Goal: Task Accomplishment & Management: Use online tool/utility

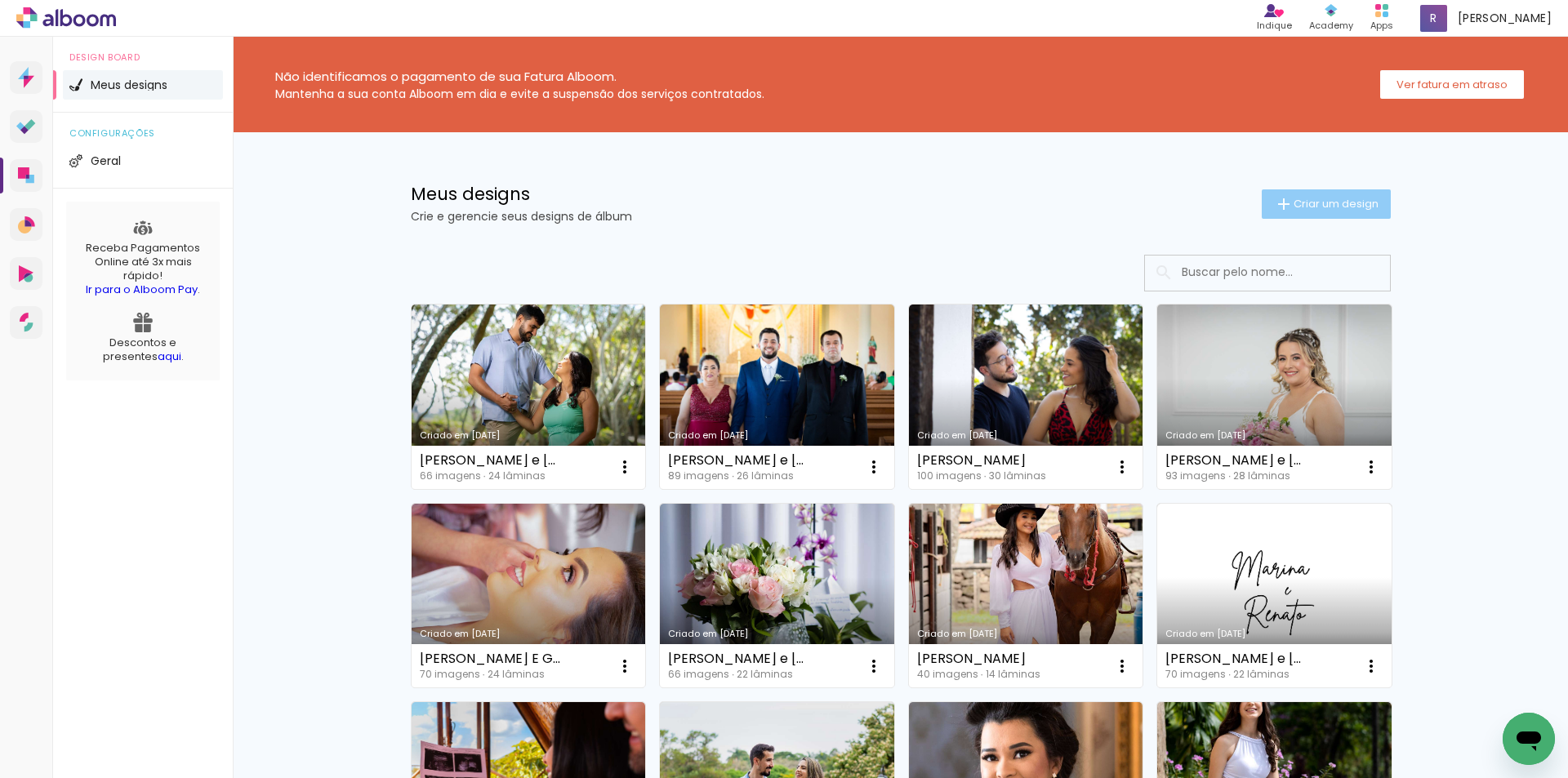
click at [1317, 213] on paper-button "Criar um design" at bounding box center [1325, 203] width 129 height 29
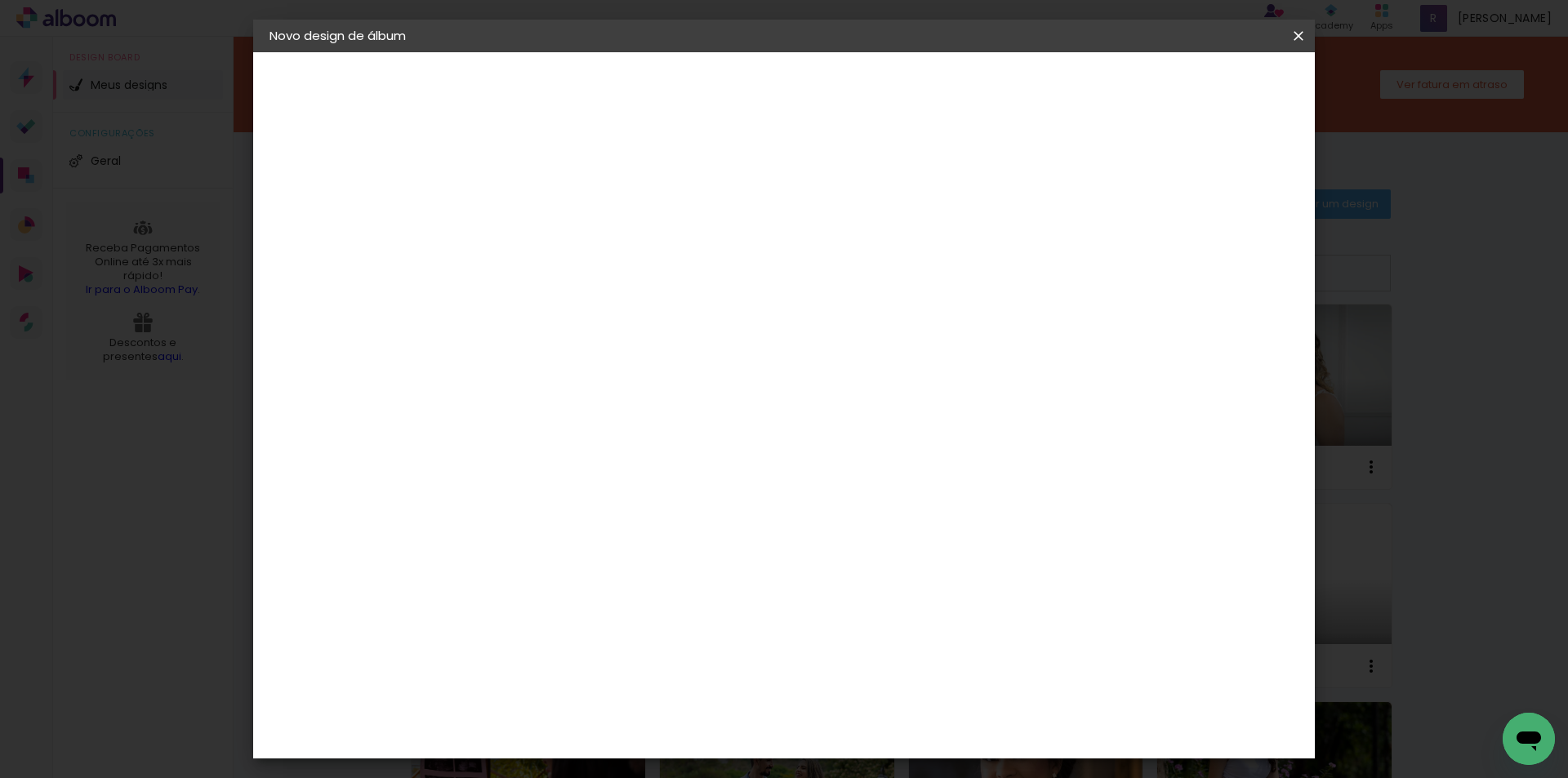
click at [537, 217] on input at bounding box center [537, 219] width 0 height 25
type input "a"
type input "[PERSON_NAME] e [PERSON_NAME]"
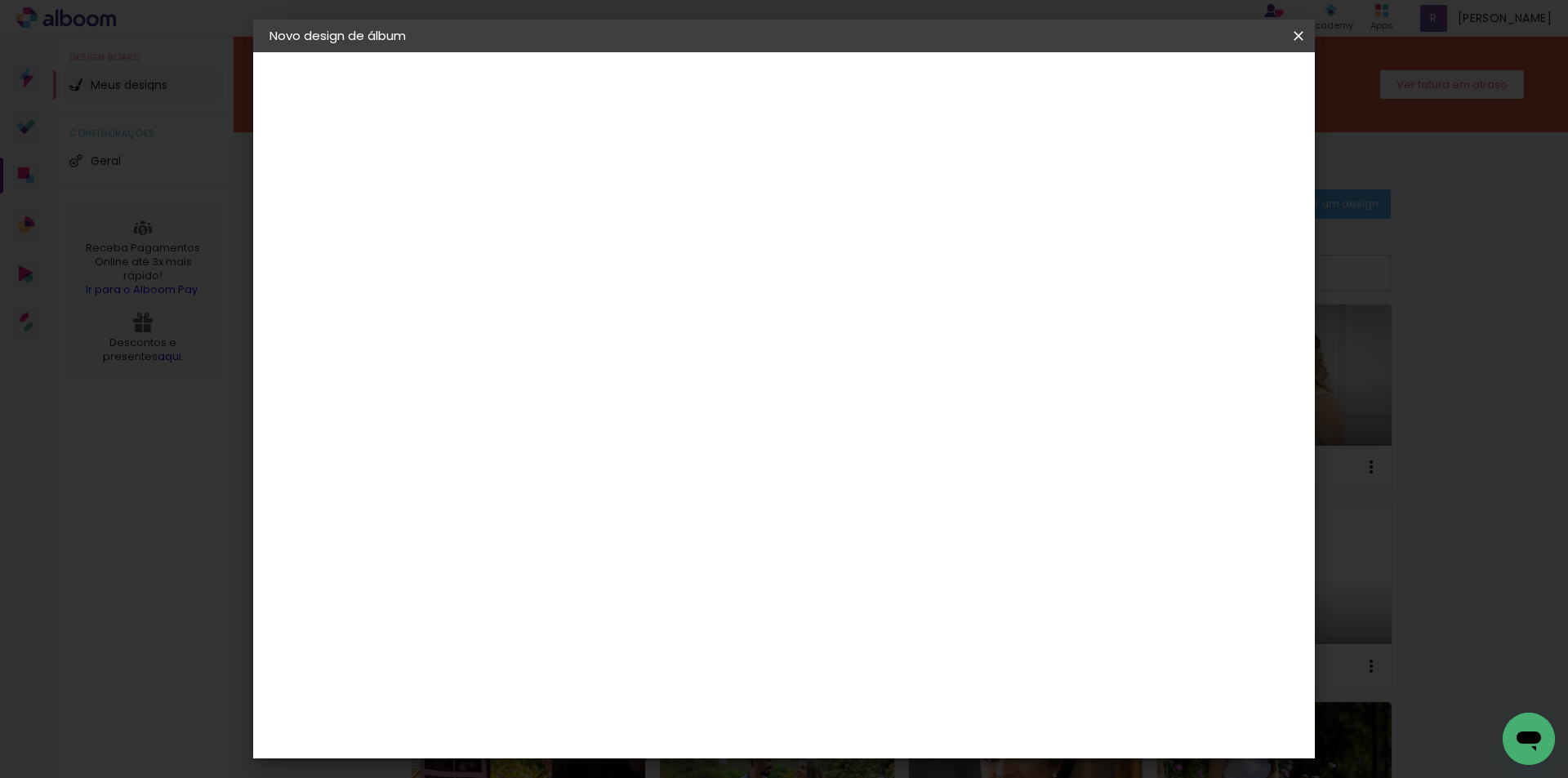
type paper-input "[PERSON_NAME] e [PERSON_NAME]"
click at [0, 0] on slot "Avançar" at bounding box center [0, 0] width 0 height 0
click at [579, 318] on input at bounding box center [578, 310] width 165 height 20
type input "[PERSON_NAME]"
type paper-input "[PERSON_NAME]"
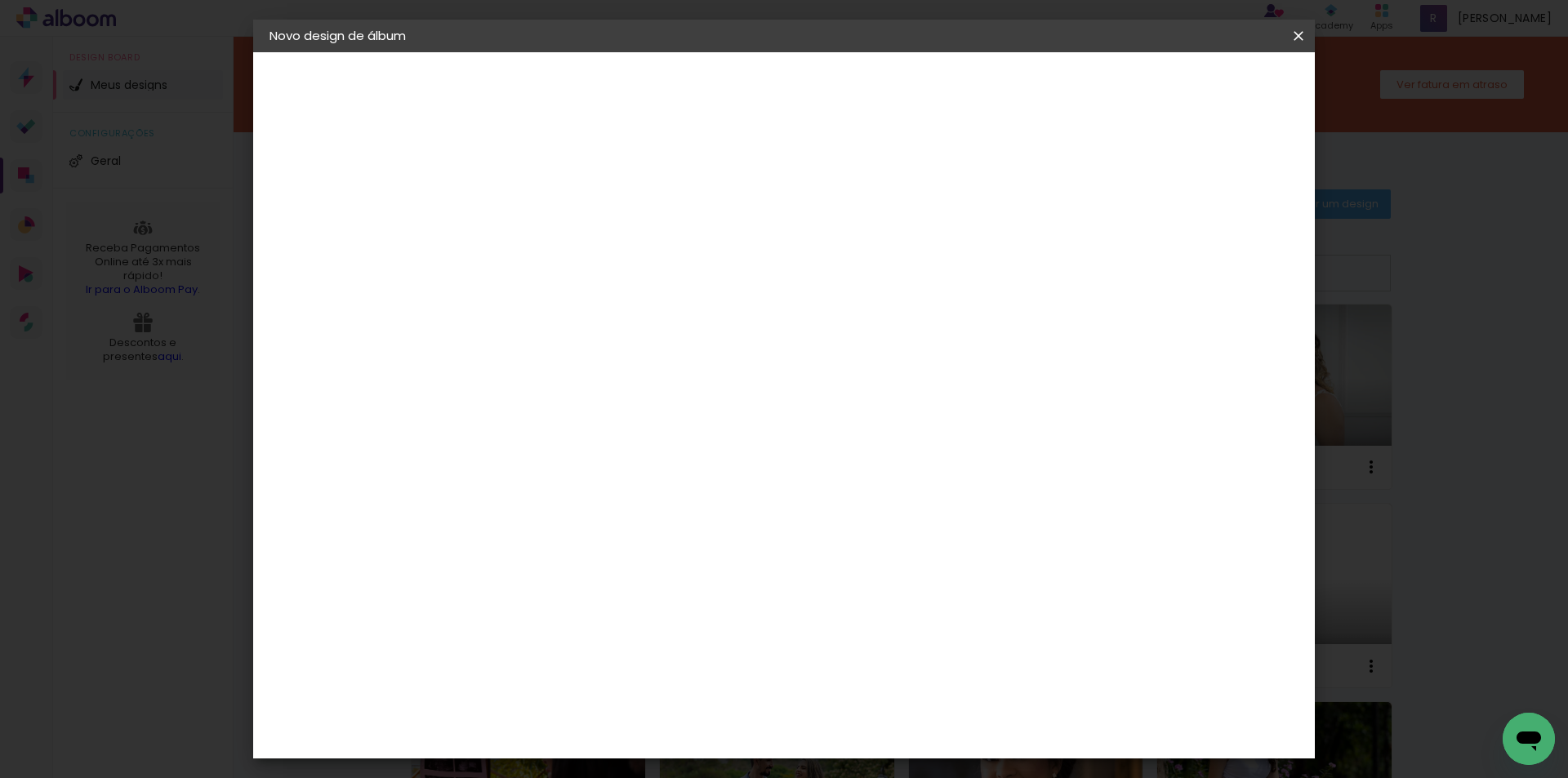
click at [577, 356] on paper-item "[PERSON_NAME]" at bounding box center [566, 369] width 153 height 36
click at [0, 0] on slot "Tamanho Livre" at bounding box center [0, 0] width 0 height 0
click at [540, 353] on paper-item "[PERSON_NAME]" at bounding box center [566, 369] width 153 height 36
click at [535, 369] on div "[PERSON_NAME]" at bounding box center [580, 369] width 108 height 13
click at [807, 99] on paper-button "Avançar" at bounding box center [767, 86] width 80 height 28
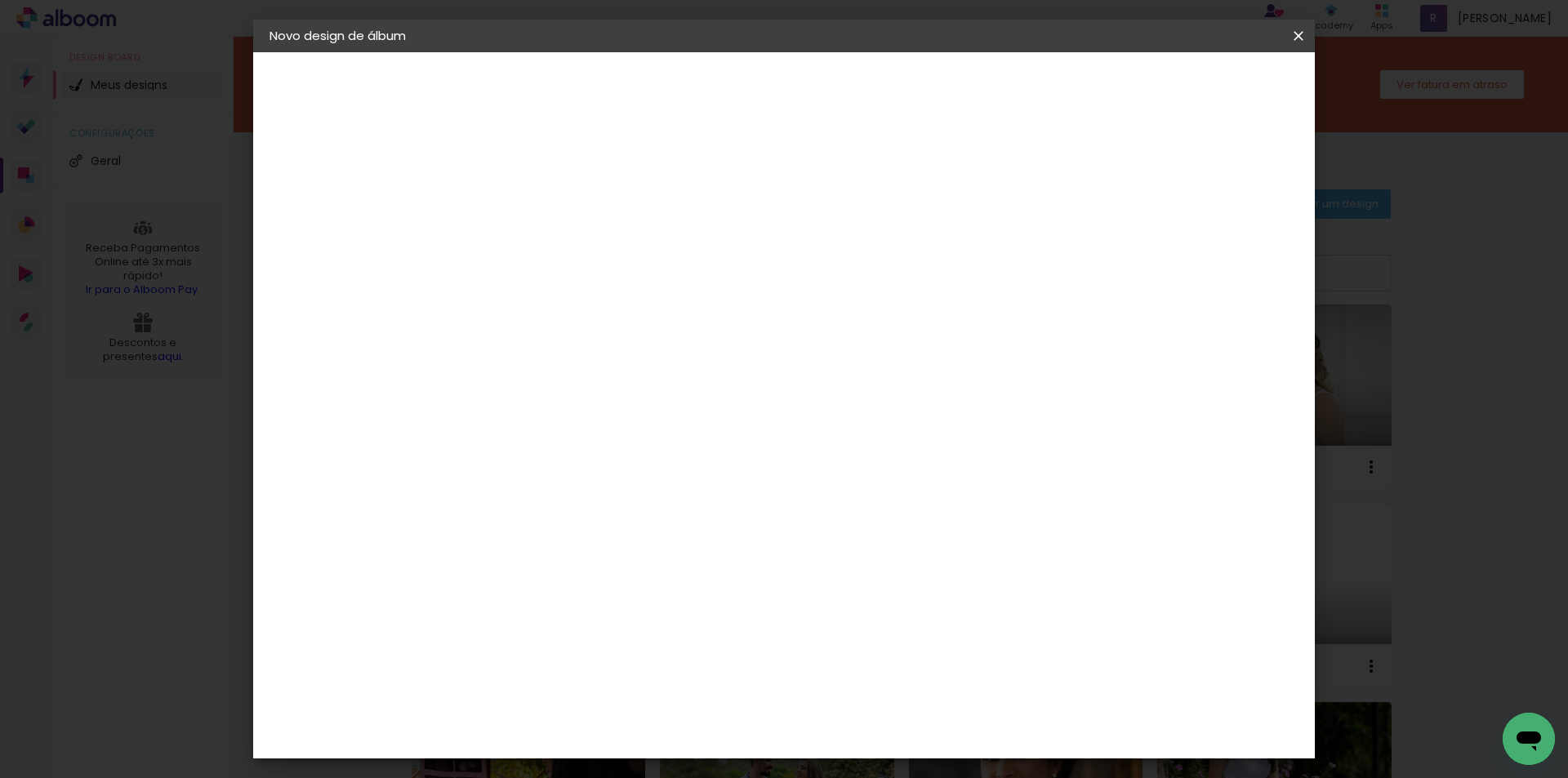
click at [625, 265] on paper-input-container "Linha" at bounding box center [577, 285] width 95 height 42
click at [0, 0] on slot "Encadernados" at bounding box center [0, 0] width 0 height 0
type input "Encadernados"
click at [647, 516] on span "30 x 70" at bounding box center [608, 533] width 76 height 34
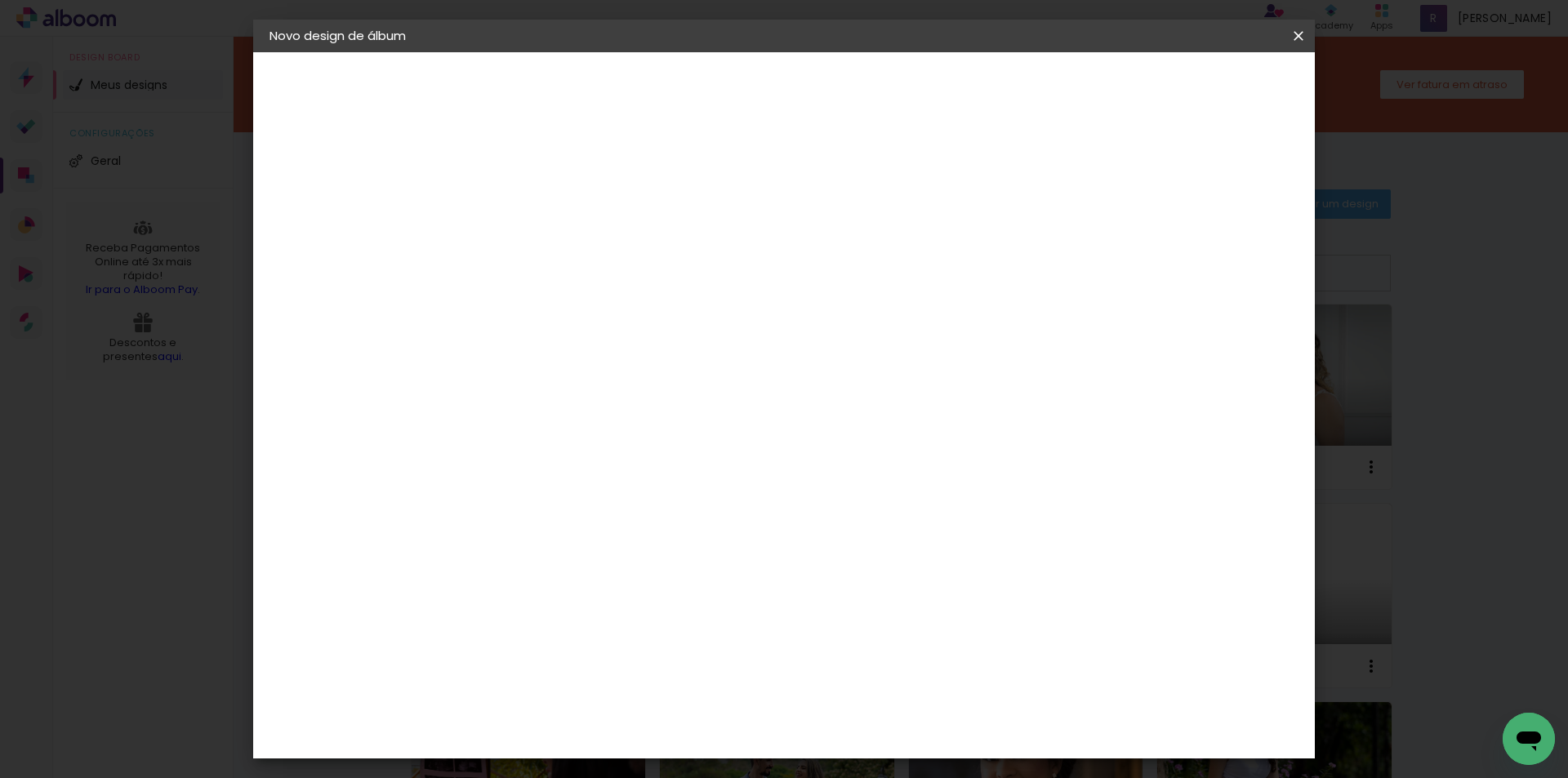
click at [0, 0] on slot "Avançar" at bounding box center [0, 0] width 0 height 0
click at [1196, 87] on span "Iniciar design" at bounding box center [1159, 86] width 75 height 12
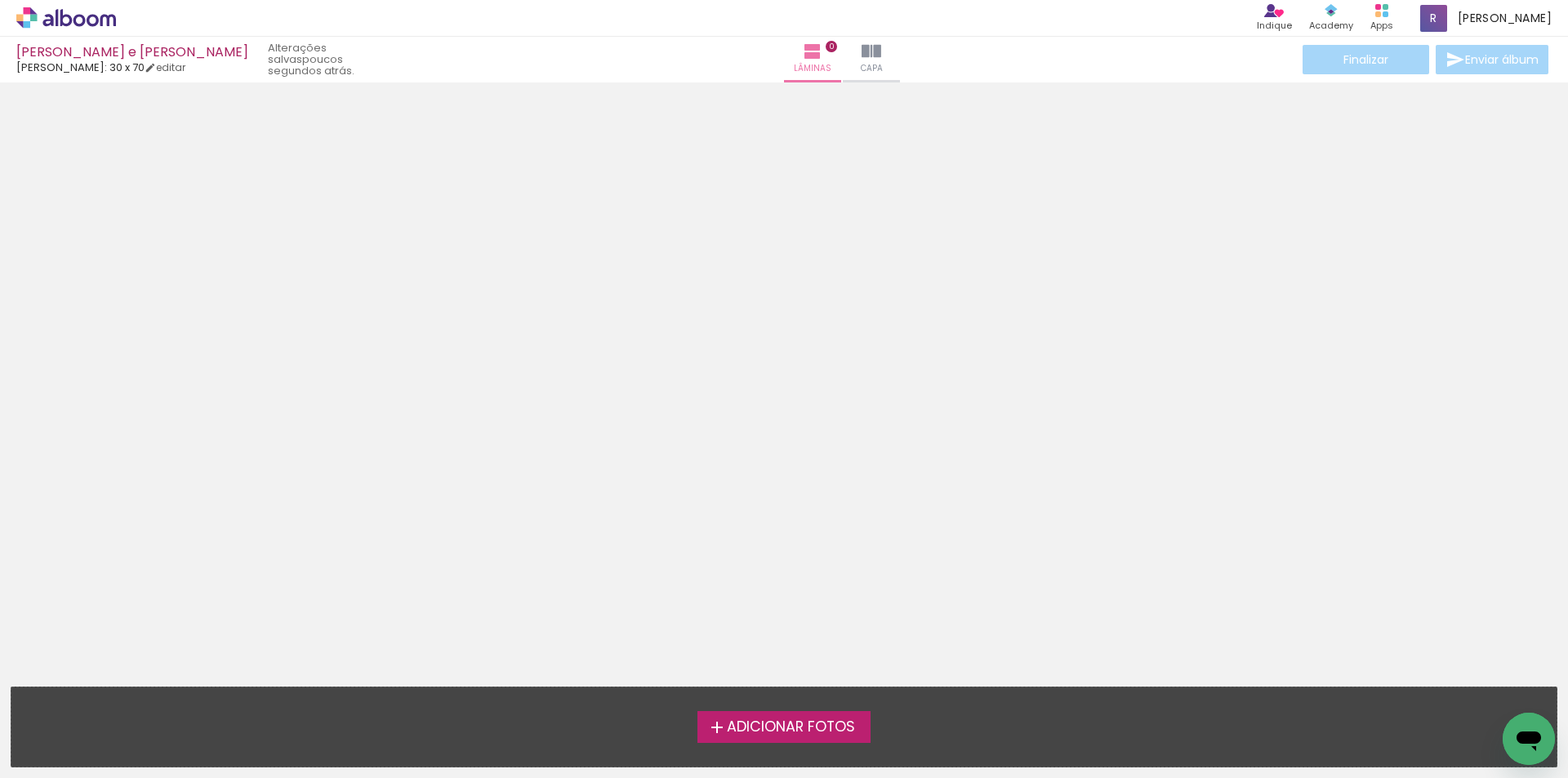
click at [762, 728] on span "Adicionar Fotos" at bounding box center [791, 727] width 128 height 15
click at [0, 0] on input "file" at bounding box center [0, 0] width 0 height 0
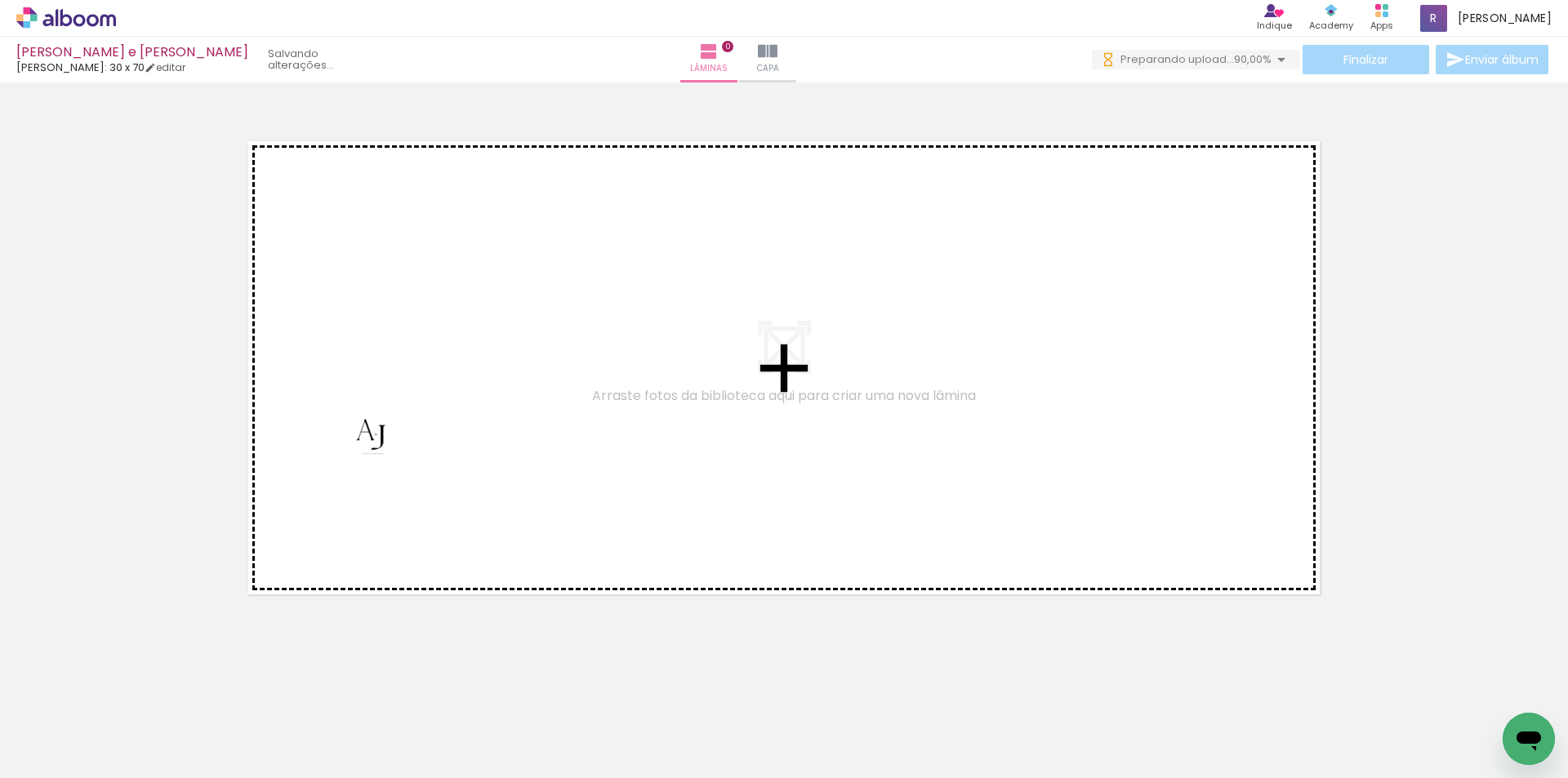
drag, startPoint x: 362, startPoint y: 742, endPoint x: 385, endPoint y: 447, distance: 295.9
click at [385, 447] on quentale-workspace at bounding box center [784, 389] width 1568 height 778
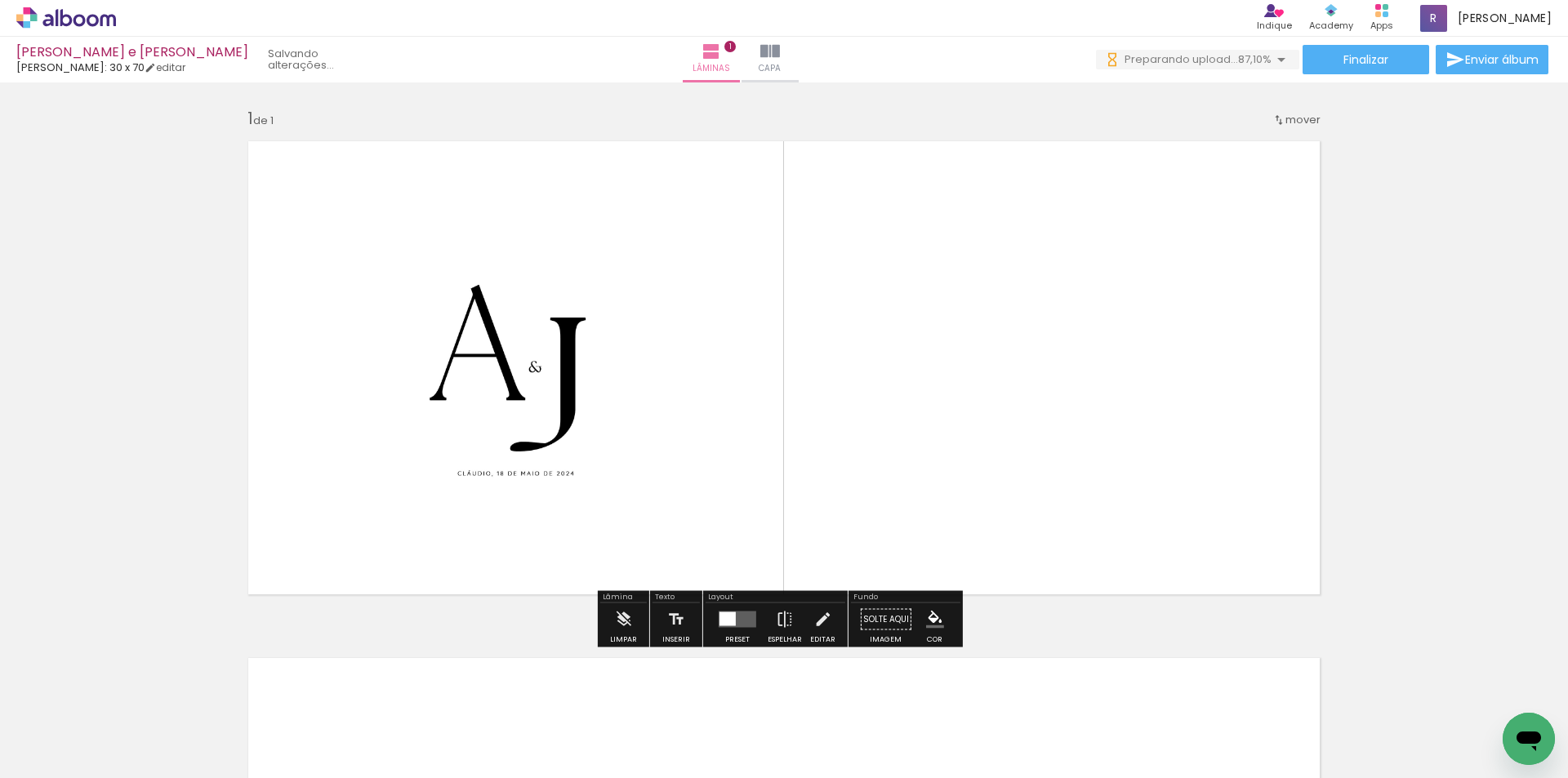
click at [513, 416] on quentale-photo at bounding box center [515, 367] width 401 height 401
click at [528, 394] on quentale-photo at bounding box center [515, 367] width 401 height 401
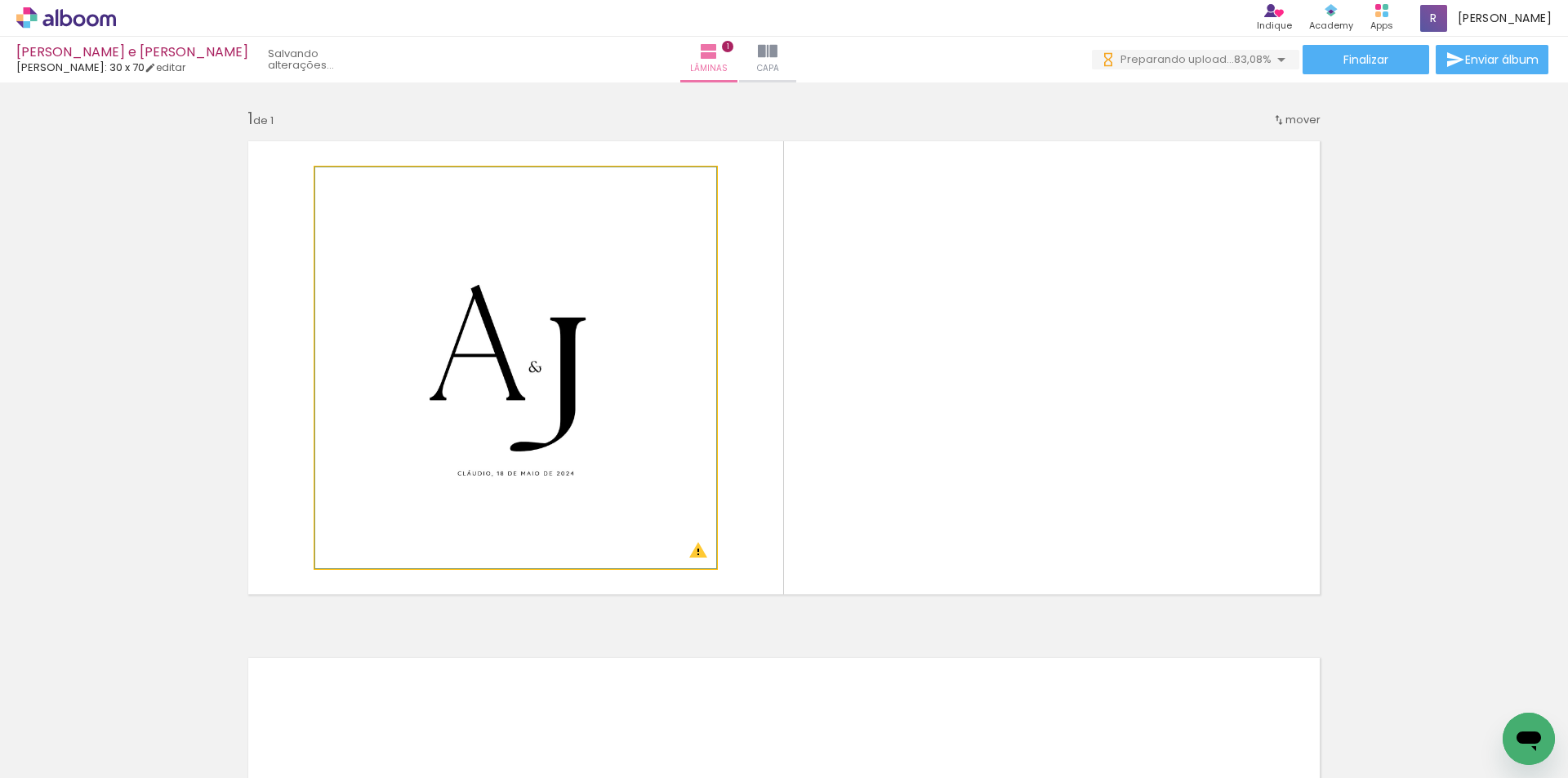
click at [528, 394] on quentale-photo at bounding box center [515, 367] width 401 height 401
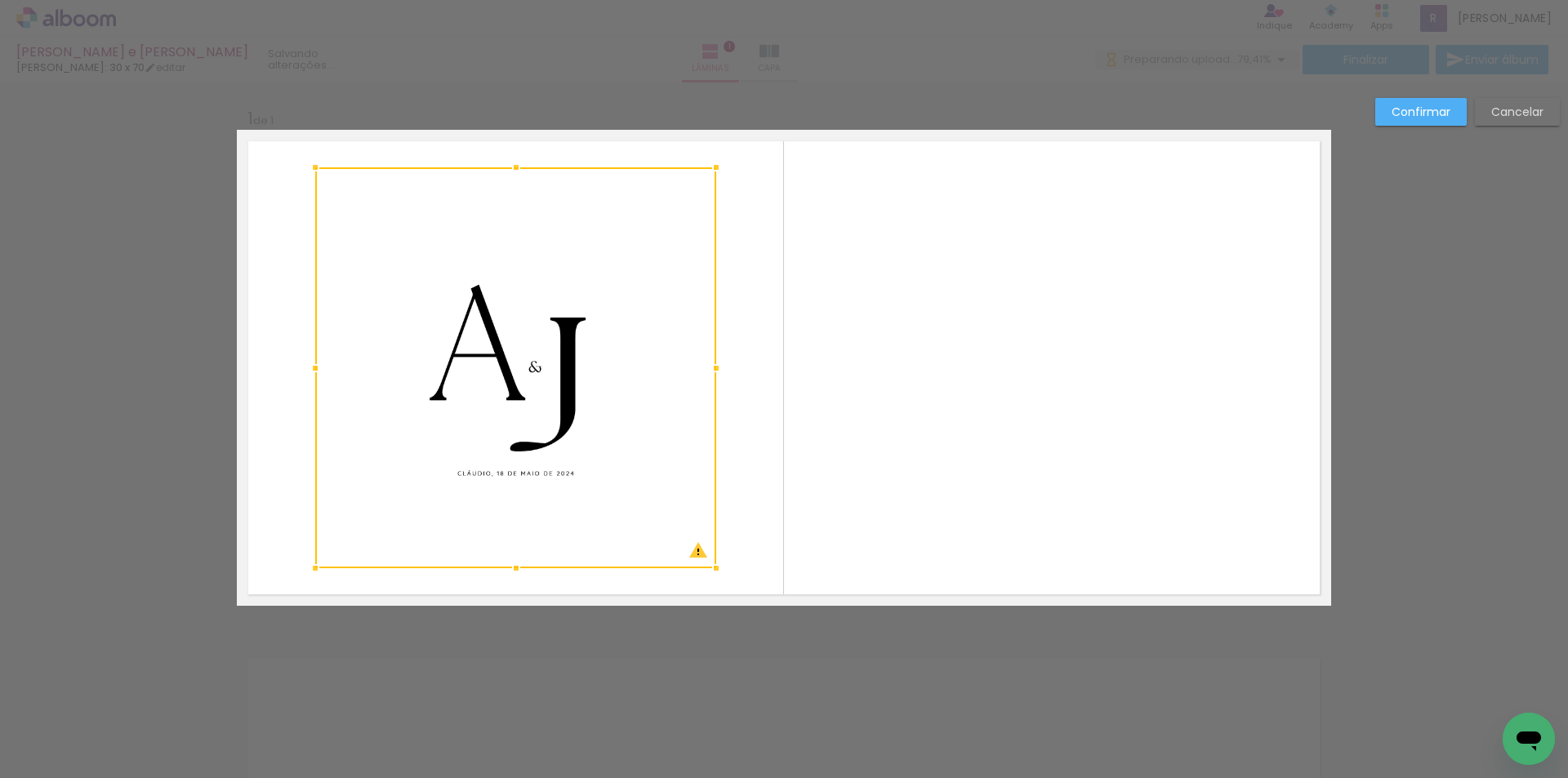
click at [0, 0] on slot "Confirmar" at bounding box center [0, 0] width 0 height 0
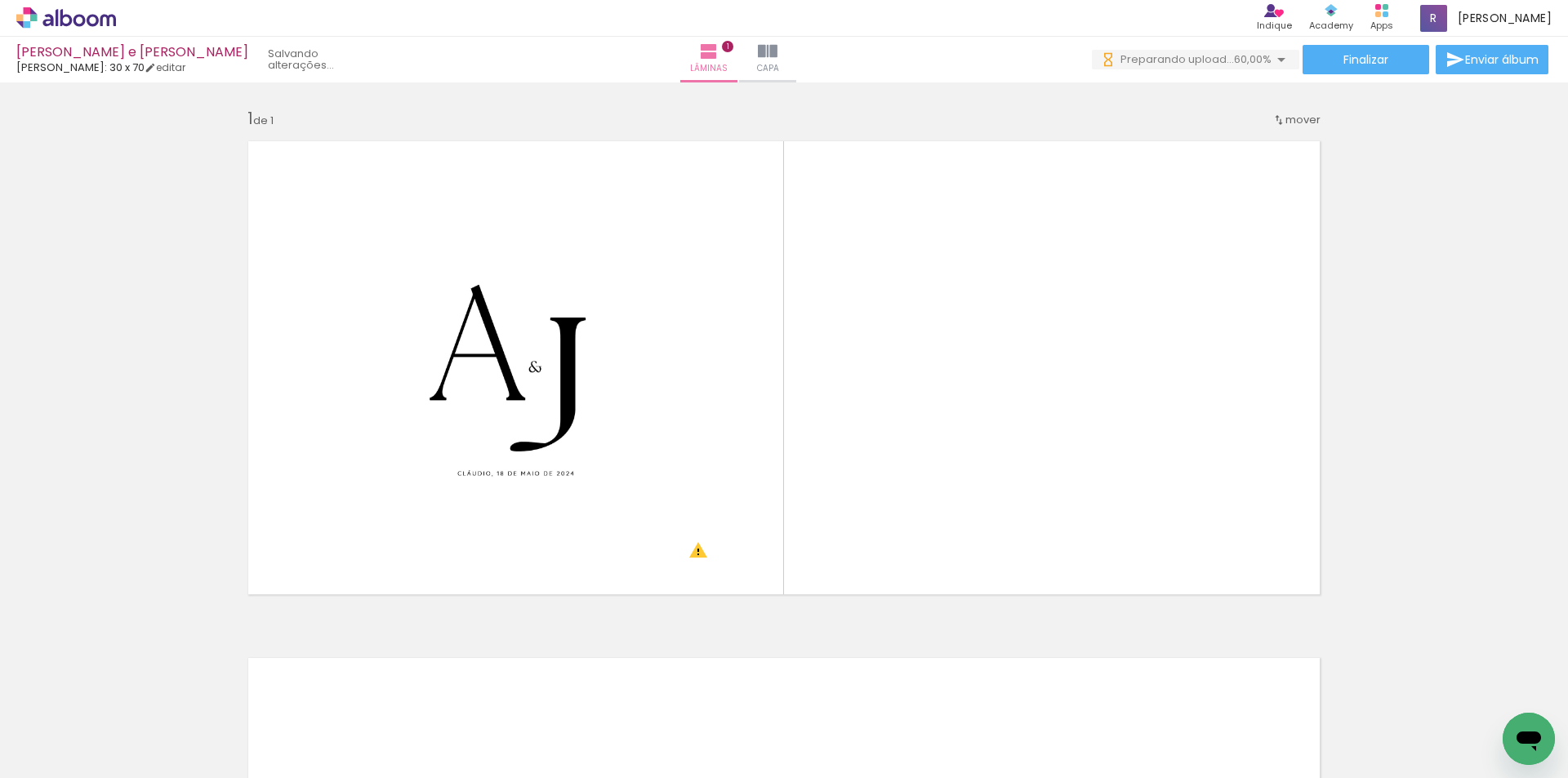
scroll to position [0, 840]
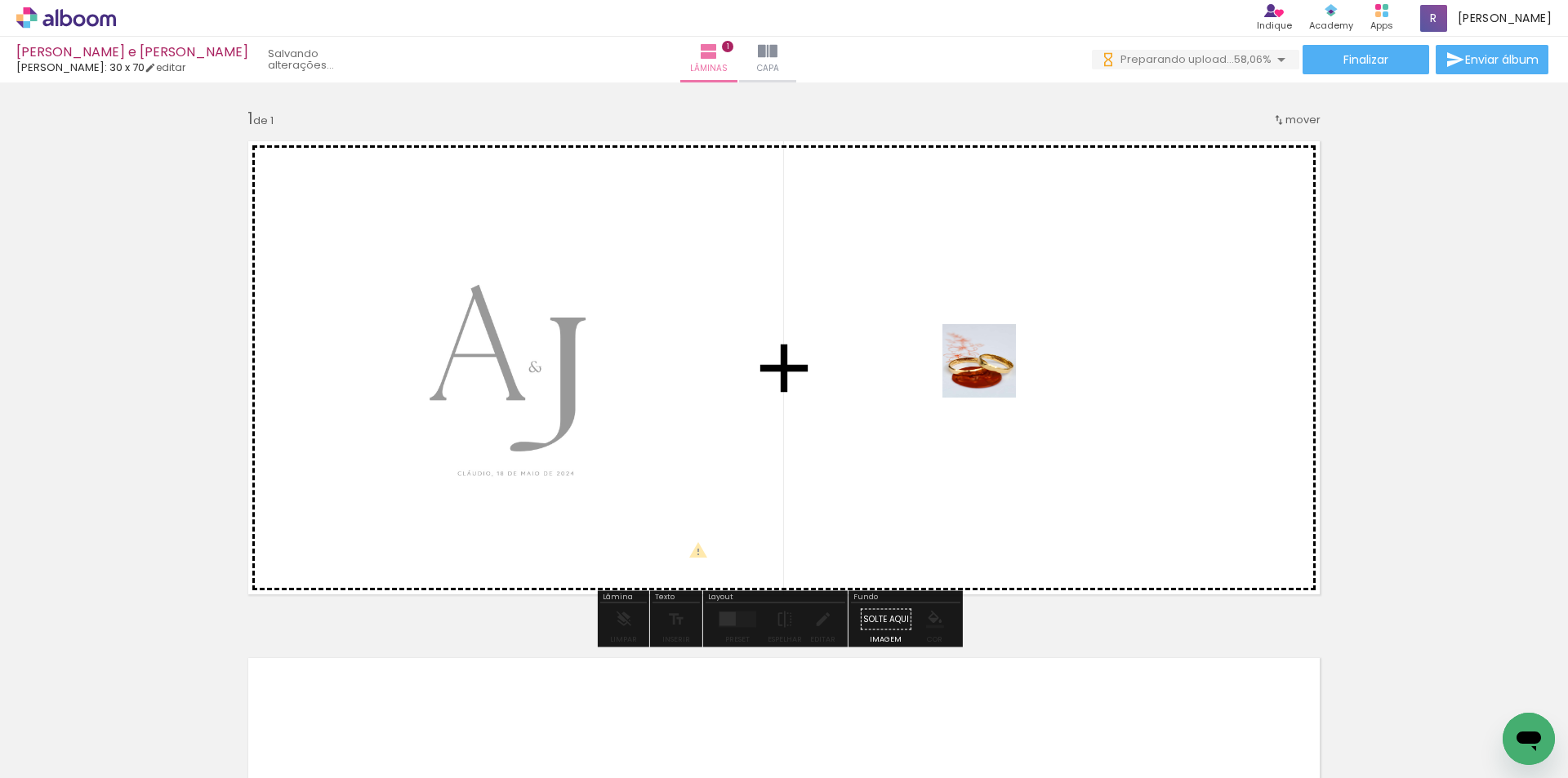
drag, startPoint x: 967, startPoint y: 730, endPoint x: 992, endPoint y: 369, distance: 361.9
click at [992, 369] on quentale-workspace at bounding box center [784, 389] width 1568 height 778
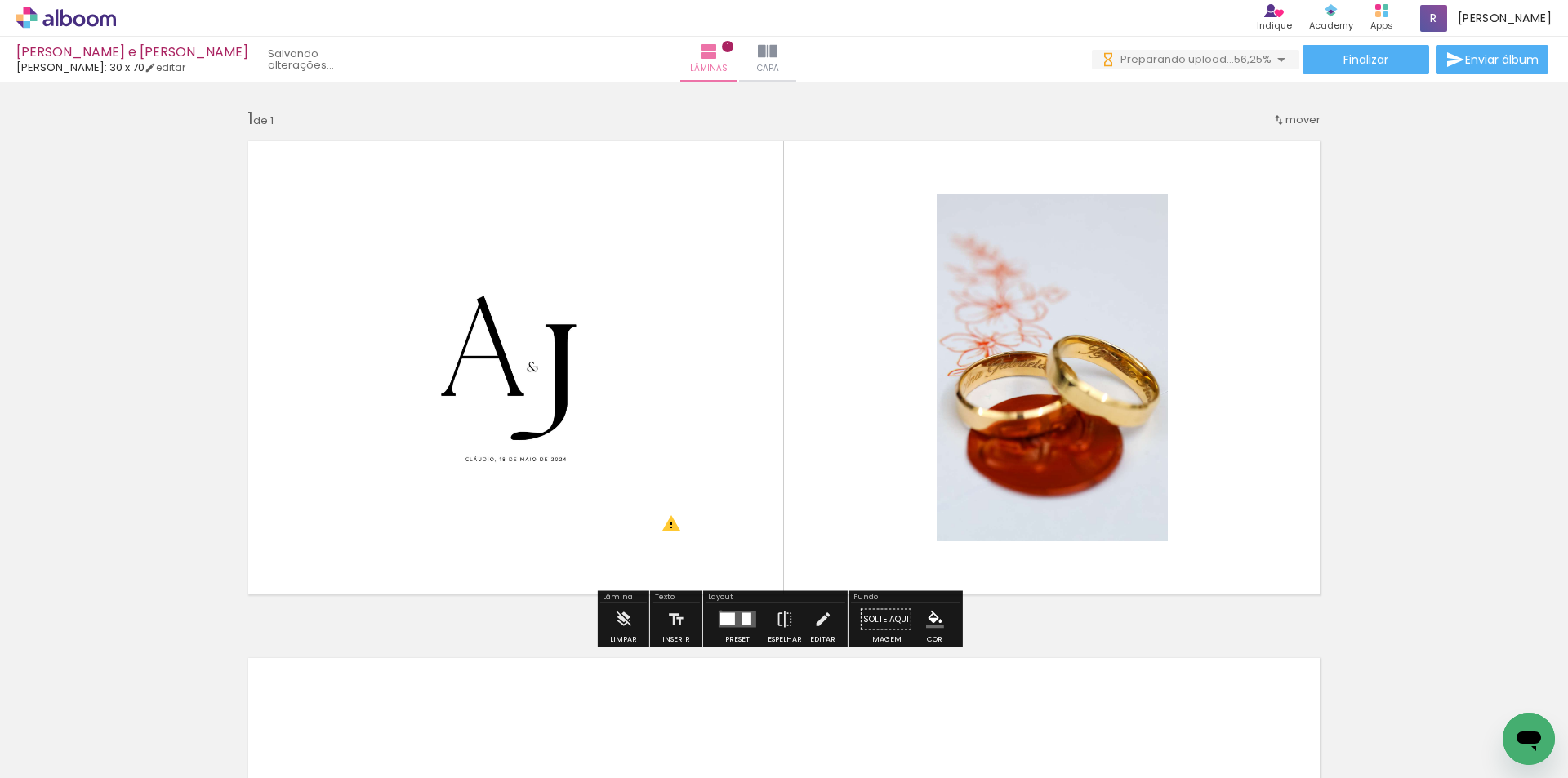
click at [719, 611] on quentale-layouter at bounding box center [737, 619] width 37 height 16
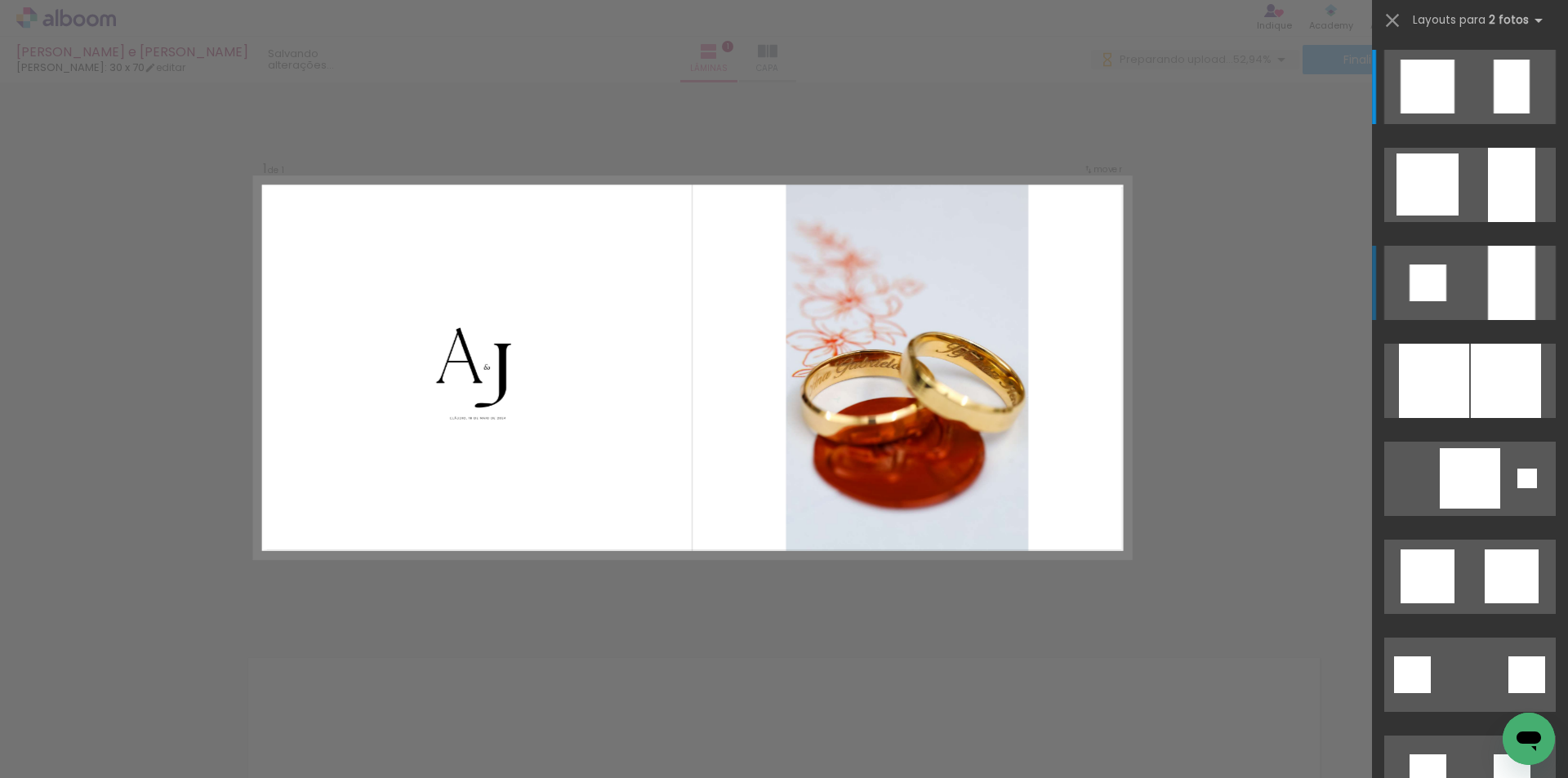
click at [1436, 114] on div at bounding box center [1427, 86] width 54 height 54
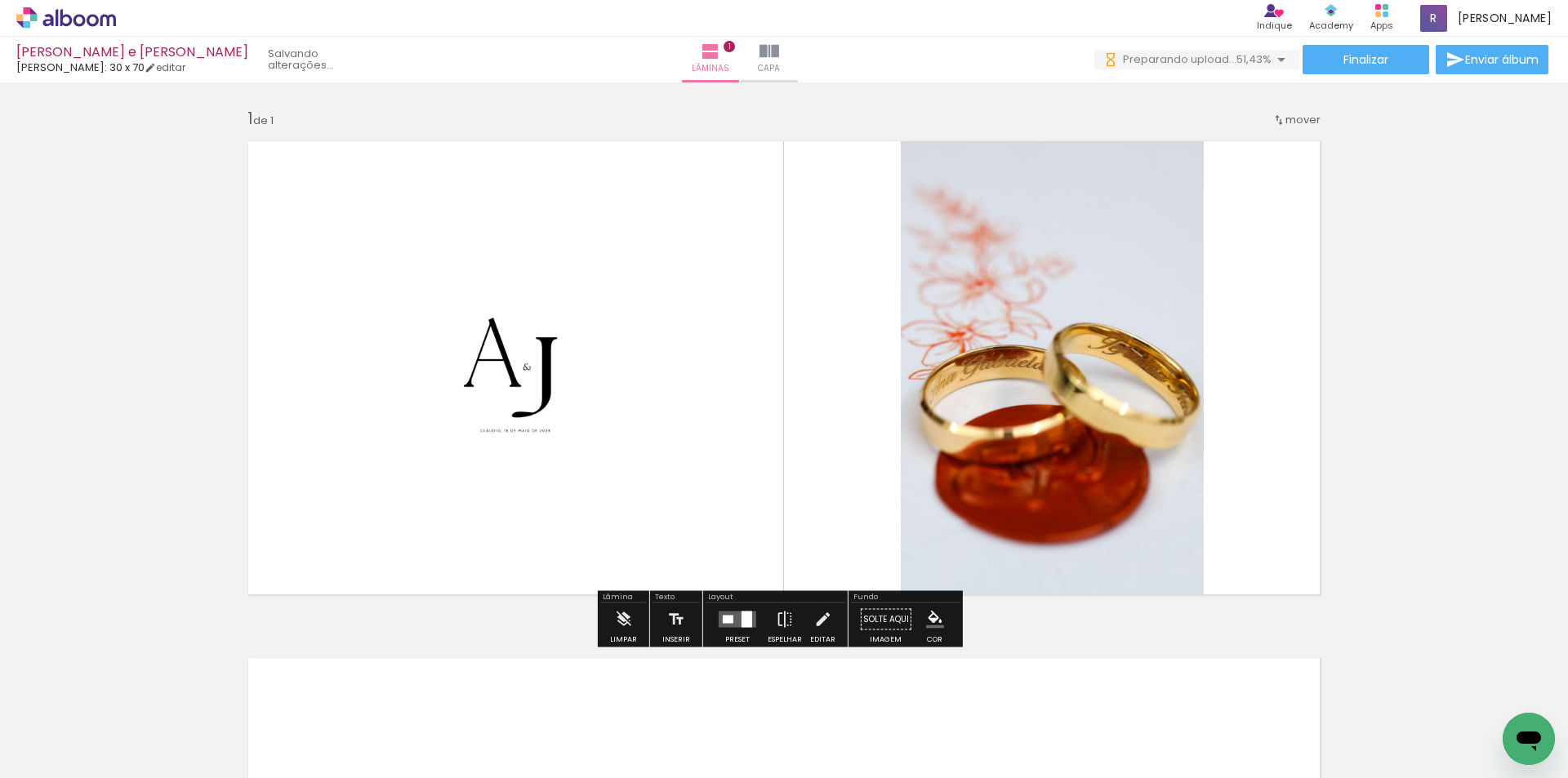
scroll to position [0, 0]
click at [743, 615] on div at bounding box center [747, 619] width 11 height 16
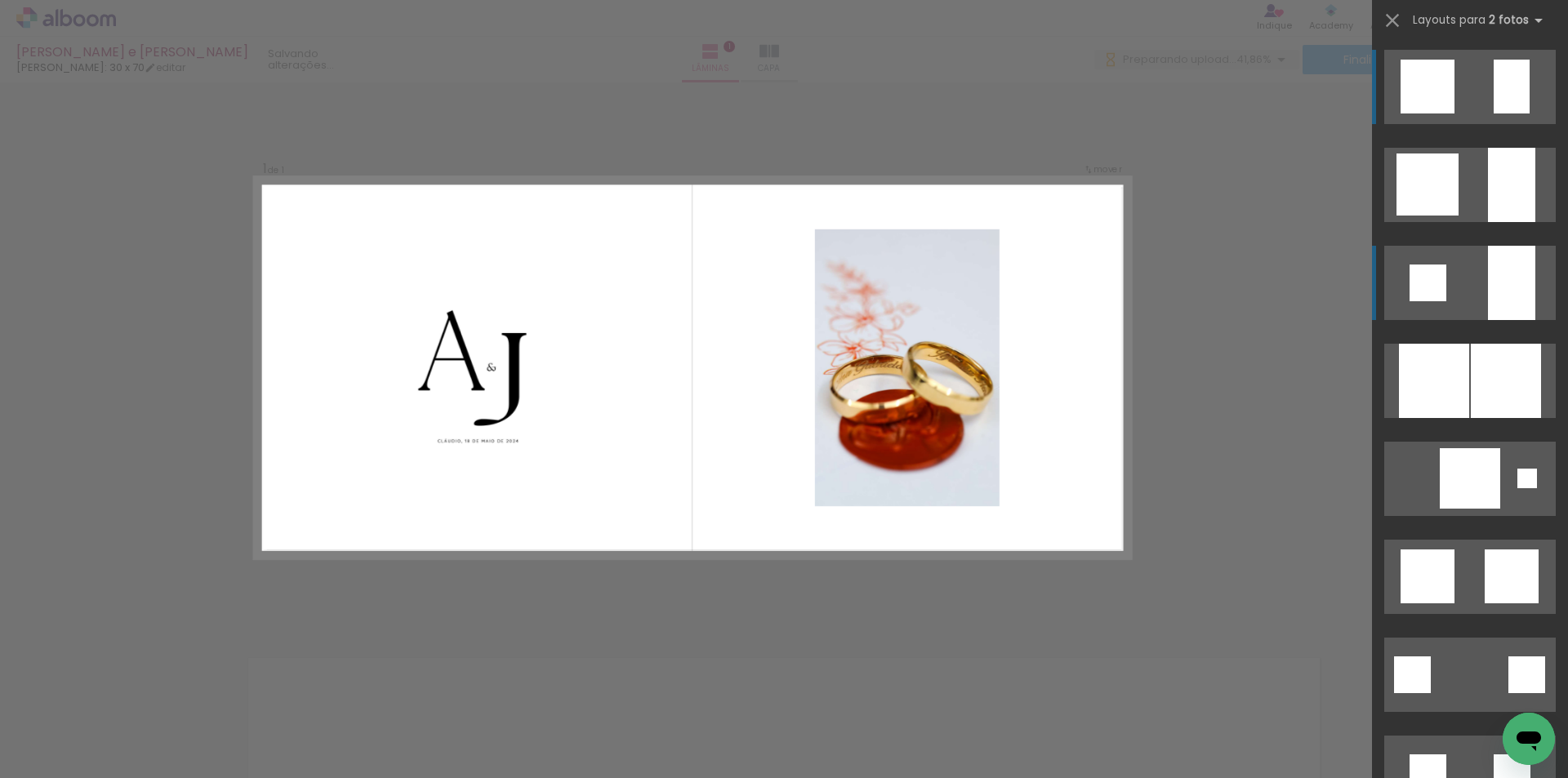
click at [1493, 91] on div at bounding box center [1511, 86] width 36 height 54
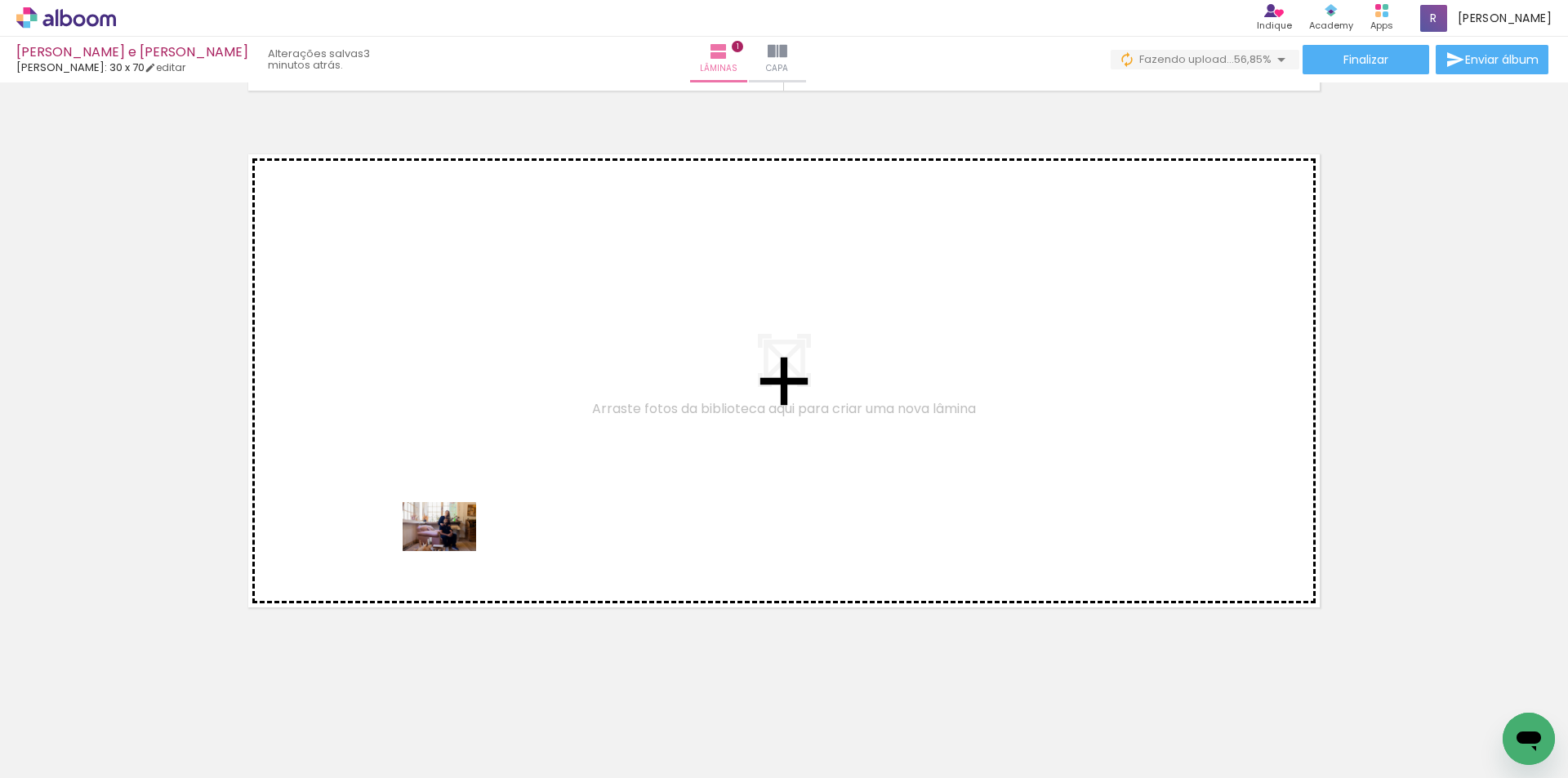
drag, startPoint x: 448, startPoint y: 724, endPoint x: 451, endPoint y: 549, distance: 175.0
click at [451, 549] on quentale-workspace at bounding box center [784, 389] width 1568 height 778
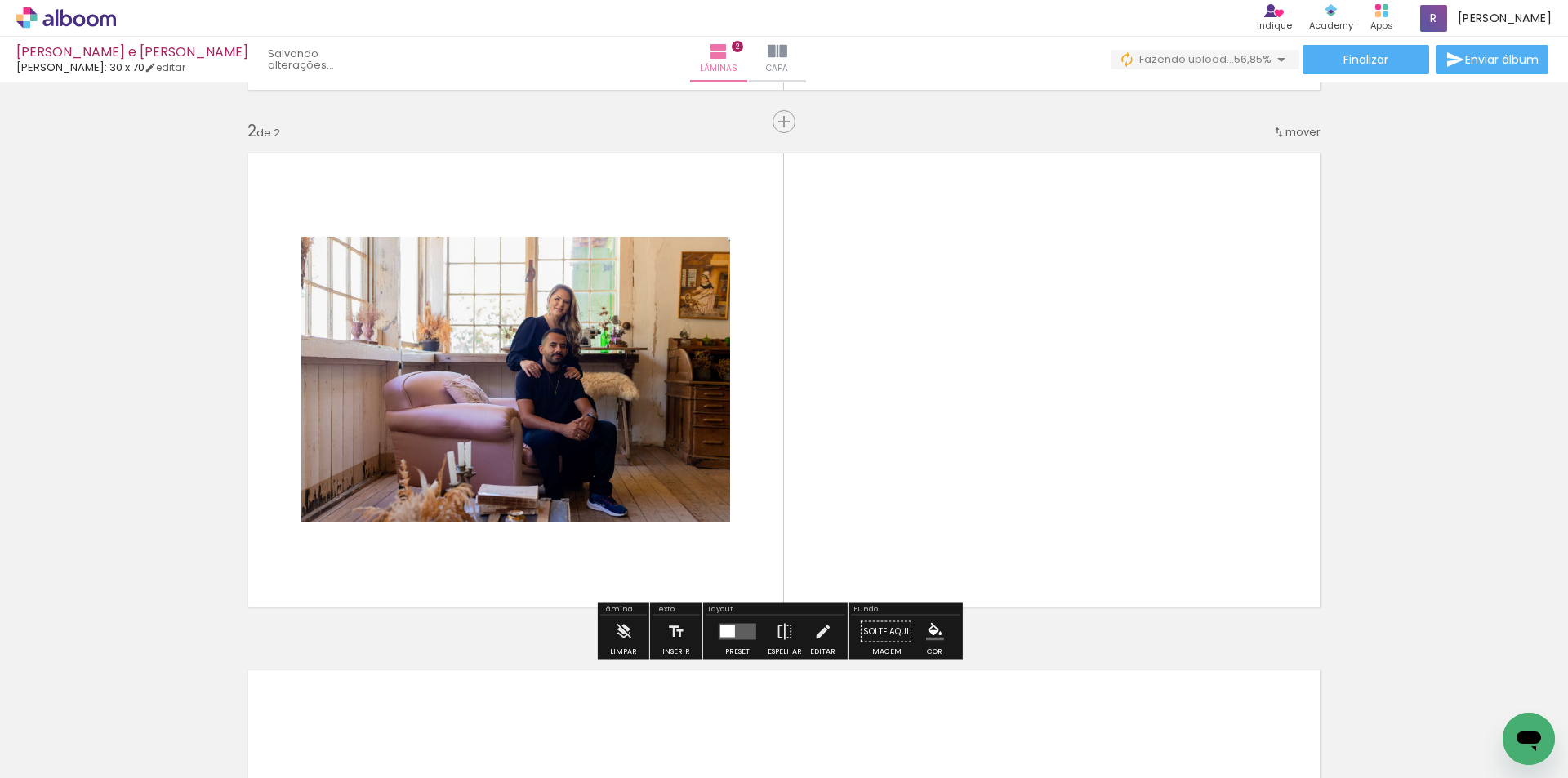
scroll to position [505, 0]
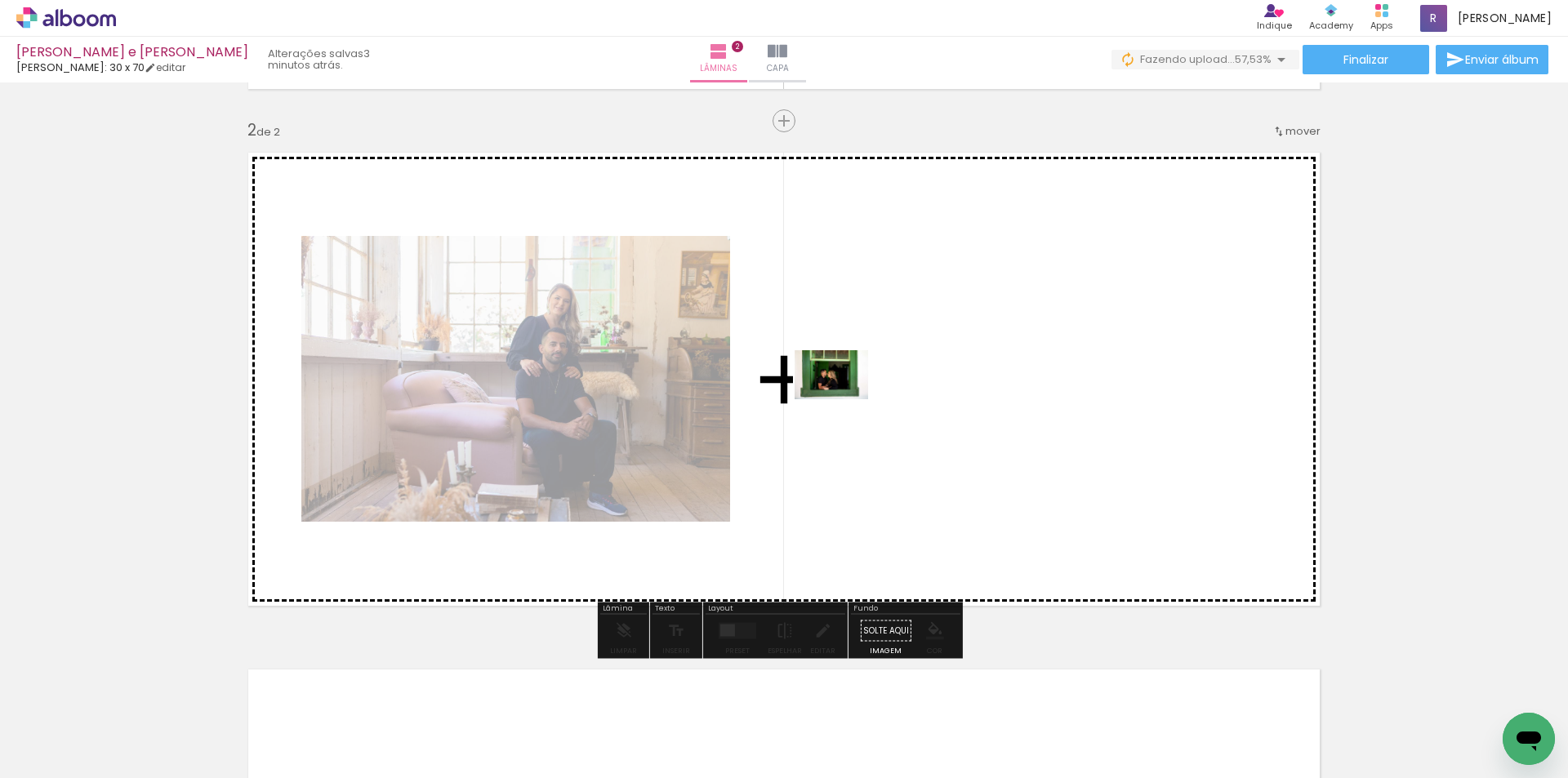
drag, startPoint x: 533, startPoint y: 705, endPoint x: 863, endPoint y: 387, distance: 458.3
click at [863, 387] on quentale-workspace at bounding box center [784, 389] width 1568 height 778
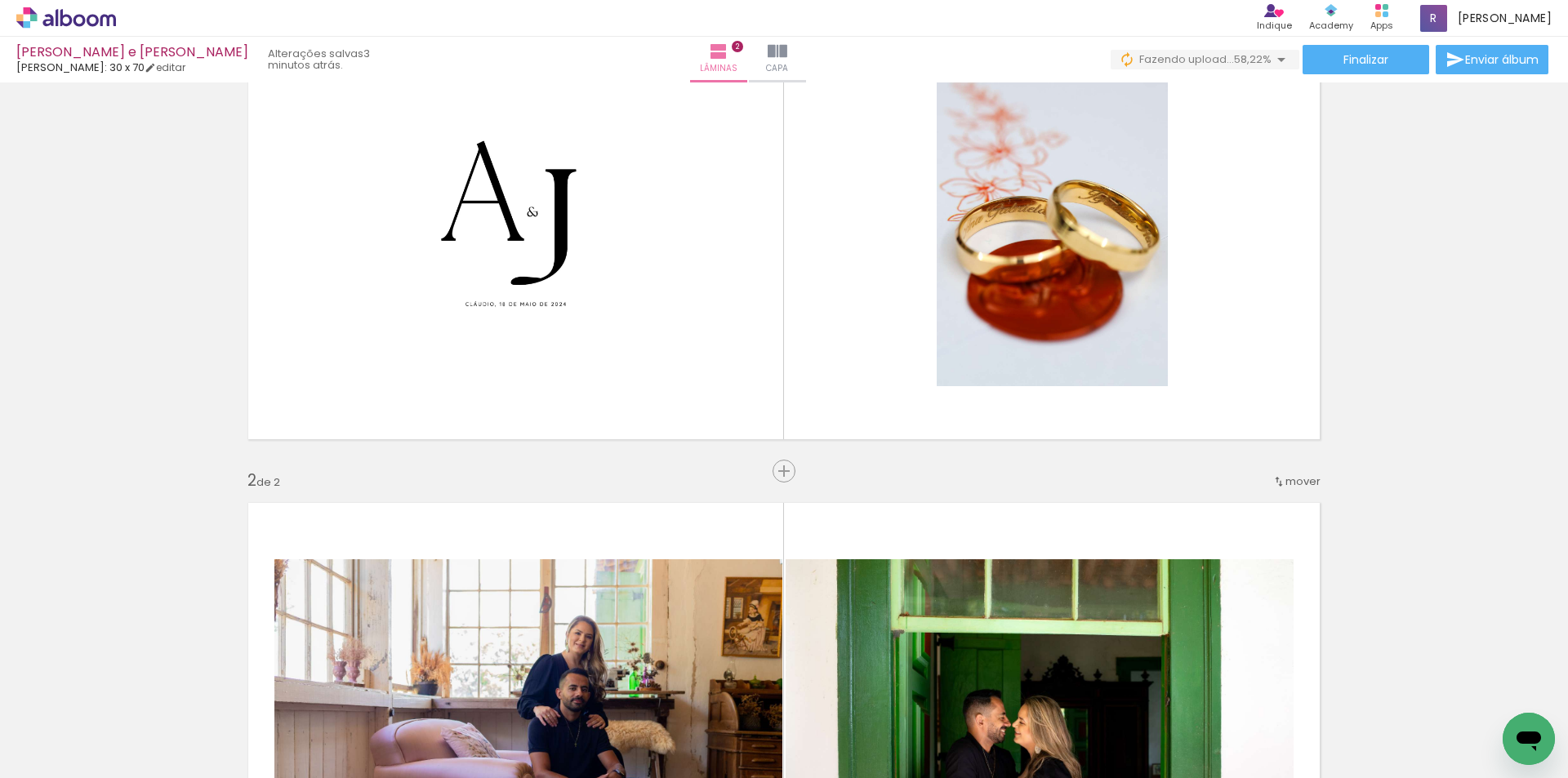
scroll to position [97, 0]
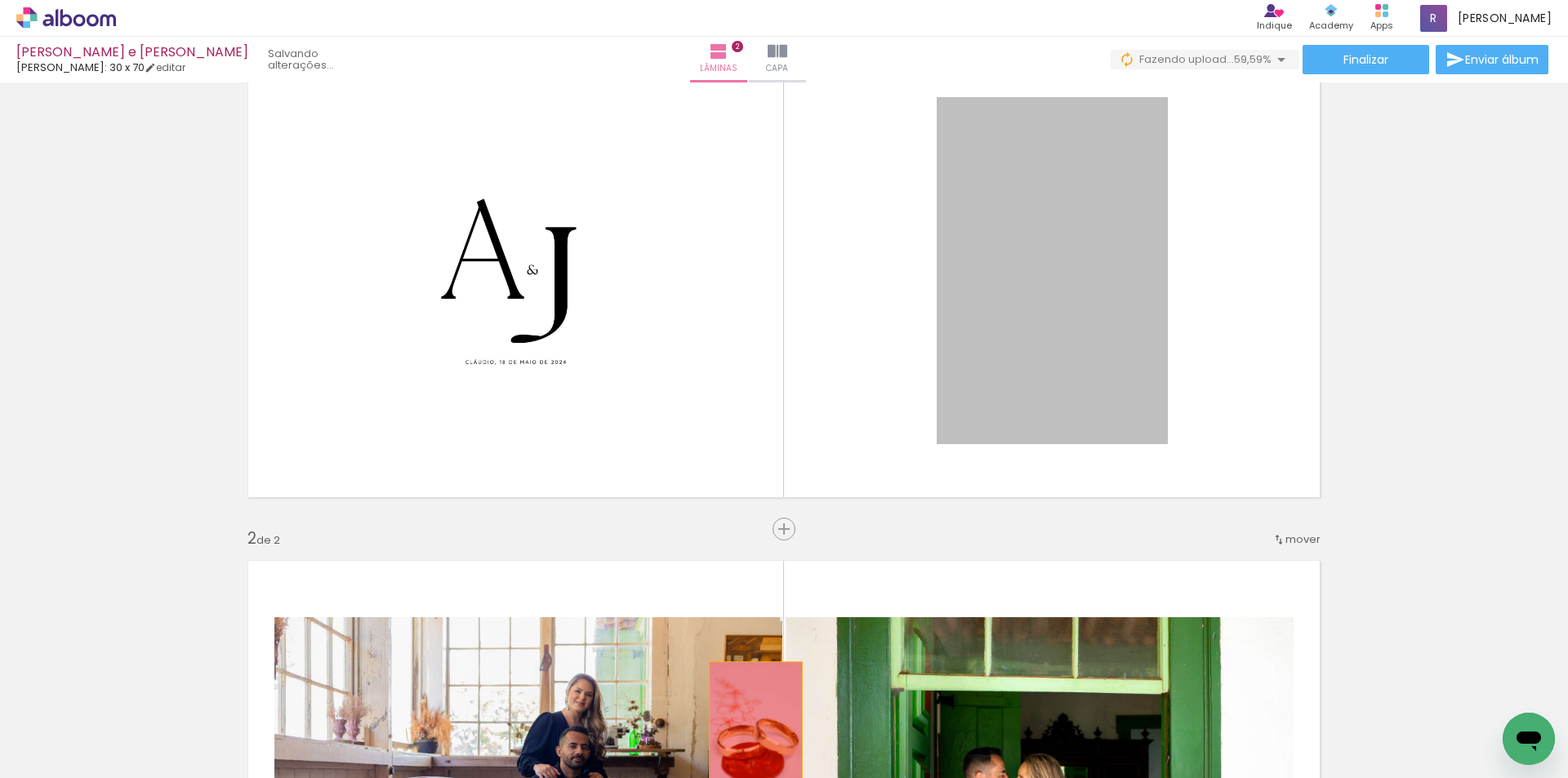
drag, startPoint x: 1041, startPoint y: 334, endPoint x: 750, endPoint y: 731, distance: 492.2
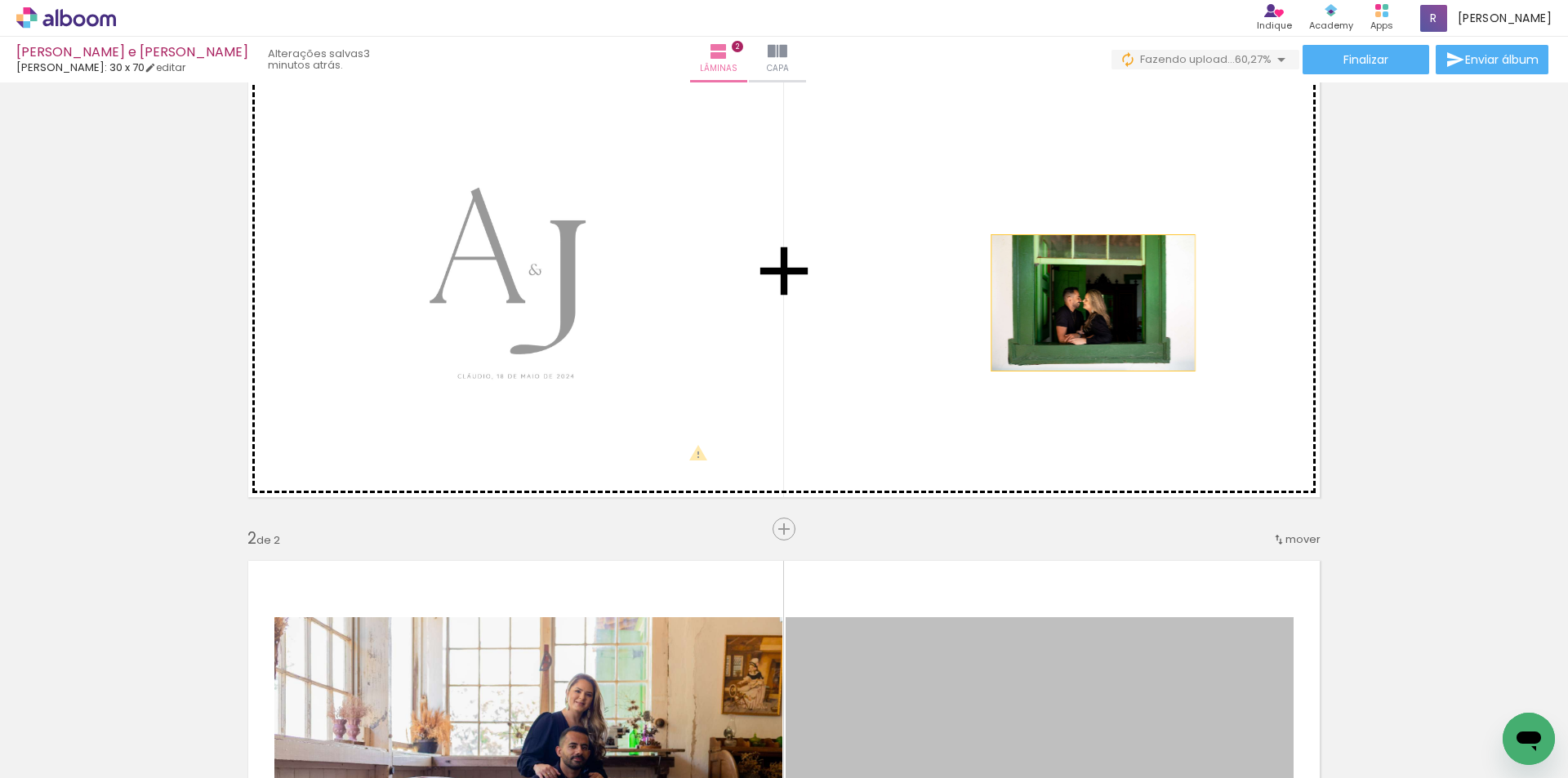
drag, startPoint x: 1072, startPoint y: 649, endPoint x: 1085, endPoint y: 290, distance: 359.2
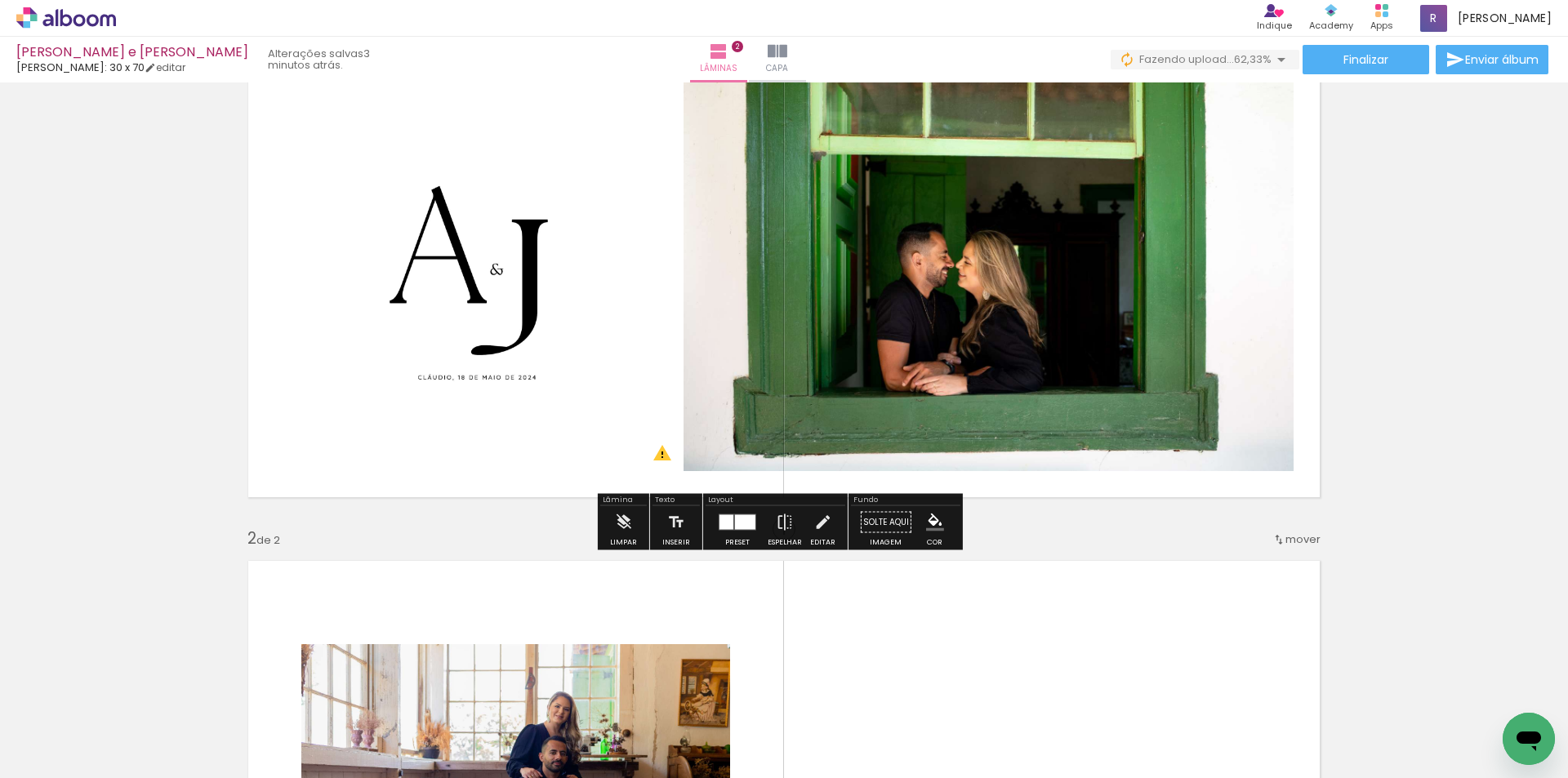
click at [742, 524] on div at bounding box center [744, 522] width 20 height 15
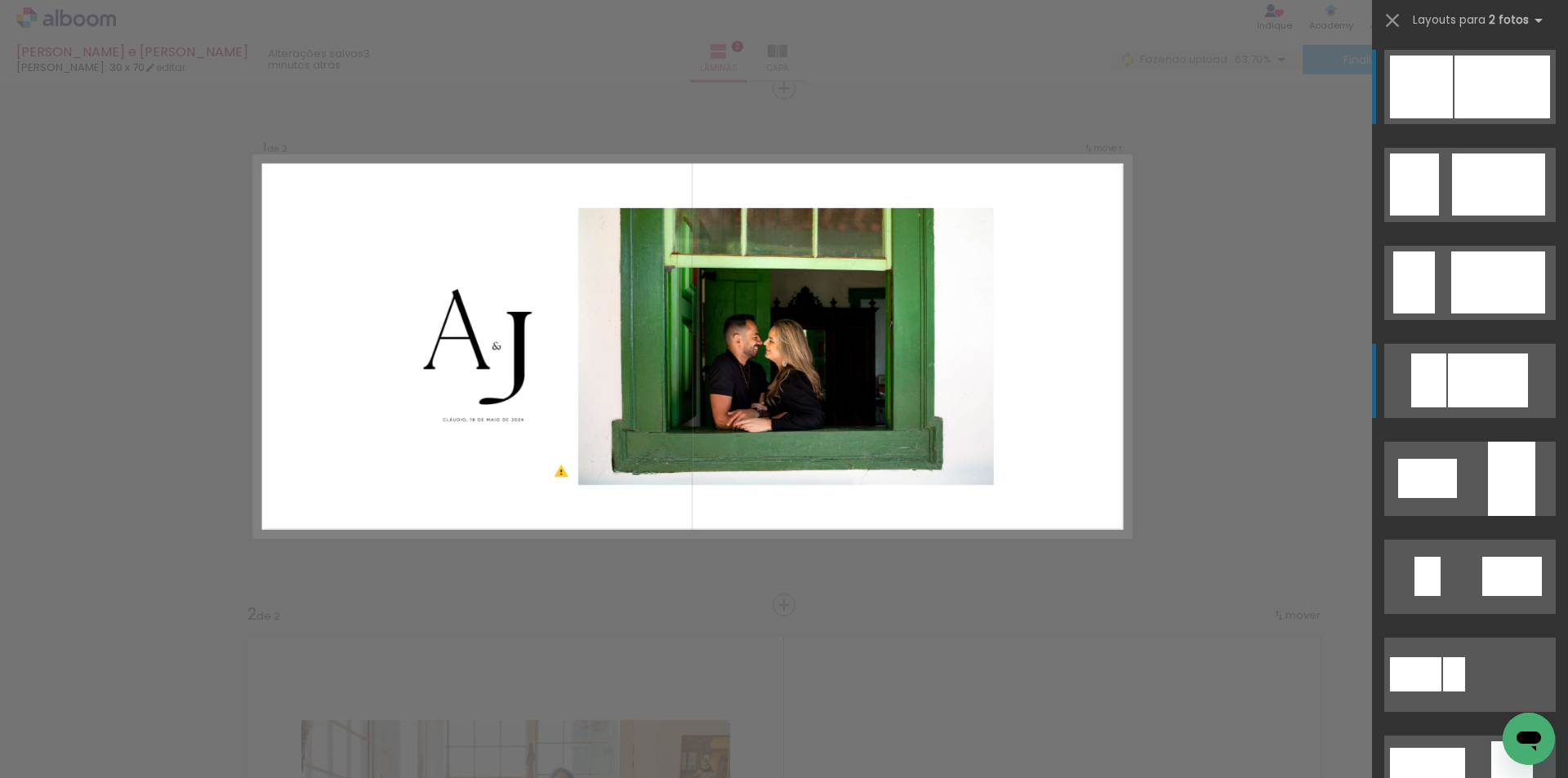
scroll to position [0, 0]
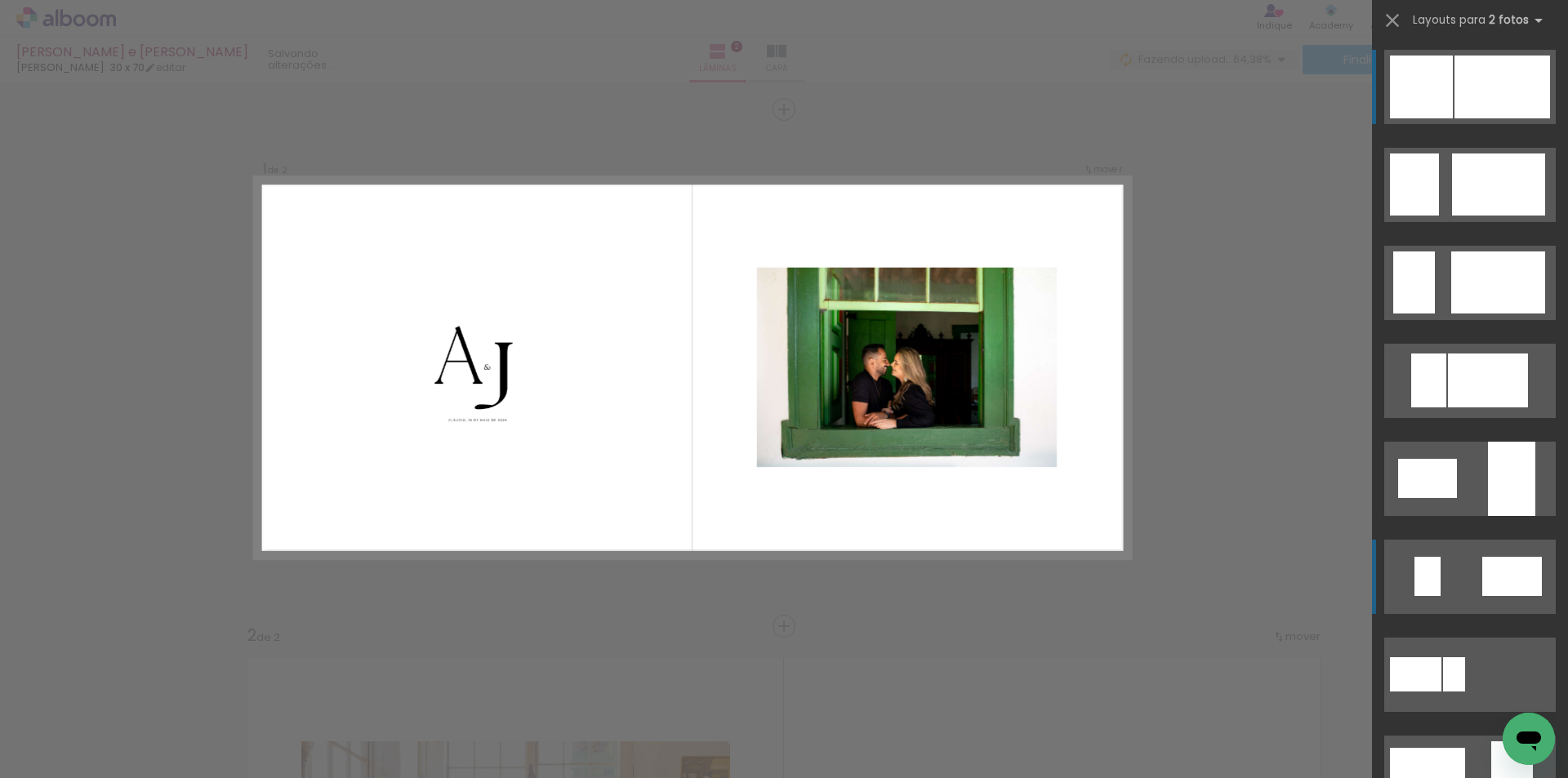
click at [1489, 118] on div at bounding box center [1502, 86] width 96 height 63
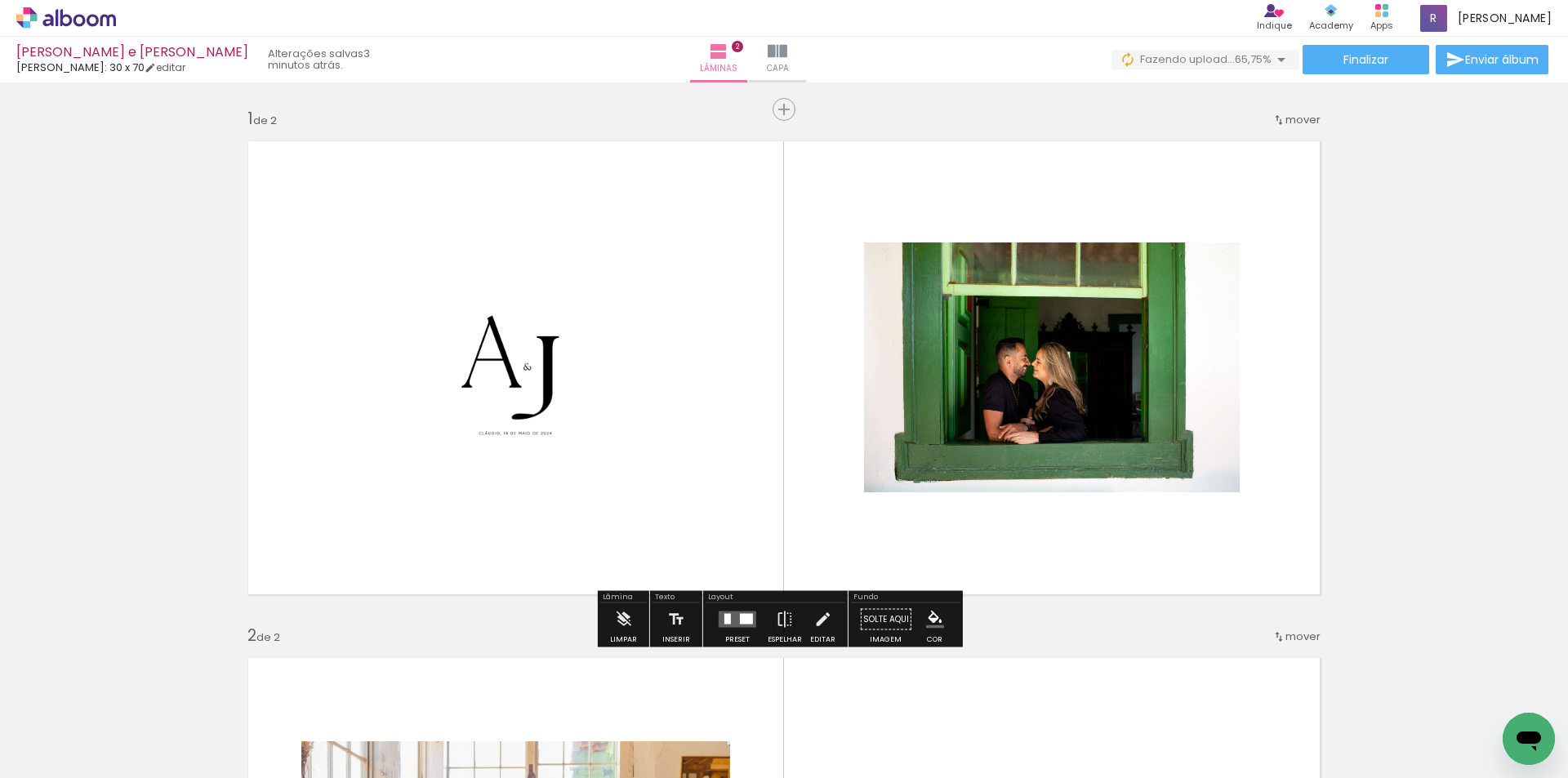
click at [1067, 329] on quentale-photo at bounding box center [1051, 367] width 376 height 250
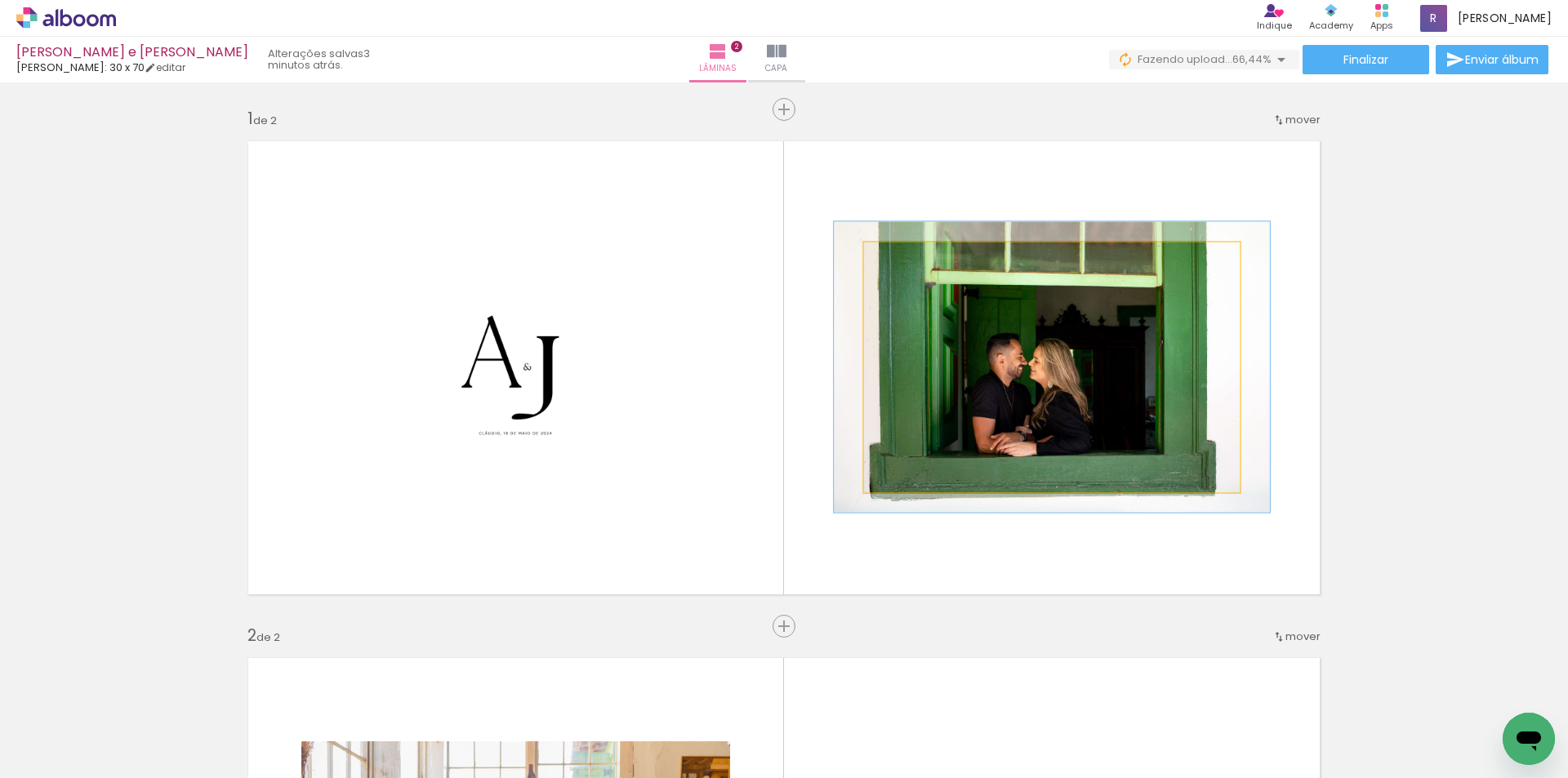
drag, startPoint x: 900, startPoint y: 258, endPoint x: 909, endPoint y: 258, distance: 9.0
type paper-slider "116"
click at [909, 258] on div at bounding box center [911, 259] width 15 height 15
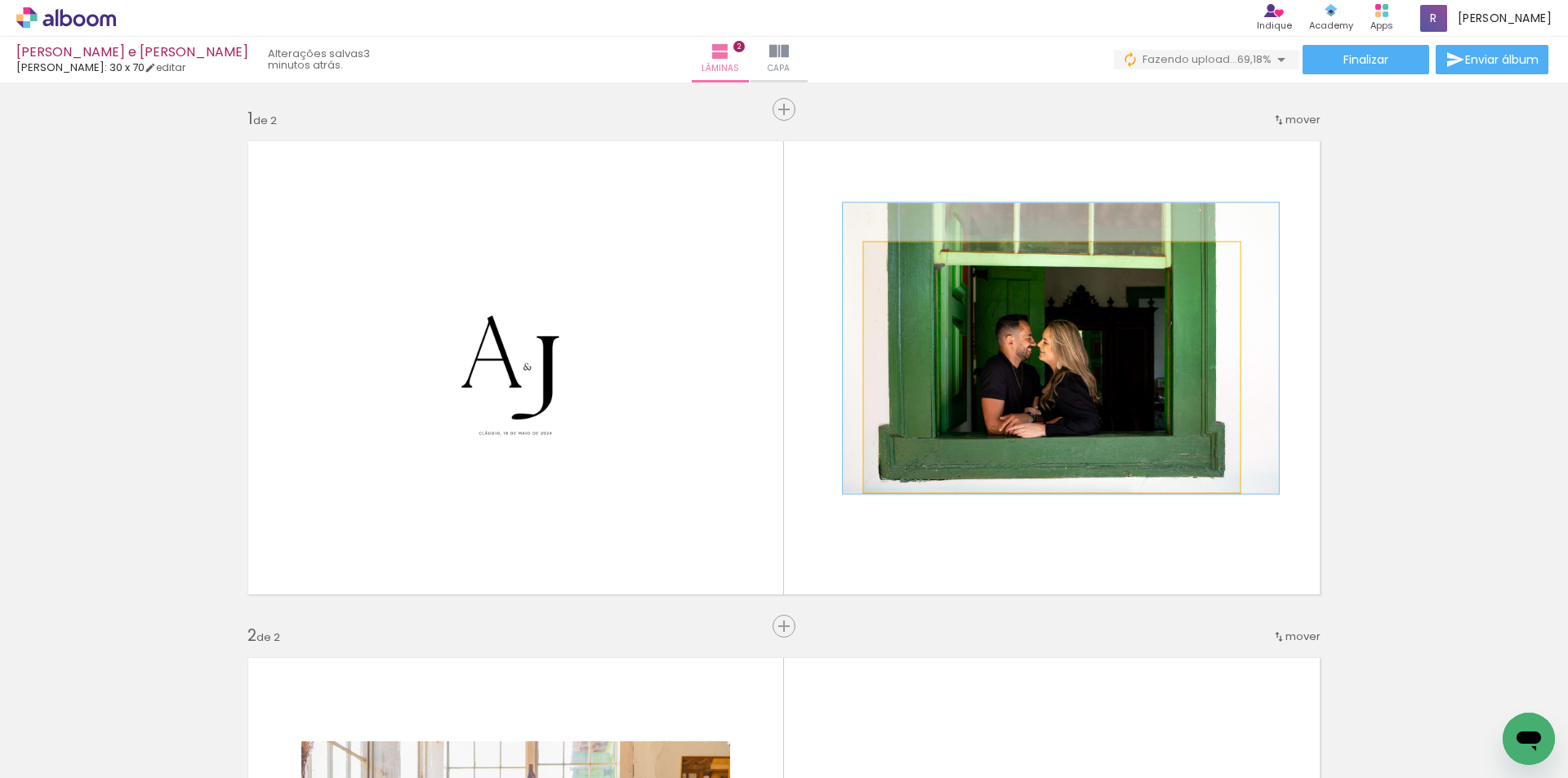
drag, startPoint x: 1000, startPoint y: 395, endPoint x: 1009, endPoint y: 377, distance: 20.1
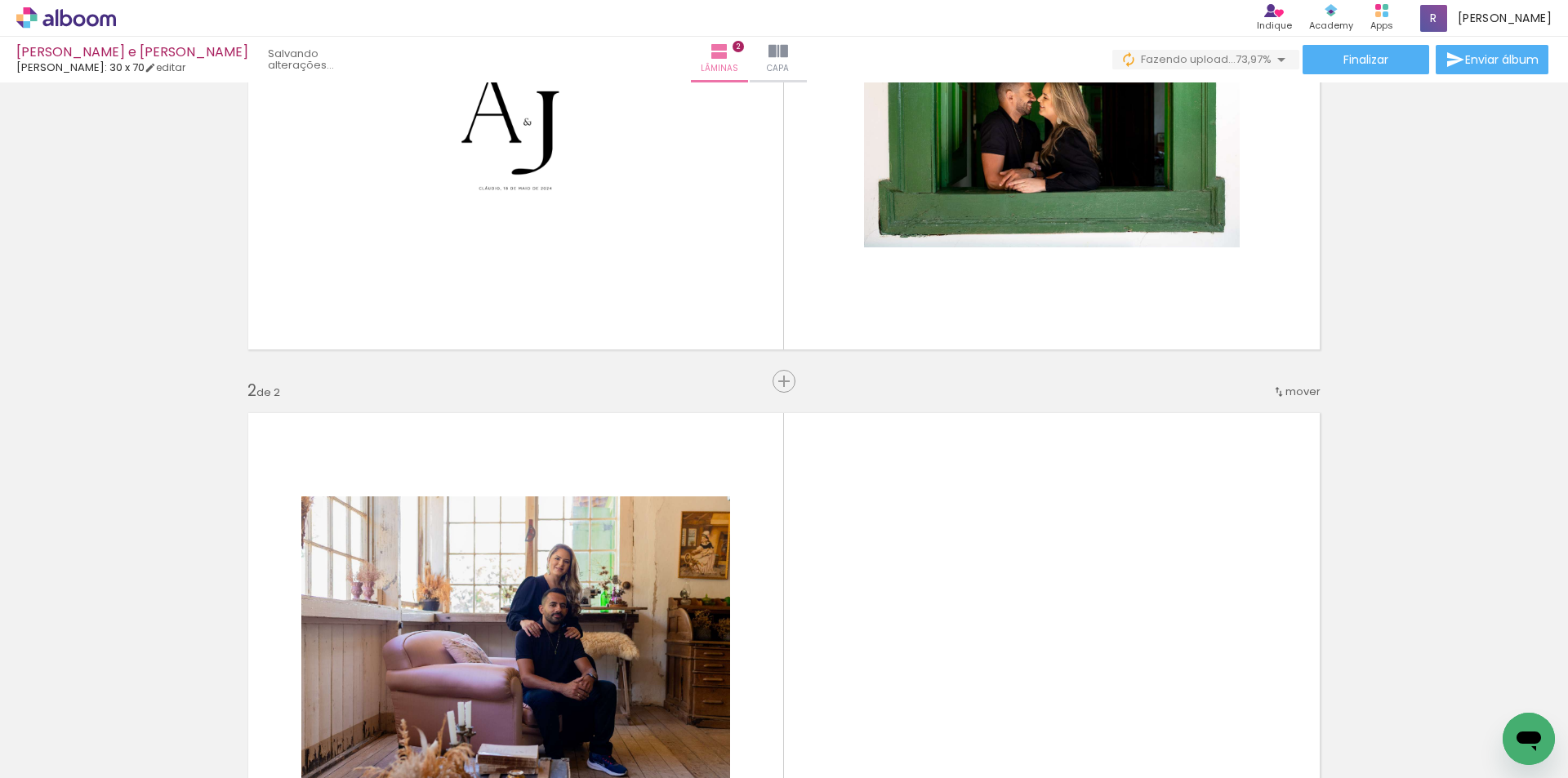
scroll to position [409, 0]
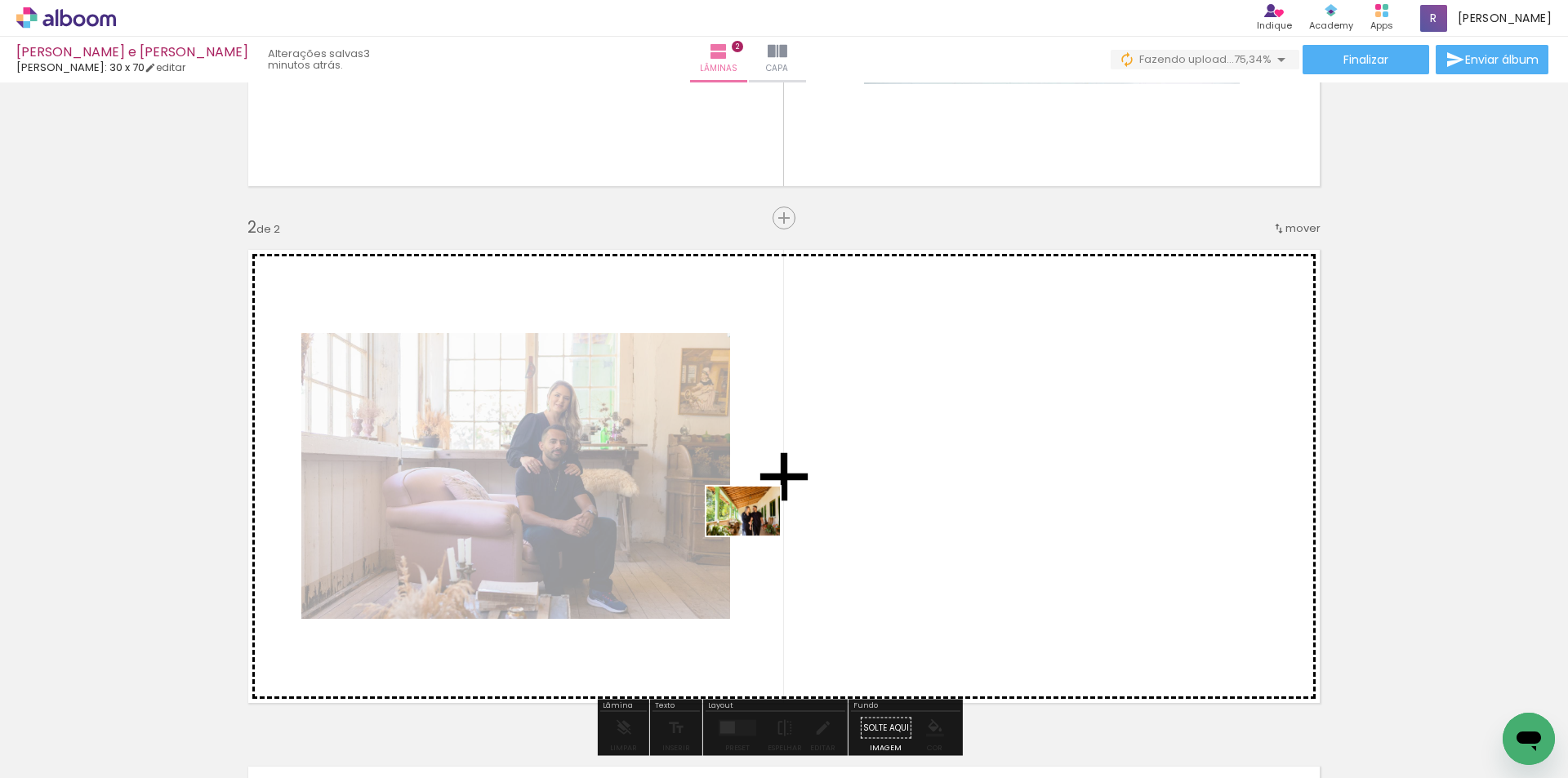
drag, startPoint x: 632, startPoint y: 742, endPoint x: 755, endPoint y: 536, distance: 239.9
click at [755, 536] on quentale-workspace at bounding box center [784, 389] width 1568 height 778
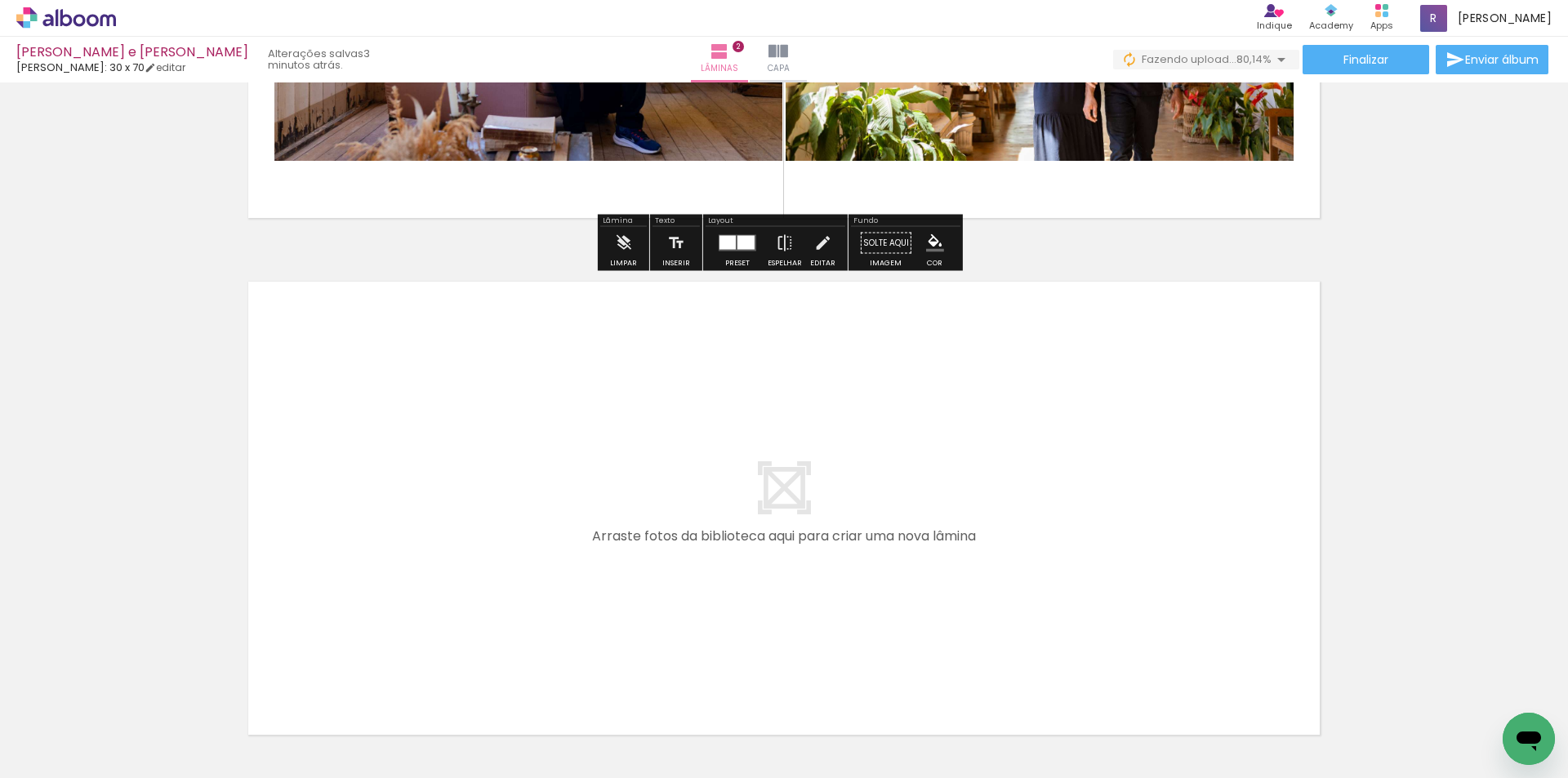
scroll to position [898, 0]
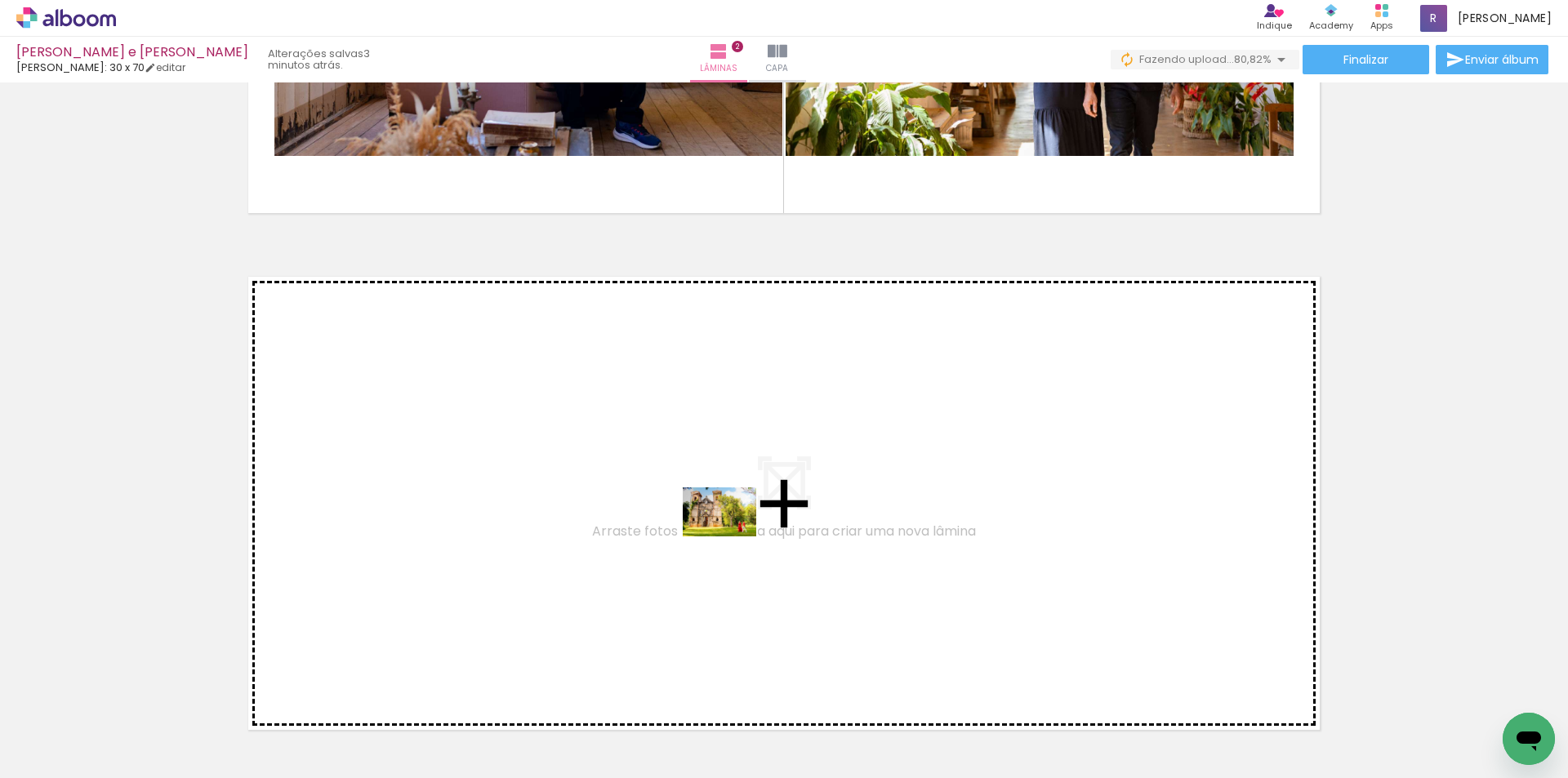
drag, startPoint x: 731, startPoint y: 726, endPoint x: 731, endPoint y: 536, distance: 190.0
click at [731, 536] on quentale-workspace at bounding box center [784, 389] width 1568 height 778
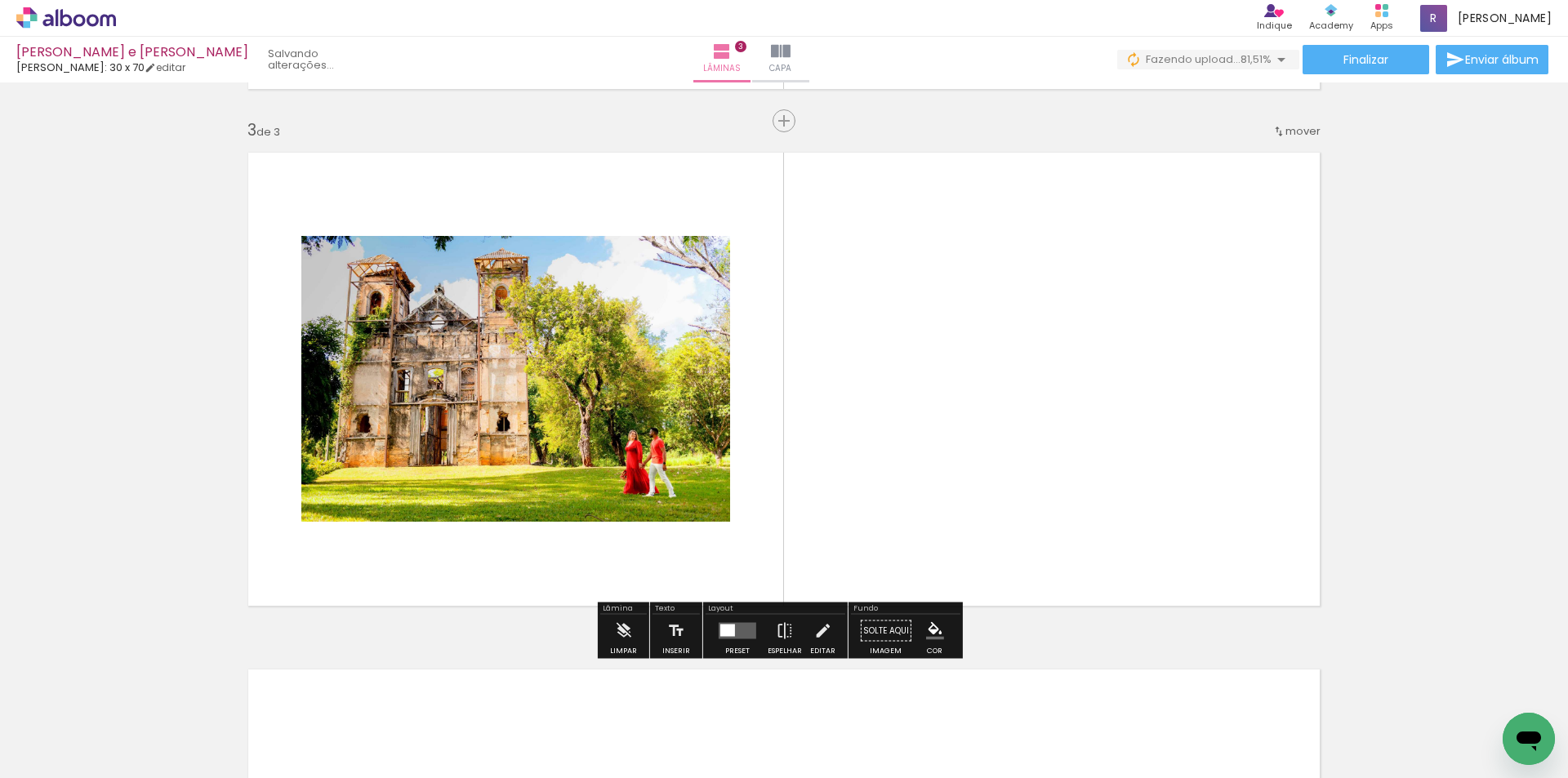
scroll to position [1104, 0]
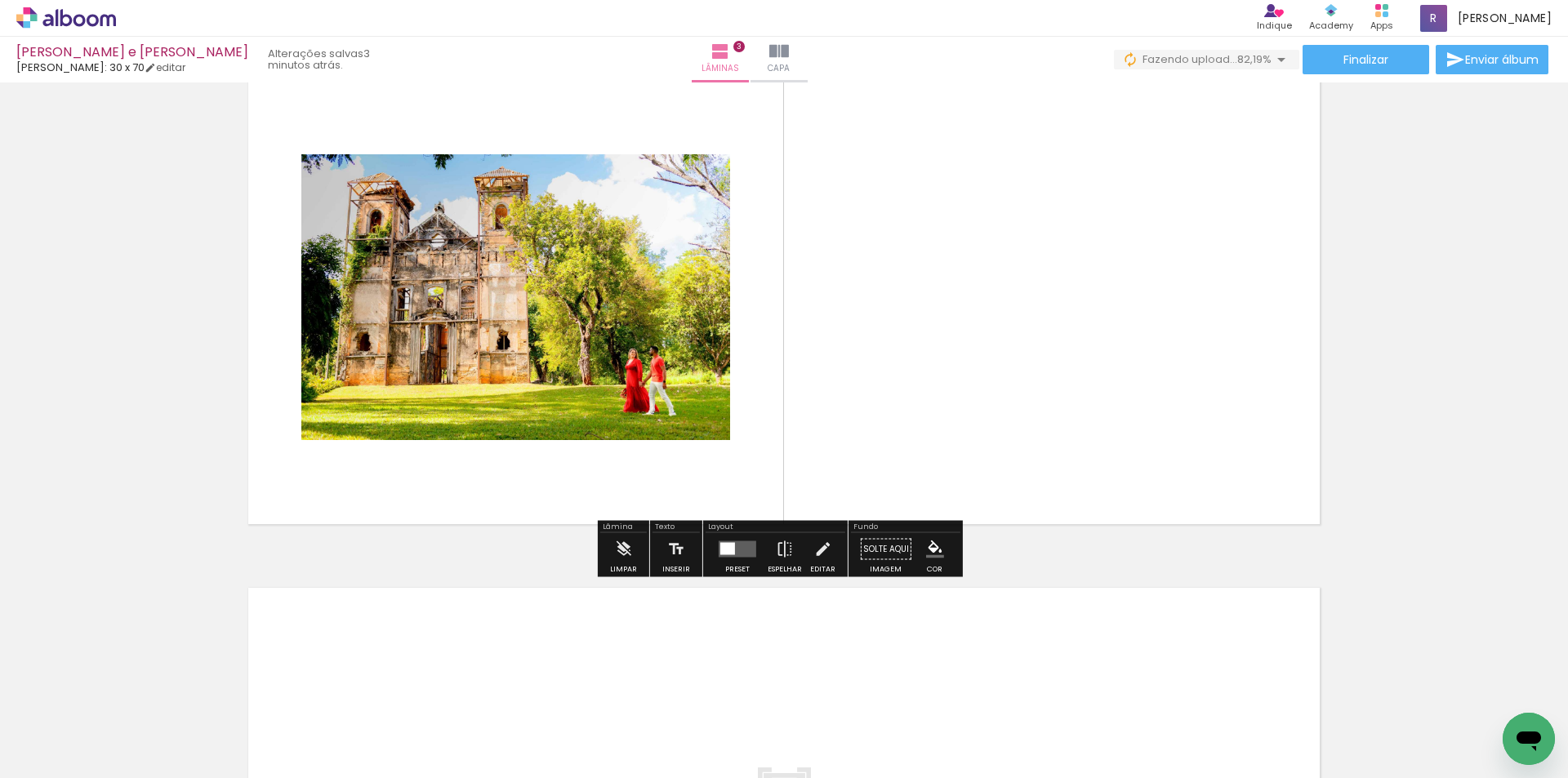
click at [721, 555] on quentale-layouter at bounding box center [737, 549] width 37 height 16
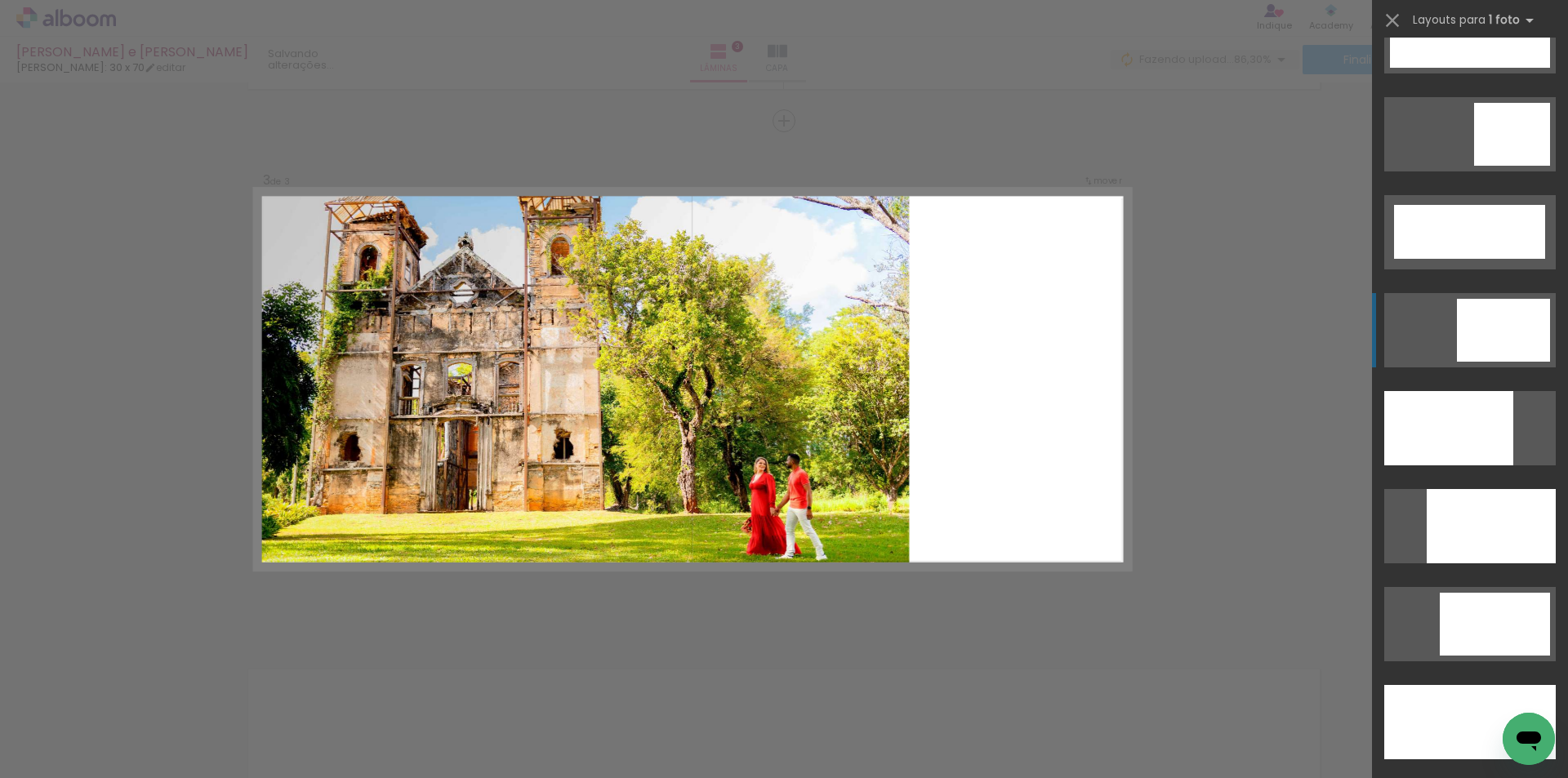
scroll to position [4081, 0]
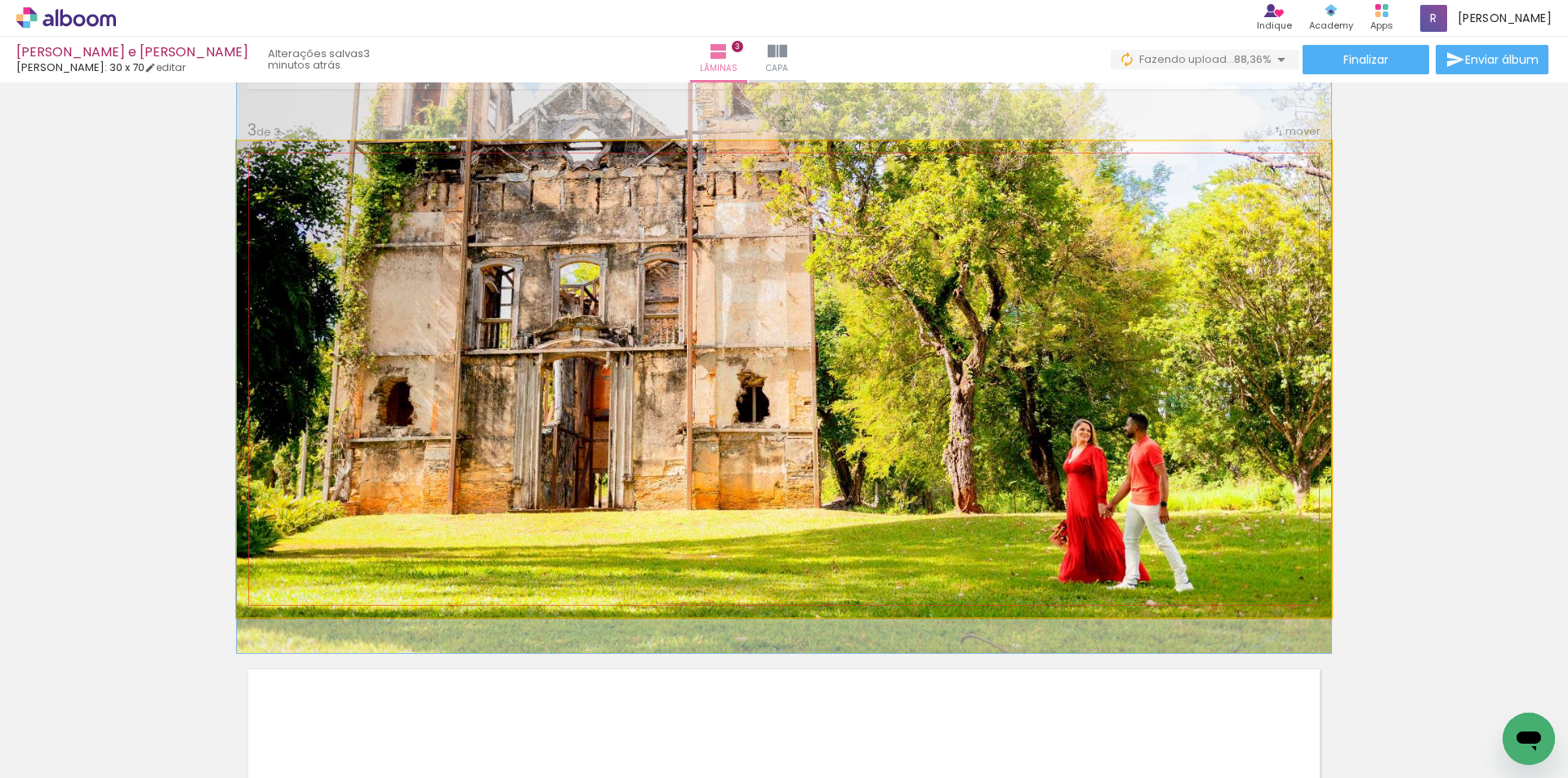
drag, startPoint x: 824, startPoint y: 495, endPoint x: 818, endPoint y: 404, distance: 91.2
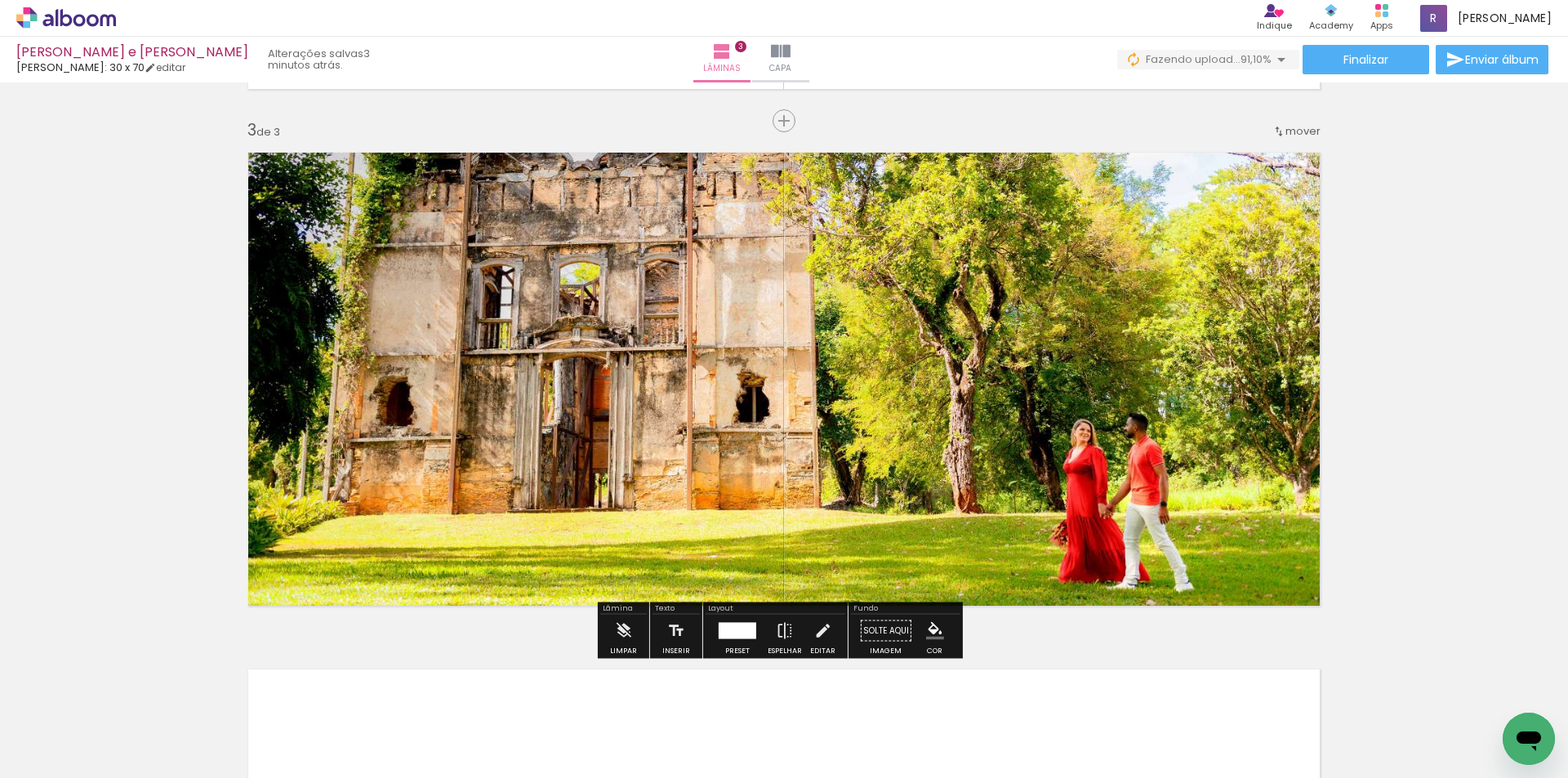
click at [636, 338] on quentale-photo at bounding box center [784, 379] width 1094 height 476
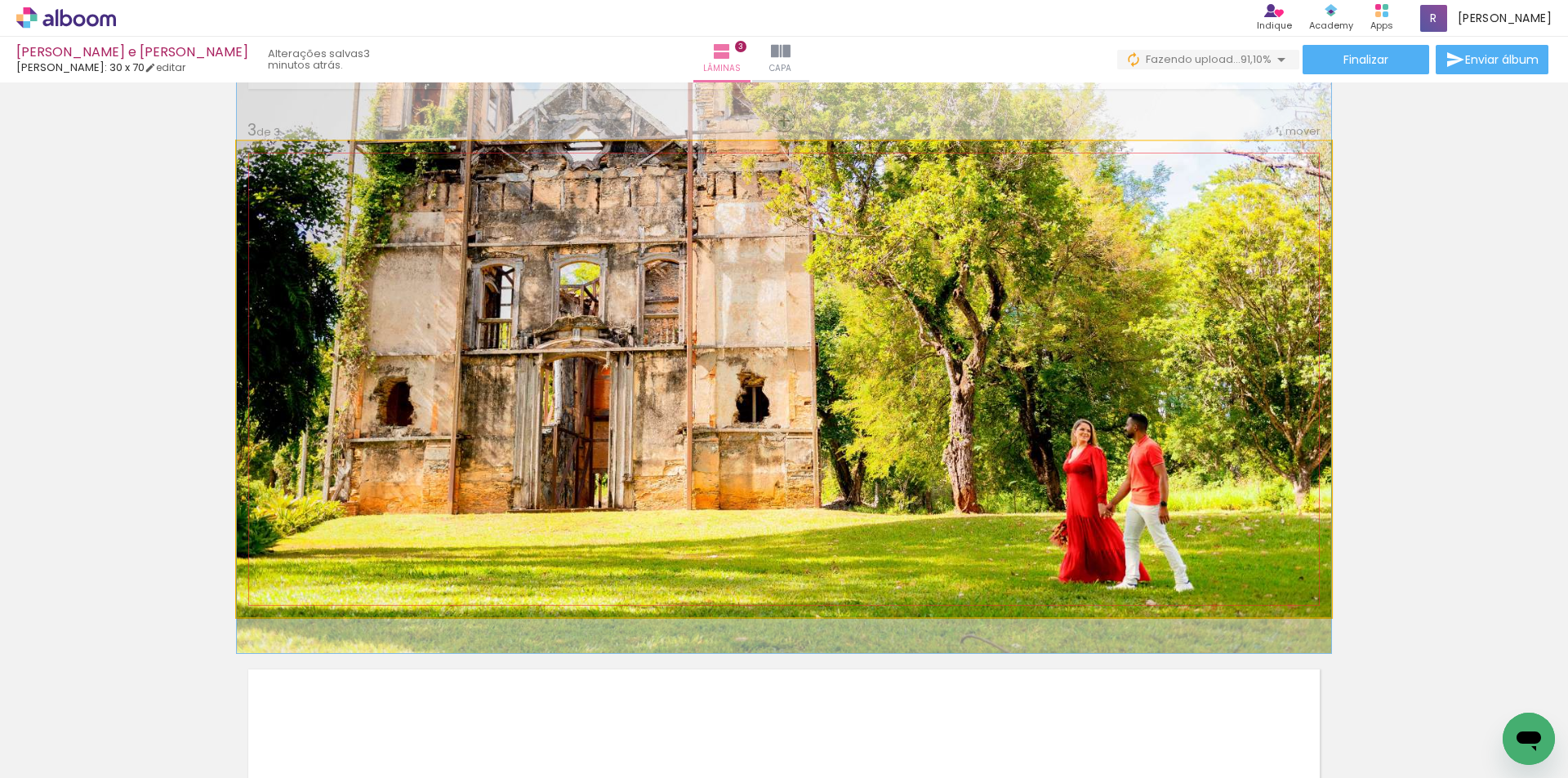
click at [636, 338] on quentale-photo at bounding box center [784, 379] width 1094 height 476
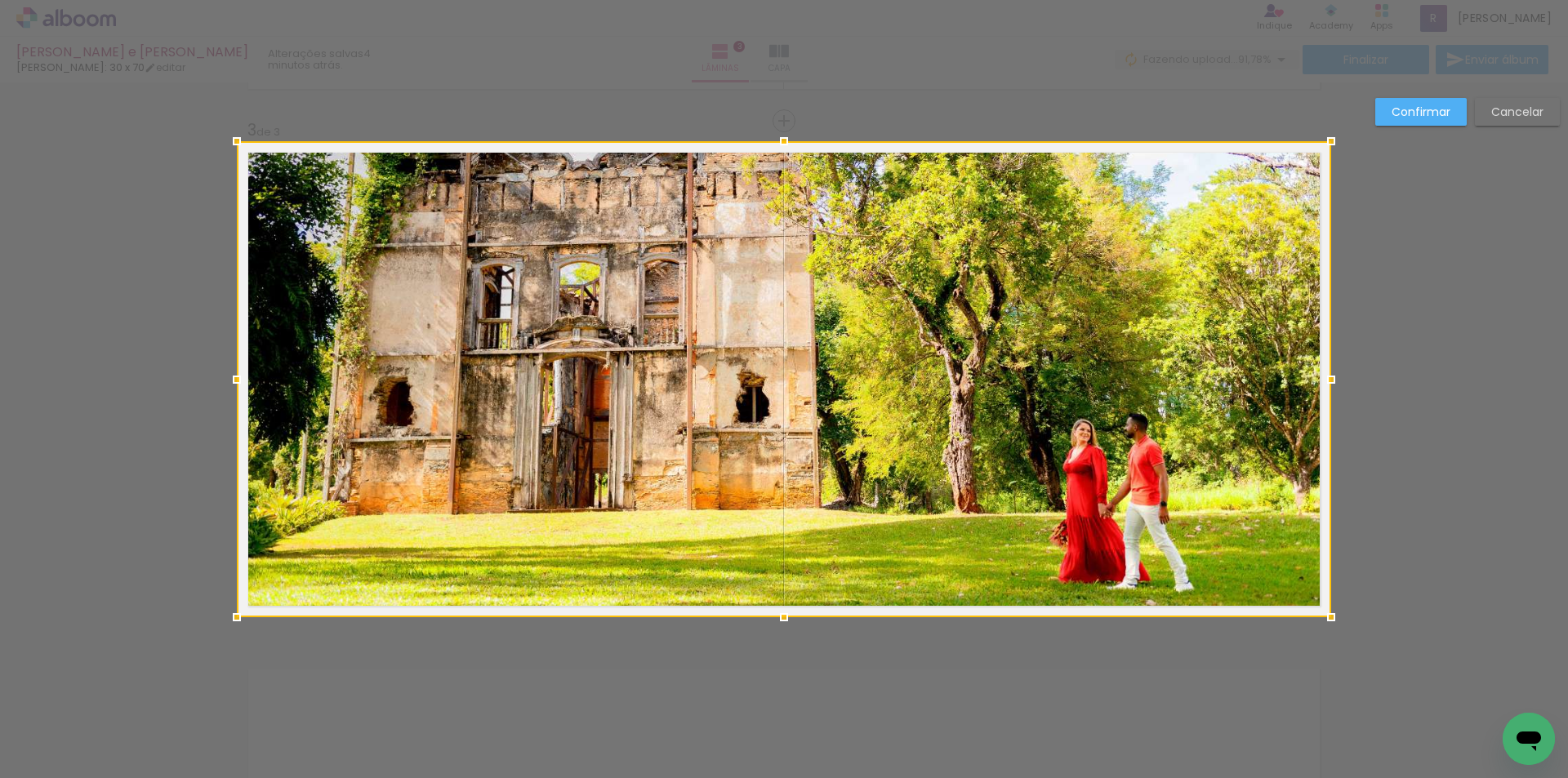
click at [0, 0] on slot "Cancelar" at bounding box center [0, 0] width 0 height 0
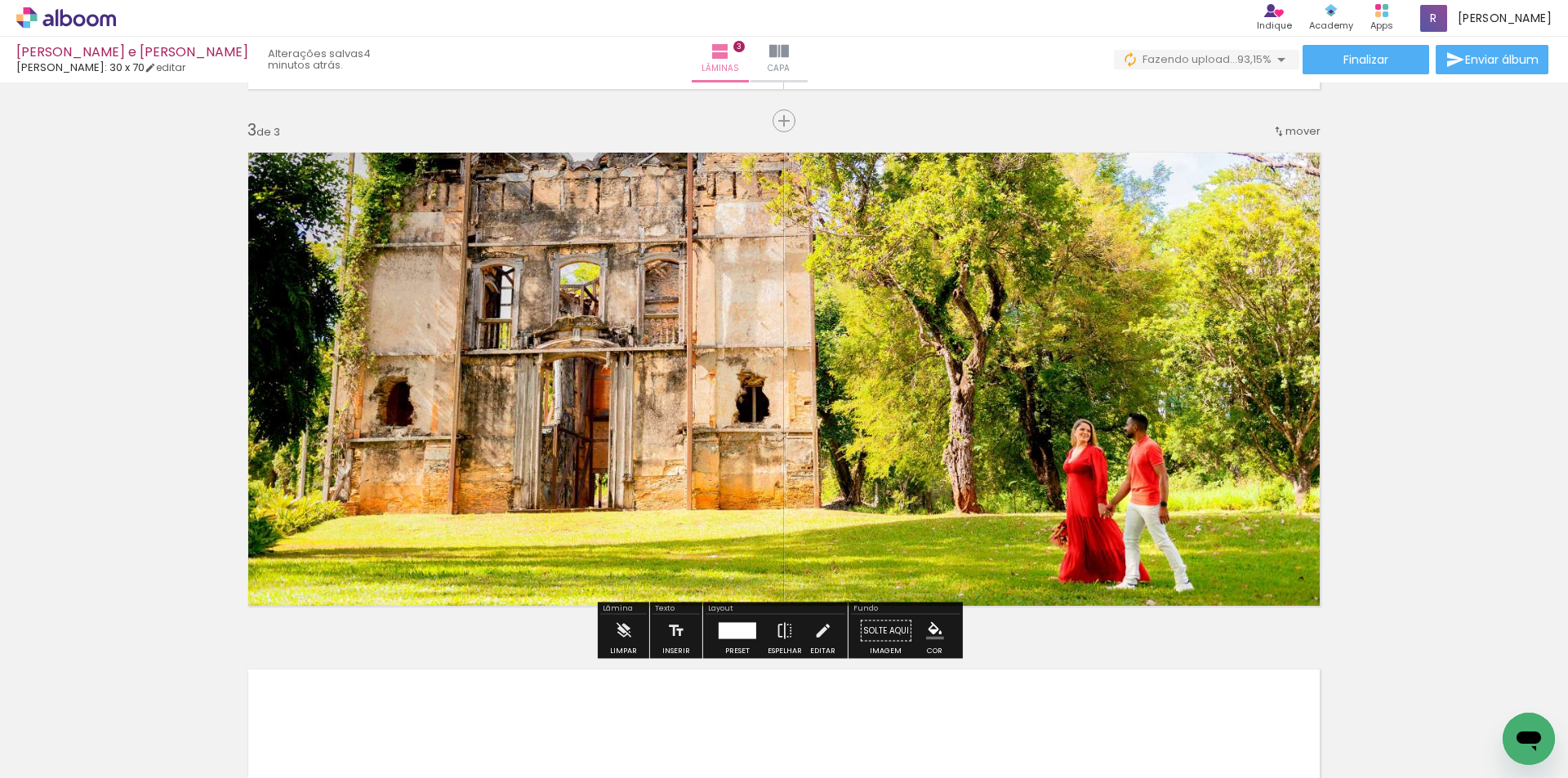
click at [740, 639] on div at bounding box center [737, 631] width 44 height 33
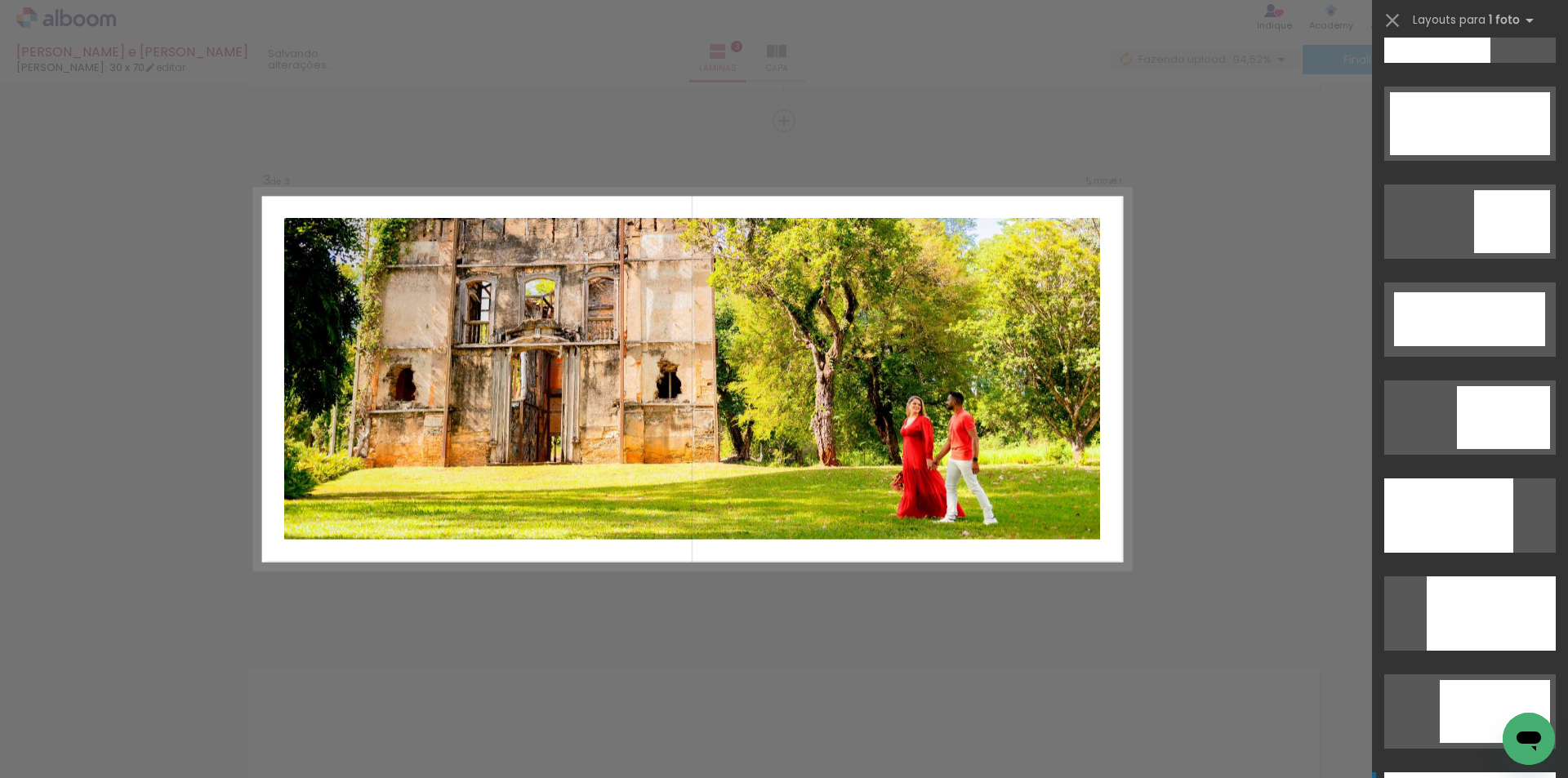
scroll to position [3804, 0]
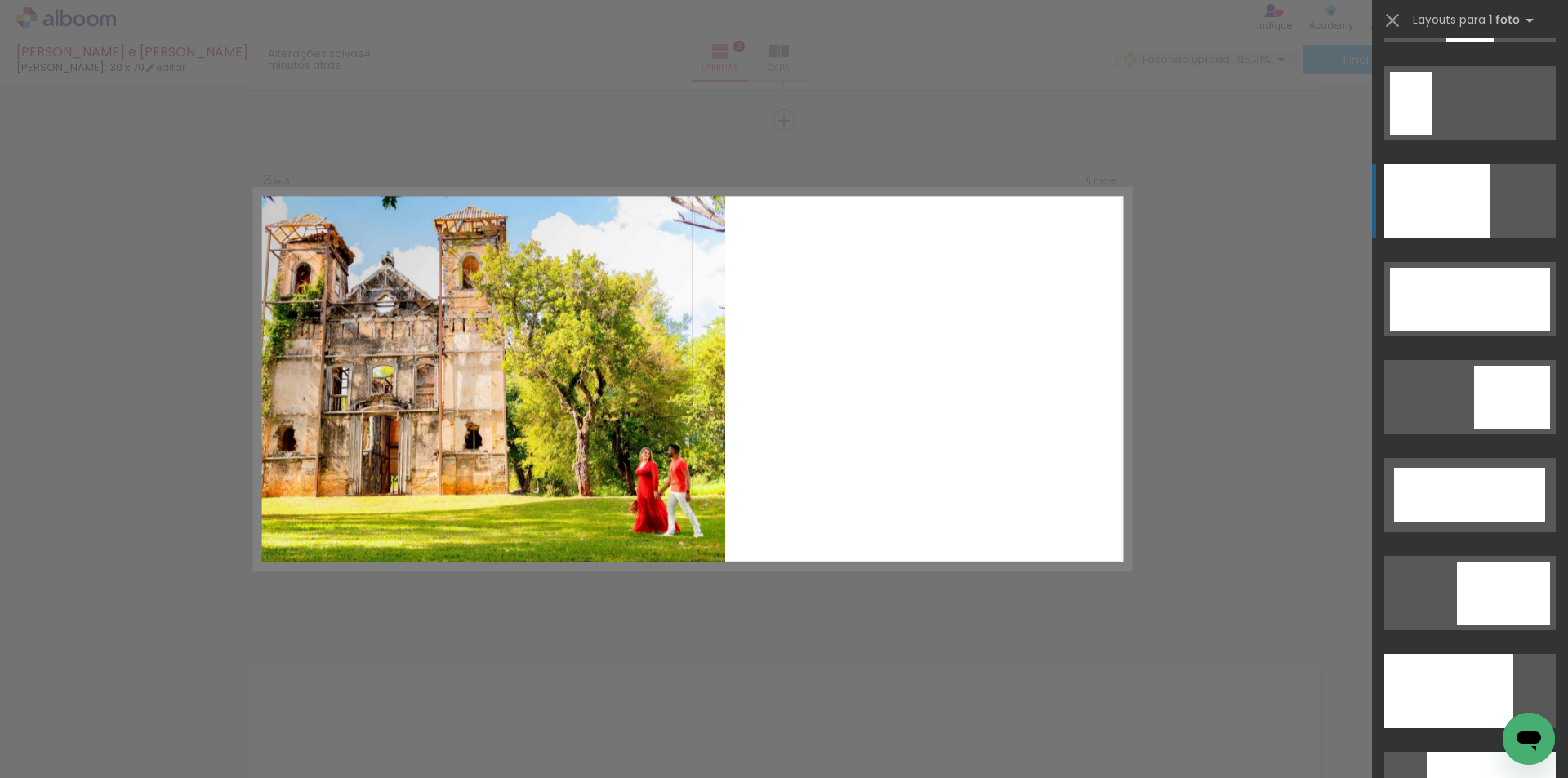
click at [1413, 654] on div at bounding box center [1448, 691] width 129 height 75
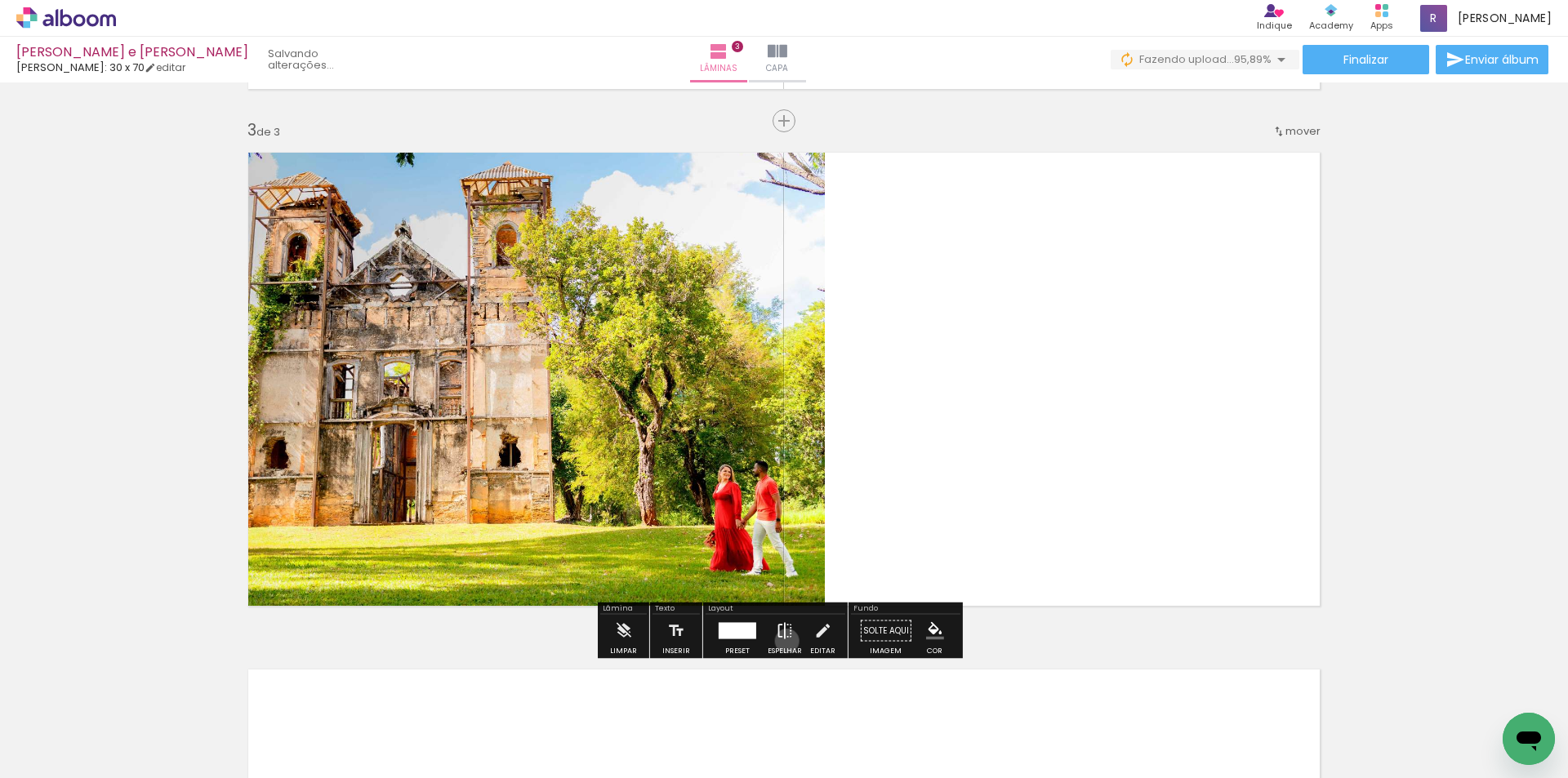
click at [783, 640] on iron-icon at bounding box center [784, 631] width 18 height 33
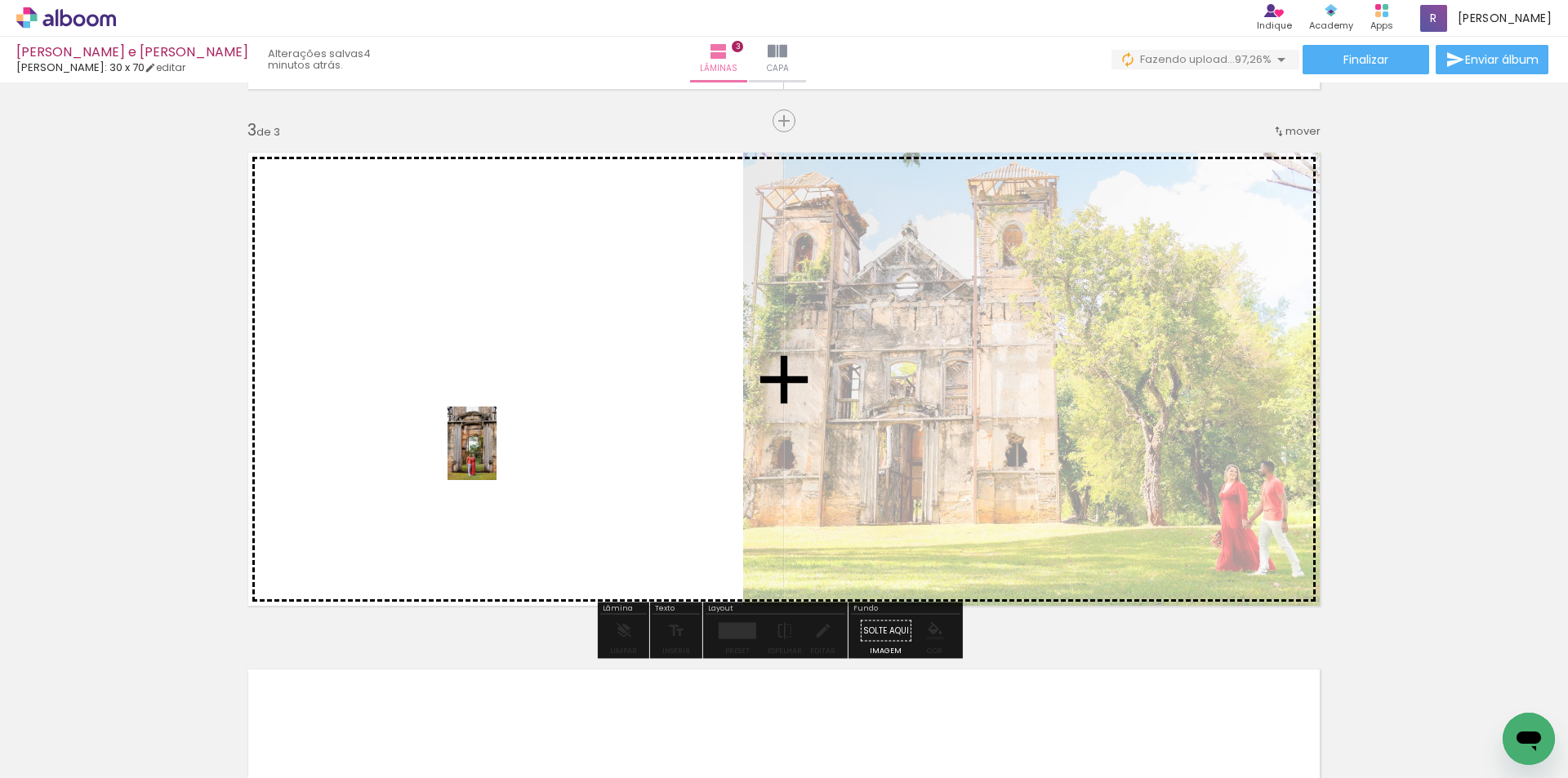
drag, startPoint x: 989, startPoint y: 734, endPoint x: 497, endPoint y: 418, distance: 584.7
click at [497, 418] on quentale-workspace at bounding box center [784, 389] width 1568 height 778
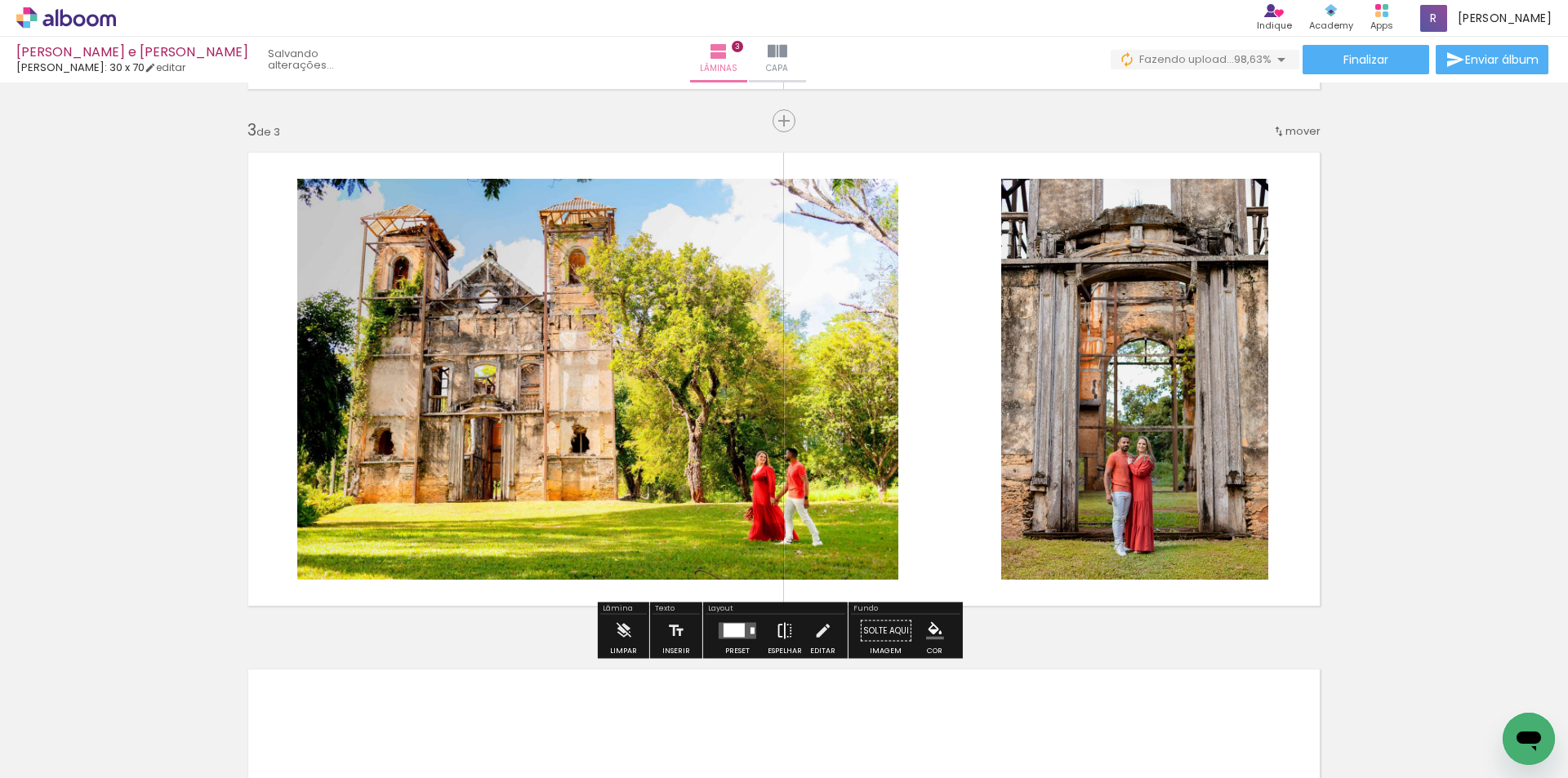
click at [782, 631] on iron-icon at bounding box center [784, 631] width 18 height 33
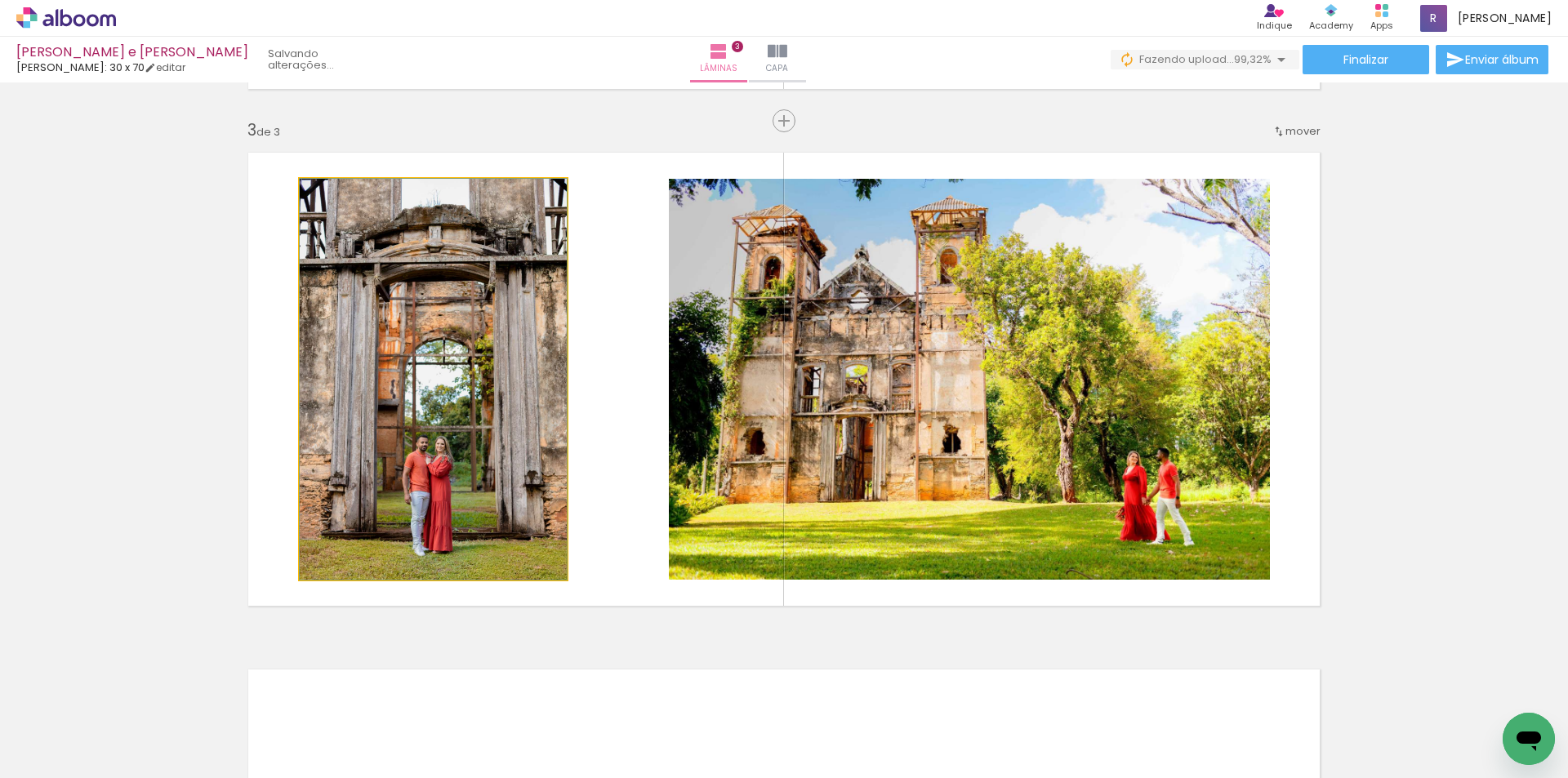
drag, startPoint x: 441, startPoint y: 369, endPoint x: 502, endPoint y: 379, distance: 61.8
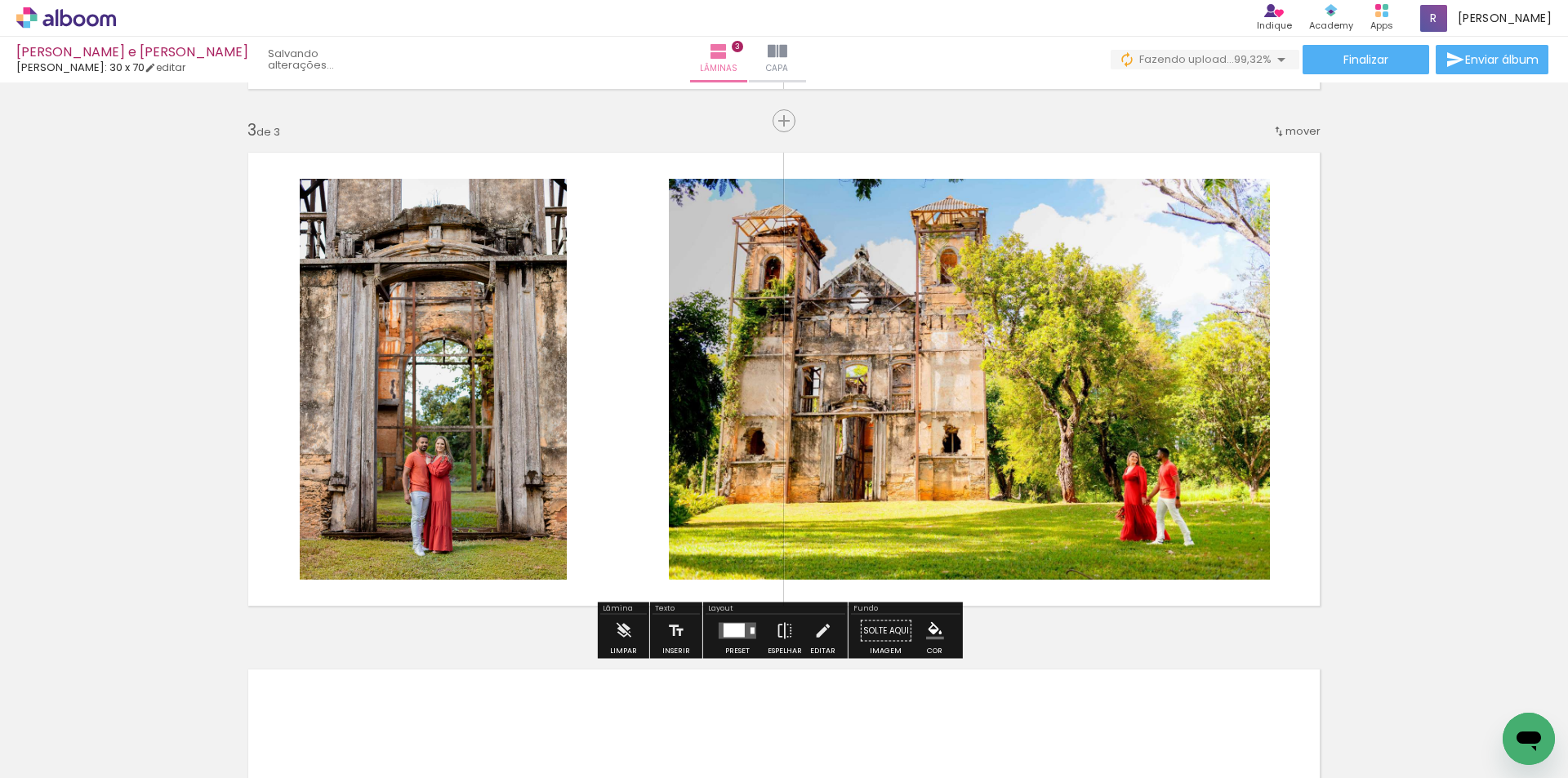
click at [713, 414] on quentale-photo at bounding box center [969, 378] width 601 height 401
click at [448, 353] on quentale-photo at bounding box center [433, 378] width 267 height 401
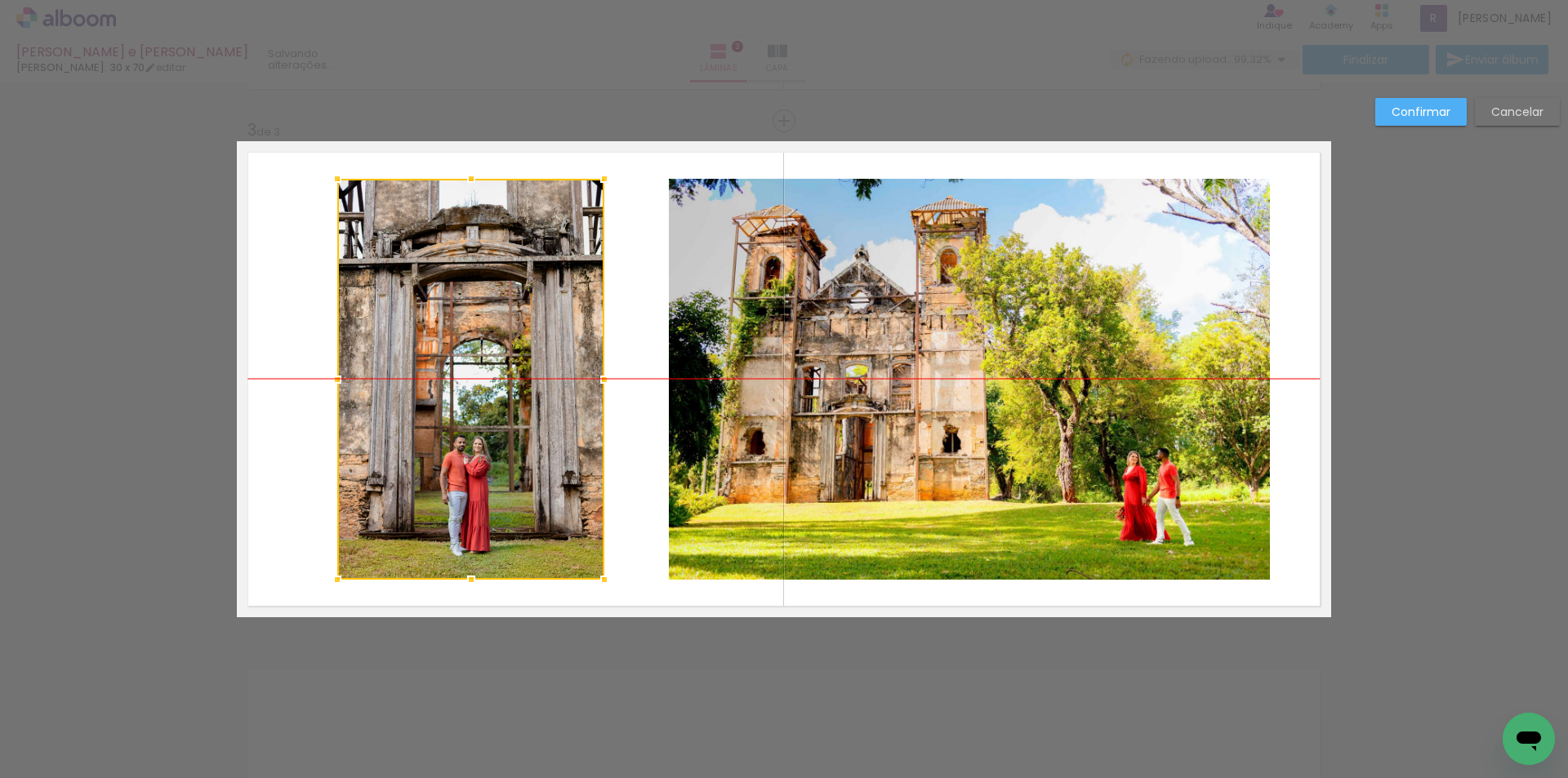
drag, startPoint x: 412, startPoint y: 368, endPoint x: 448, endPoint y: 369, distance: 36.0
click at [448, 369] on div at bounding box center [471, 378] width 267 height 401
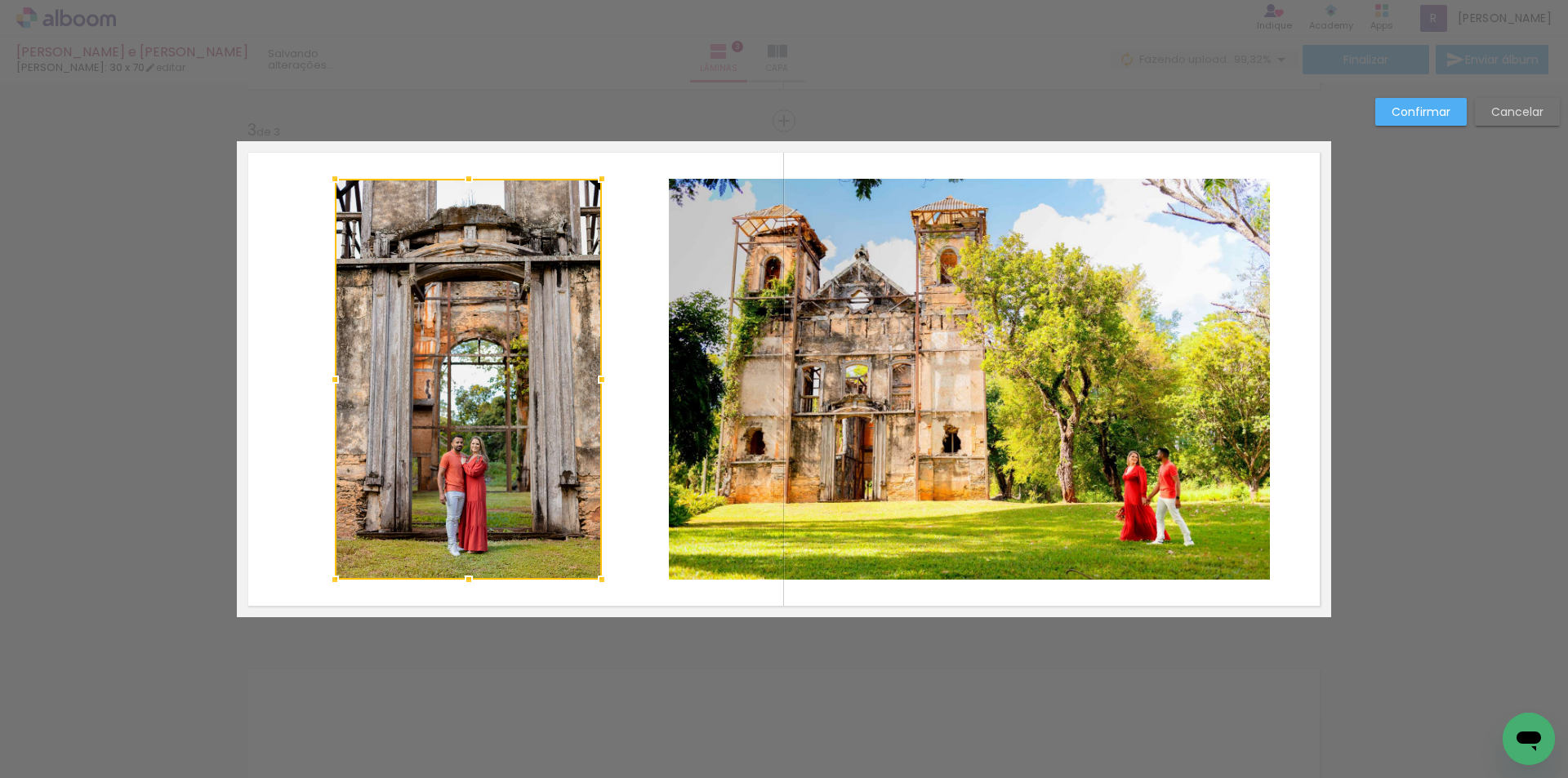
click at [0, 0] on slot "Cancelar" at bounding box center [0, 0] width 0 height 0
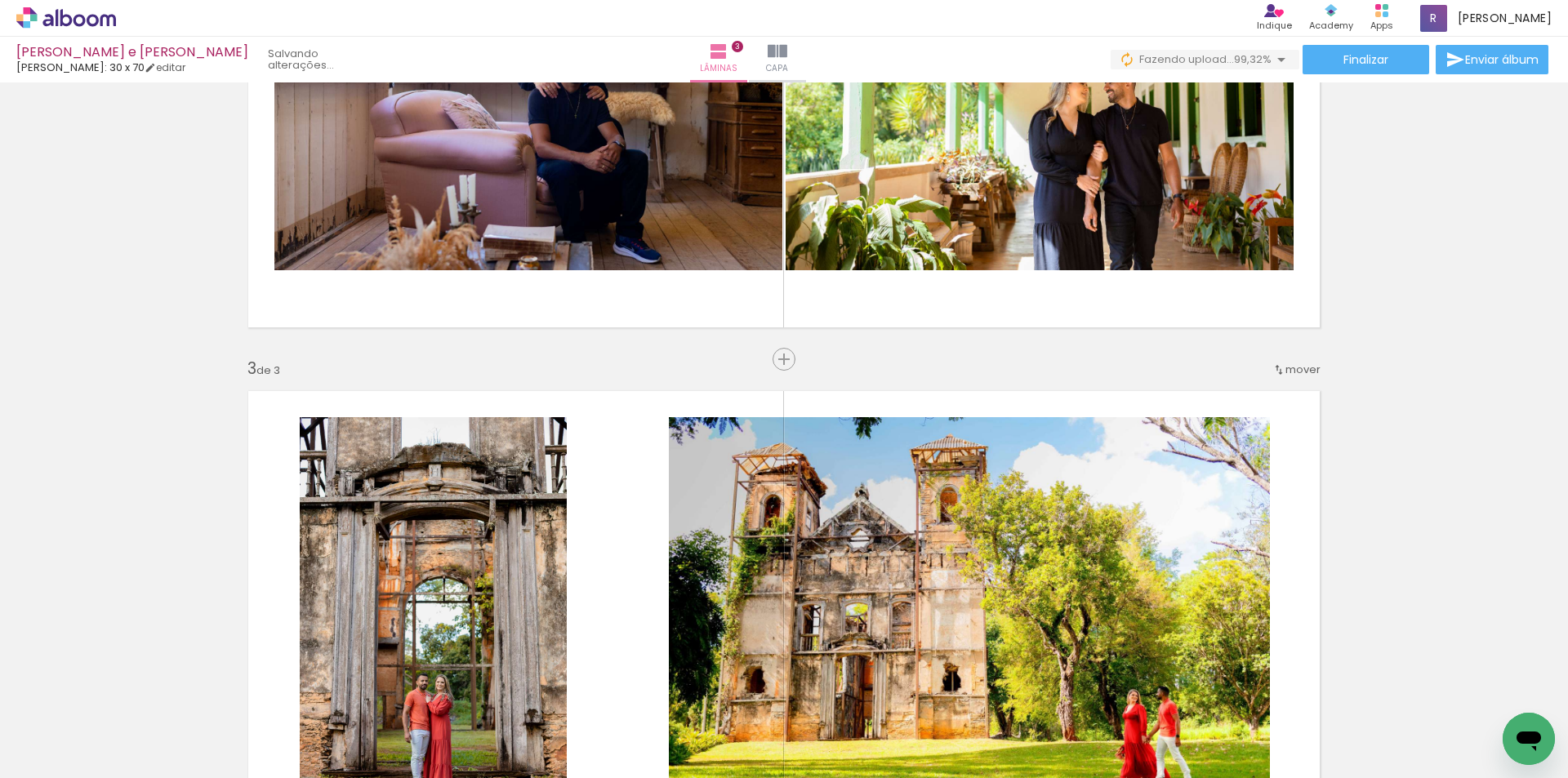
scroll to position [777, 0]
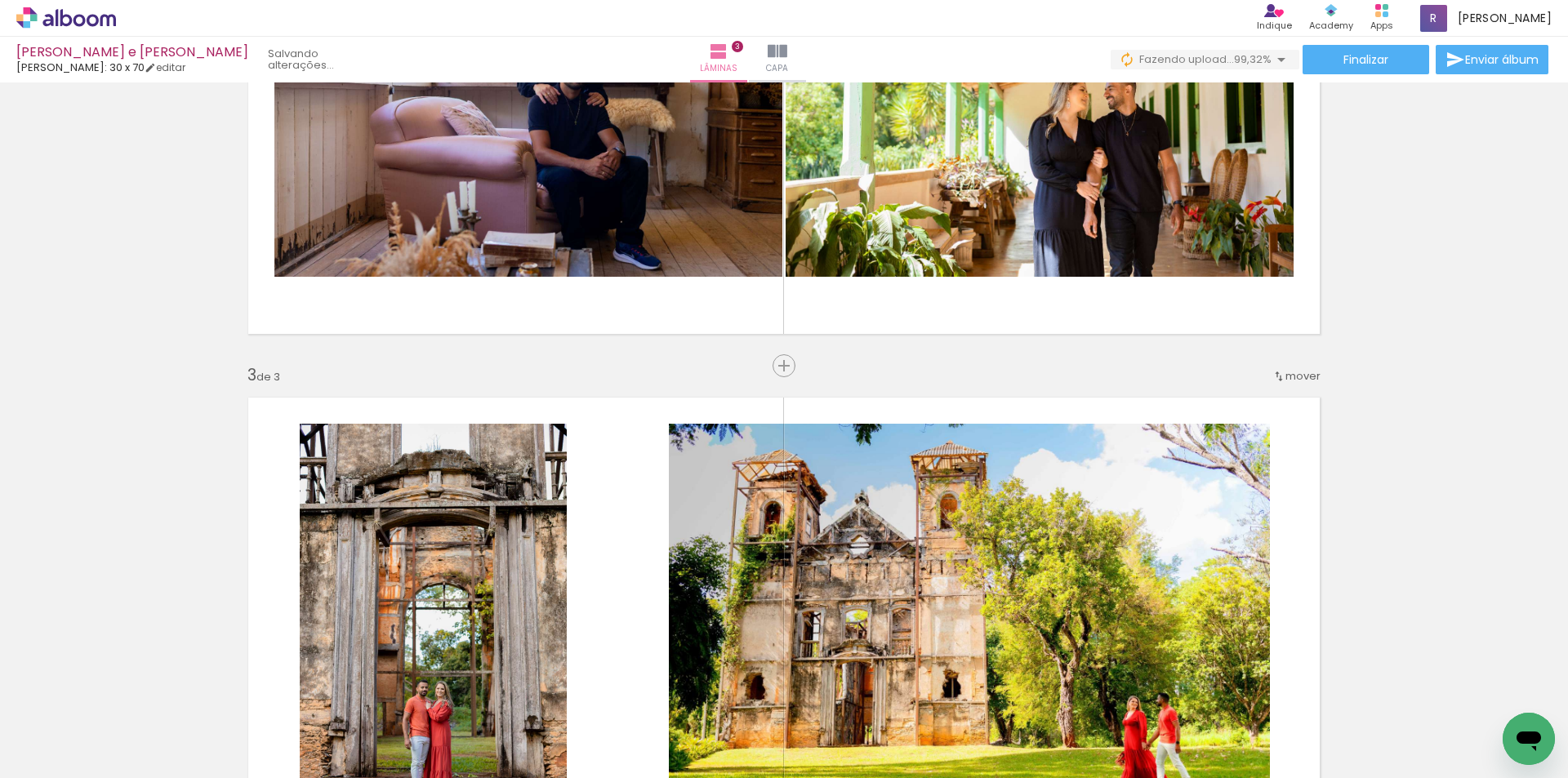
click at [720, 468] on quentale-photo at bounding box center [969, 623] width 601 height 401
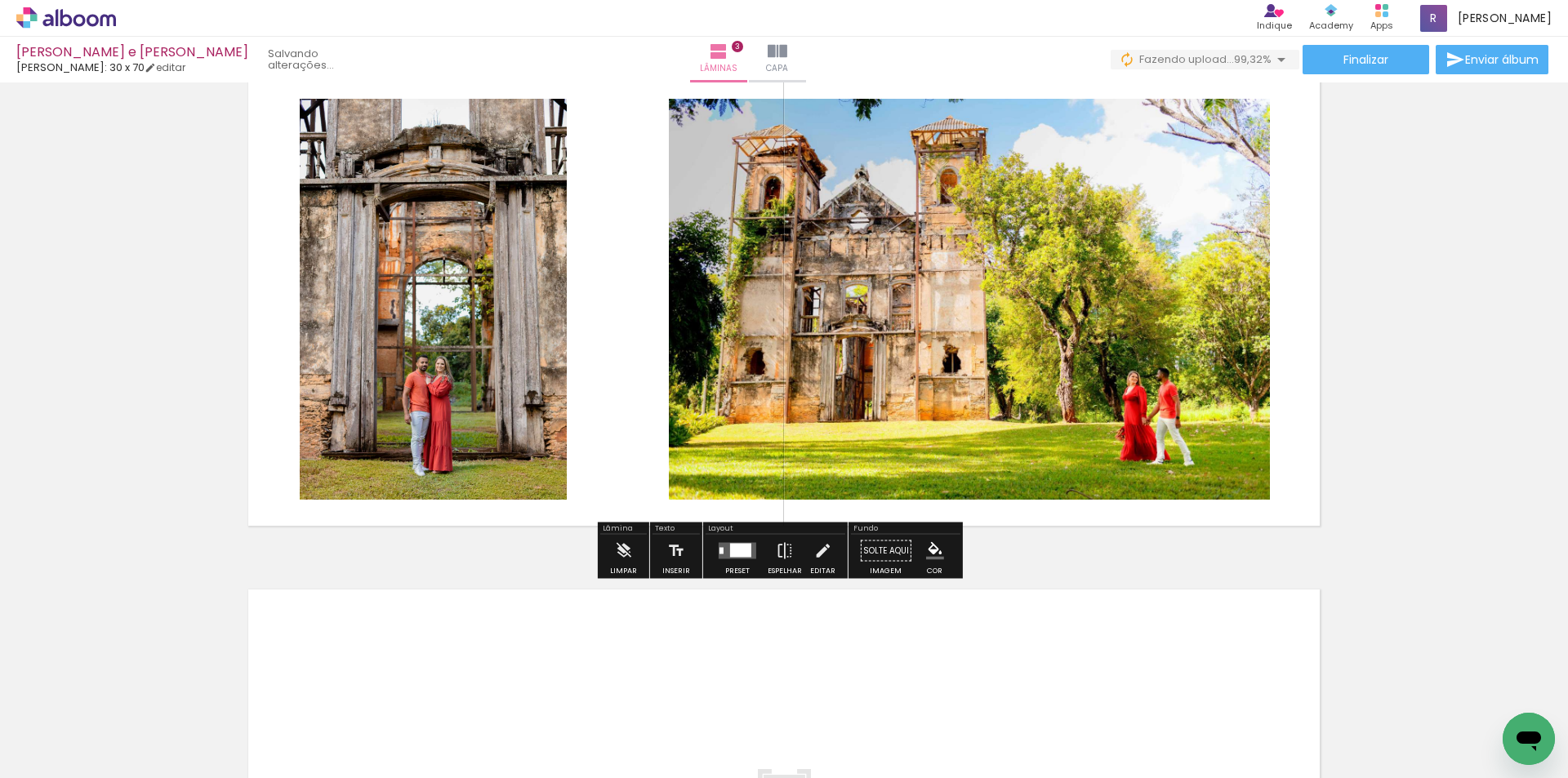
scroll to position [1104, 0]
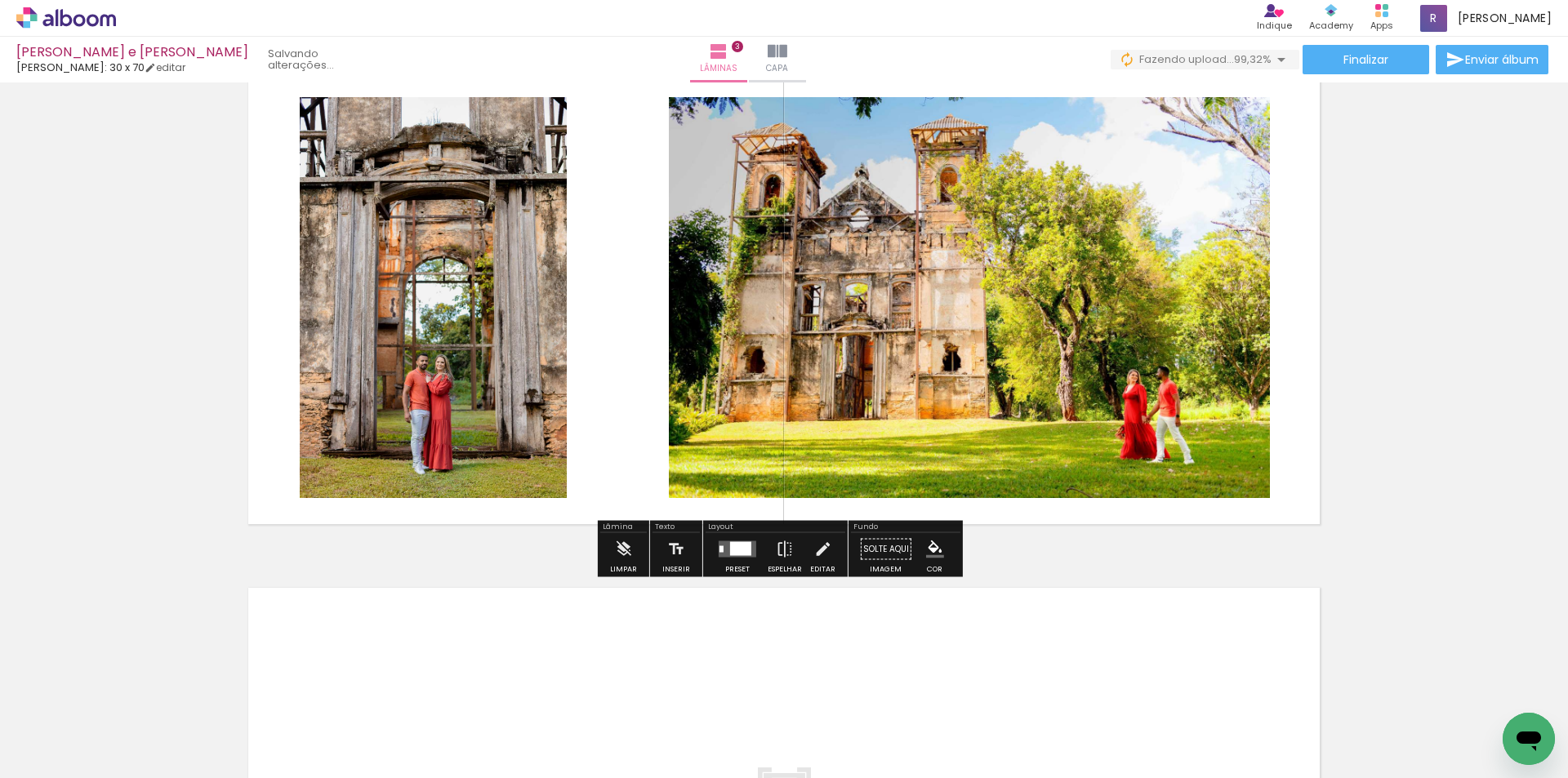
click at [733, 553] on div at bounding box center [741, 549] width 21 height 14
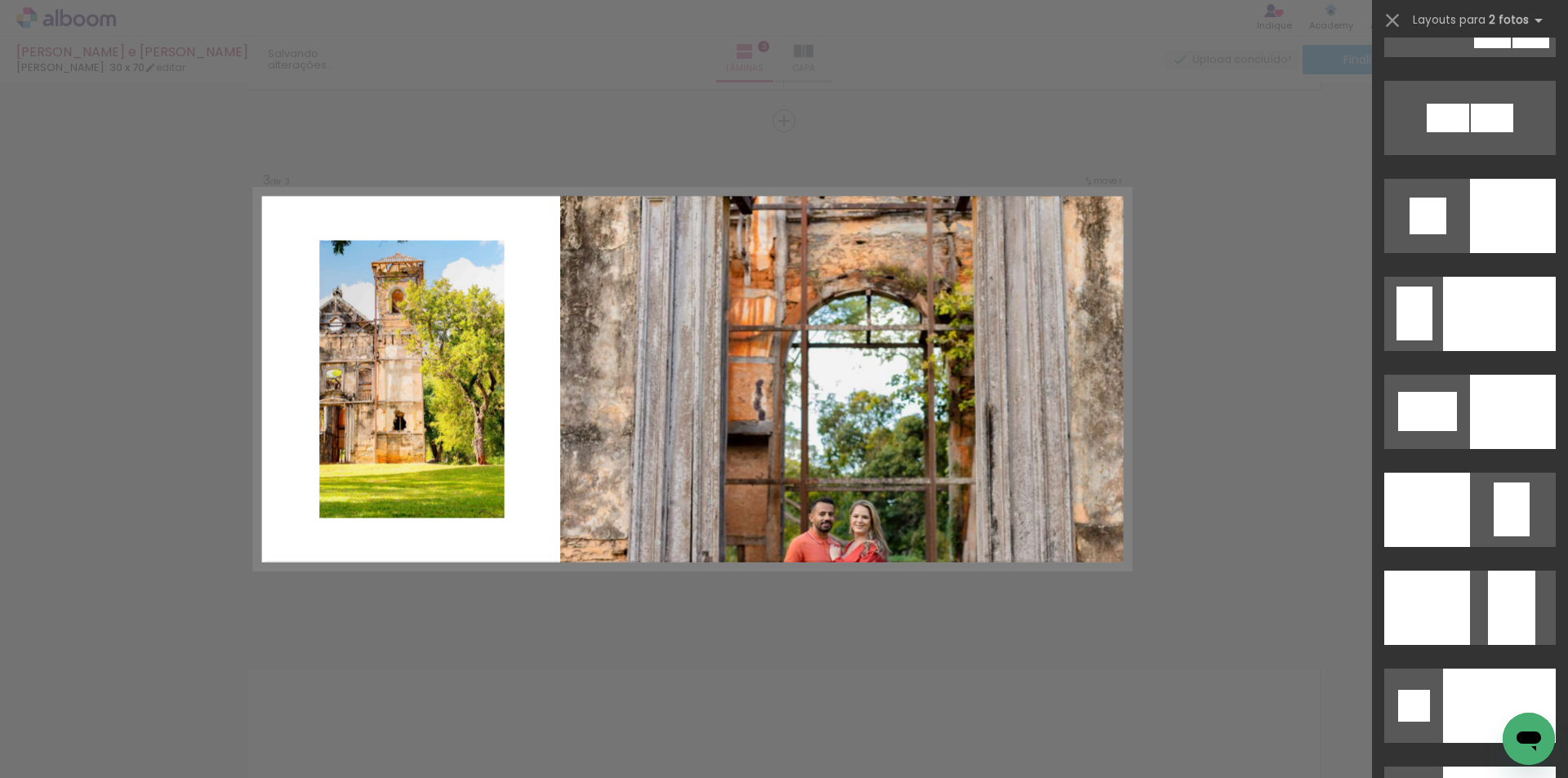
scroll to position [6367, 0]
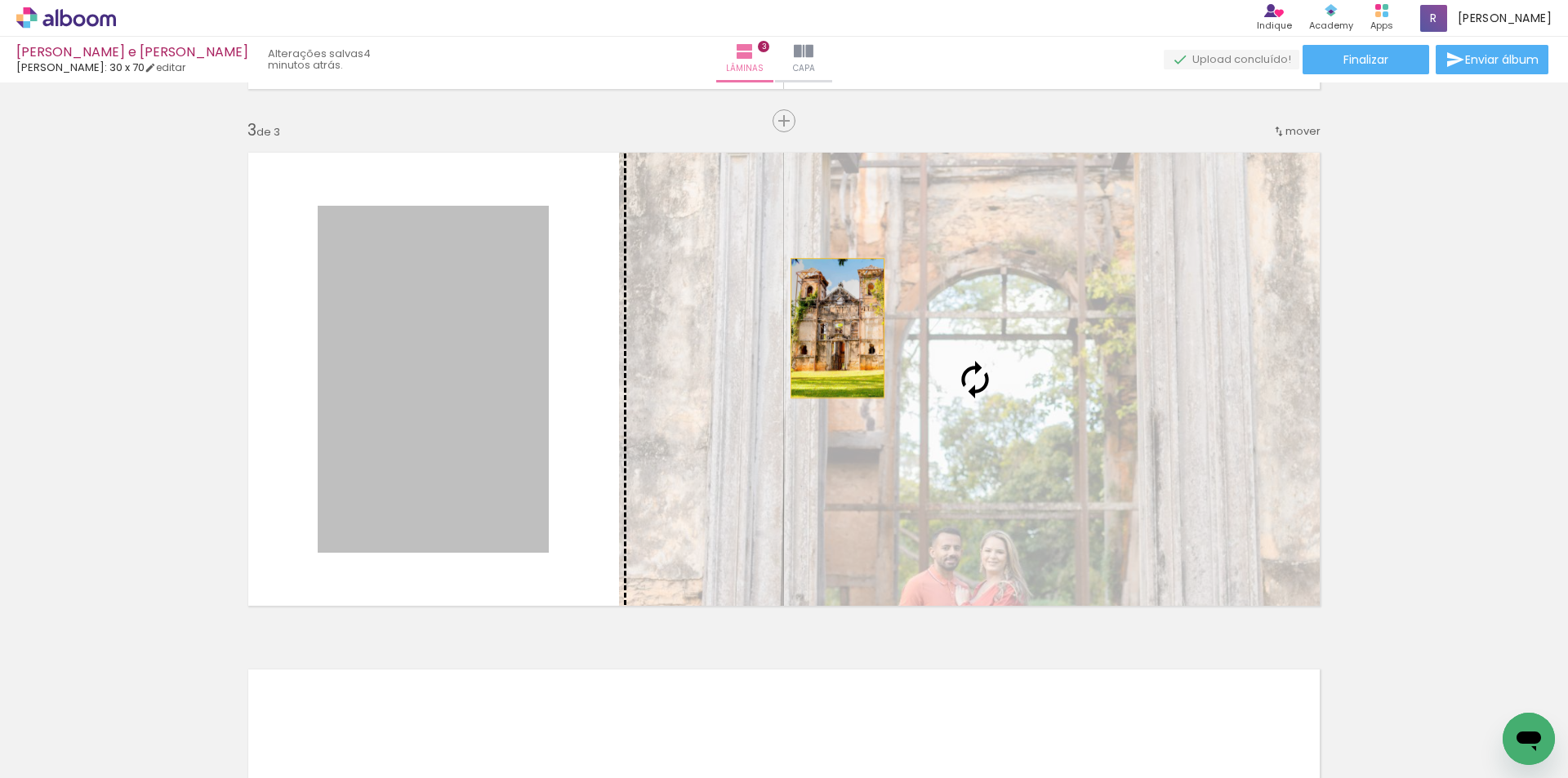
drag, startPoint x: 442, startPoint y: 319, endPoint x: 990, endPoint y: 335, distance: 548.2
click at [0, 0] on slot at bounding box center [0, 0] width 0 height 0
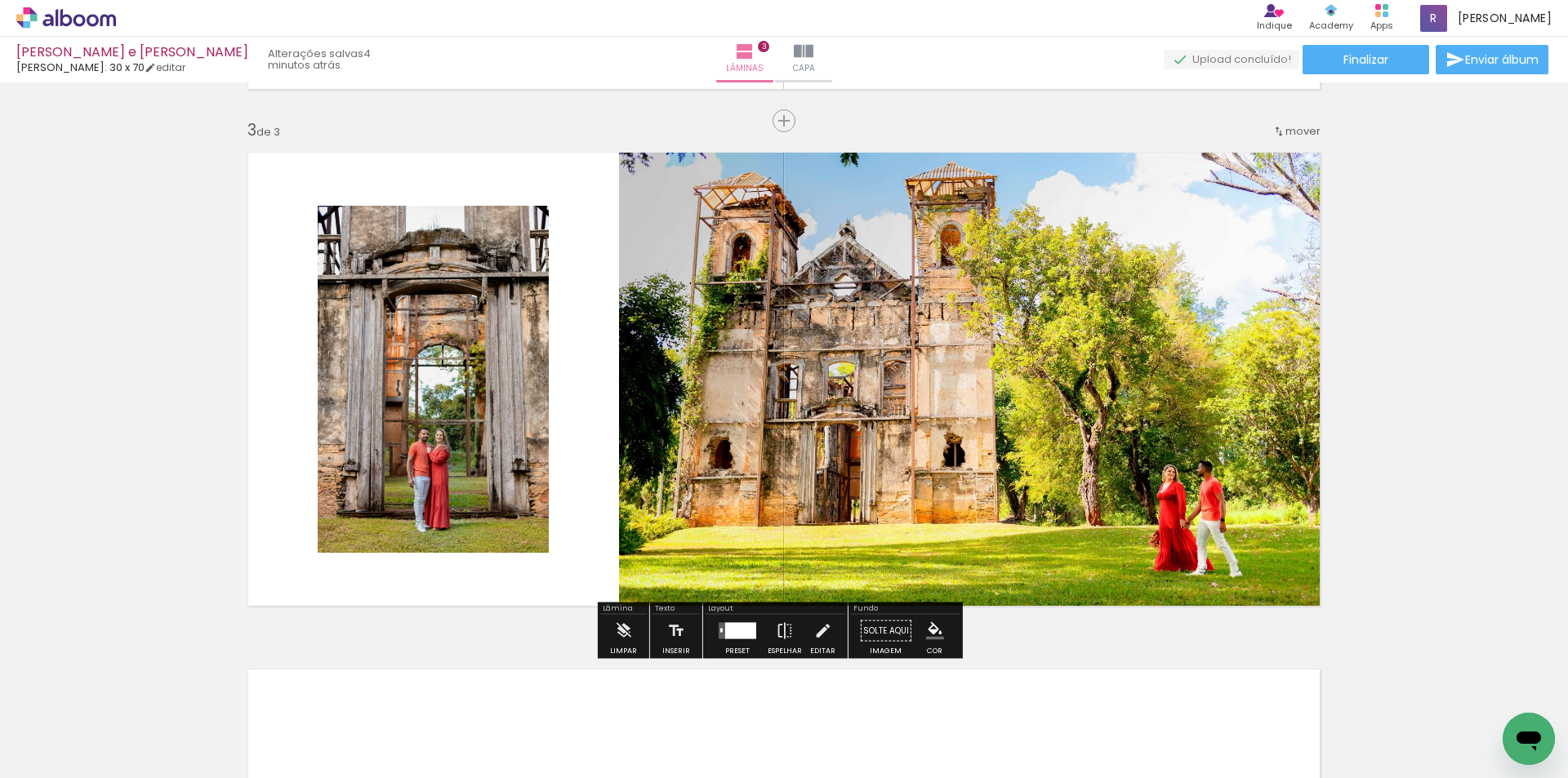
click at [1432, 262] on div "Inserir lâmina 1 de 3 Inserir lâmina 2 de 3 Inserir lâmina 3 de 3" at bounding box center [784, 100] width 1568 height 2068
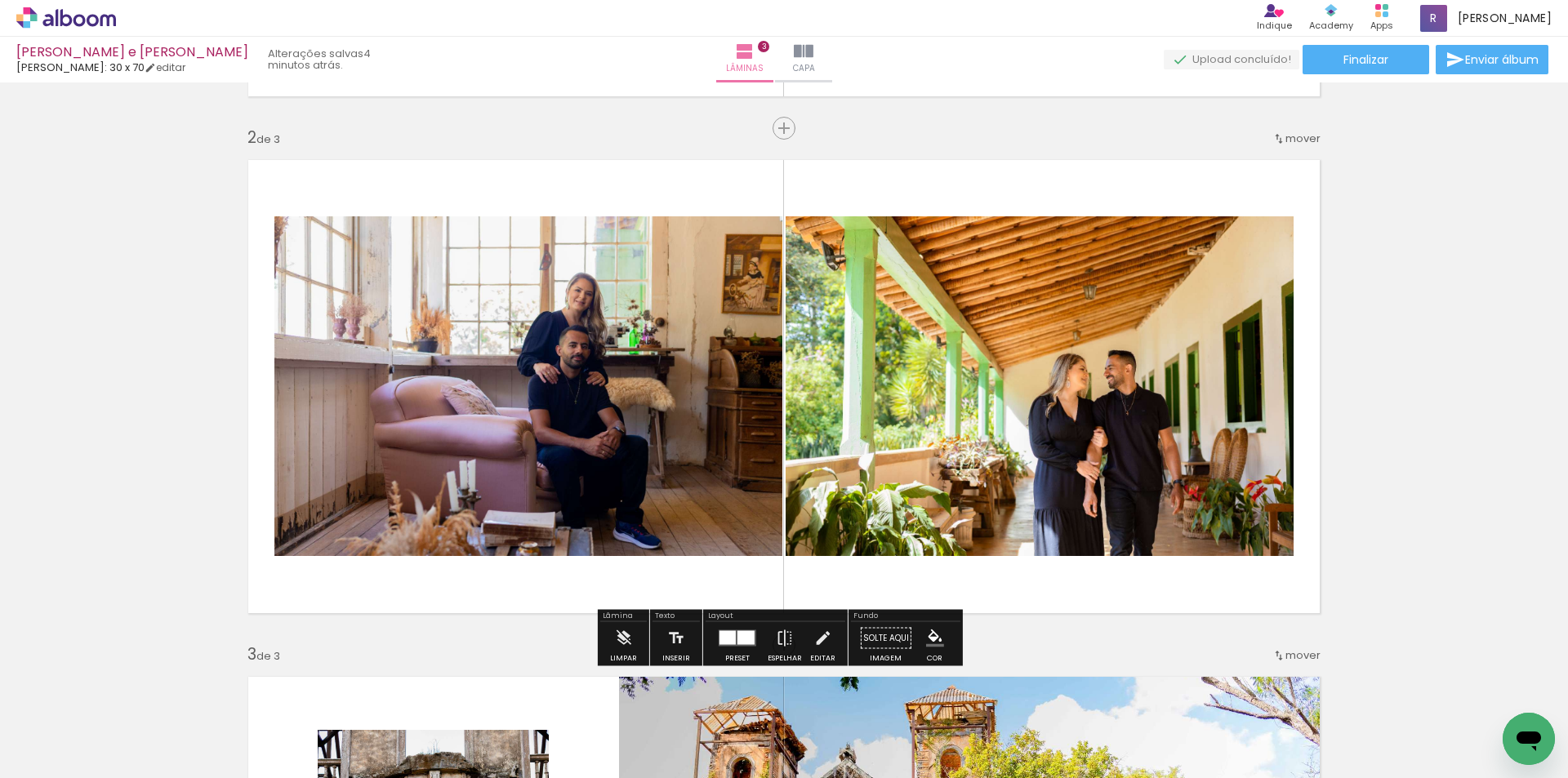
scroll to position [532, 0]
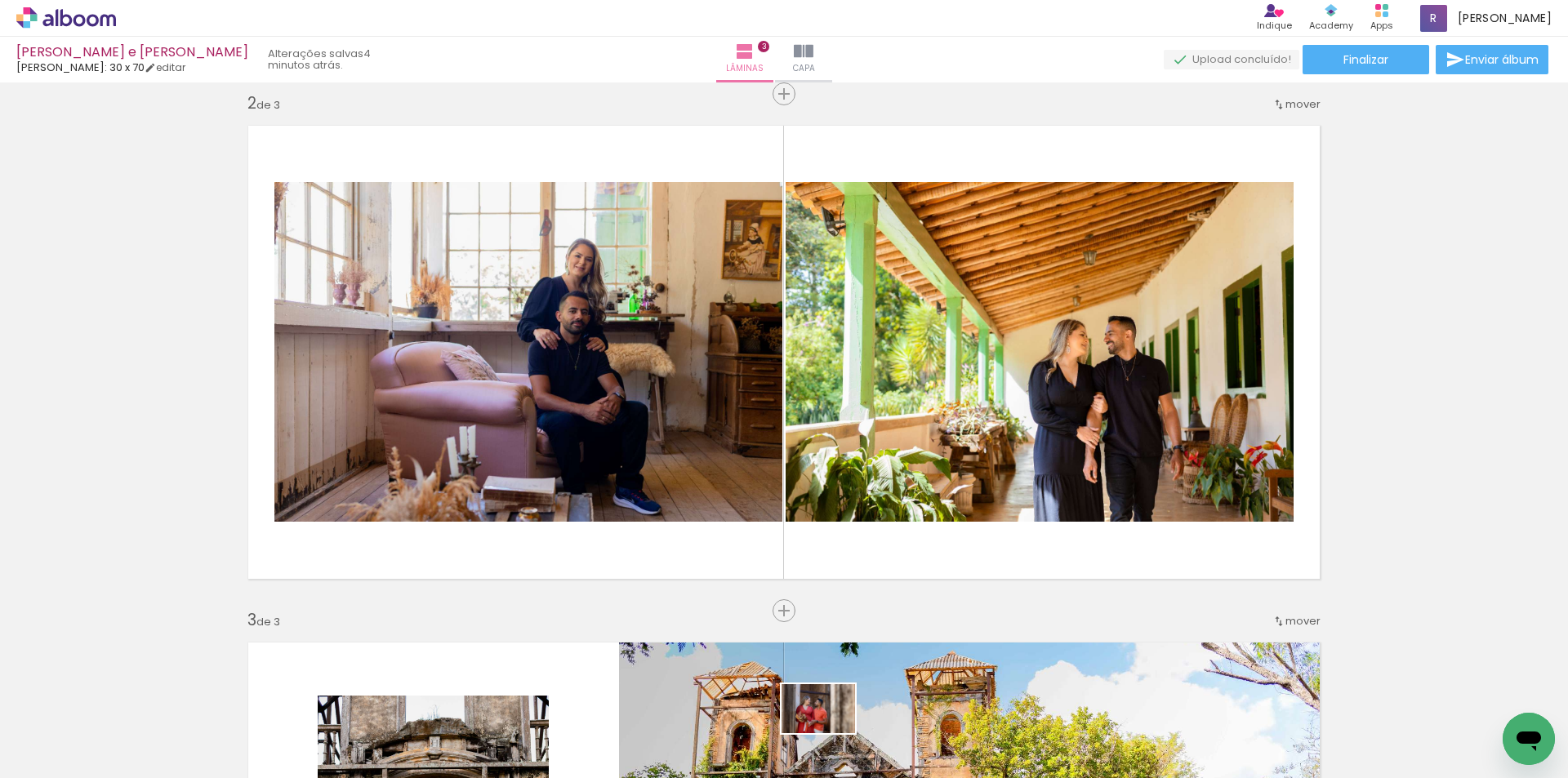
drag, startPoint x: 819, startPoint y: 736, endPoint x: 831, endPoint y: 742, distance: 13.4
click at [831, 742] on div at bounding box center [803, 723] width 81 height 54
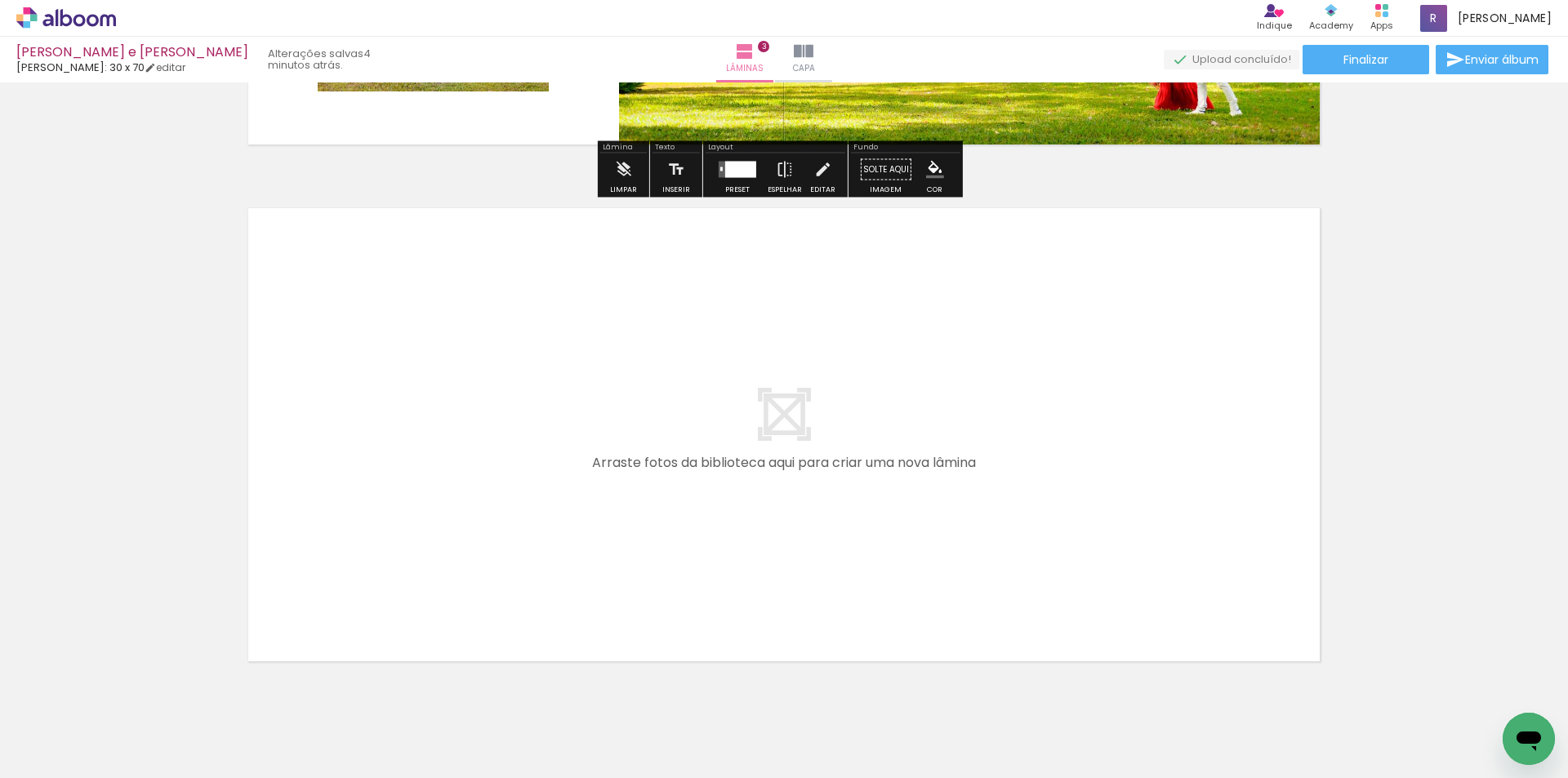
scroll to position [1512, 0]
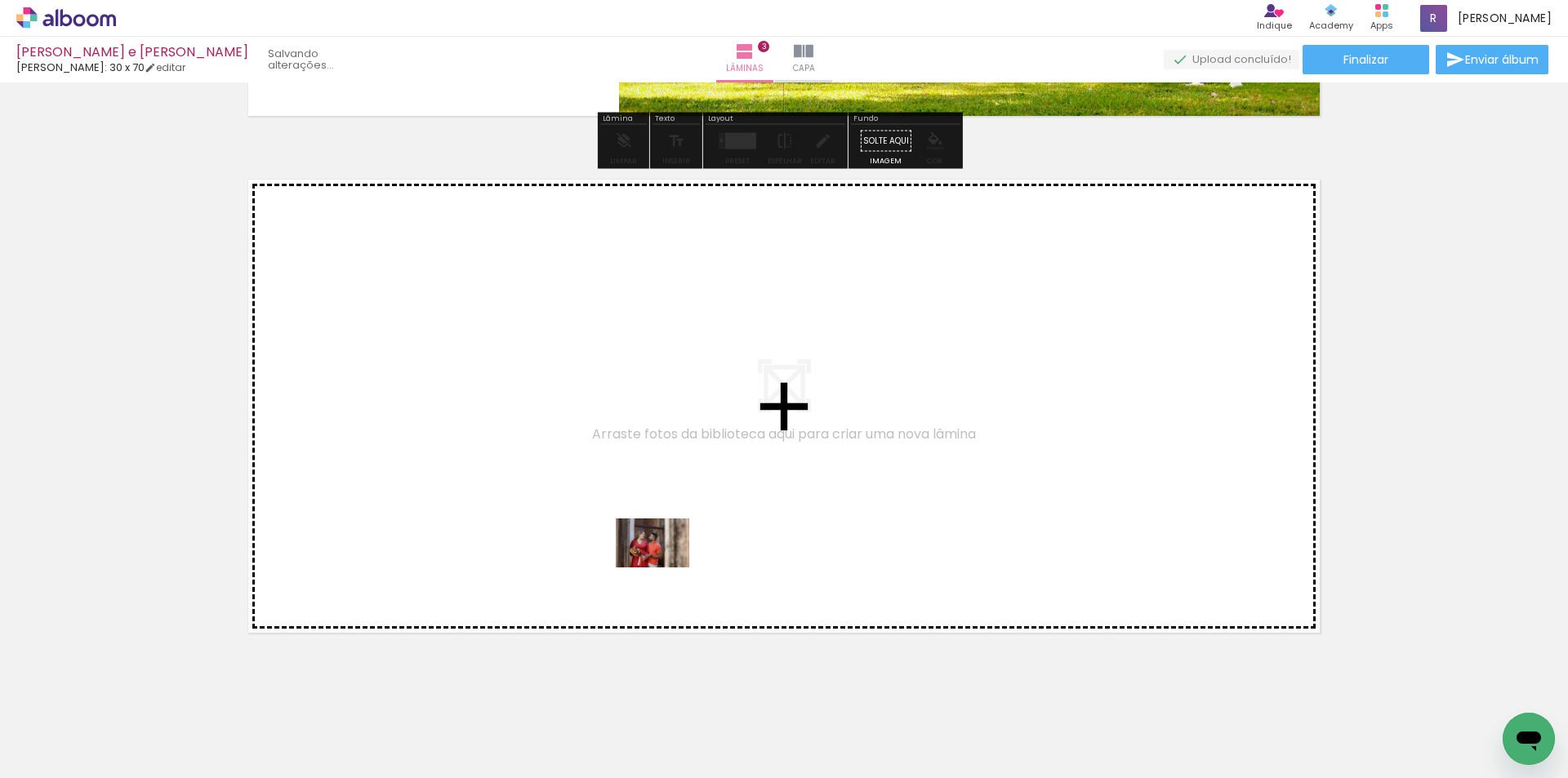
drag, startPoint x: 786, startPoint y: 726, endPoint x: 845, endPoint y: 631, distance: 111.8
click at [665, 567] on quentale-workspace at bounding box center [784, 389] width 1568 height 778
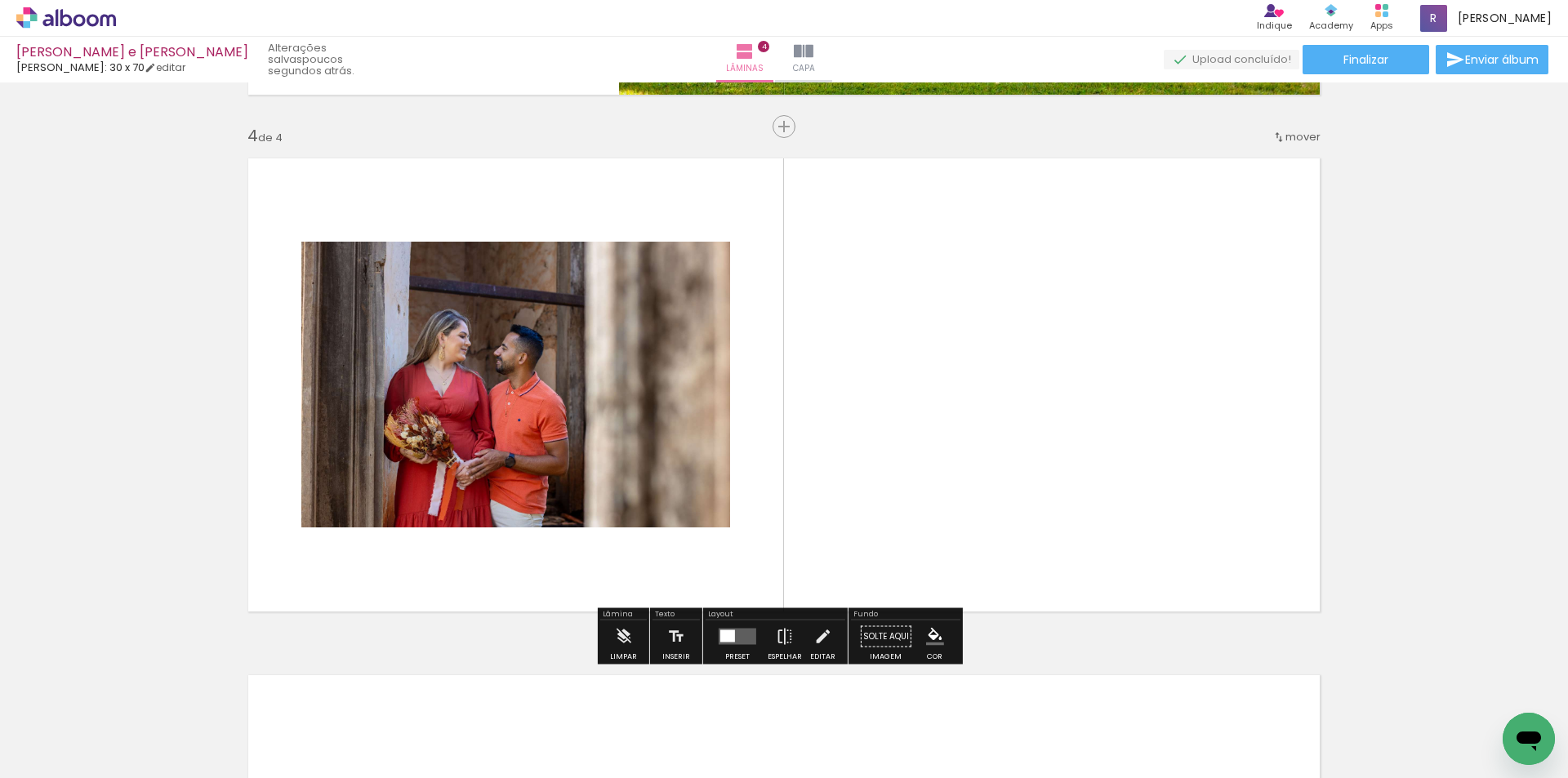
scroll to position [1538, 0]
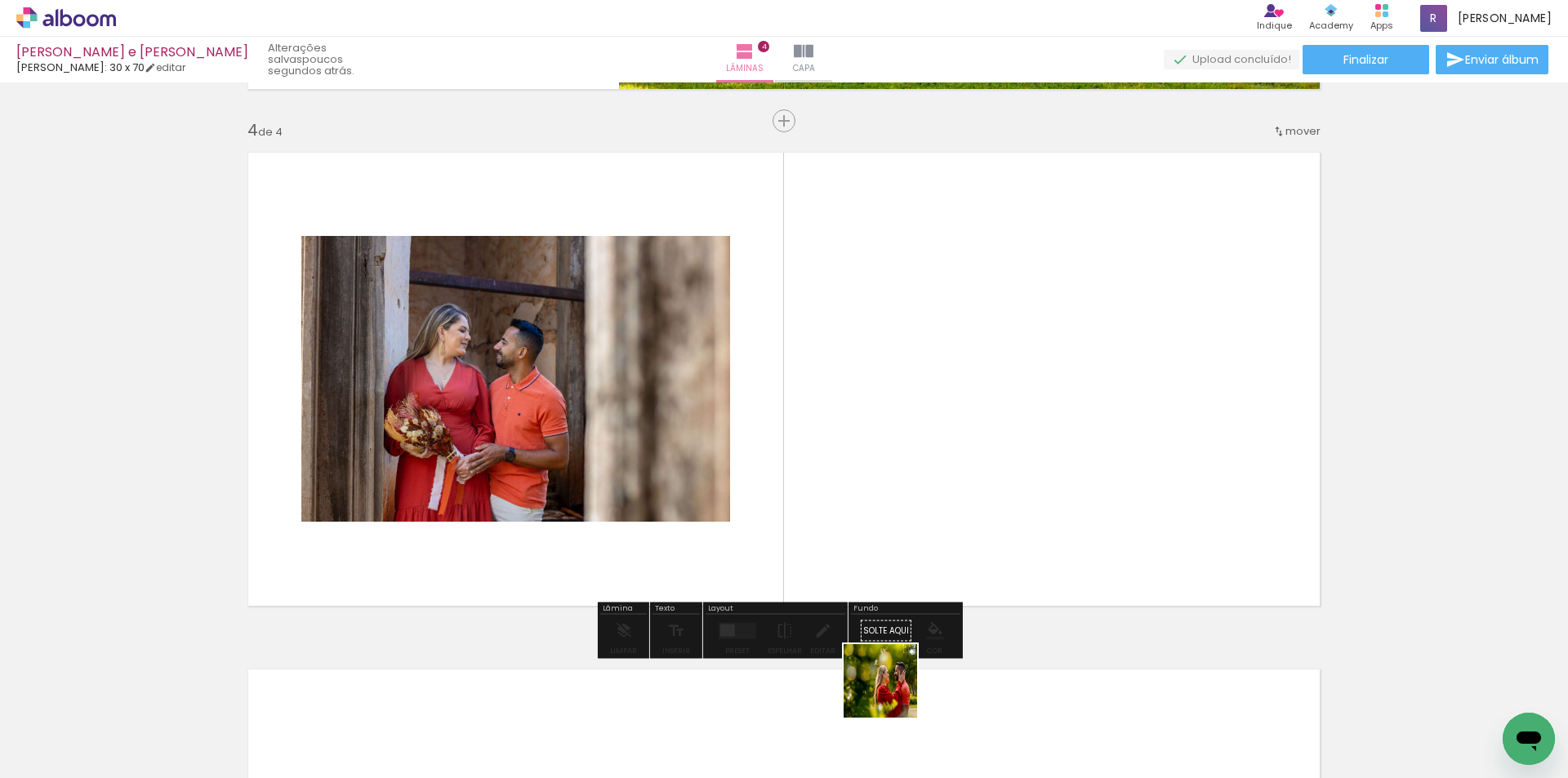
drag, startPoint x: 911, startPoint y: 721, endPoint x: 793, endPoint y: 489, distance: 260.3
click at [793, 489] on quentale-workspace at bounding box center [784, 389] width 1568 height 778
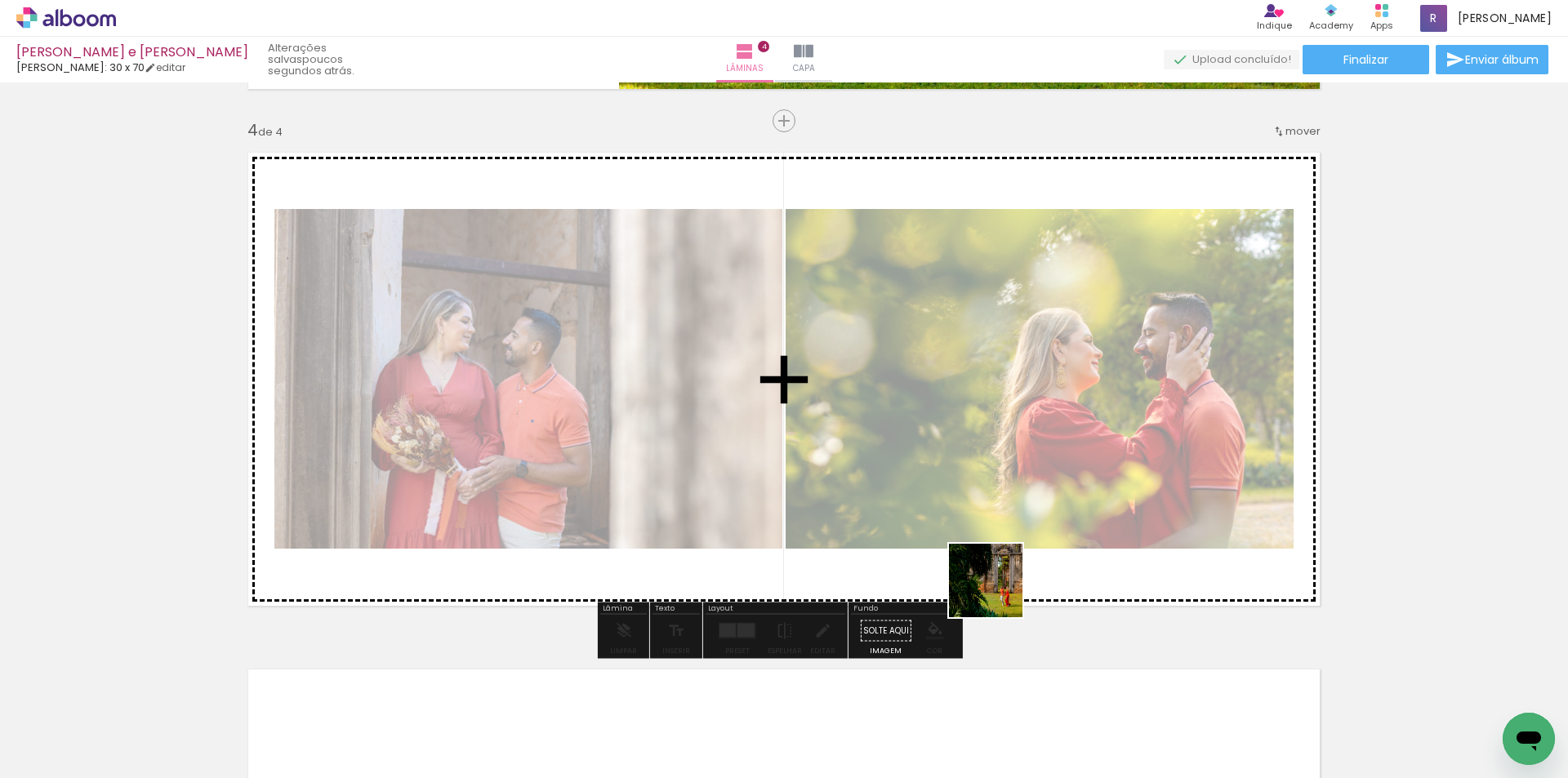
drag, startPoint x: 1066, startPoint y: 719, endPoint x: 995, endPoint y: 588, distance: 149.0
click at [995, 588] on quentale-workspace at bounding box center [784, 389] width 1568 height 778
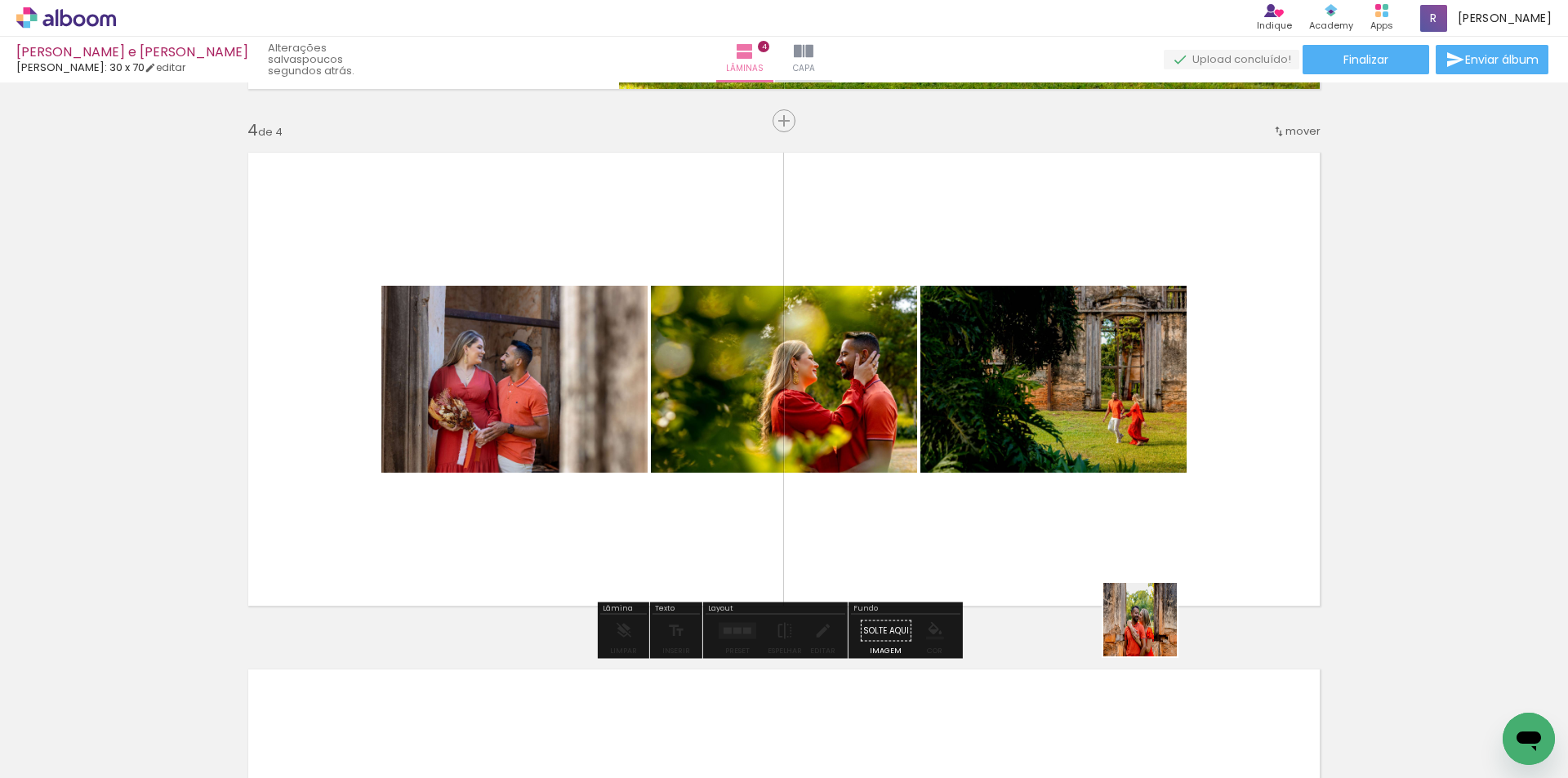
drag, startPoint x: 1195, startPoint y: 719, endPoint x: 1075, endPoint y: 474, distance: 272.8
click at [1075, 474] on quentale-workspace at bounding box center [784, 389] width 1568 height 778
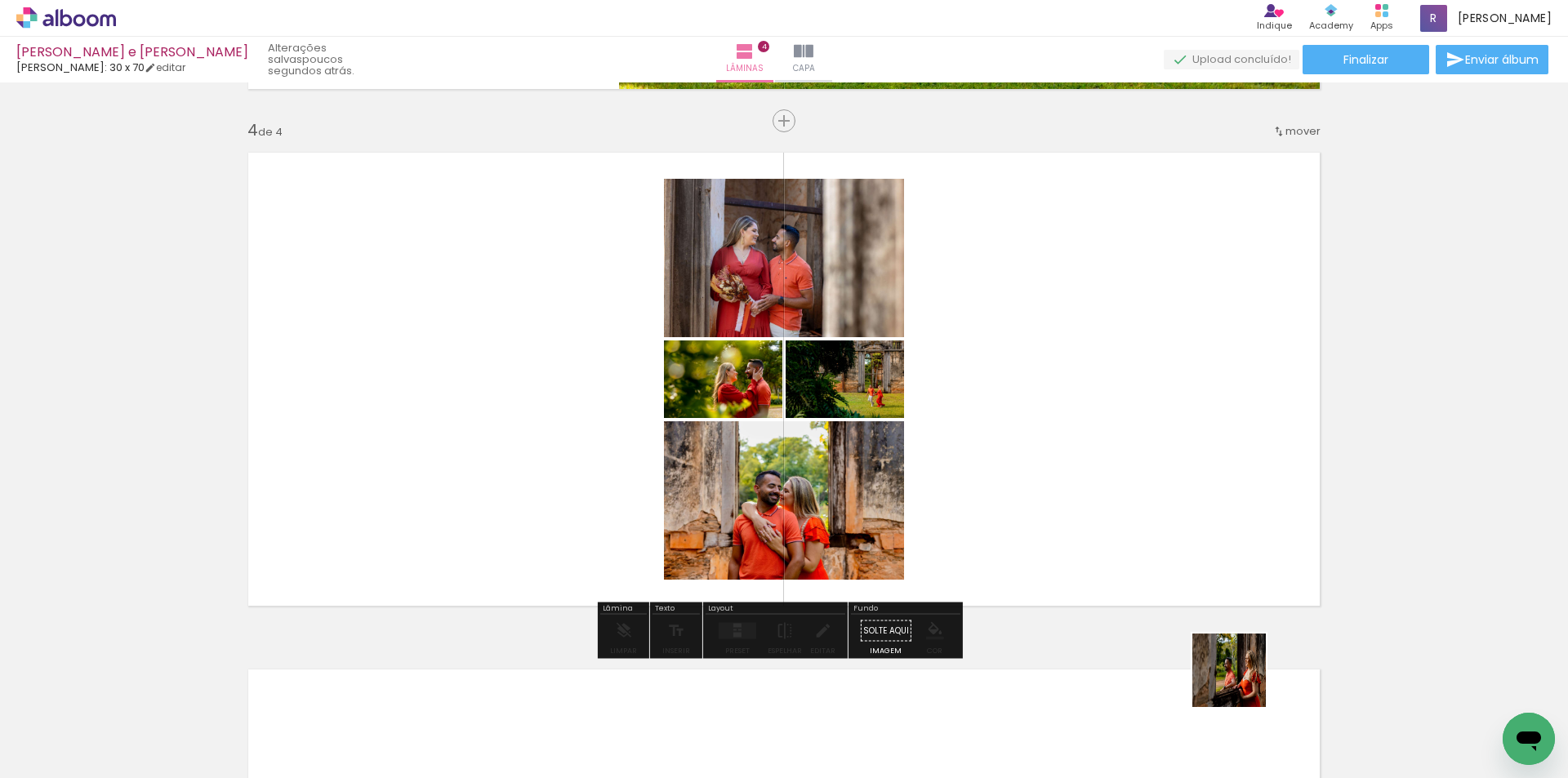
drag, startPoint x: 1241, startPoint y: 682, endPoint x: 1055, endPoint y: 474, distance: 279.0
click at [1055, 474] on quentale-workspace at bounding box center [784, 389] width 1568 height 778
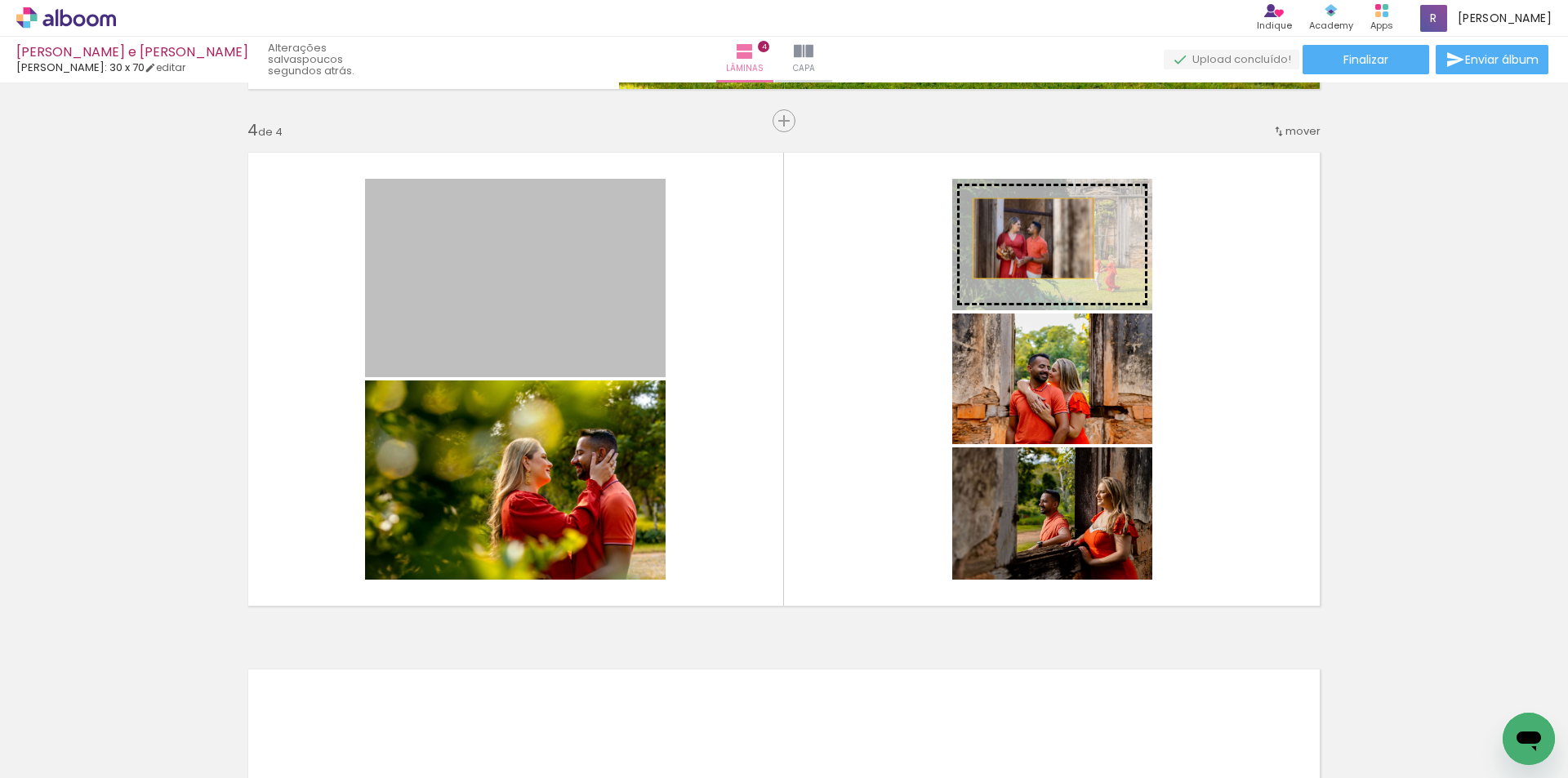
drag, startPoint x: 543, startPoint y: 317, endPoint x: 1027, endPoint y: 238, distance: 490.4
click at [0, 0] on slot at bounding box center [0, 0] width 0 height 0
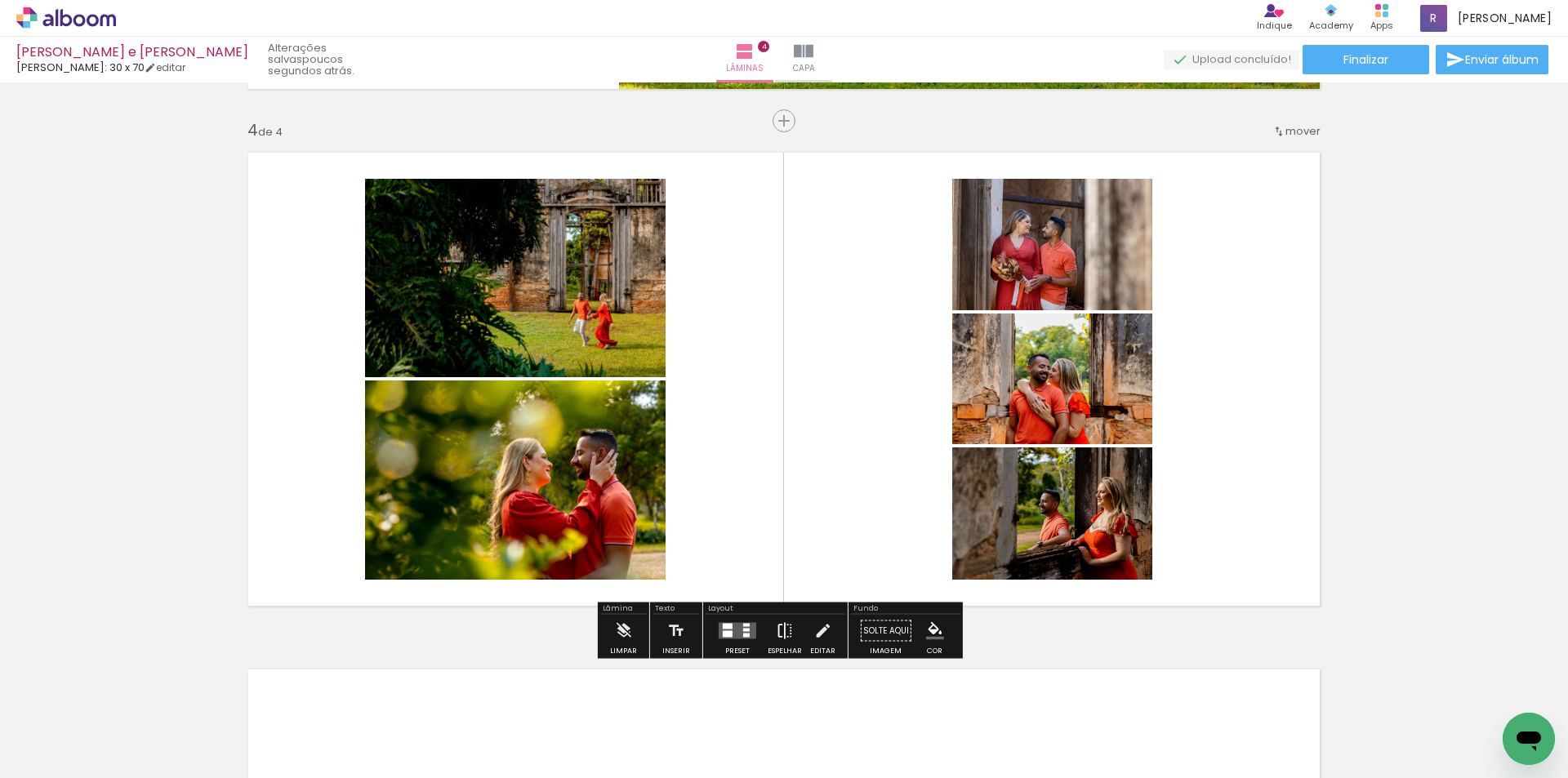
click at [786, 631] on iron-icon at bounding box center [784, 631] width 18 height 33
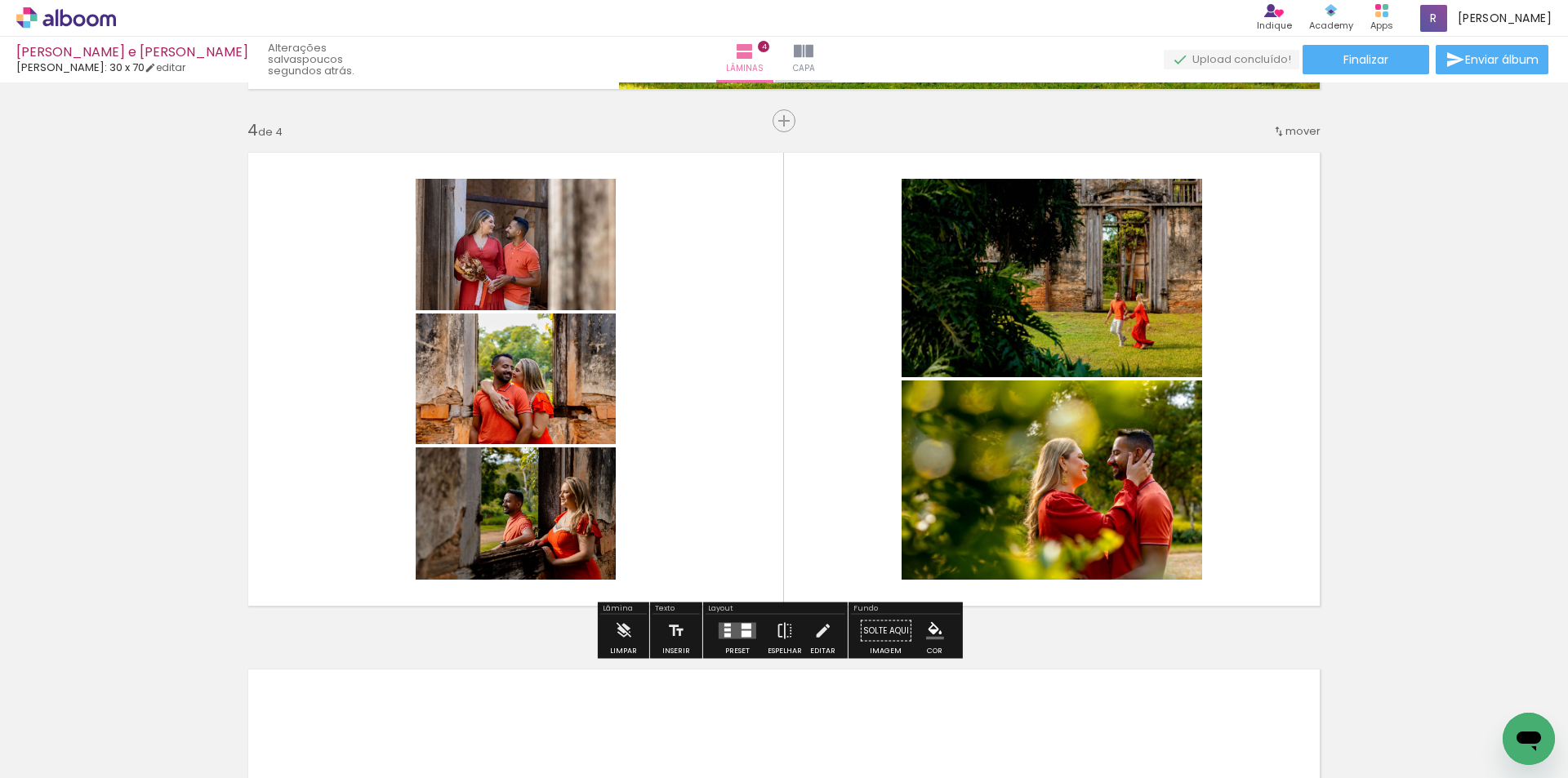
click at [742, 625] on div at bounding box center [746, 626] width 10 height 5
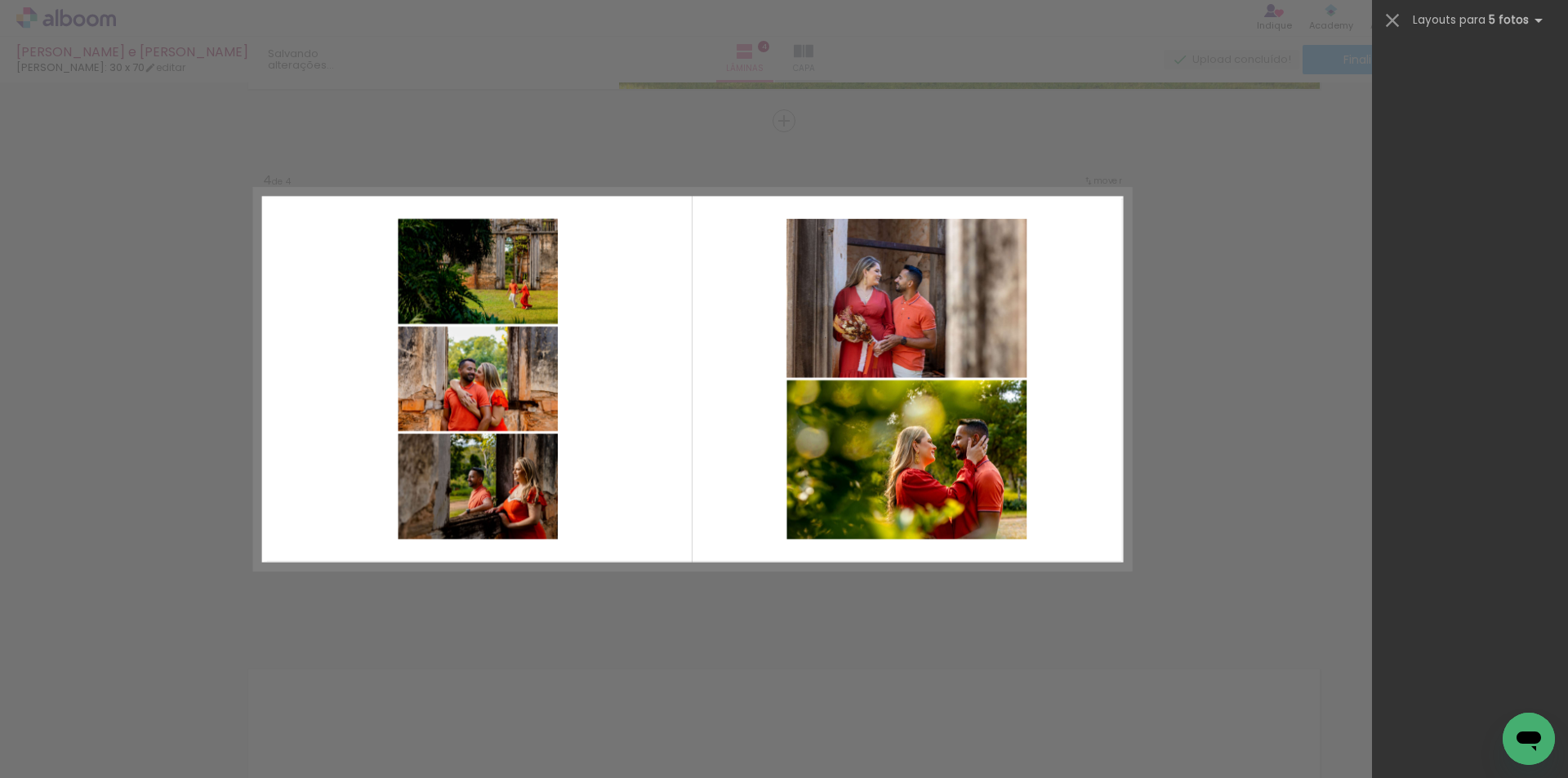
scroll to position [0, 0]
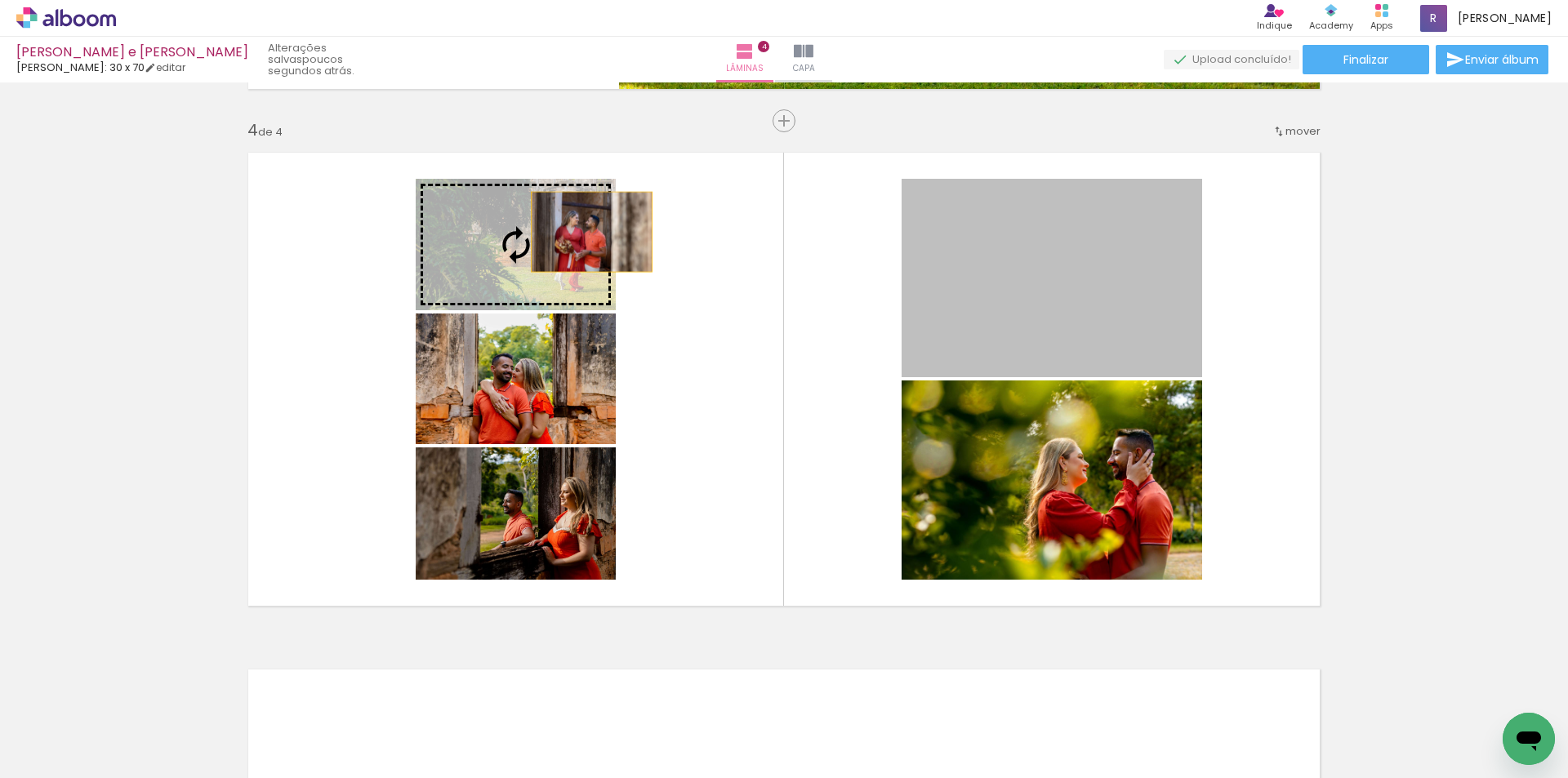
drag, startPoint x: 972, startPoint y: 305, endPoint x: 537, endPoint y: 221, distance: 443.0
click at [0, 0] on slot at bounding box center [0, 0] width 0 height 0
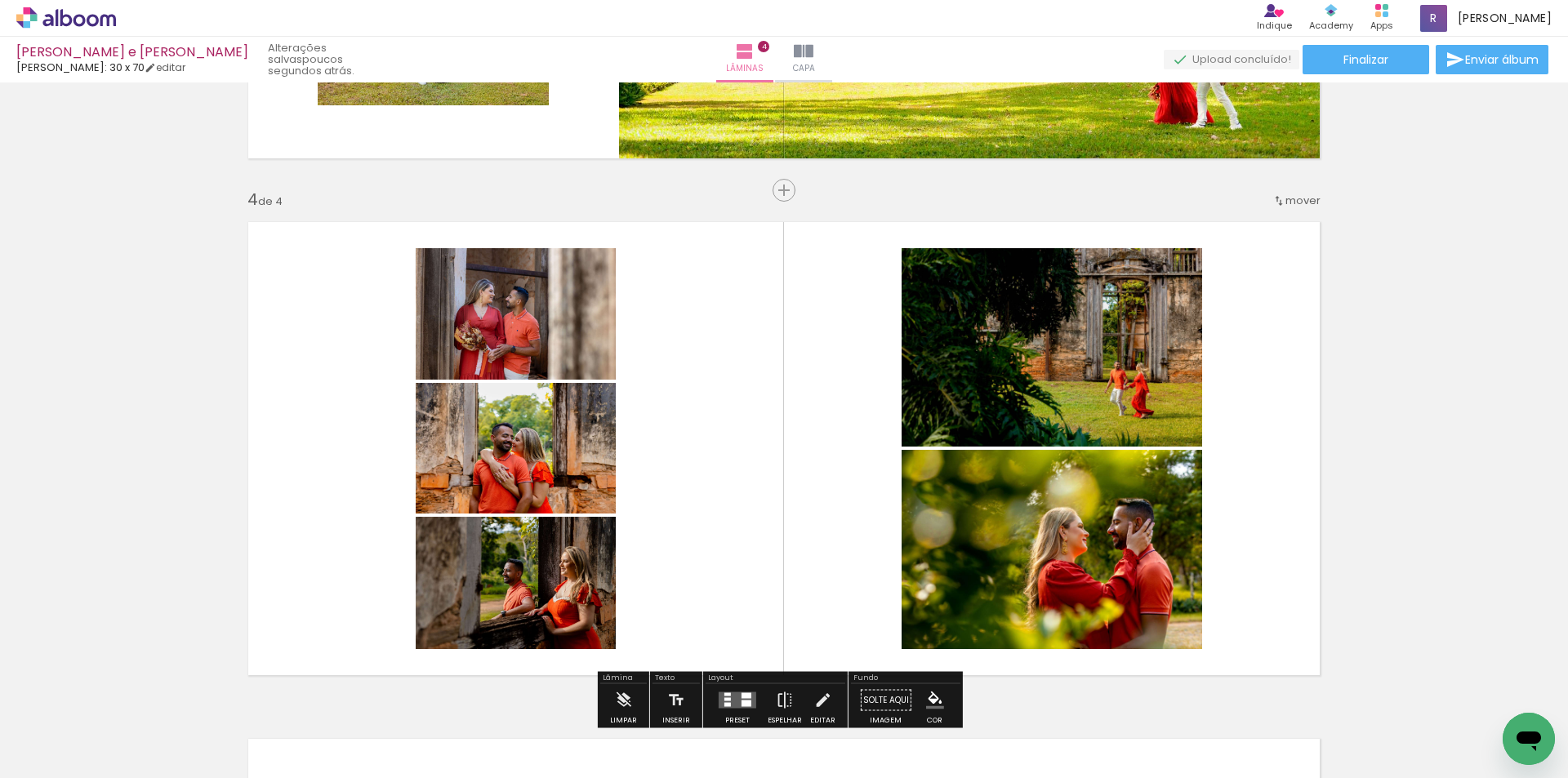
scroll to position [1620, 0]
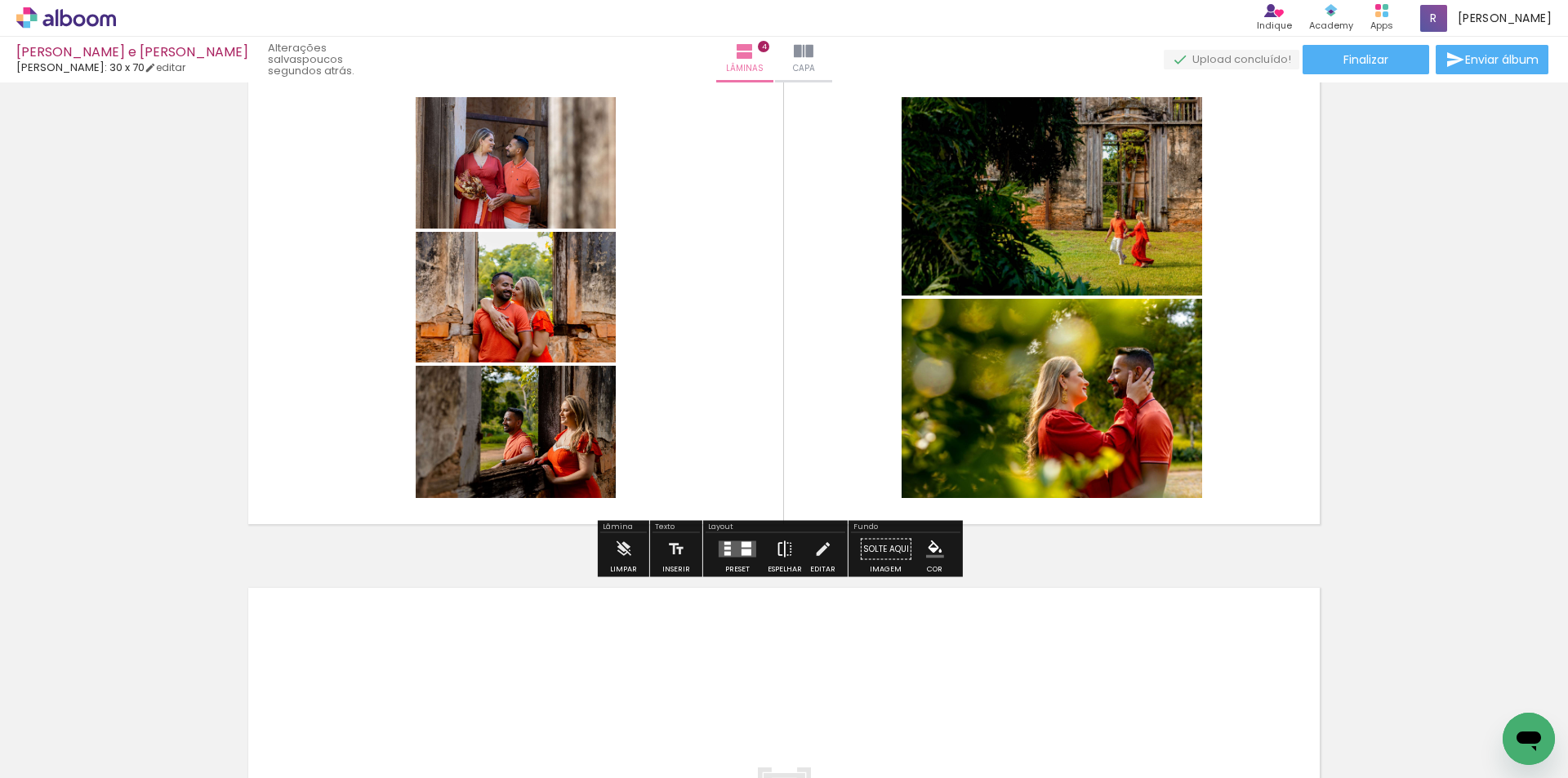
click at [782, 564] on iron-icon at bounding box center [784, 549] width 18 height 33
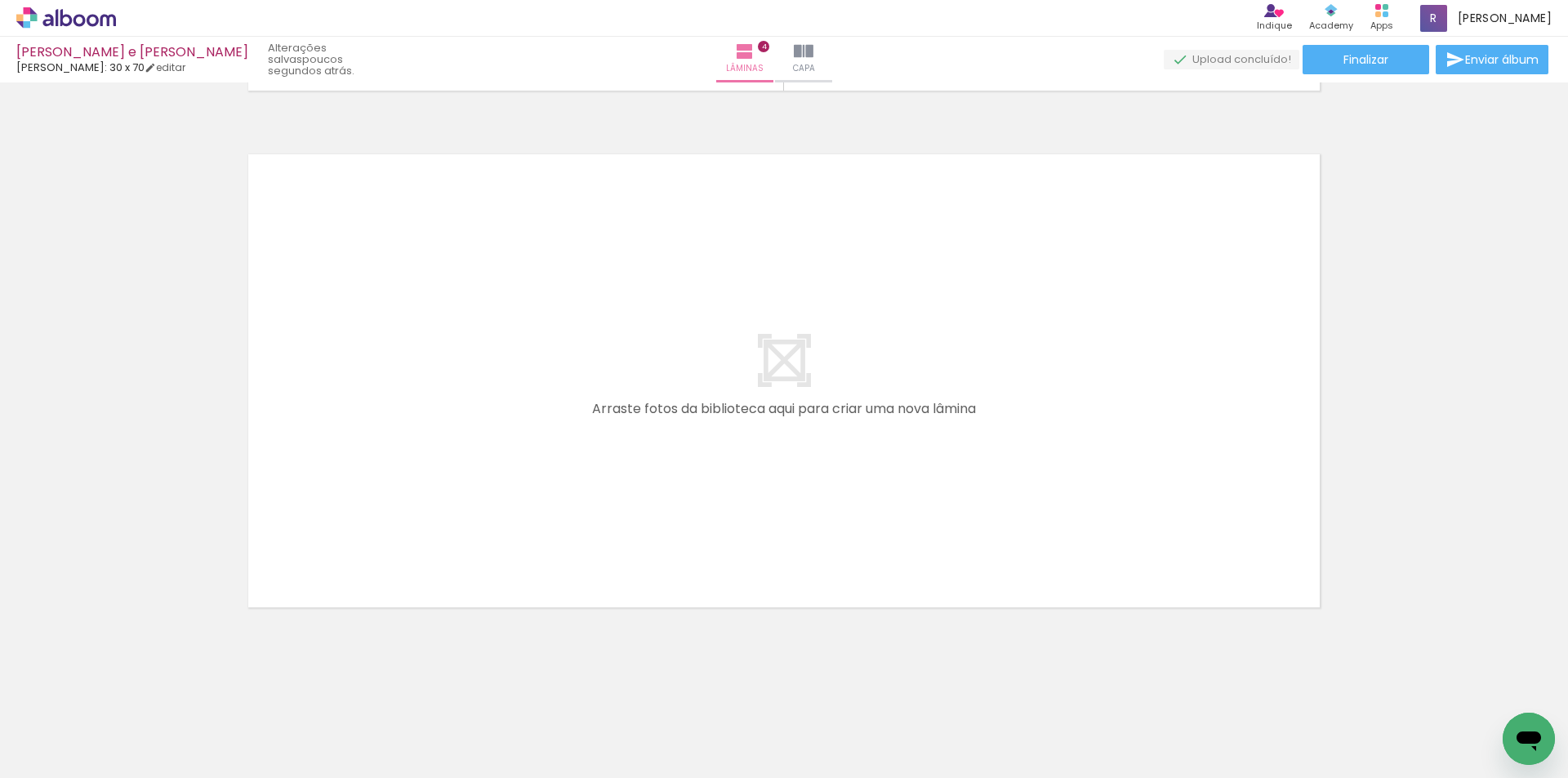
scroll to position [0, 1206]
drag, startPoint x: 155, startPoint y: 743, endPoint x: 429, endPoint y: 533, distance: 345.2
click at [429, 533] on quentale-workspace at bounding box center [784, 389] width 1568 height 778
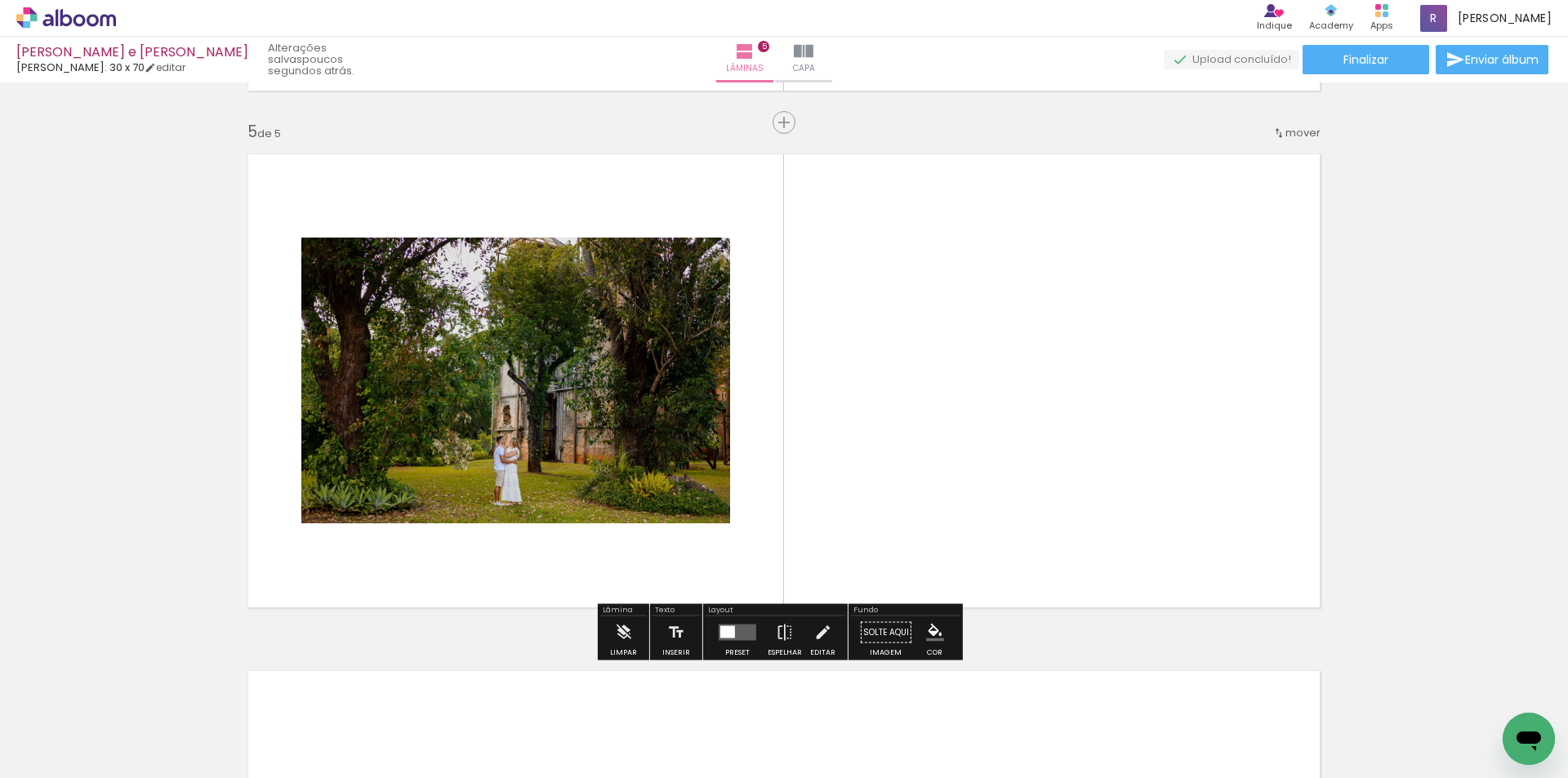
scroll to position [2055, 0]
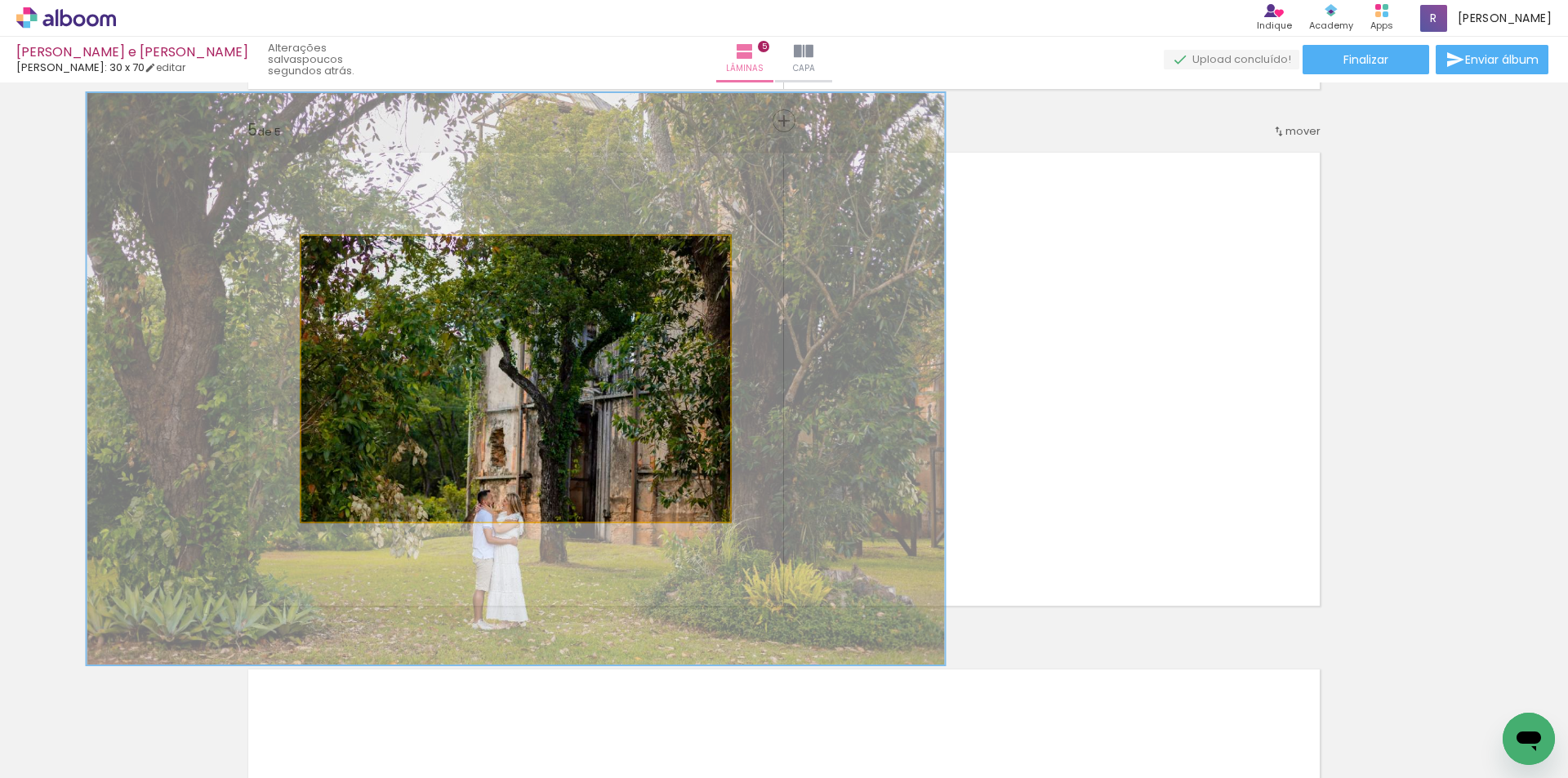
drag, startPoint x: 335, startPoint y: 264, endPoint x: 410, endPoint y: 289, distance: 79.1
click at [410, 289] on quentale-photo at bounding box center [515, 379] width 429 height 286
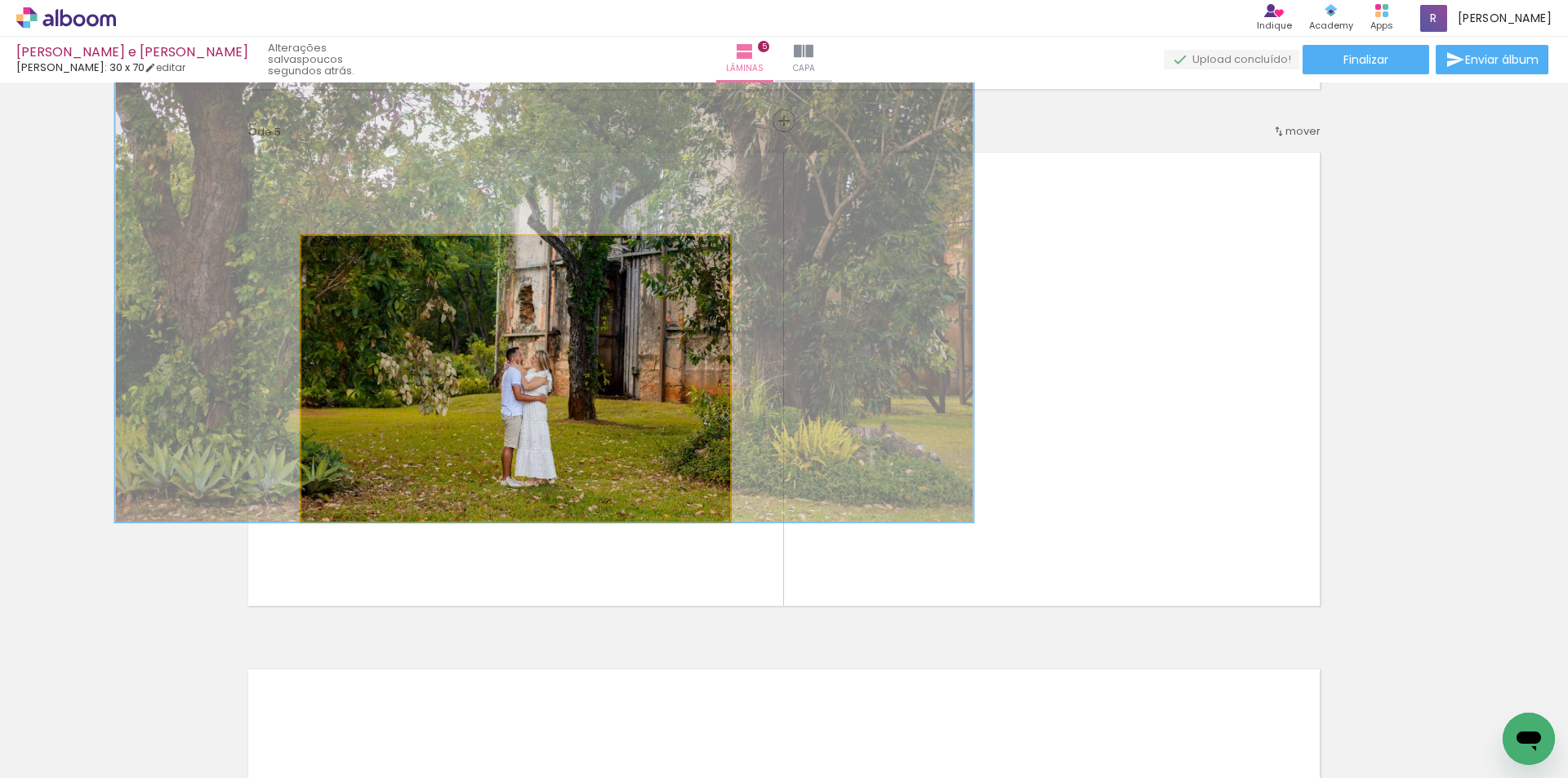
drag, startPoint x: 490, startPoint y: 504, endPoint x: 519, endPoint y: 317, distance: 189.2
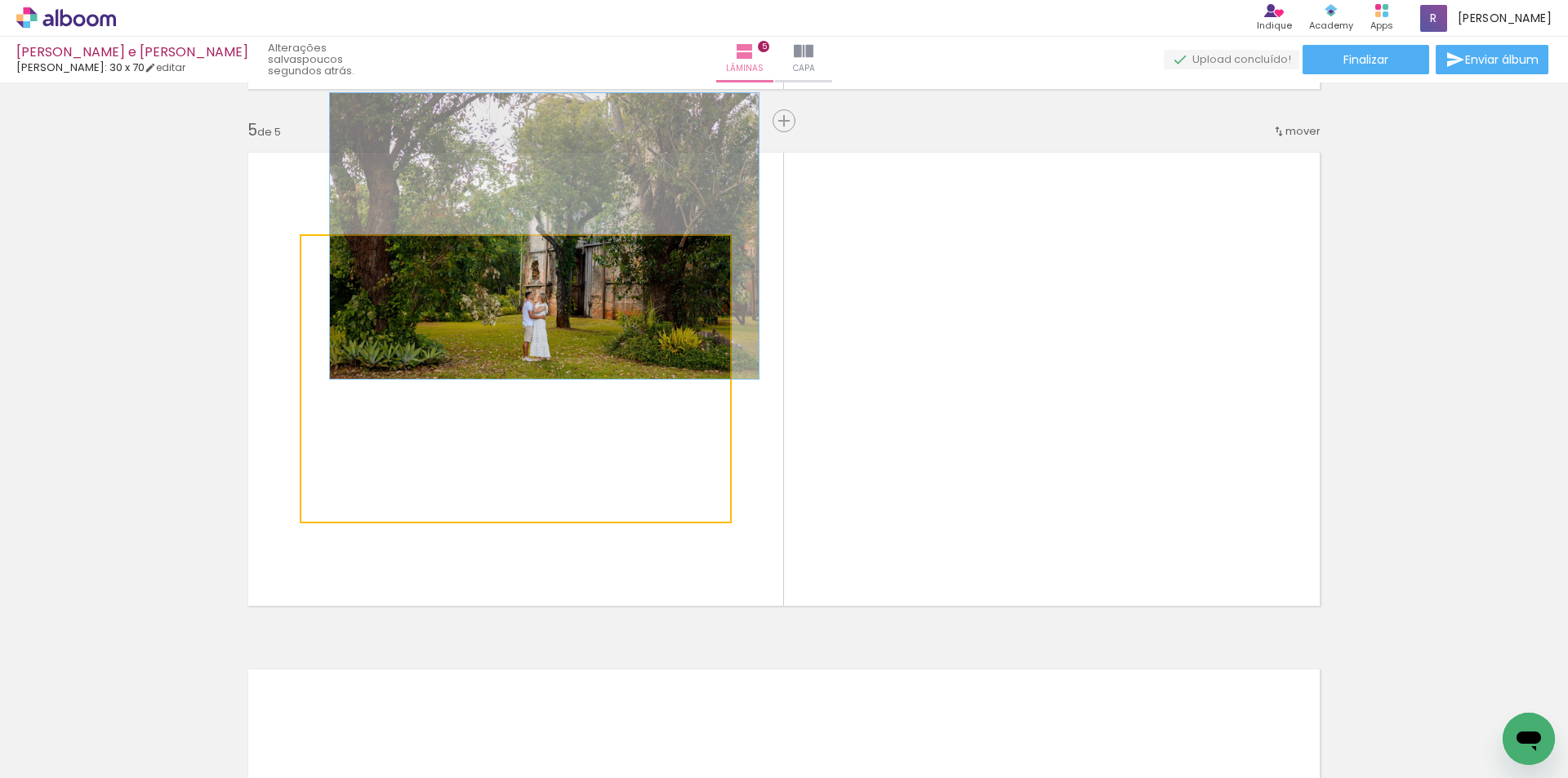
drag, startPoint x: 402, startPoint y: 259, endPoint x: 234, endPoint y: 266, distance: 168.1
type paper-slider "100"
click at [237, 266] on quentale-layouter at bounding box center [784, 379] width 1094 height 476
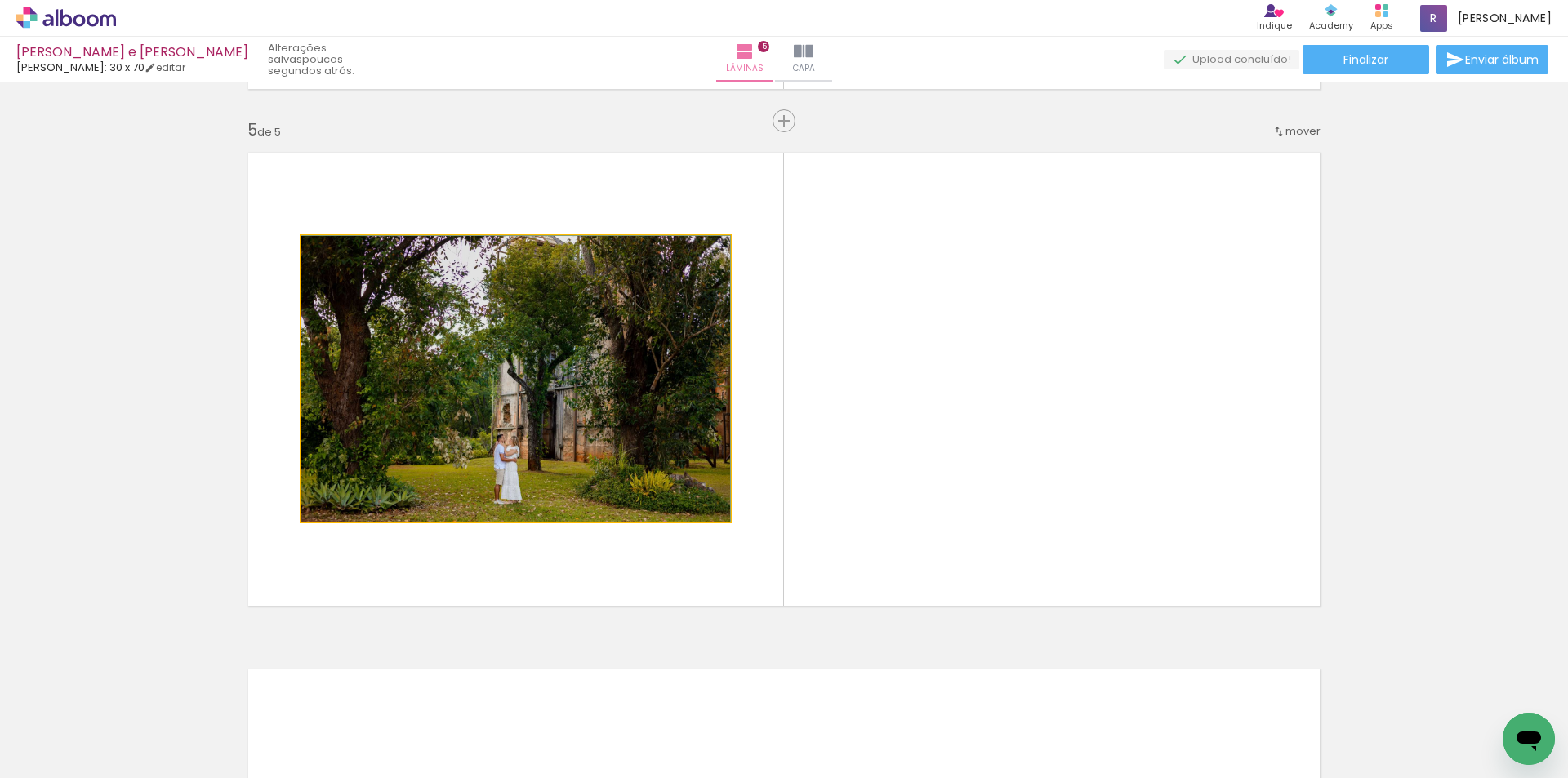
drag, startPoint x: 713, startPoint y: 318, endPoint x: 588, endPoint y: 424, distance: 163.9
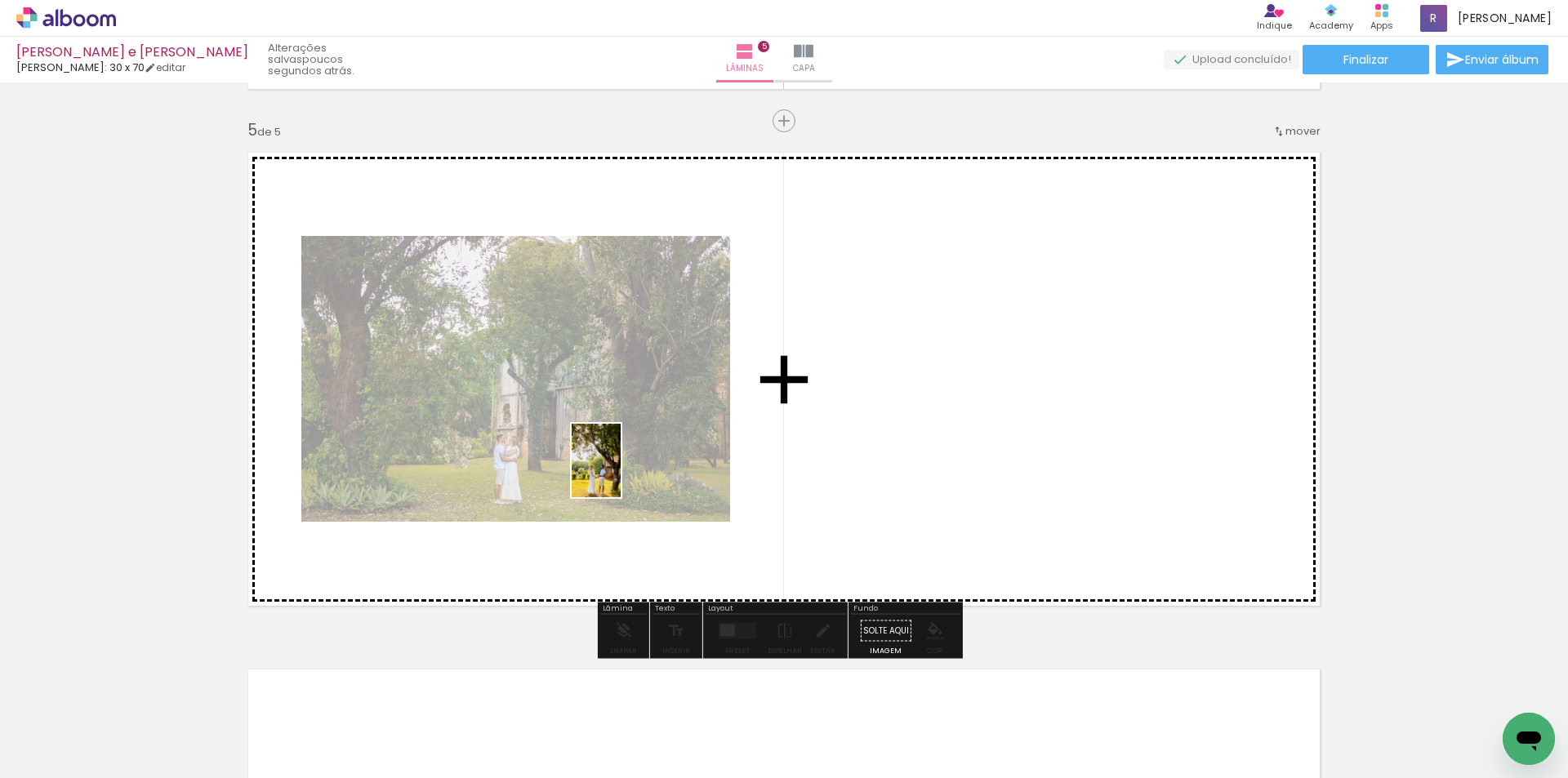
drag, startPoint x: 249, startPoint y: 739, endPoint x: 622, endPoint y: 472, distance: 458.7
click at [622, 472] on quentale-workspace at bounding box center [784, 389] width 1568 height 778
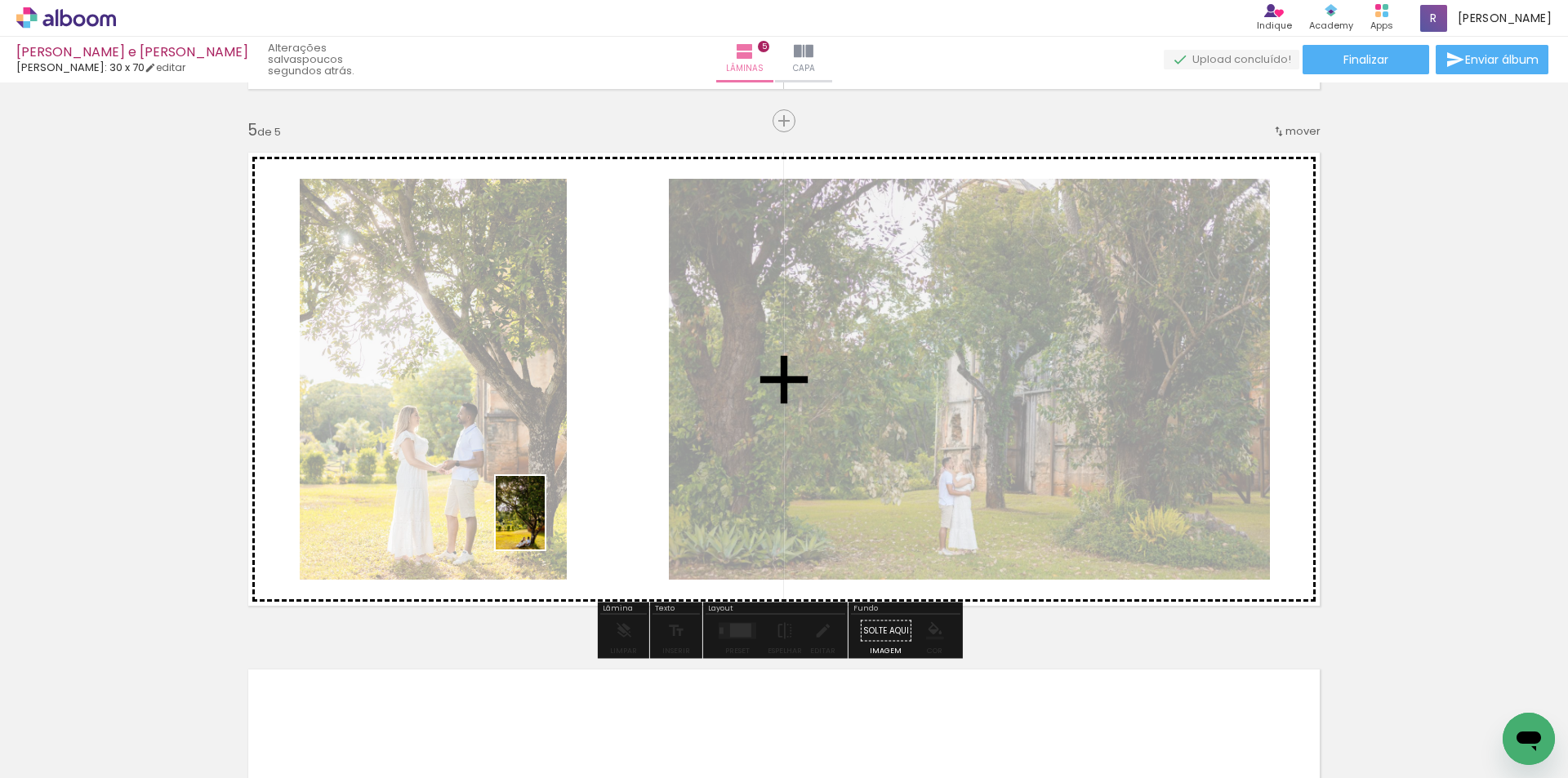
drag, startPoint x: 352, startPoint y: 744, endPoint x: 545, endPoint y: 524, distance: 292.7
click at [545, 524] on quentale-workspace at bounding box center [784, 389] width 1568 height 778
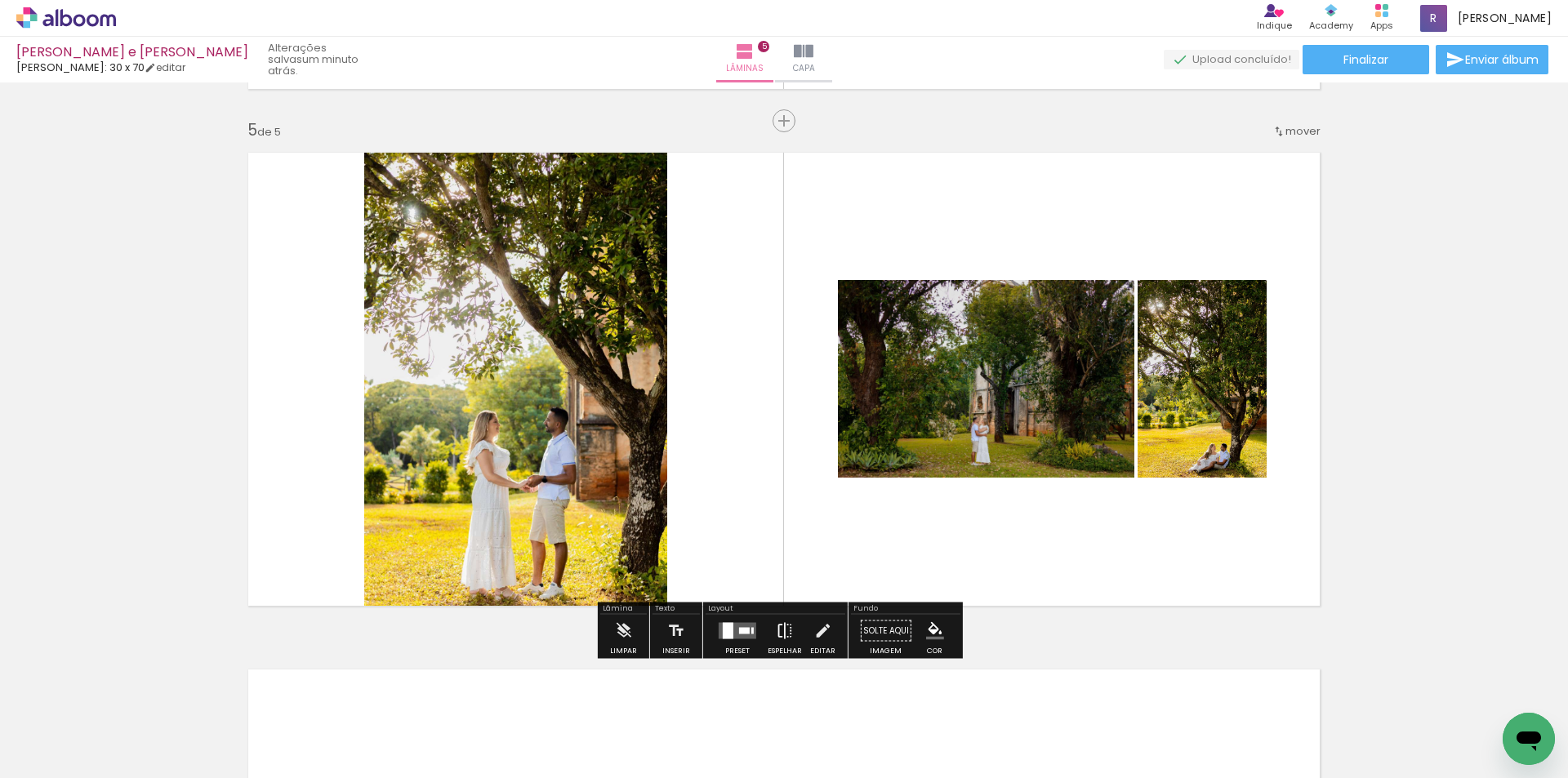
click at [795, 636] on paper-button "Espelhar" at bounding box center [784, 635] width 43 height 42
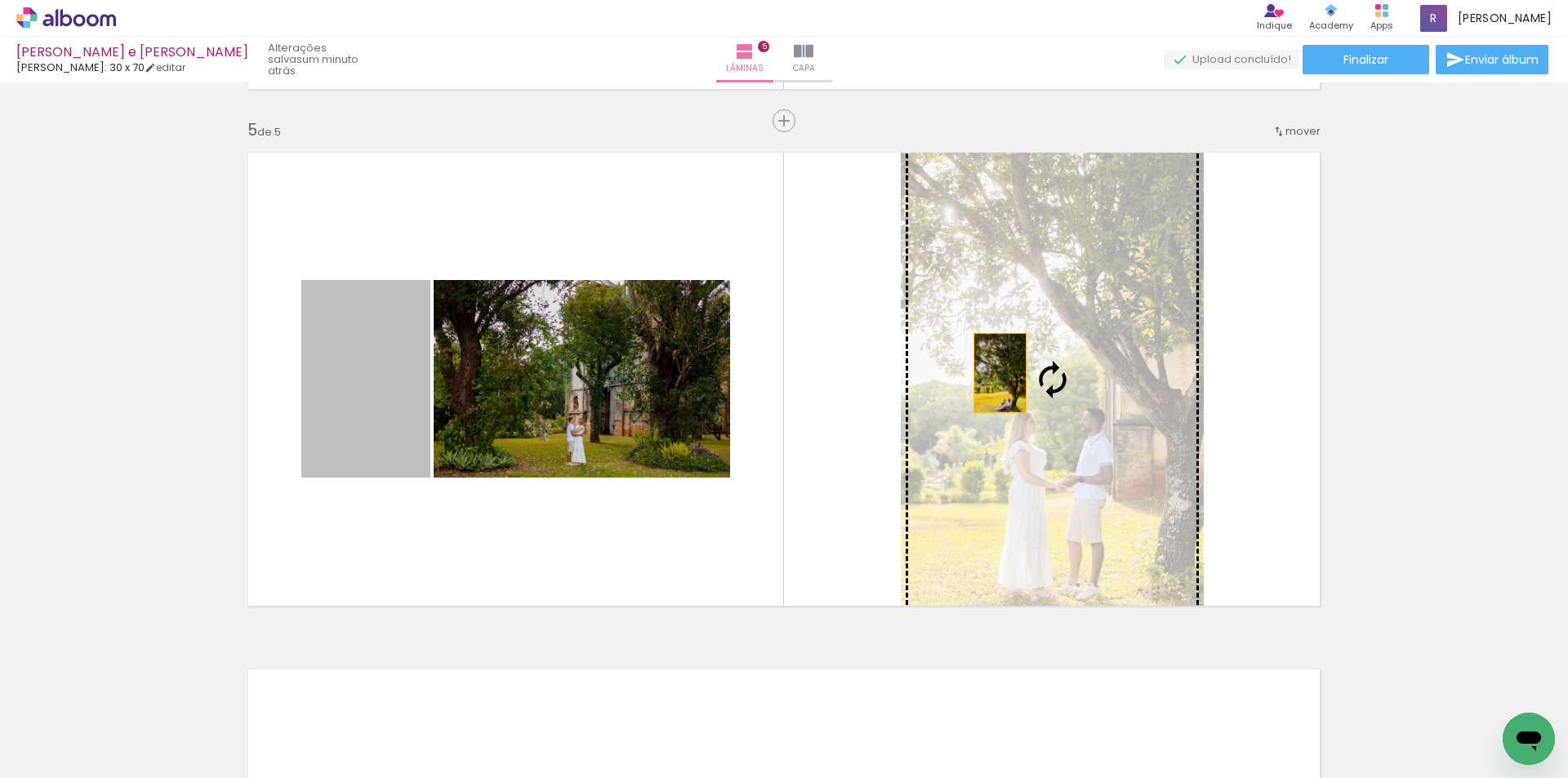
drag, startPoint x: 351, startPoint y: 431, endPoint x: 994, endPoint y: 373, distance: 645.6
click at [0, 0] on slot at bounding box center [0, 0] width 0 height 0
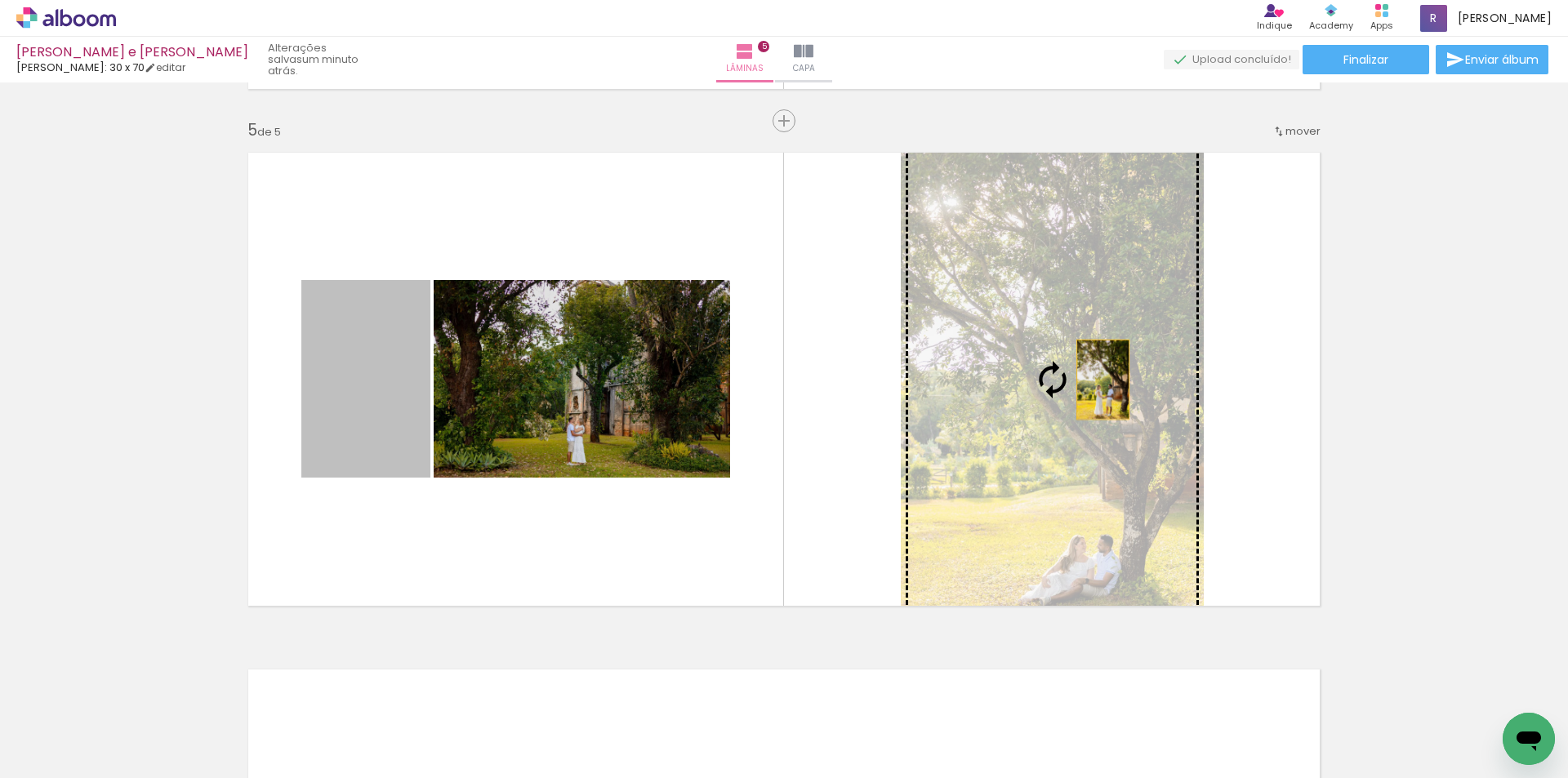
drag, startPoint x: 347, startPoint y: 394, endPoint x: 1097, endPoint y: 379, distance: 750.1
click at [0, 0] on slot at bounding box center [0, 0] width 0 height 0
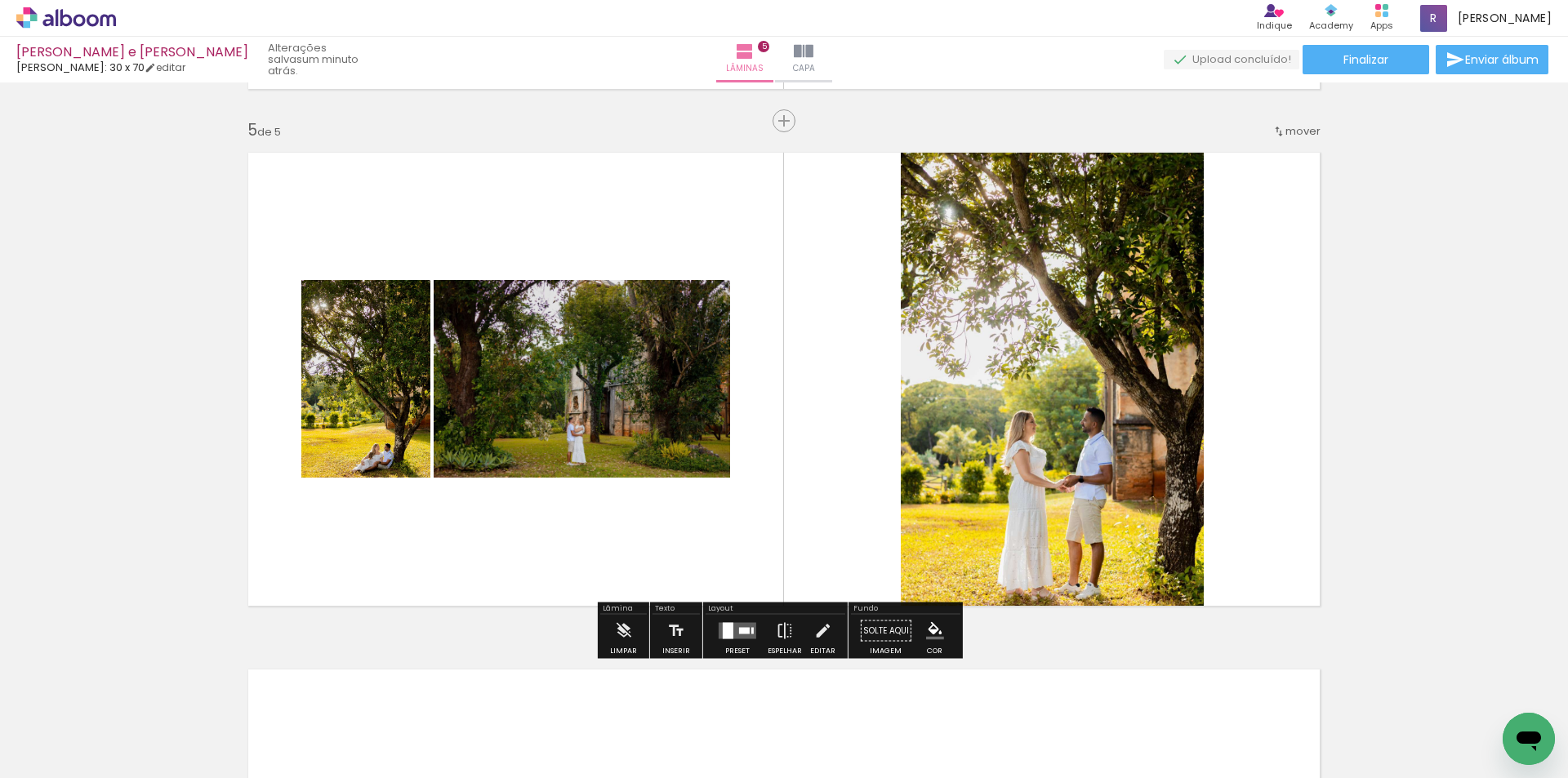
click at [742, 623] on quentale-layouter at bounding box center [737, 631] width 37 height 16
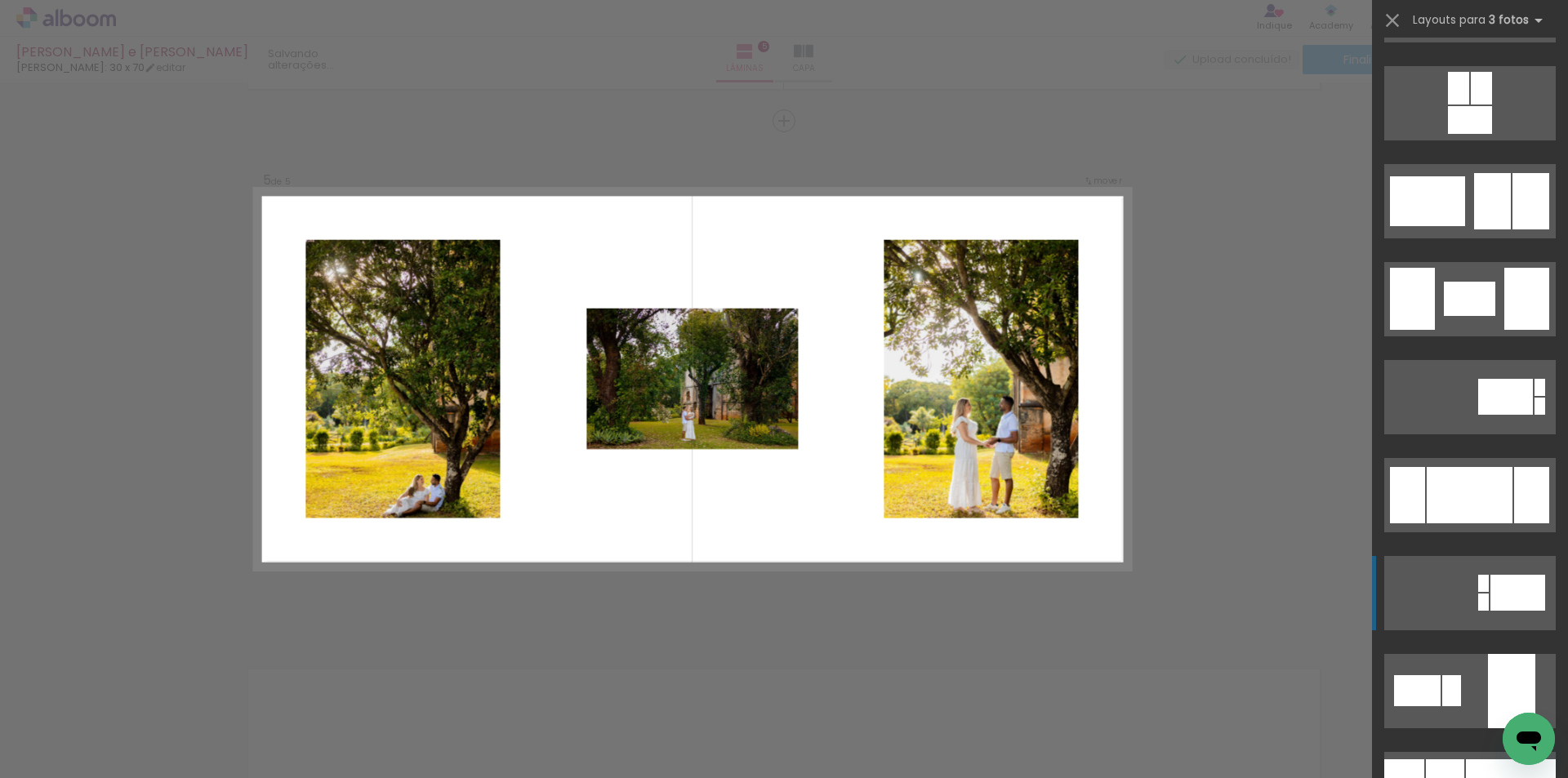
scroll to position [2939, 0]
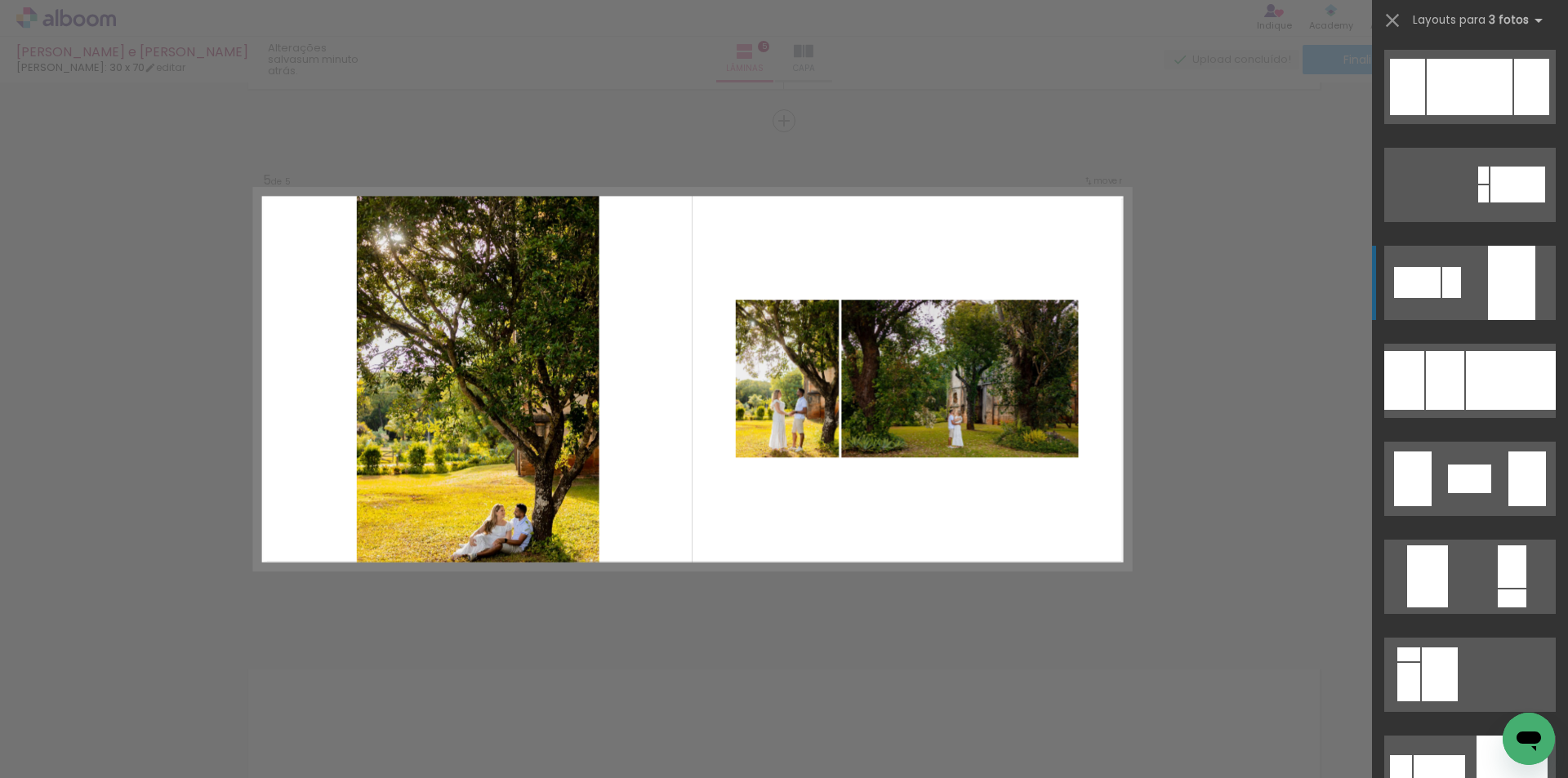
click at [1501, 735] on div at bounding box center [1512, 773] width 71 height 75
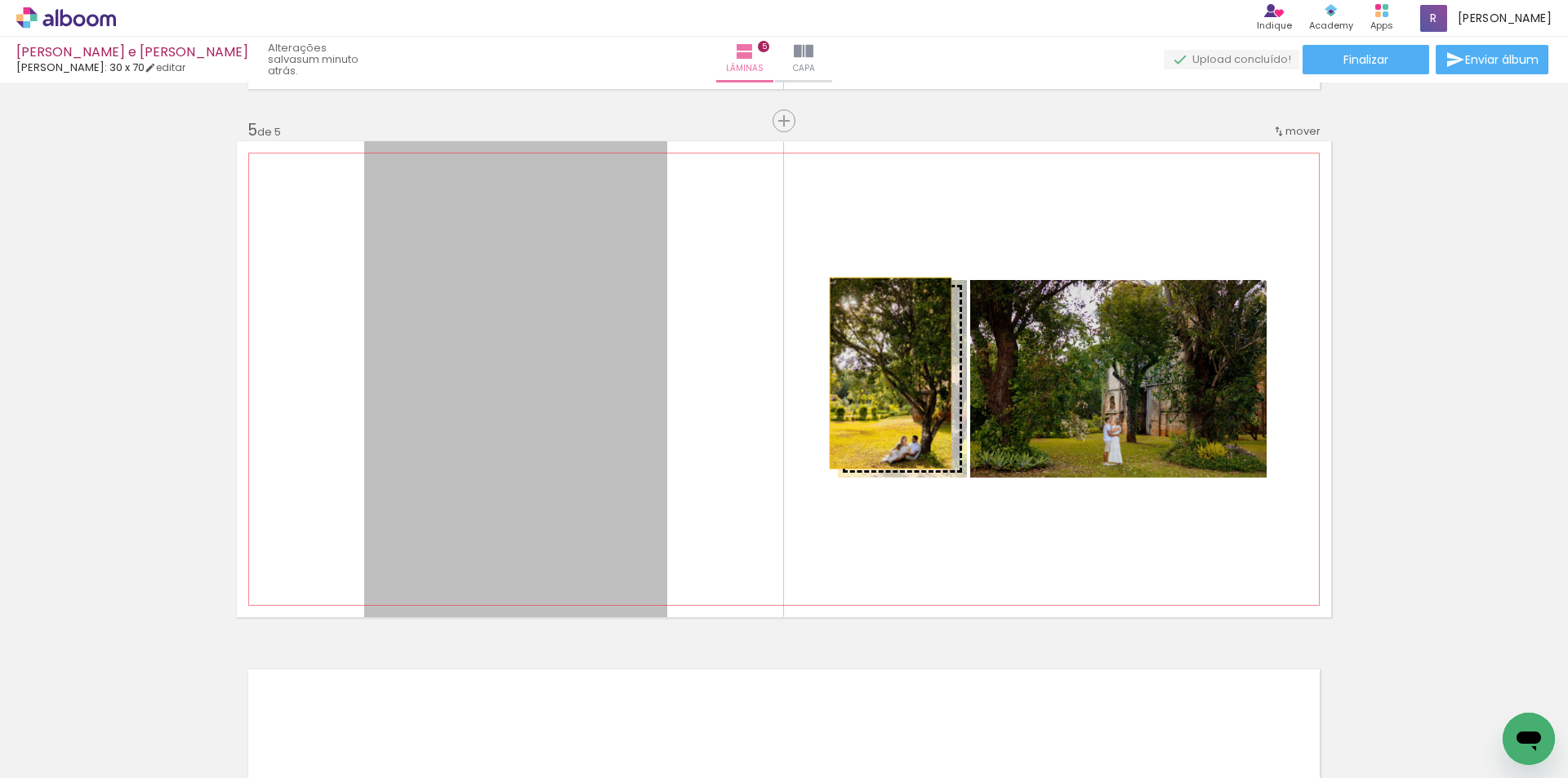
drag, startPoint x: 564, startPoint y: 427, endPoint x: 890, endPoint y: 373, distance: 330.4
click at [0, 0] on slot at bounding box center [0, 0] width 0 height 0
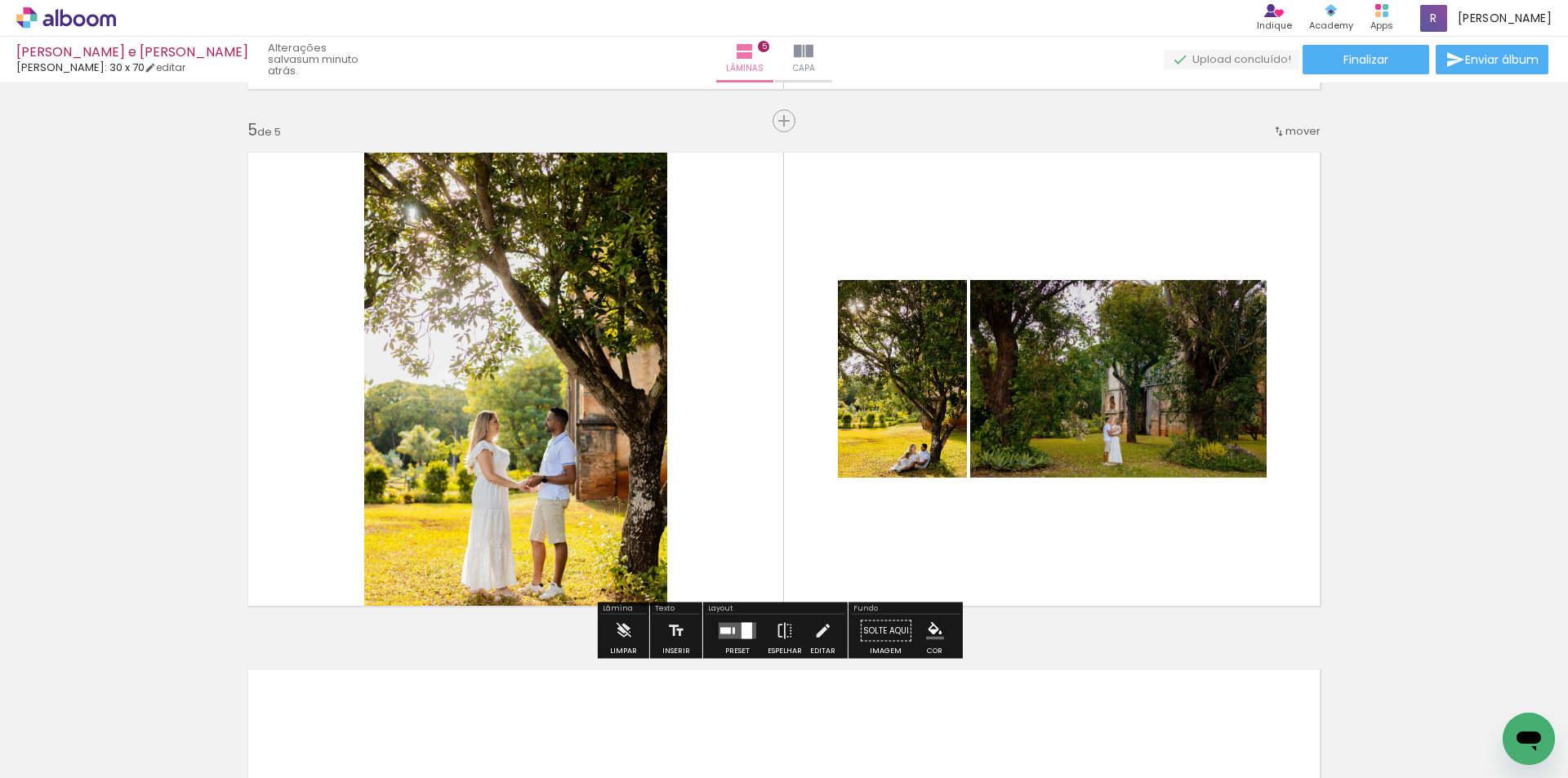
click at [756, 631] on paper-button "Preset" at bounding box center [737, 635] width 52 height 42
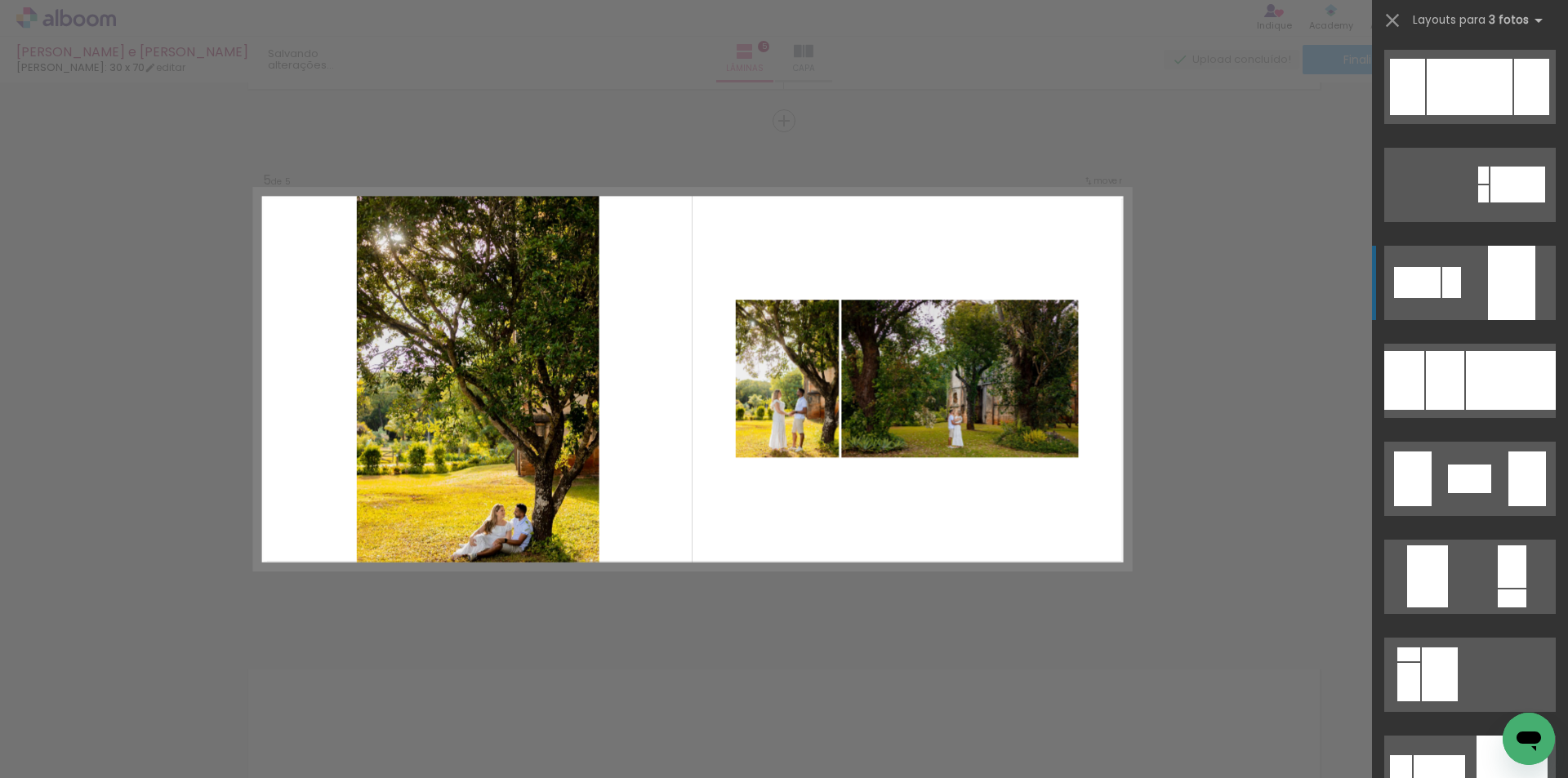
scroll to position [3134, 0]
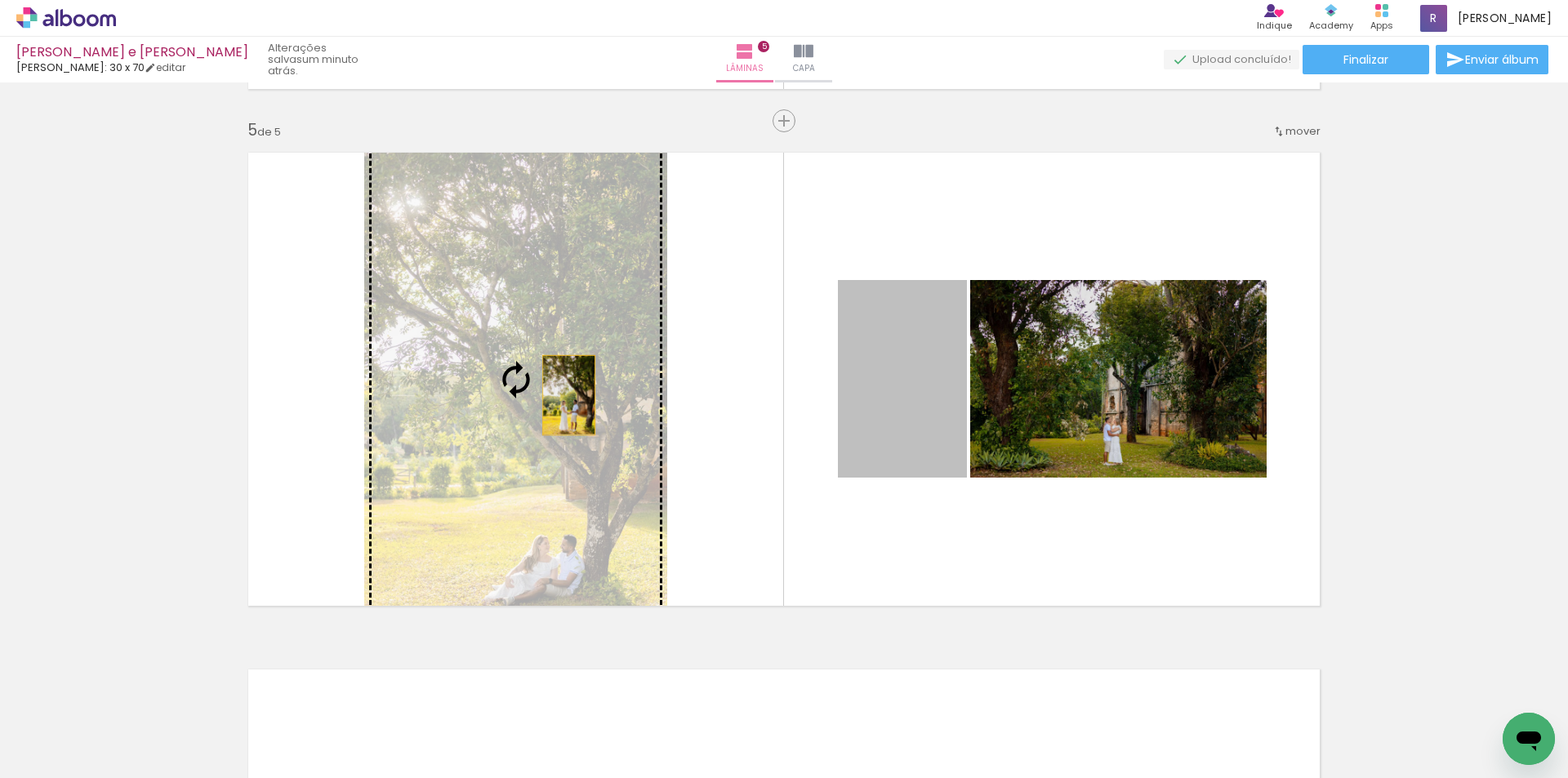
drag, startPoint x: 874, startPoint y: 392, endPoint x: 492, endPoint y: 389, distance: 382.0
click at [0, 0] on slot at bounding box center [0, 0] width 0 height 0
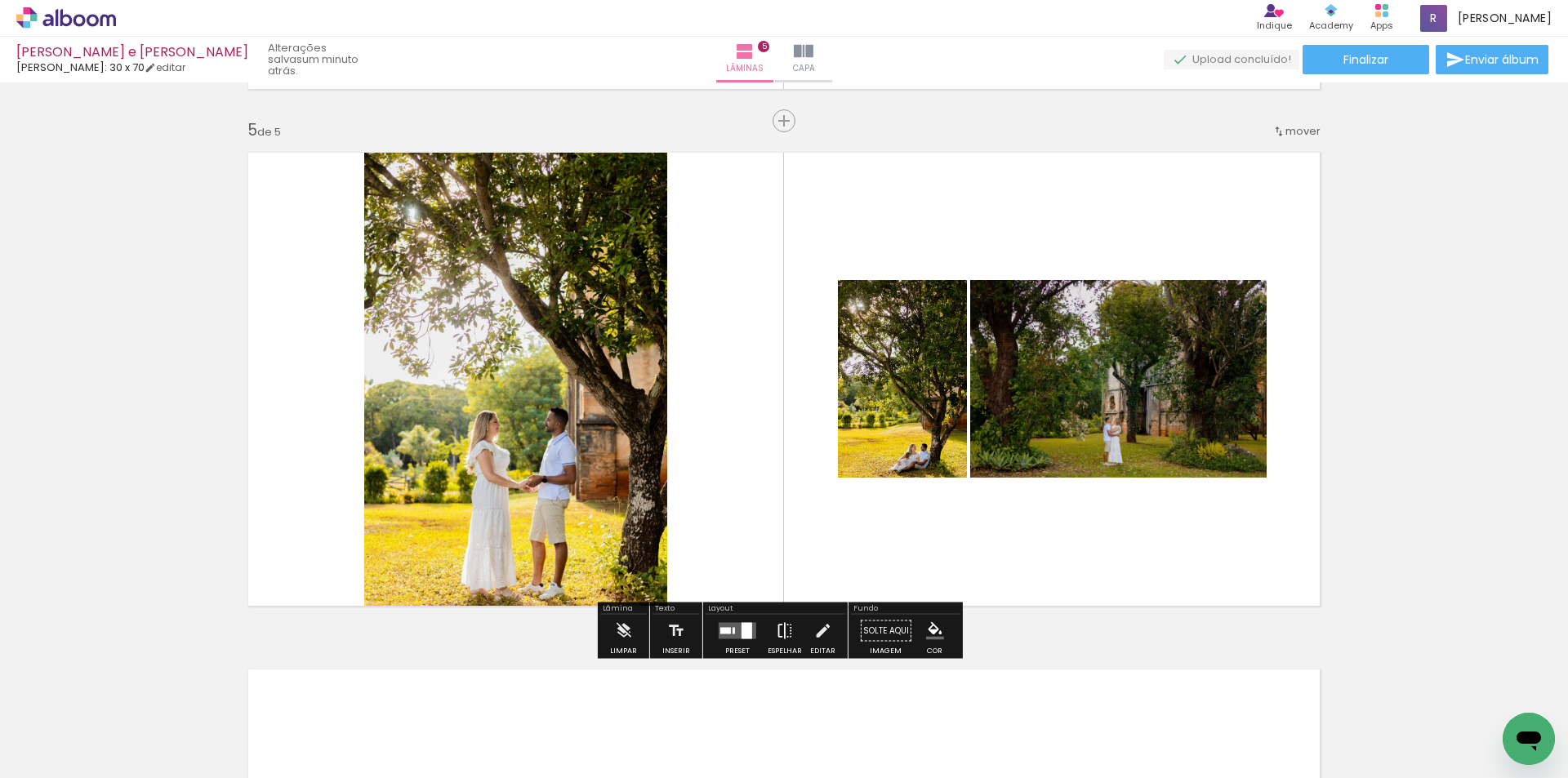
click at [782, 631] on iron-icon at bounding box center [784, 631] width 18 height 33
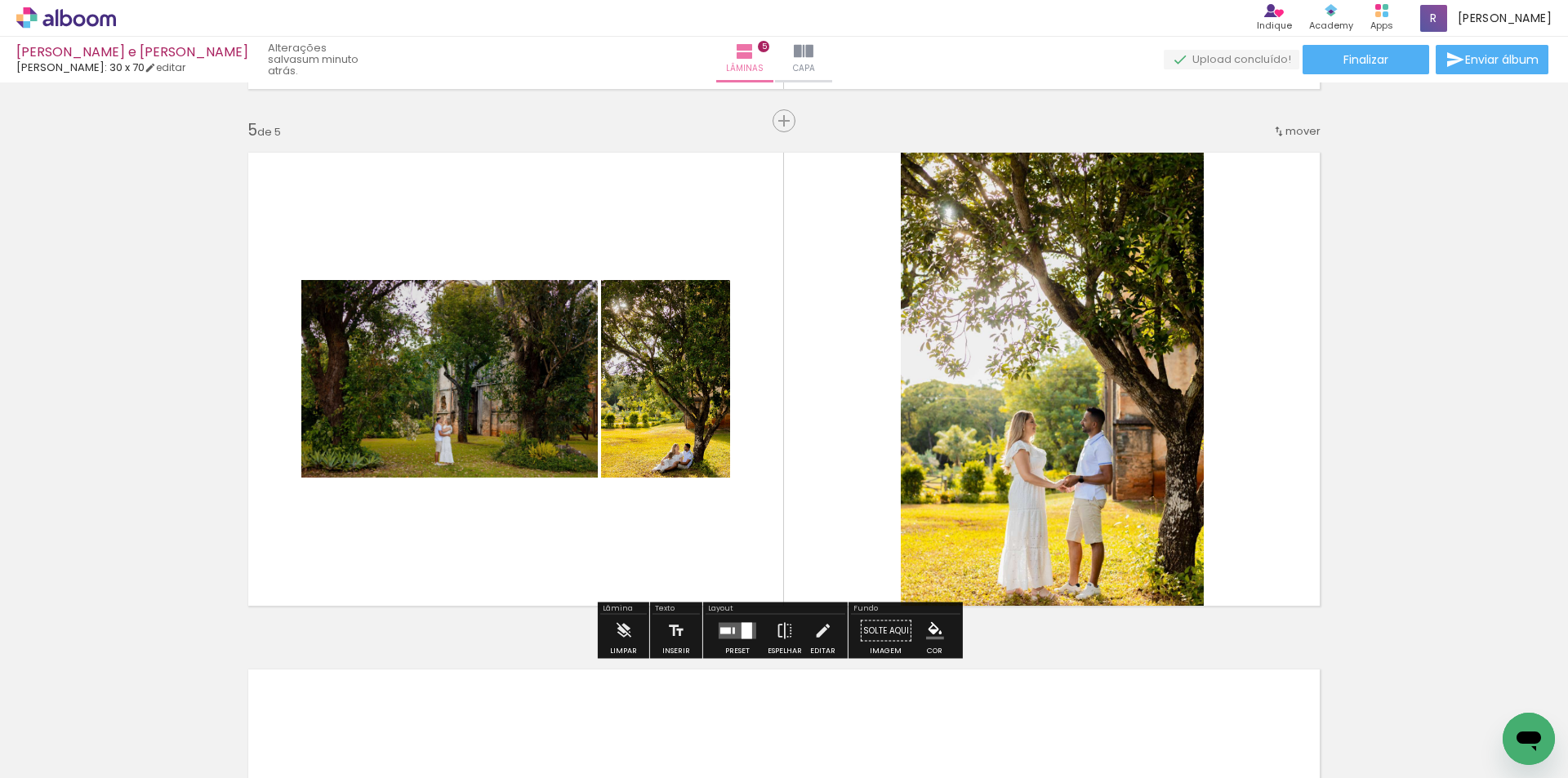
click at [742, 635] on div at bounding box center [747, 631] width 11 height 16
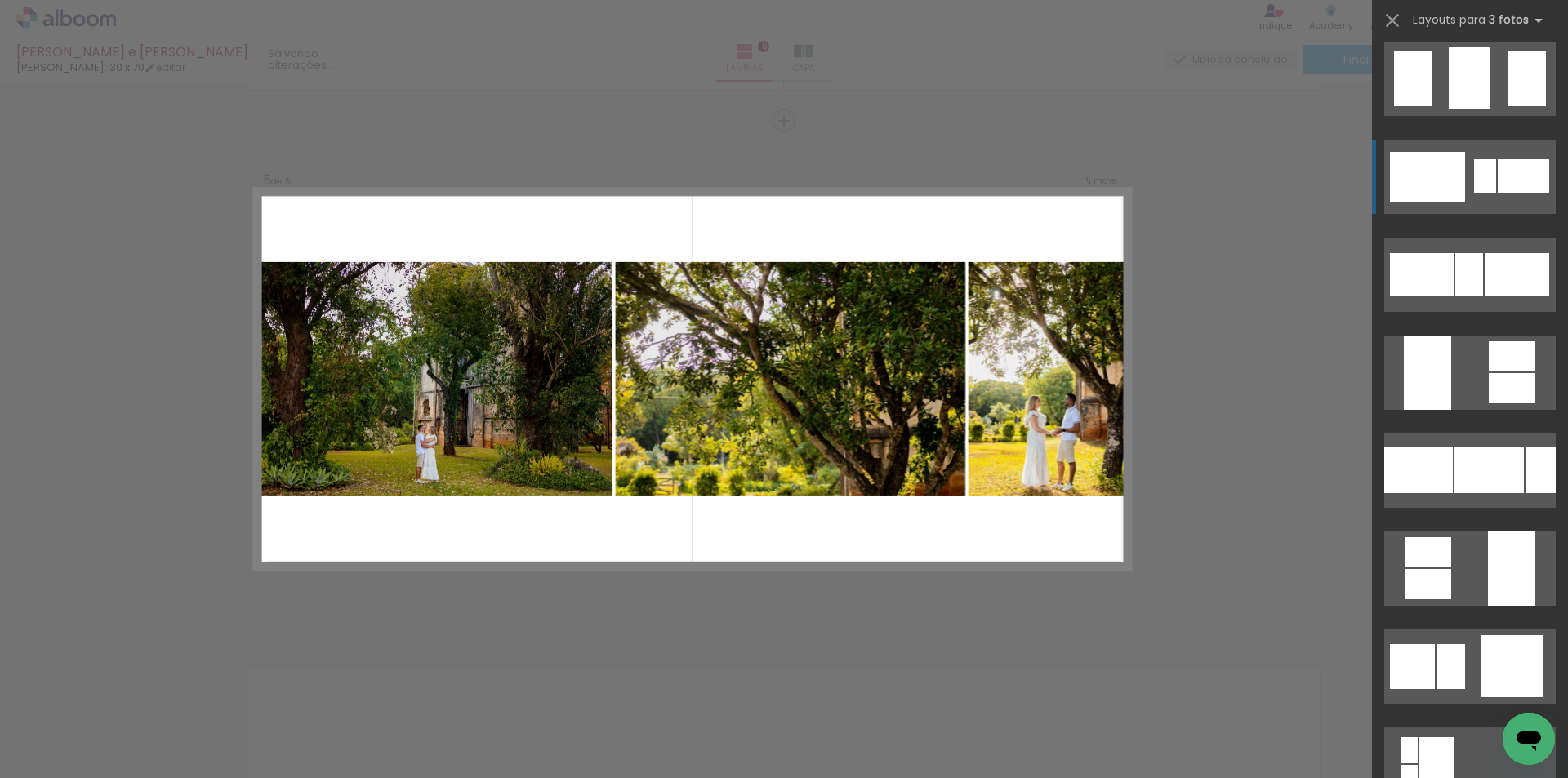
scroll to position [8358, 0]
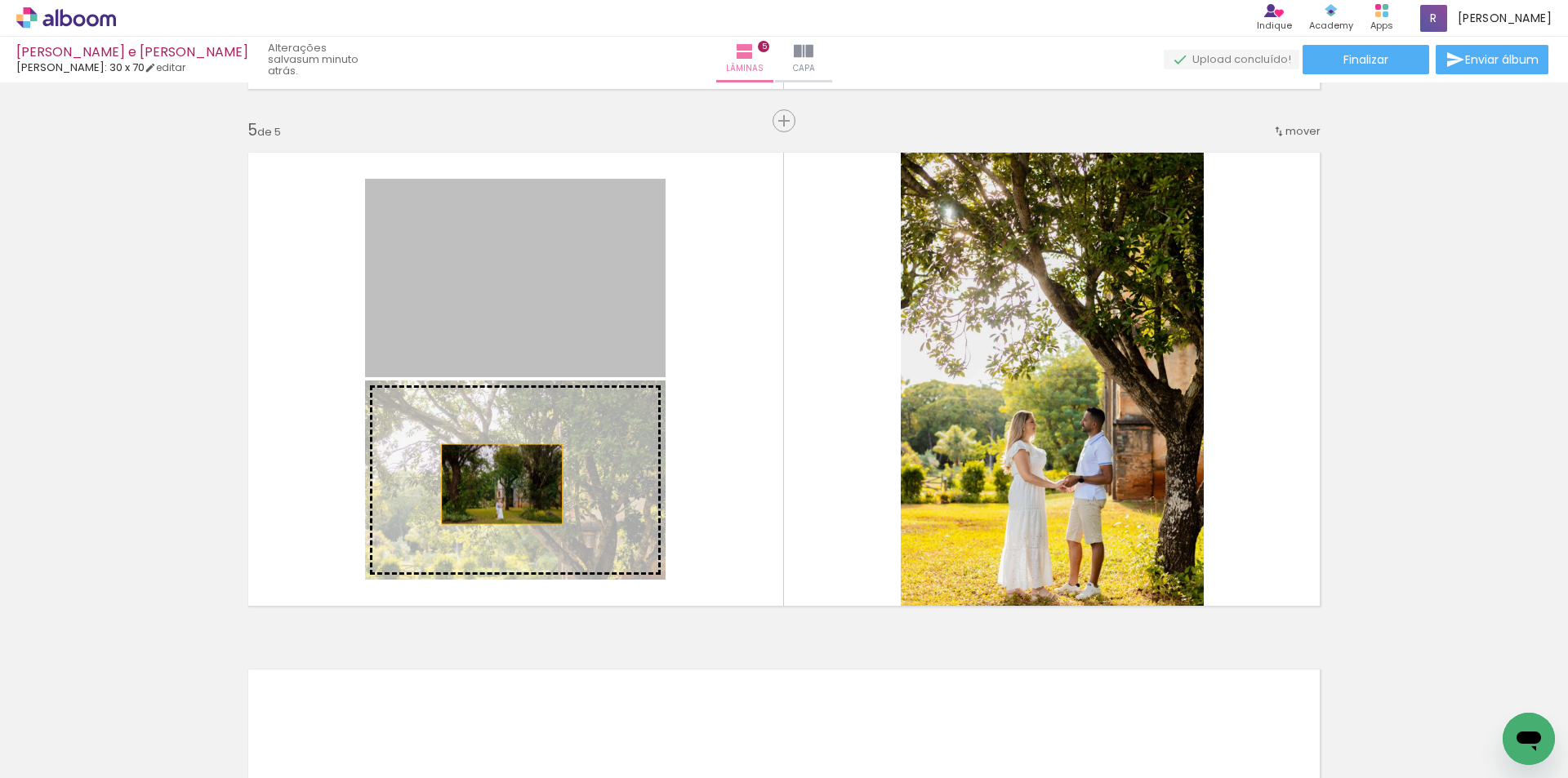
drag, startPoint x: 491, startPoint y: 315, endPoint x: 496, endPoint y: 484, distance: 169.1
click at [0, 0] on slot at bounding box center [0, 0] width 0 height 0
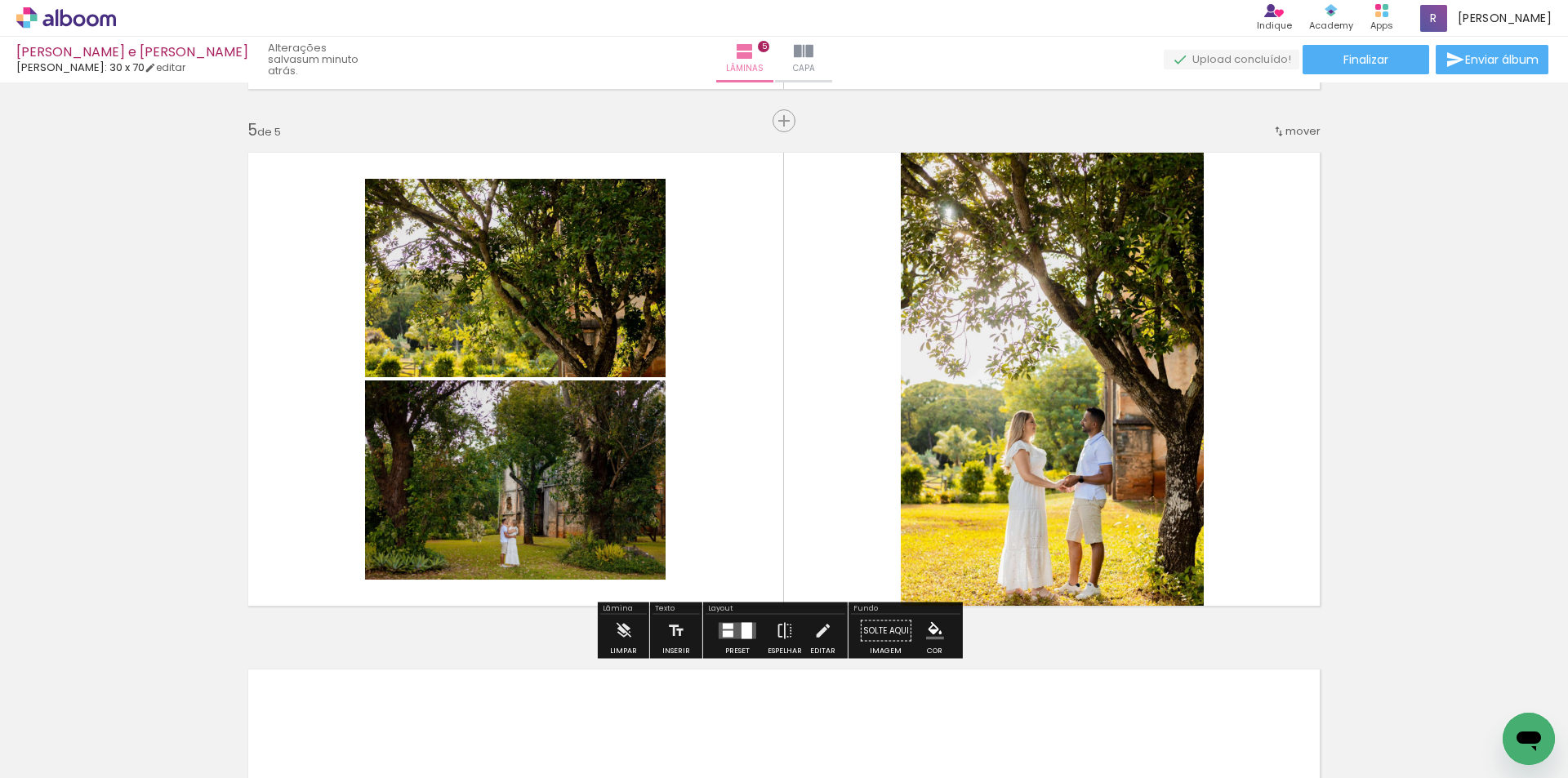
click at [719, 627] on quentale-layouter at bounding box center [737, 631] width 37 height 16
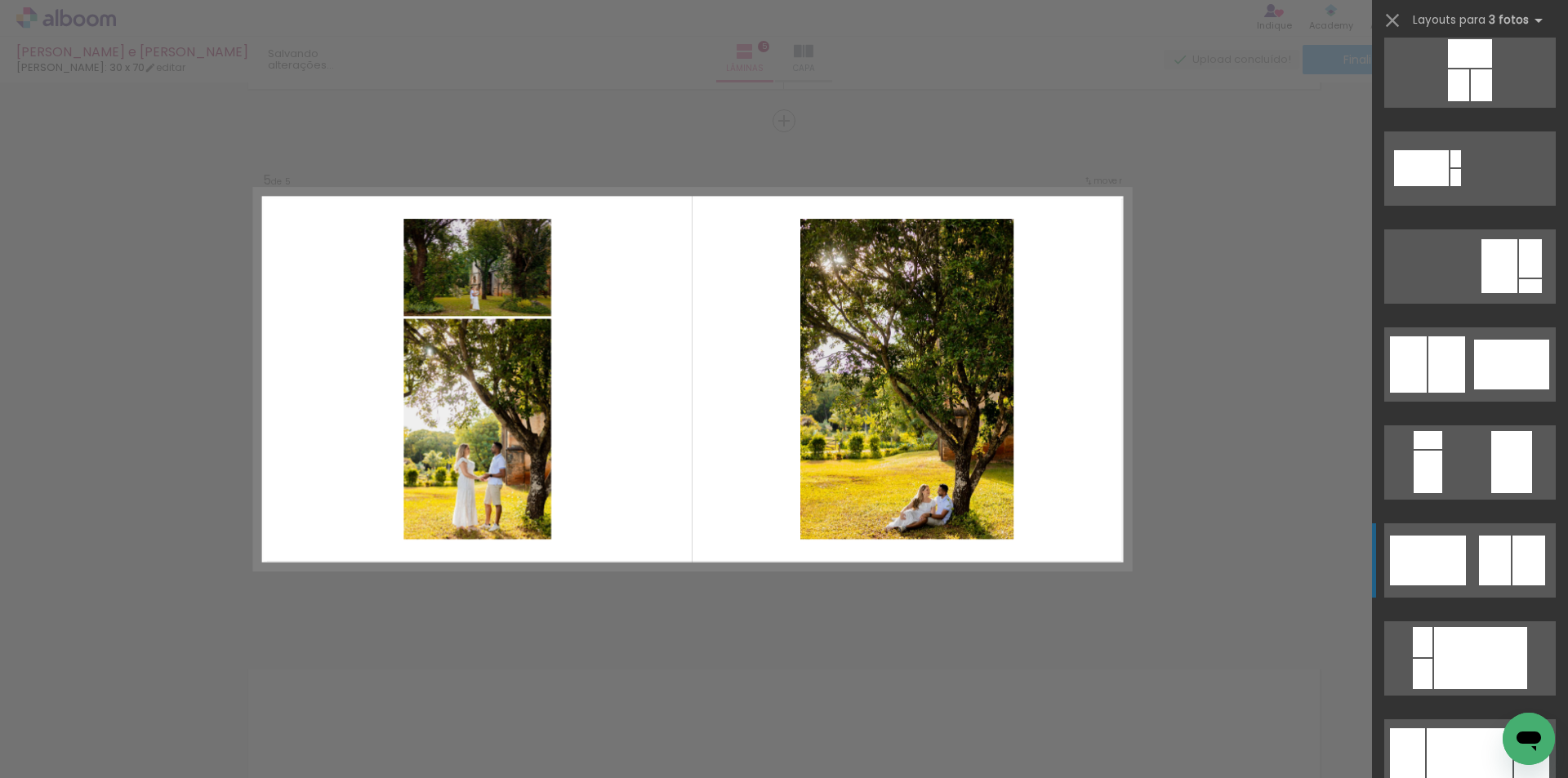
scroll to position [327, 0]
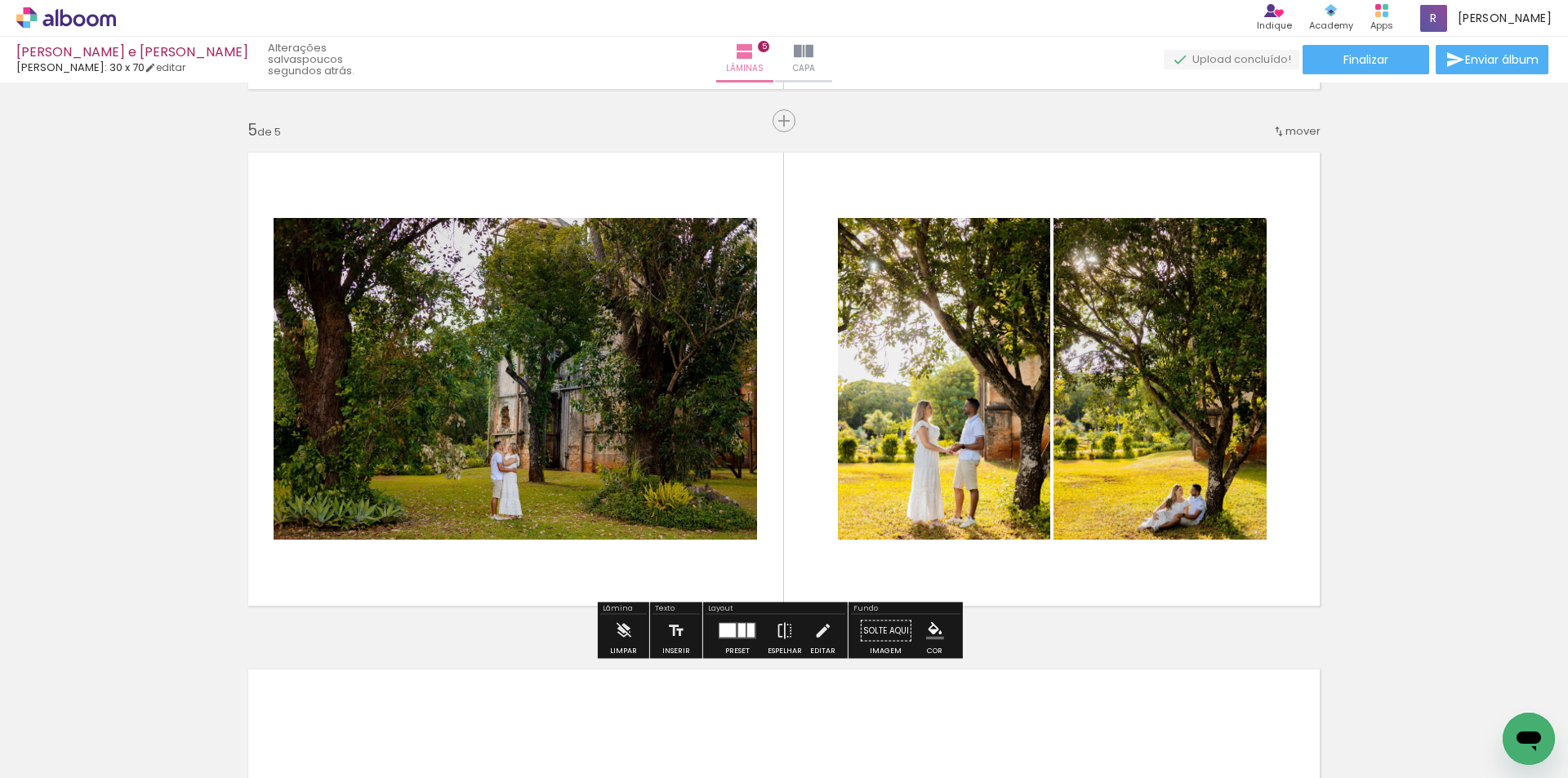
click at [724, 633] on div at bounding box center [728, 631] width 16 height 14
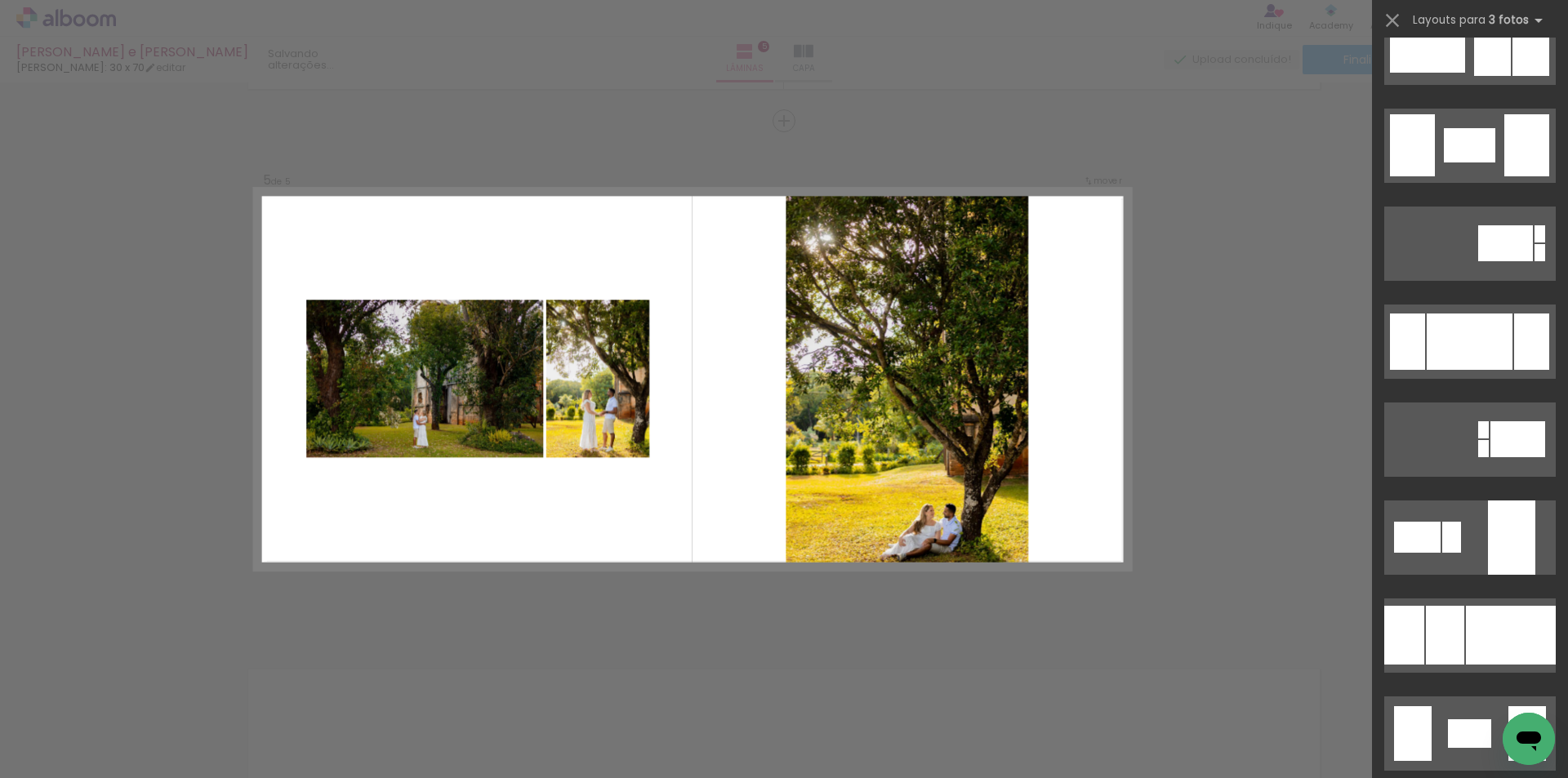
scroll to position [2824, 0]
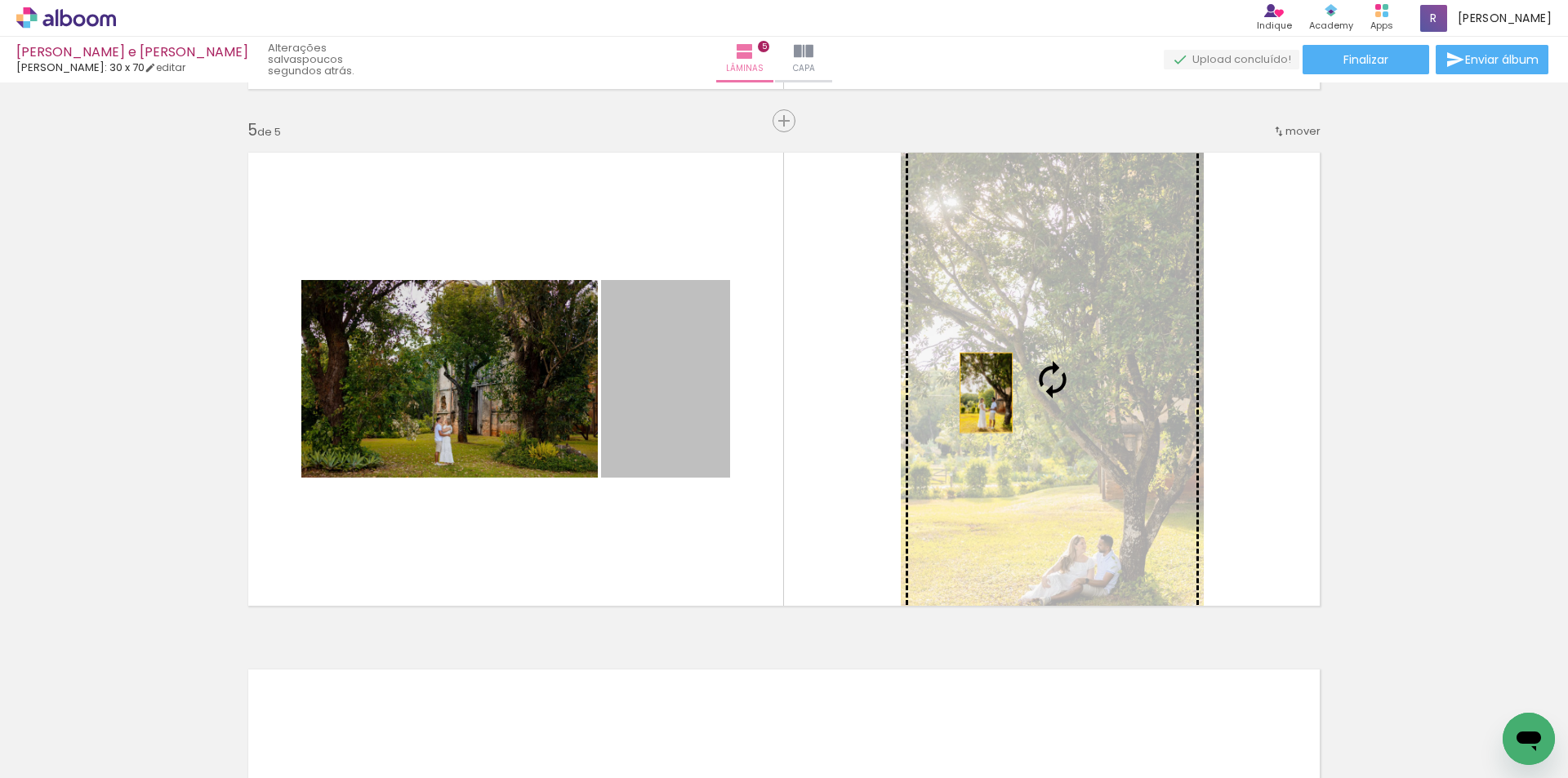
drag, startPoint x: 668, startPoint y: 392, endPoint x: 980, endPoint y: 393, distance: 312.0
click at [0, 0] on slot at bounding box center [0, 0] width 0 height 0
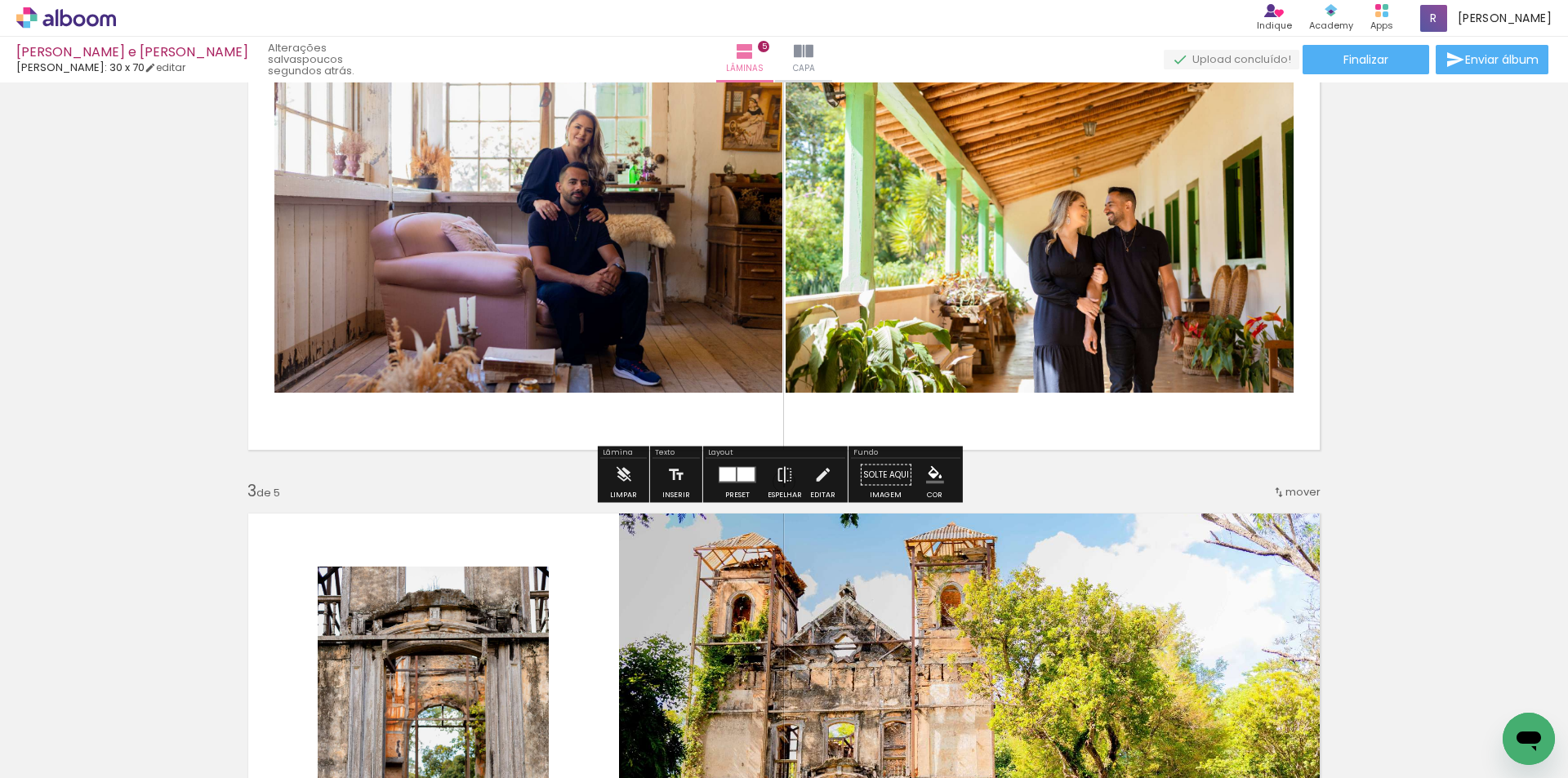
scroll to position [668, 0]
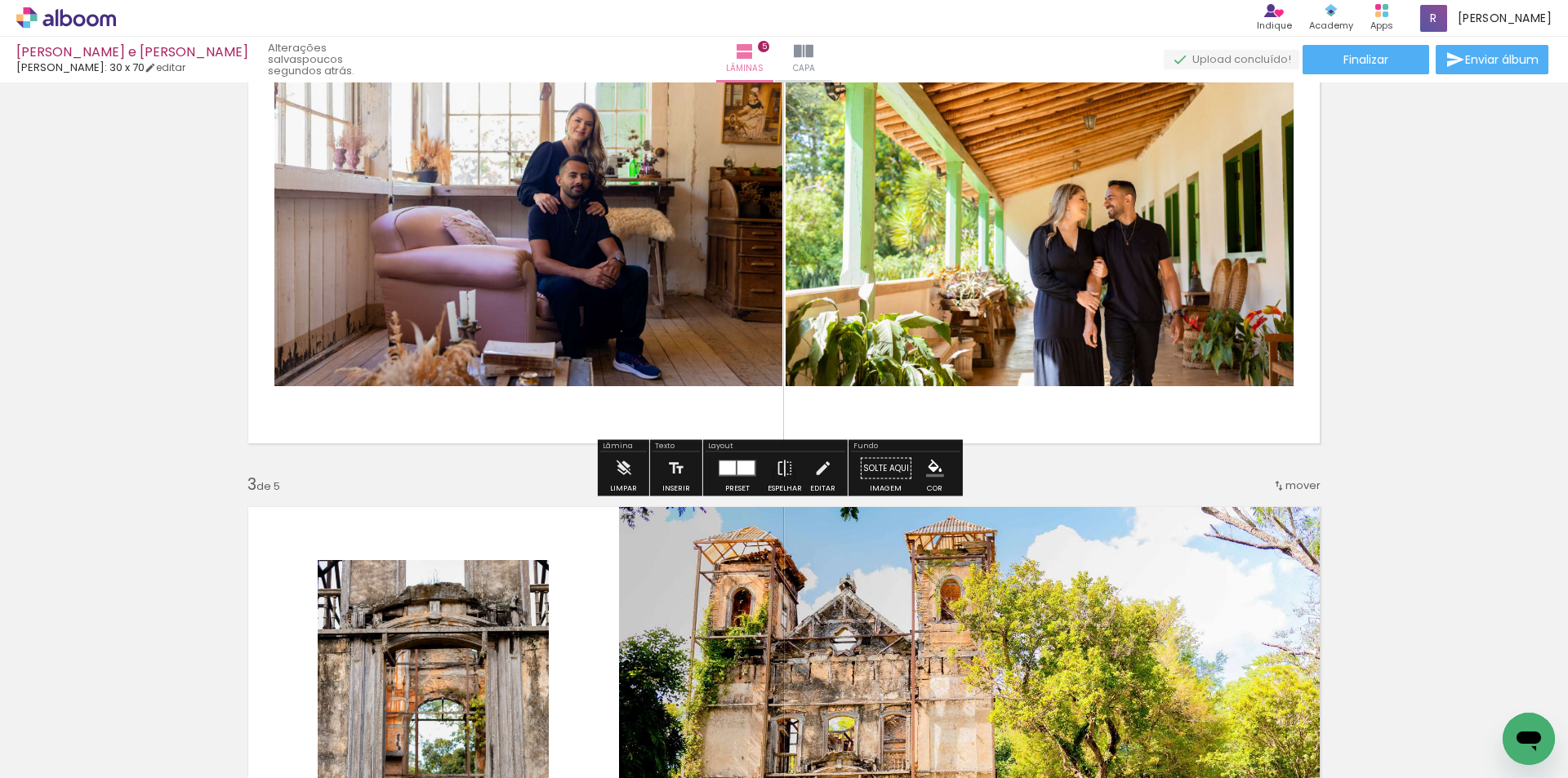
click at [720, 468] on div at bounding box center [728, 468] width 16 height 14
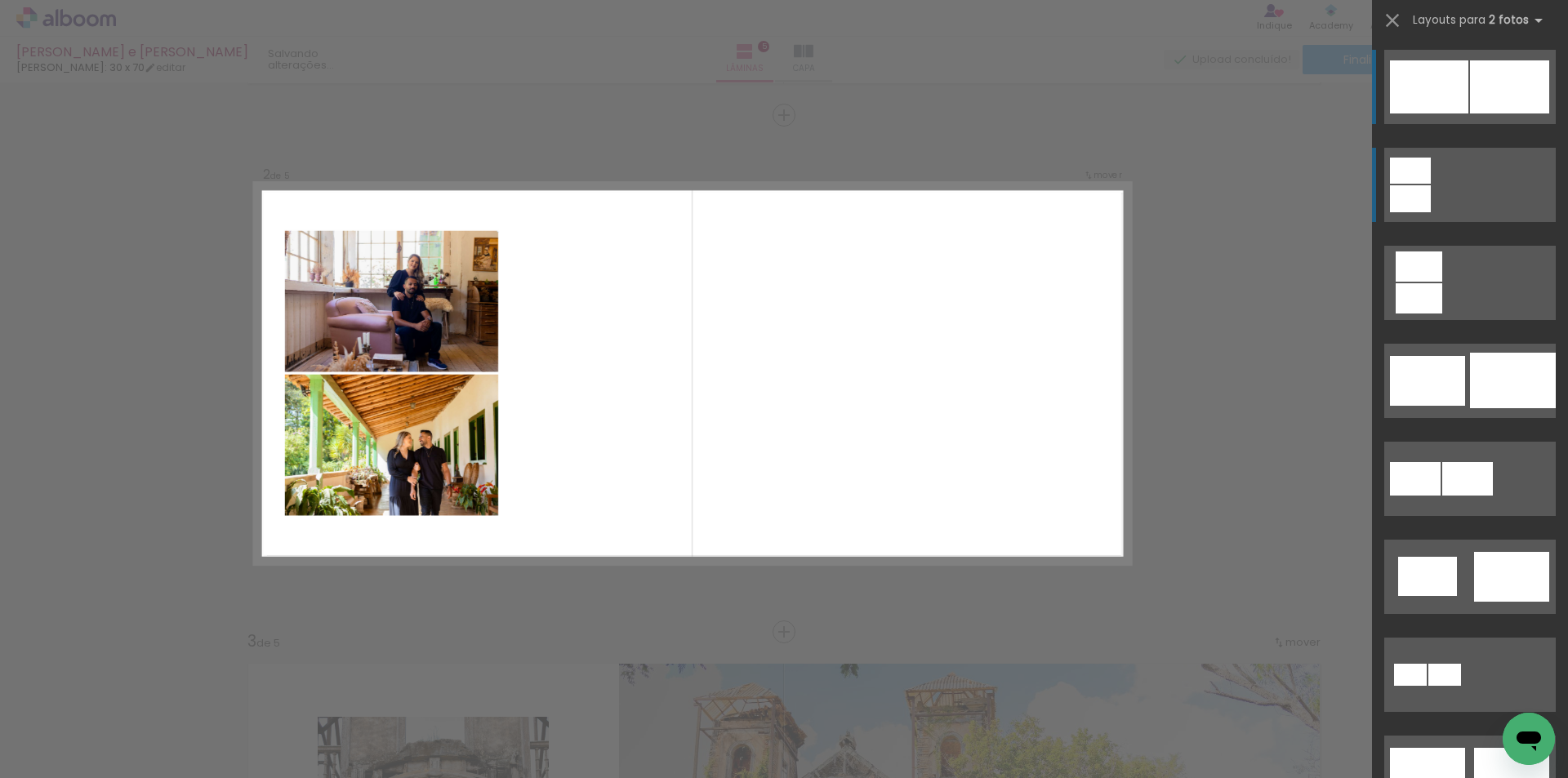
scroll to position [505, 0]
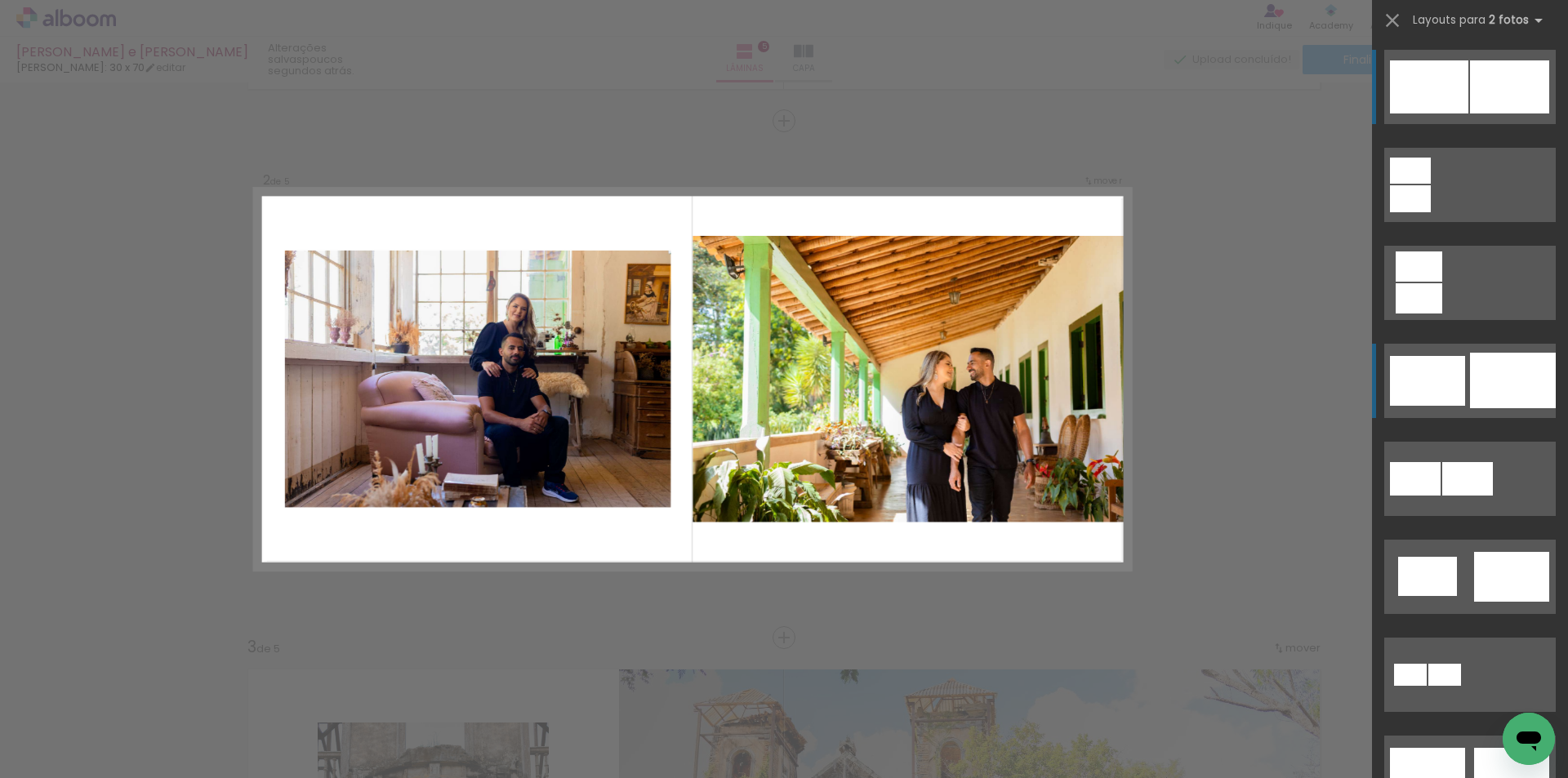
click at [1510, 380] on div at bounding box center [1512, 380] width 86 height 55
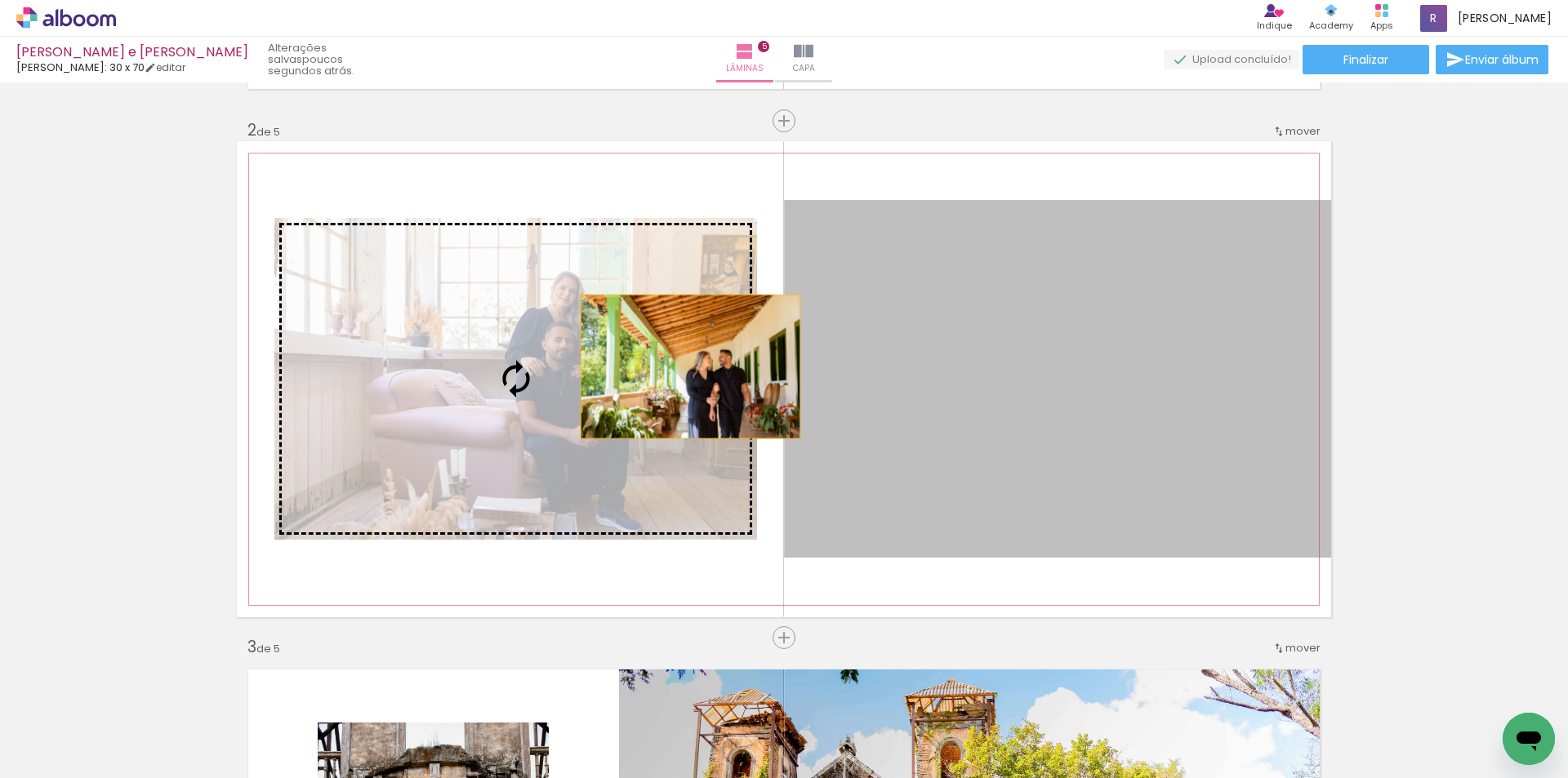
drag, startPoint x: 1043, startPoint y: 407, endPoint x: 574, endPoint y: 350, distance: 472.5
click at [0, 0] on slot at bounding box center [0, 0] width 0 height 0
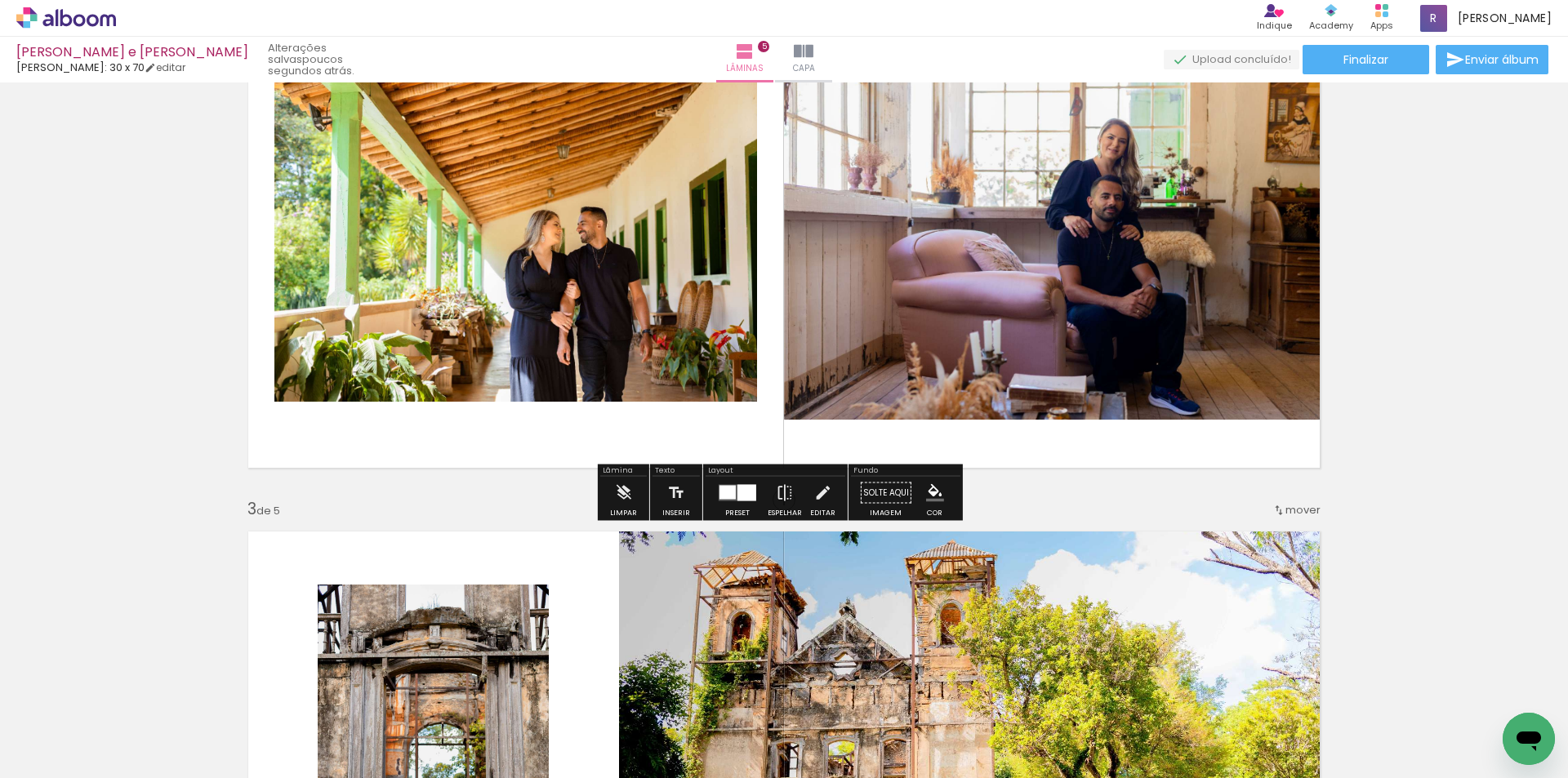
scroll to position [669, 0]
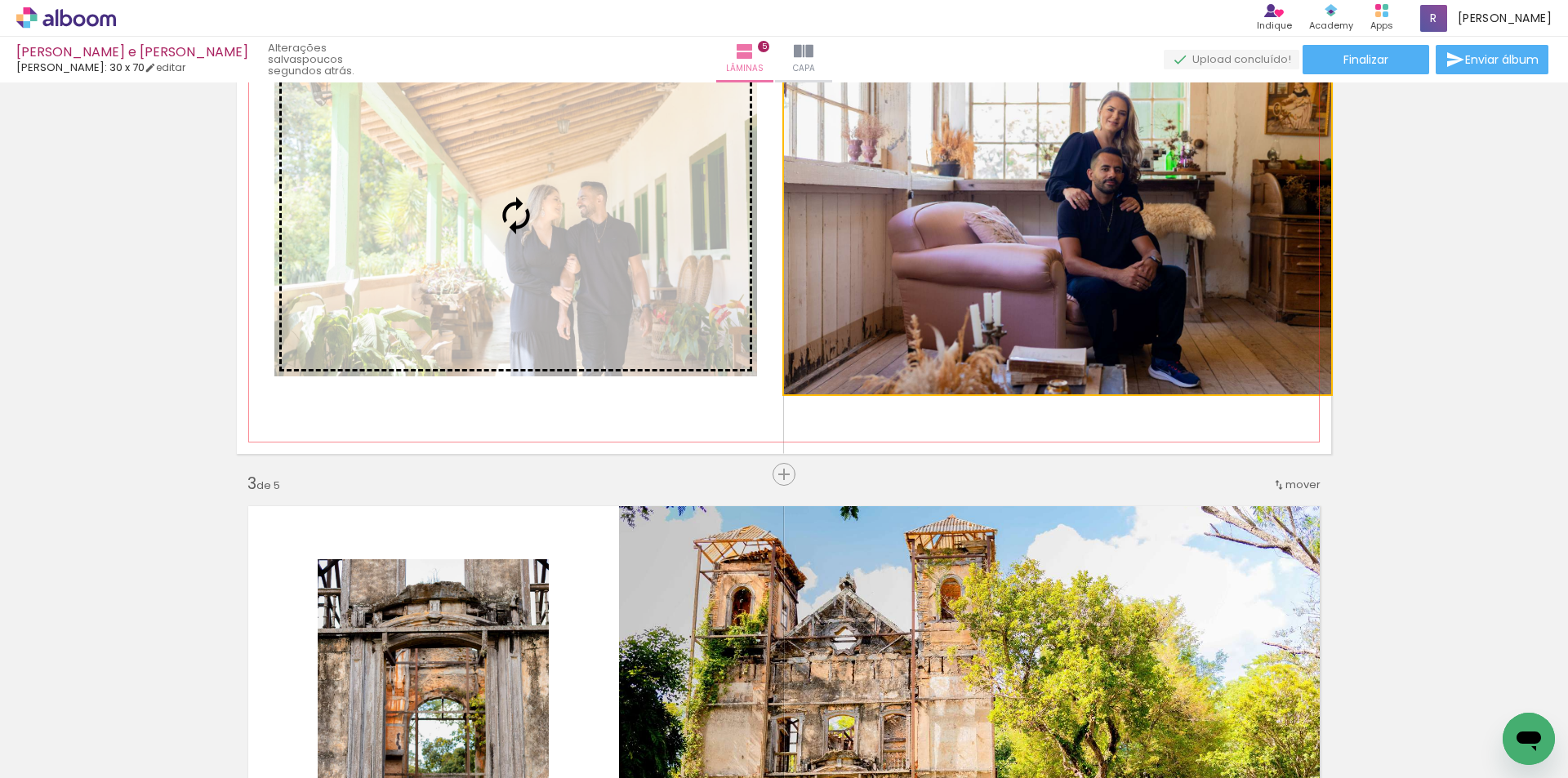
drag, startPoint x: 715, startPoint y: 288, endPoint x: 489, endPoint y: 277, distance: 226.3
click at [0, 0] on slot at bounding box center [0, 0] width 0 height 0
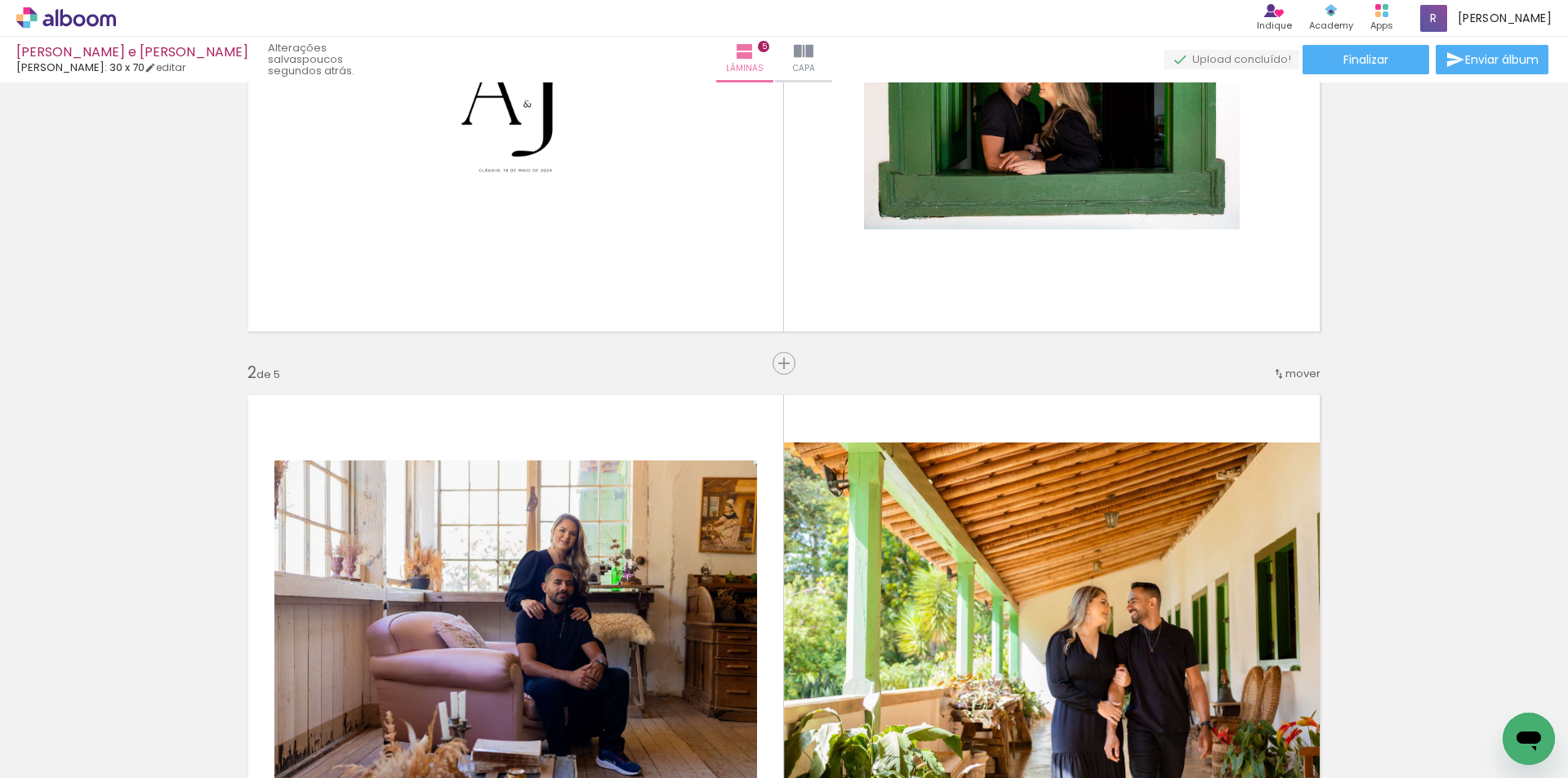
scroll to position [260, 0]
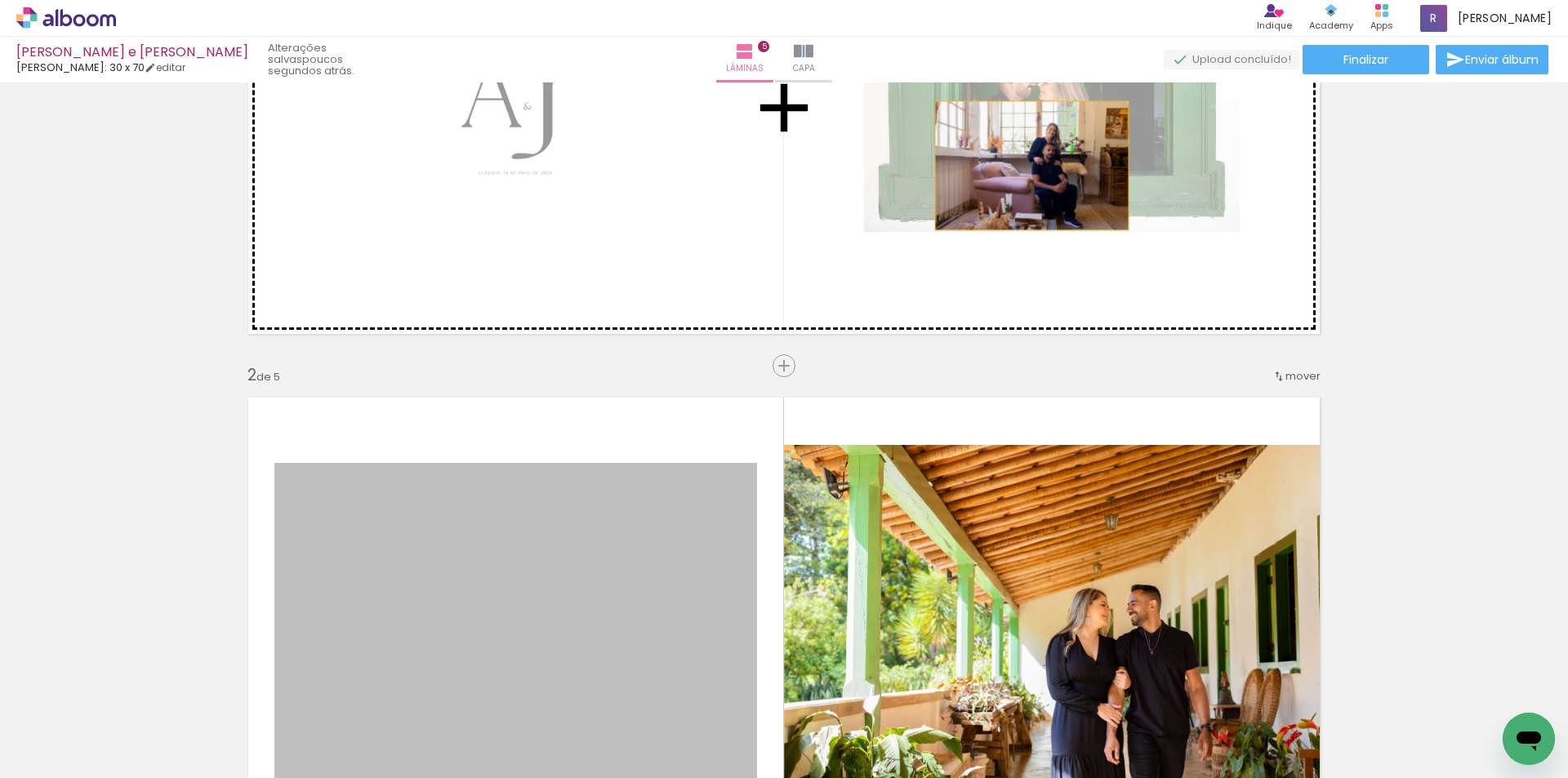
drag, startPoint x: 530, startPoint y: 548, endPoint x: 1018, endPoint y: 147, distance: 631.6
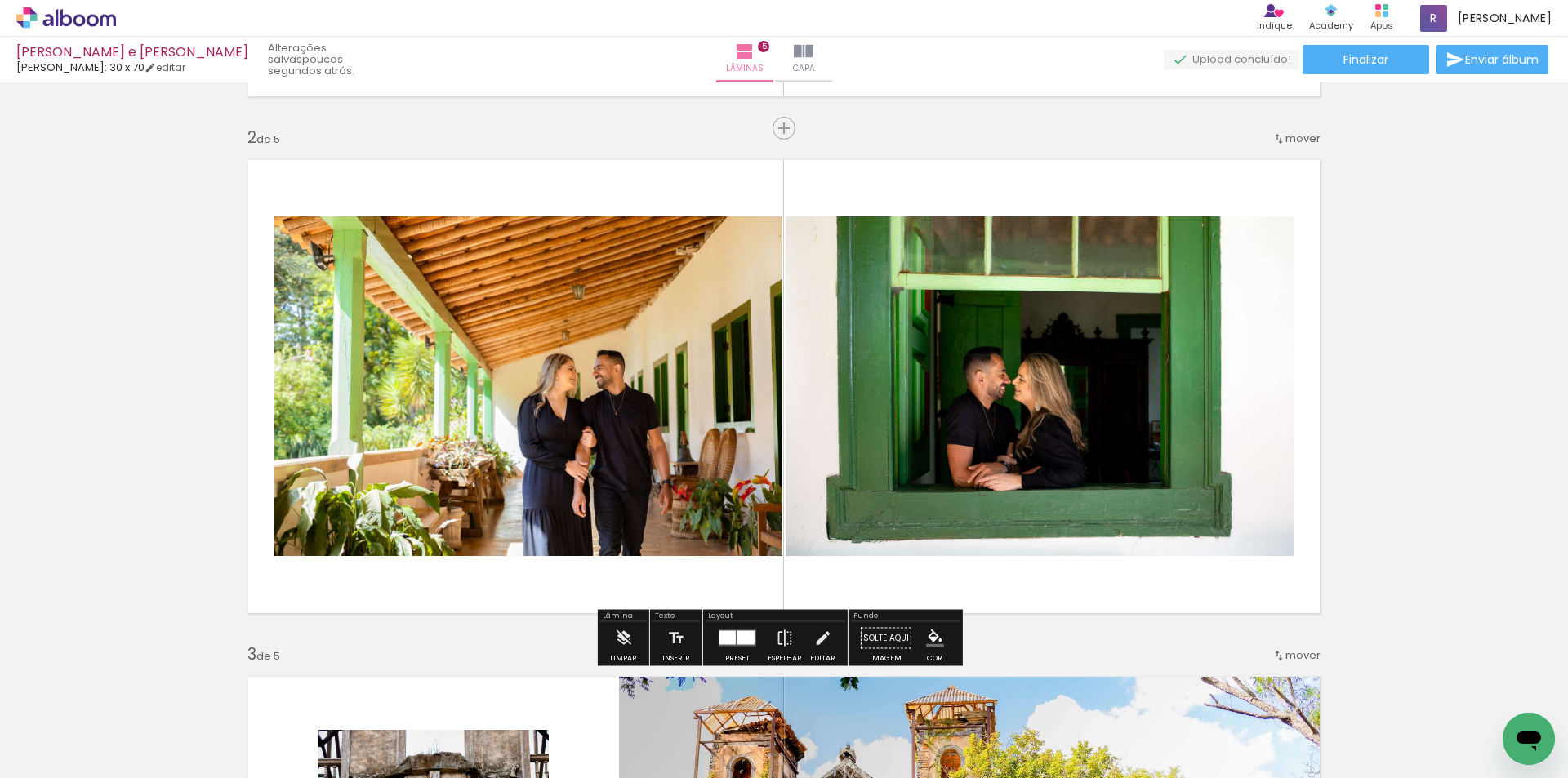
scroll to position [505, 0]
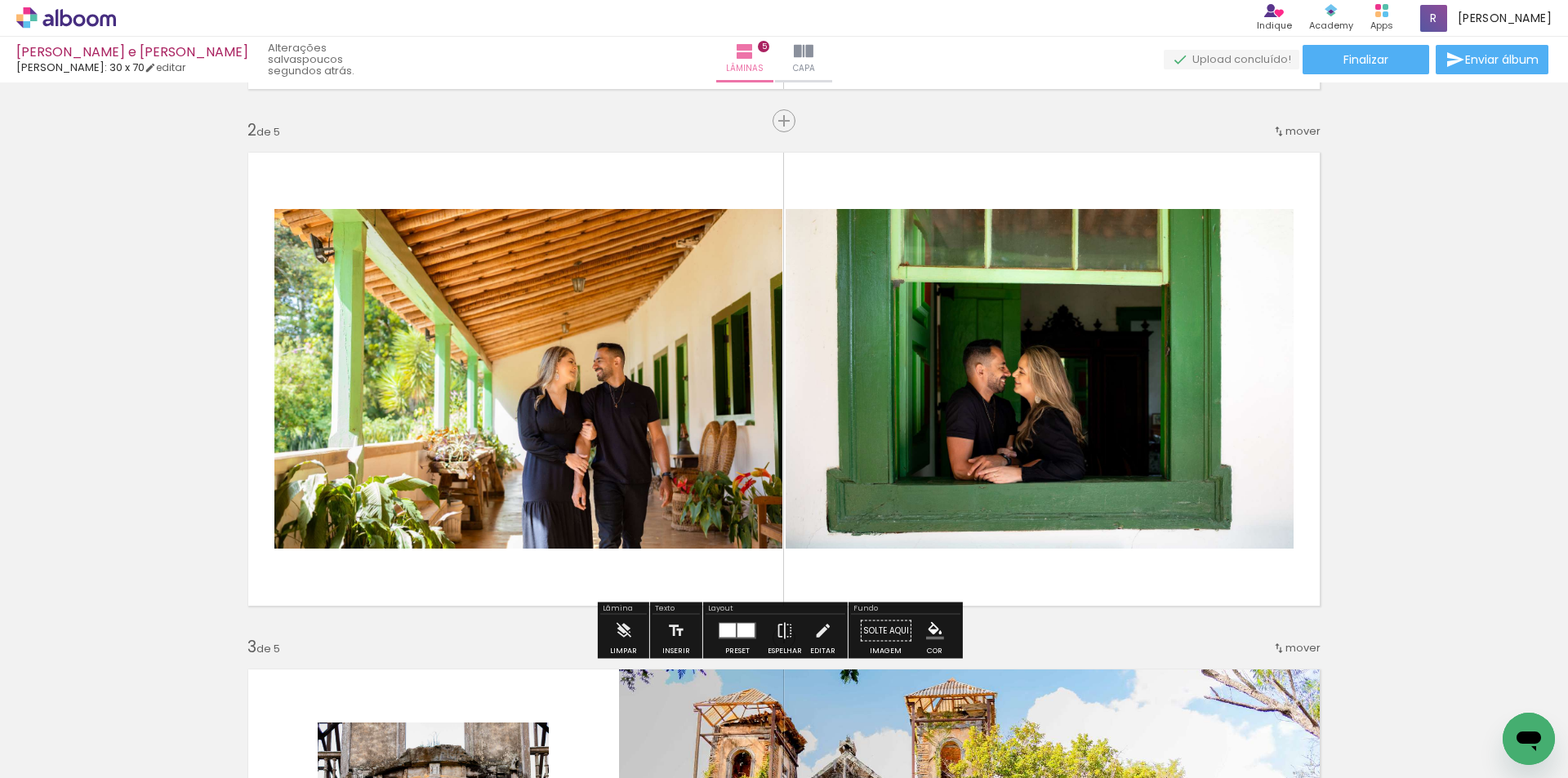
click at [743, 625] on div at bounding box center [745, 631] width 17 height 14
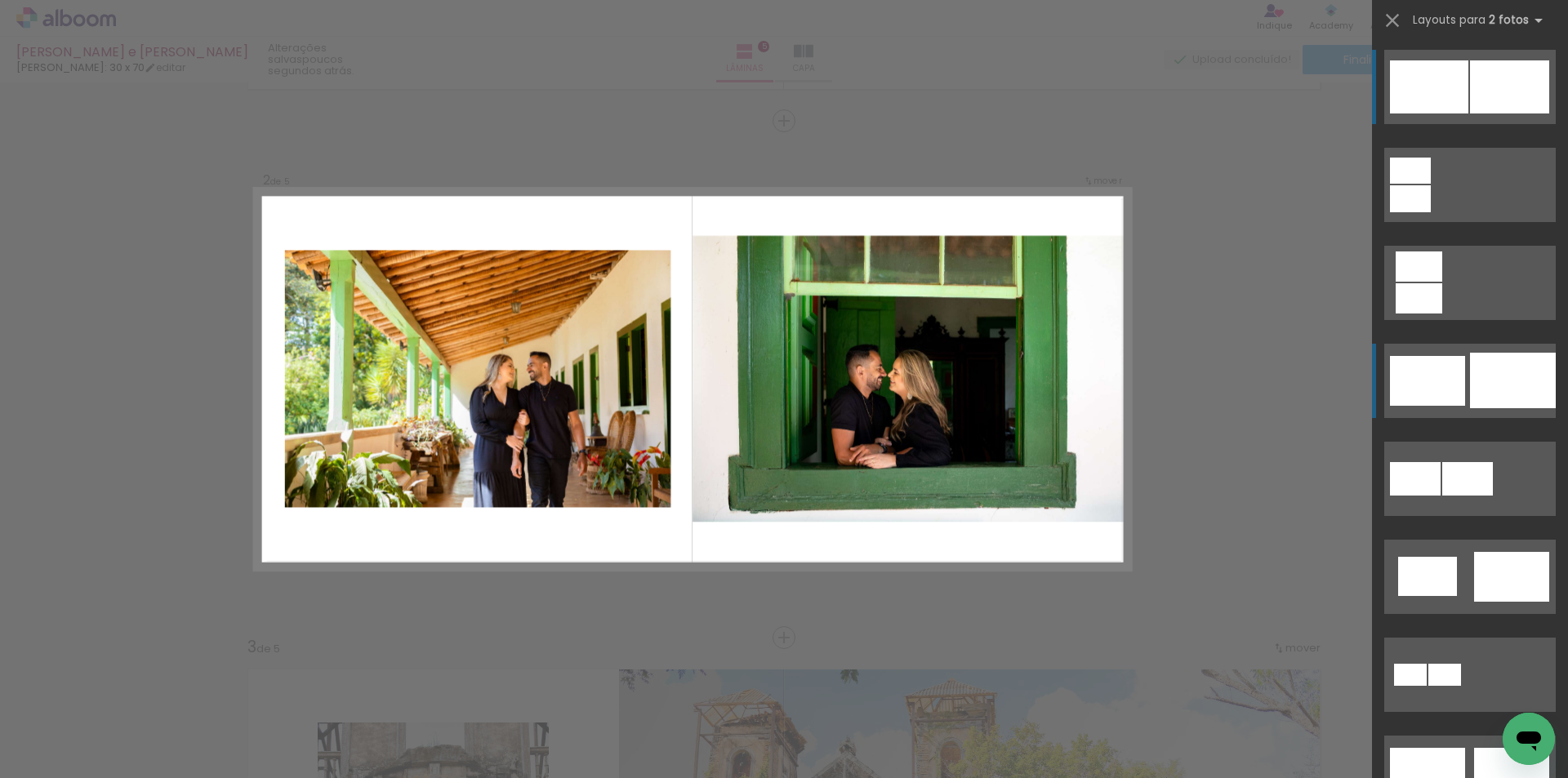
click at [1516, 377] on div at bounding box center [1512, 380] width 86 height 55
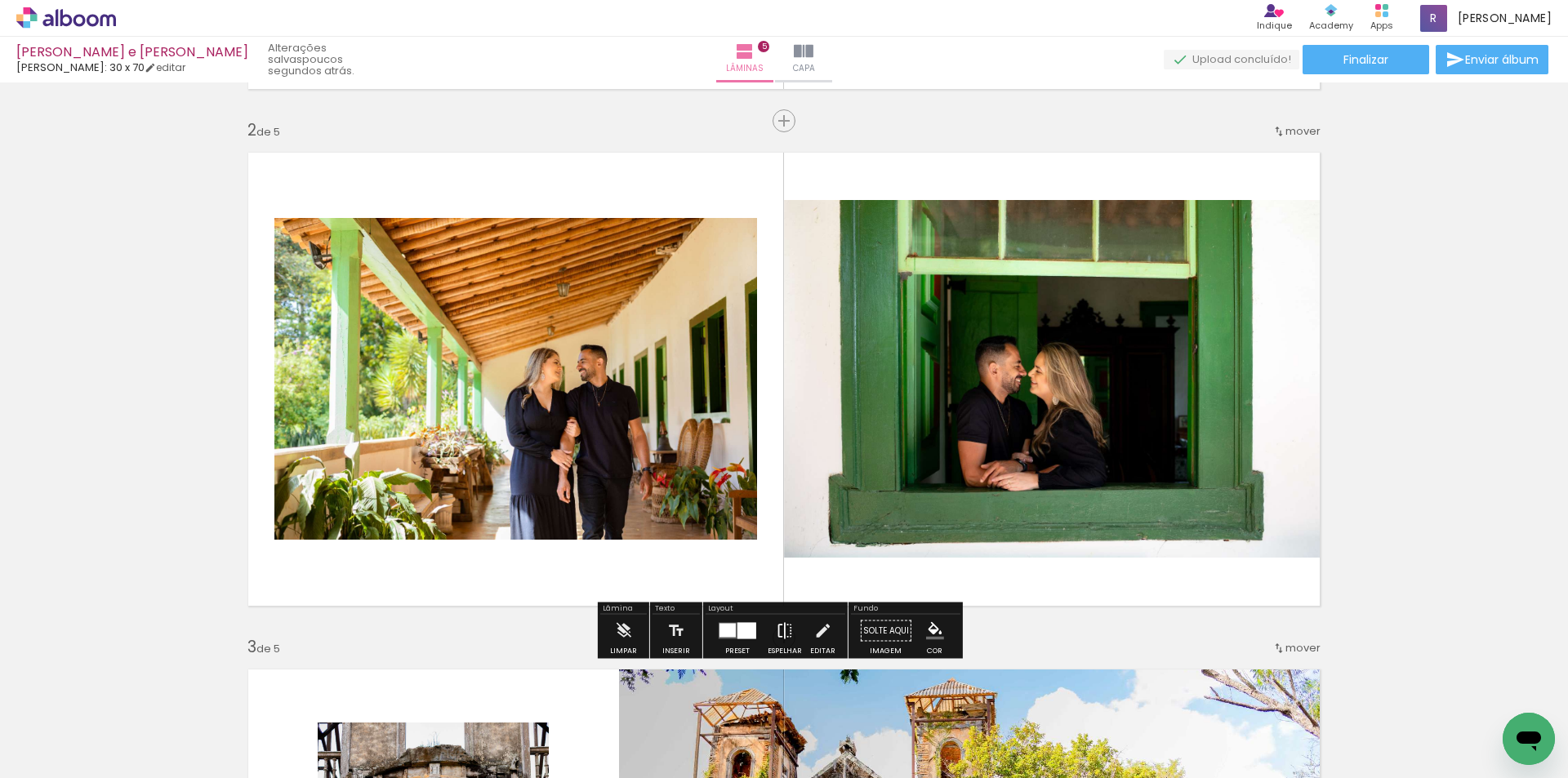
click at [787, 632] on iron-icon at bounding box center [784, 631] width 18 height 33
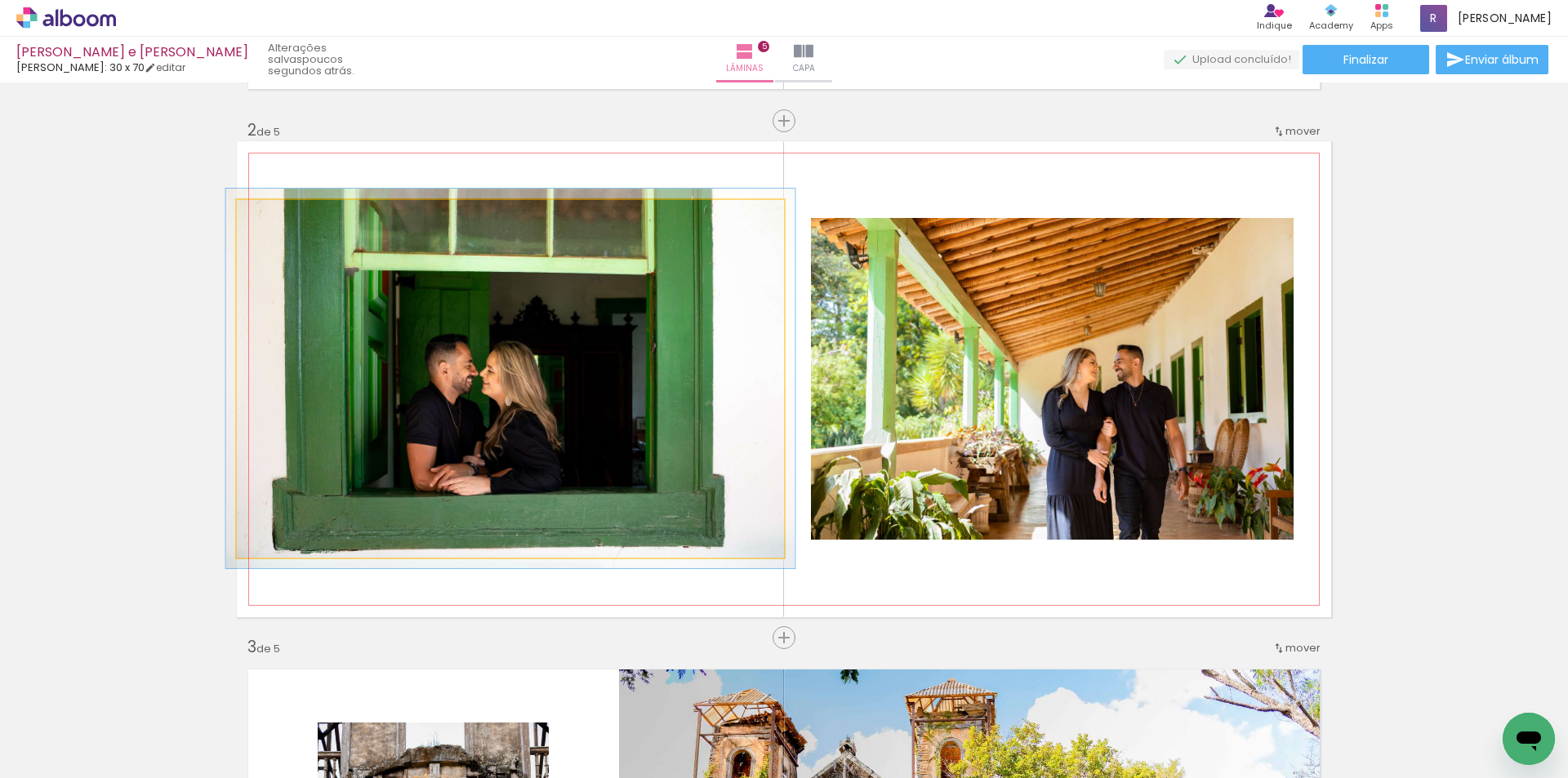
drag, startPoint x: 288, startPoint y: 217, endPoint x: 275, endPoint y: 210, distance: 14.8
click at [275, 210] on div at bounding box center [307, 217] width 64 height 26
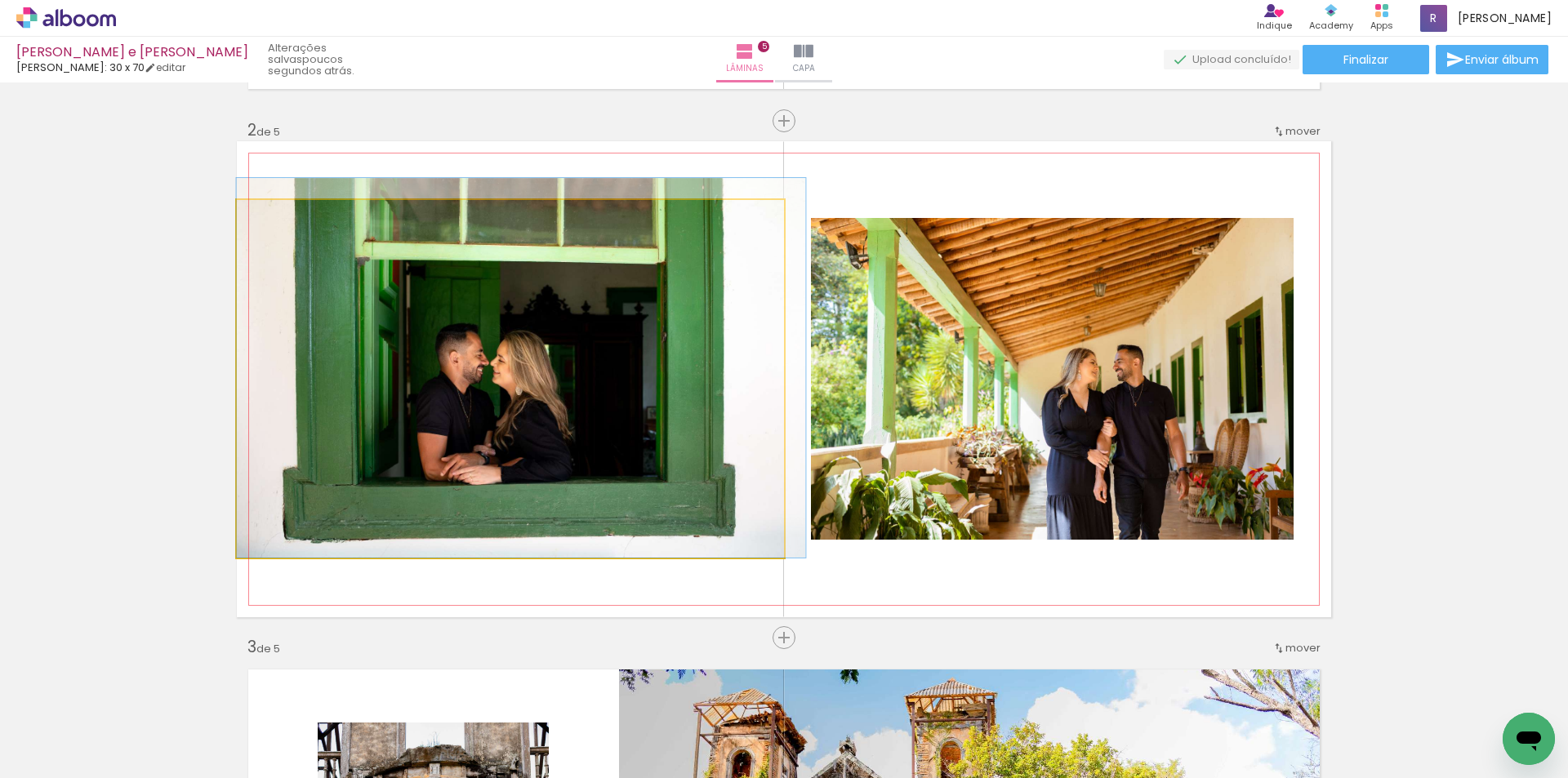
drag, startPoint x: 473, startPoint y: 360, endPoint x: 505, endPoint y: 339, distance: 38.3
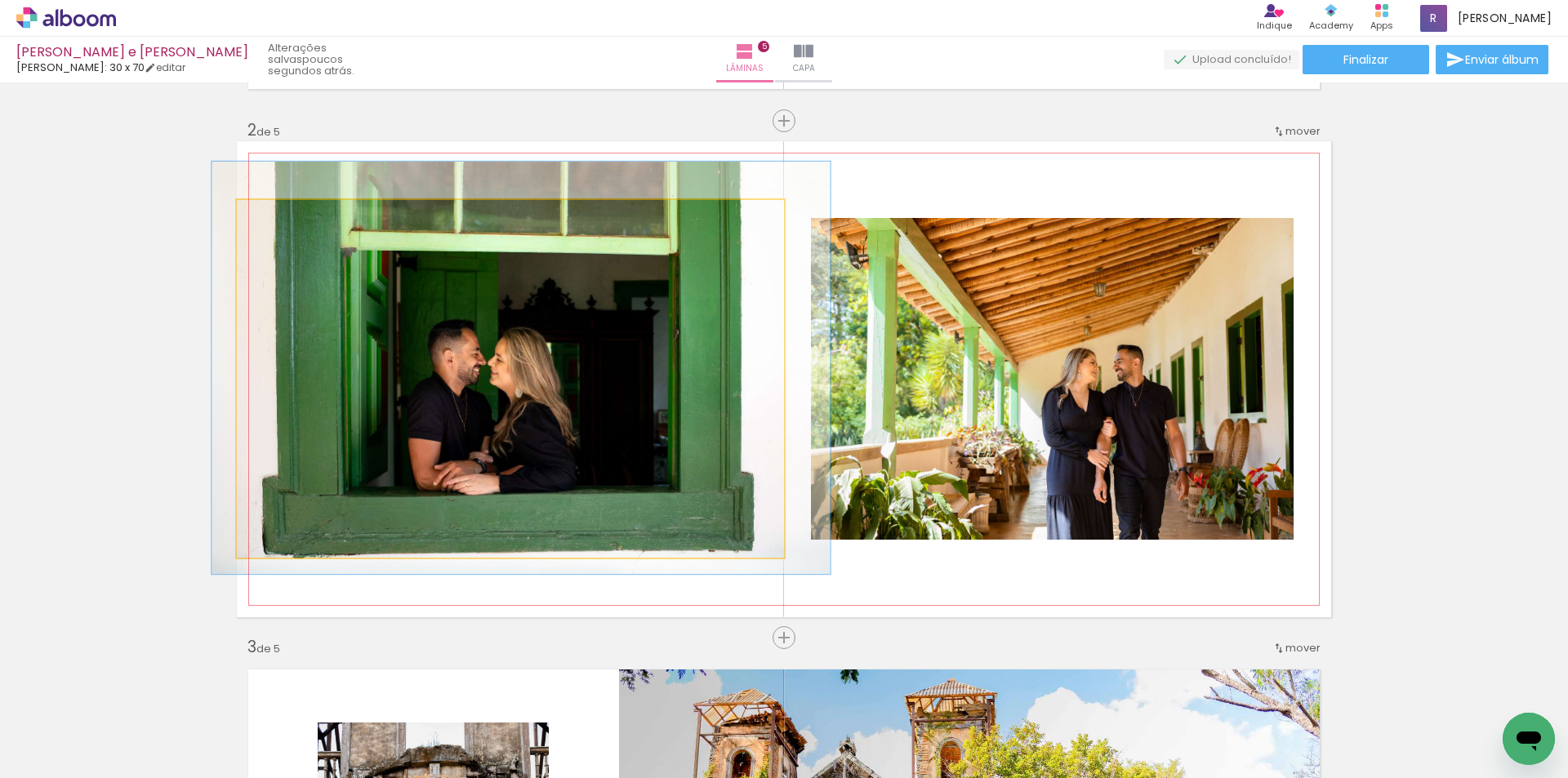
type paper-slider "113"
click at [276, 220] on div at bounding box center [283, 217] width 15 height 15
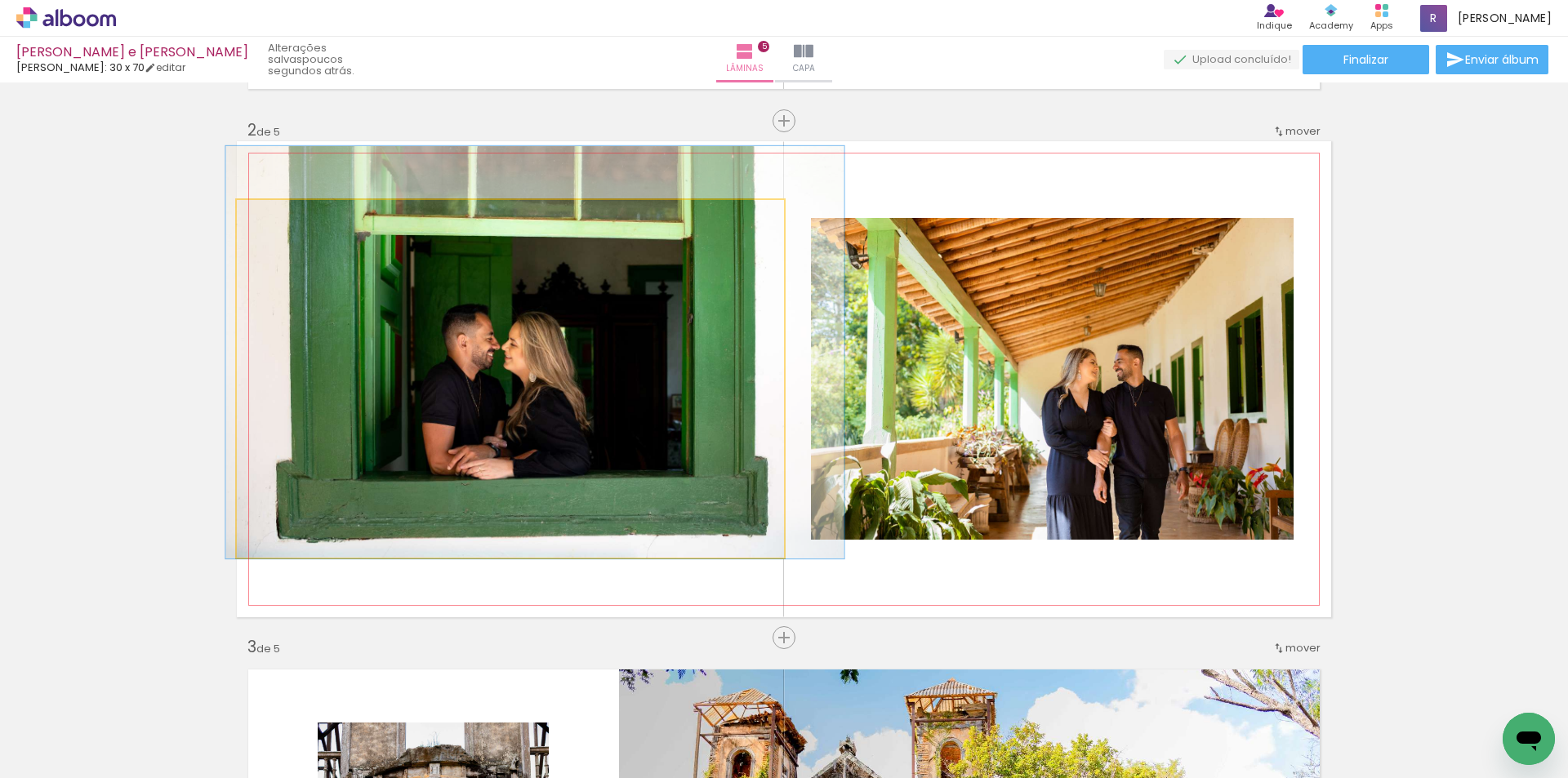
drag, startPoint x: 535, startPoint y: 391, endPoint x: 549, endPoint y: 376, distance: 20.5
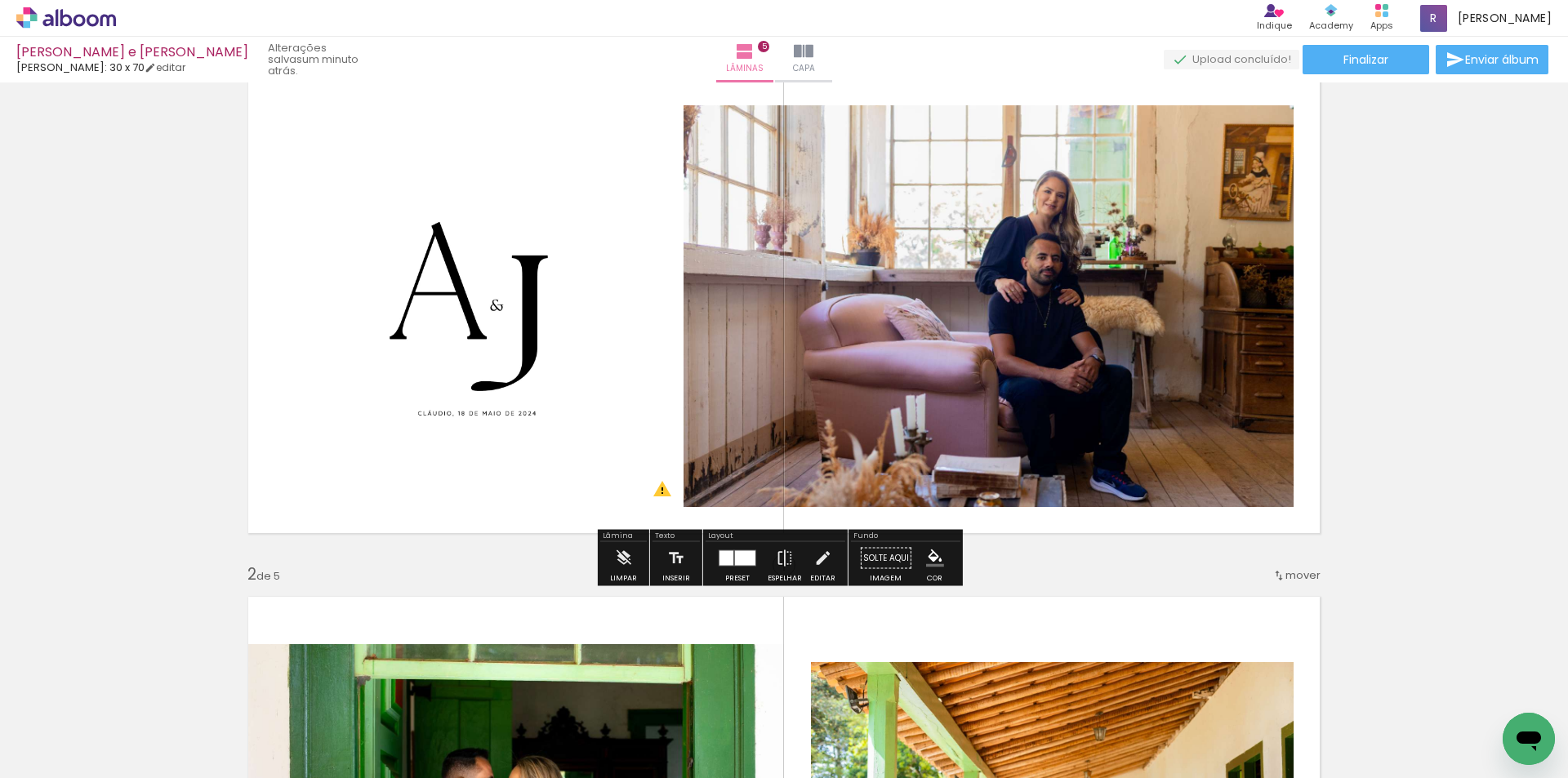
scroll to position [0, 0]
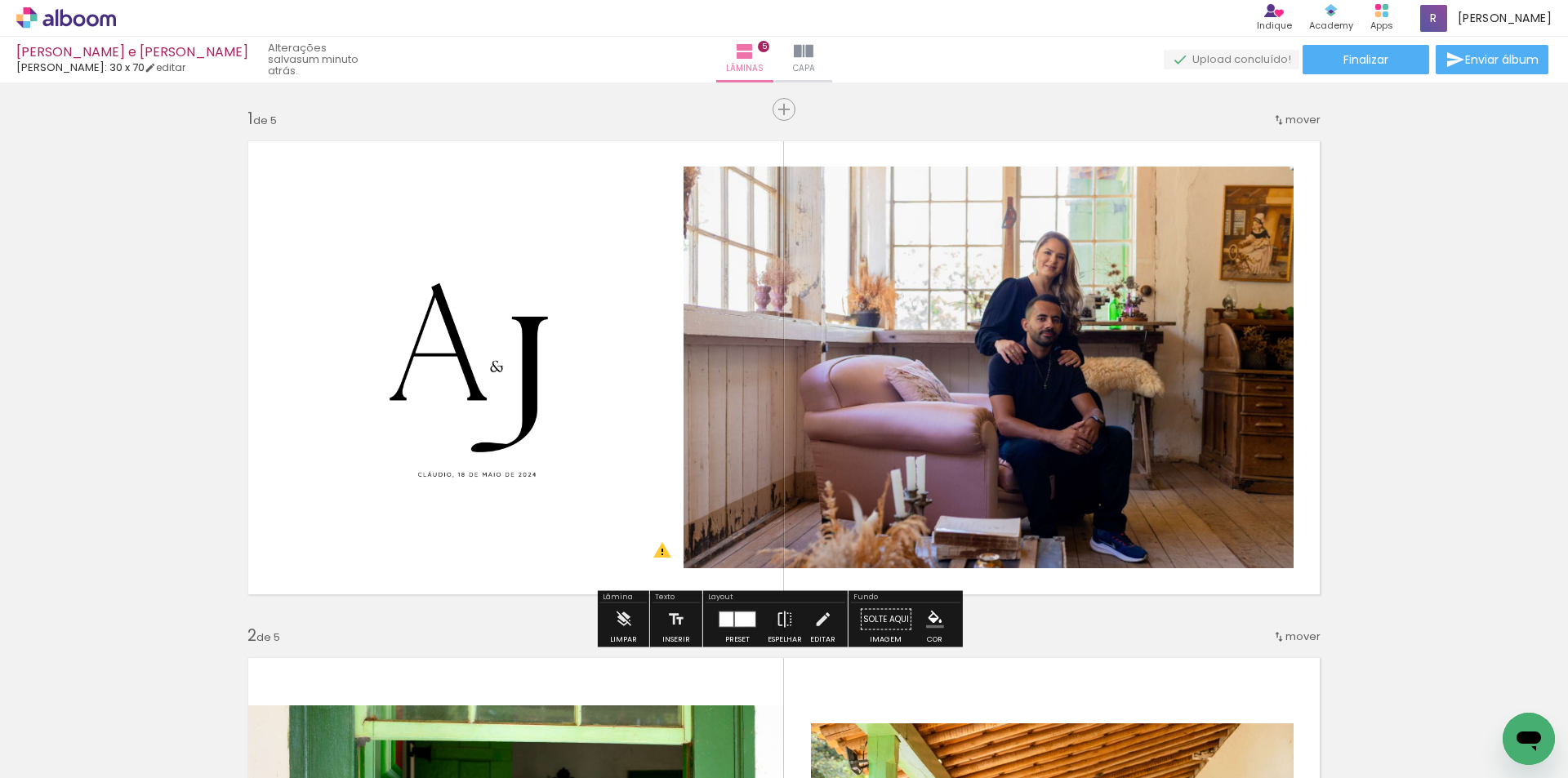
click at [735, 625] on div at bounding box center [744, 619] width 20 height 15
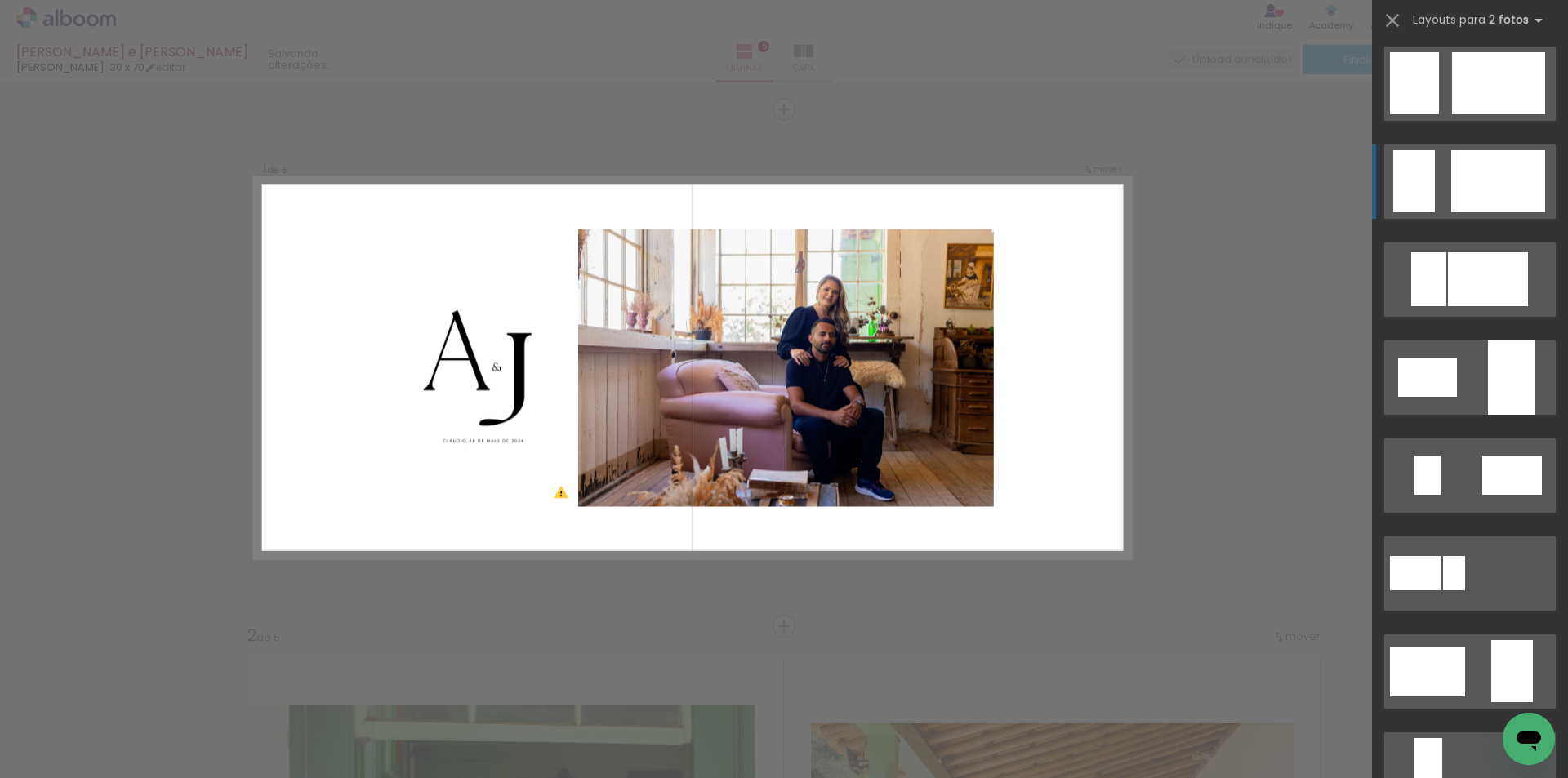
scroll to position [163, 0]
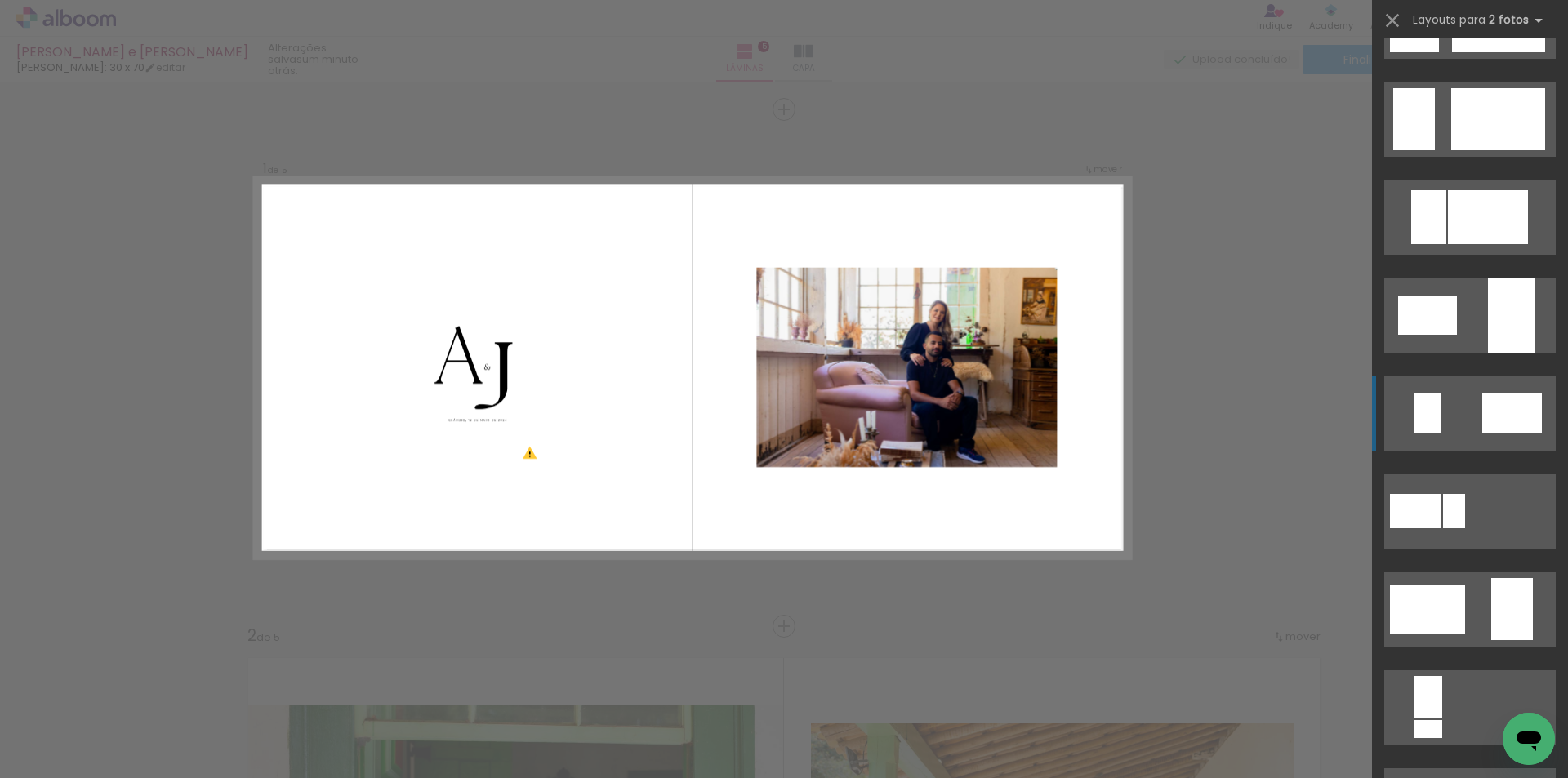
click at [1495, 52] on div at bounding box center [1498, 21] width 93 height 62
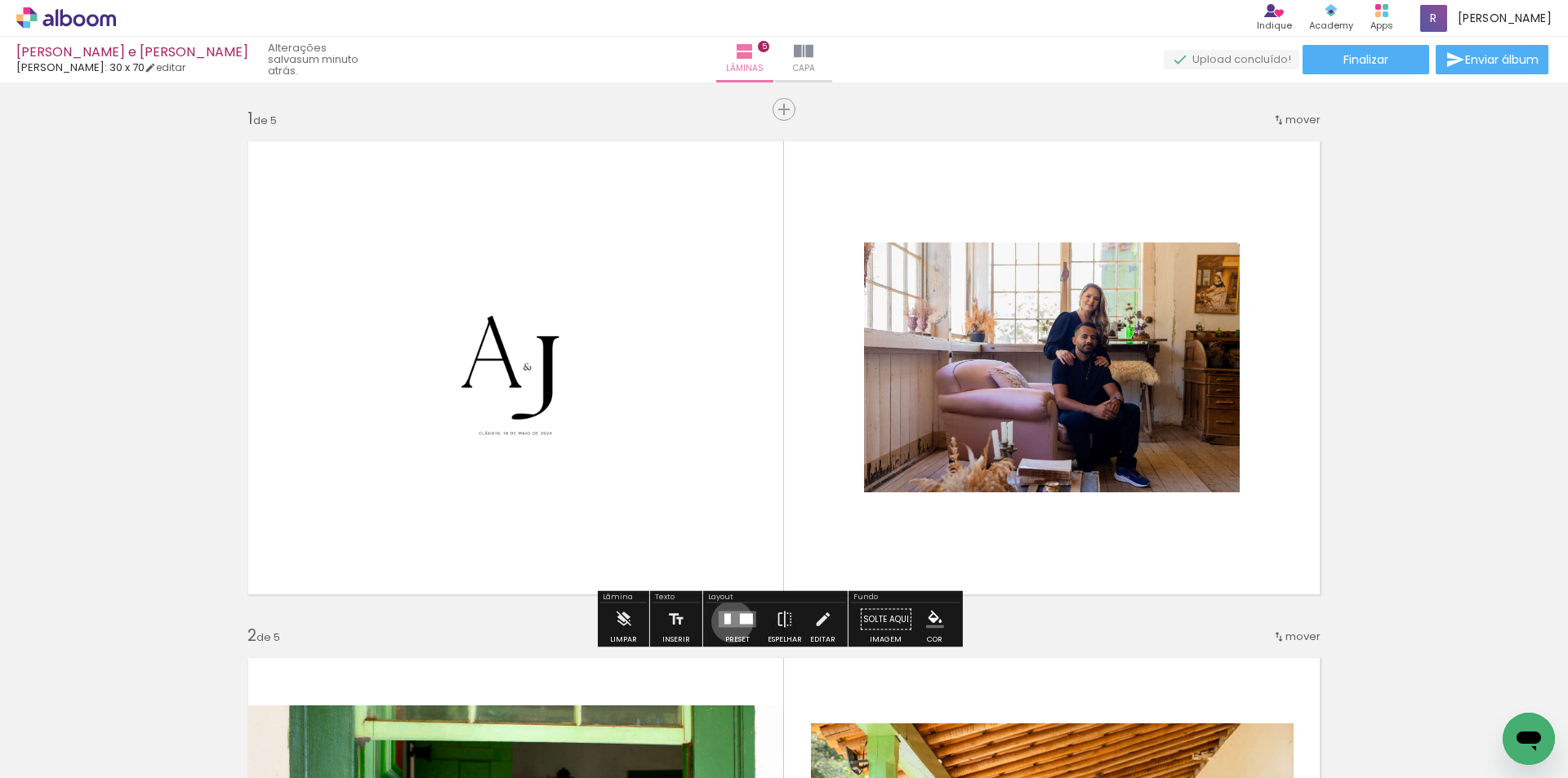
click at [728, 621] on quentale-layouter at bounding box center [737, 619] width 37 height 16
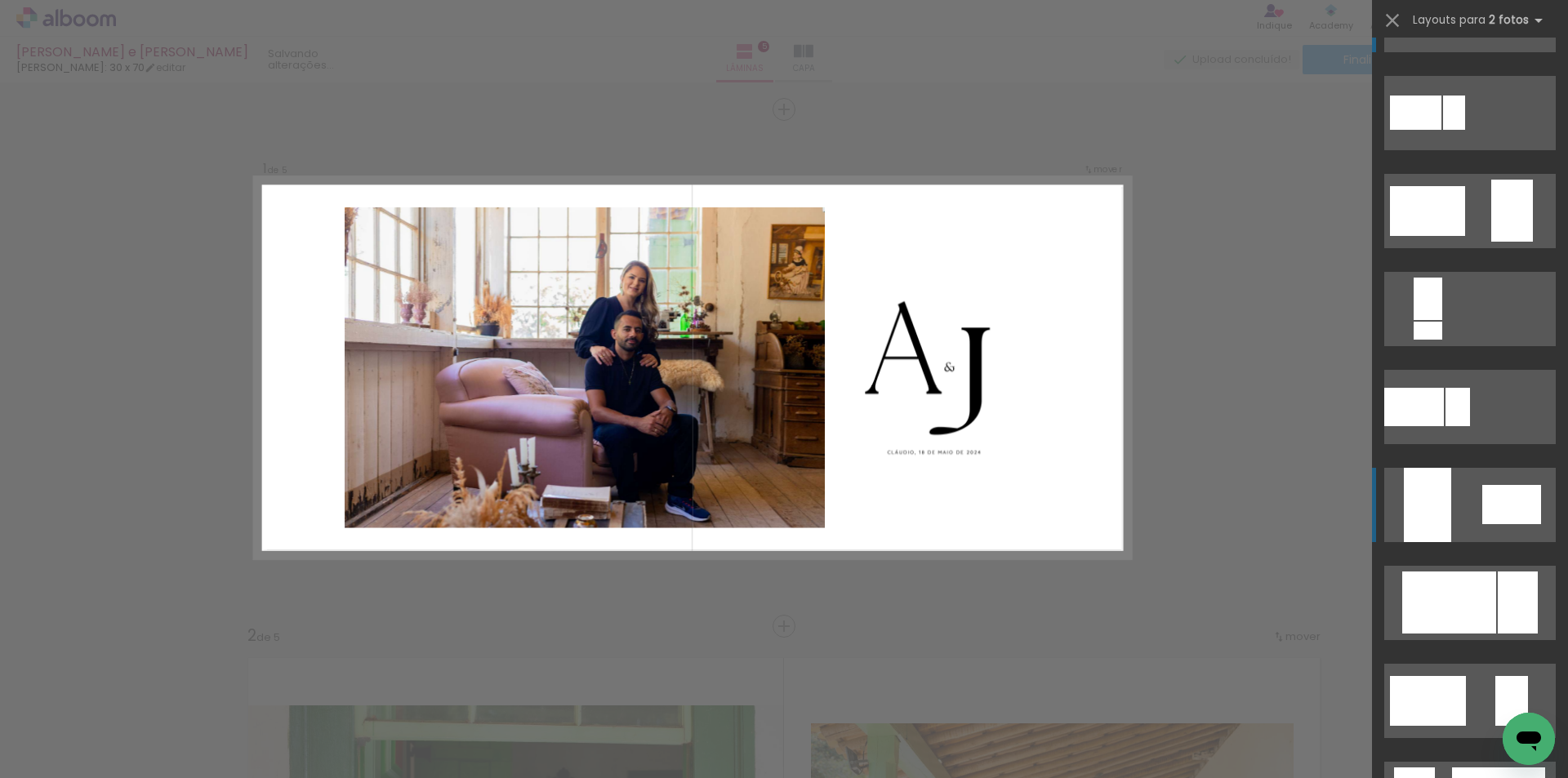
scroll to position [653, 0]
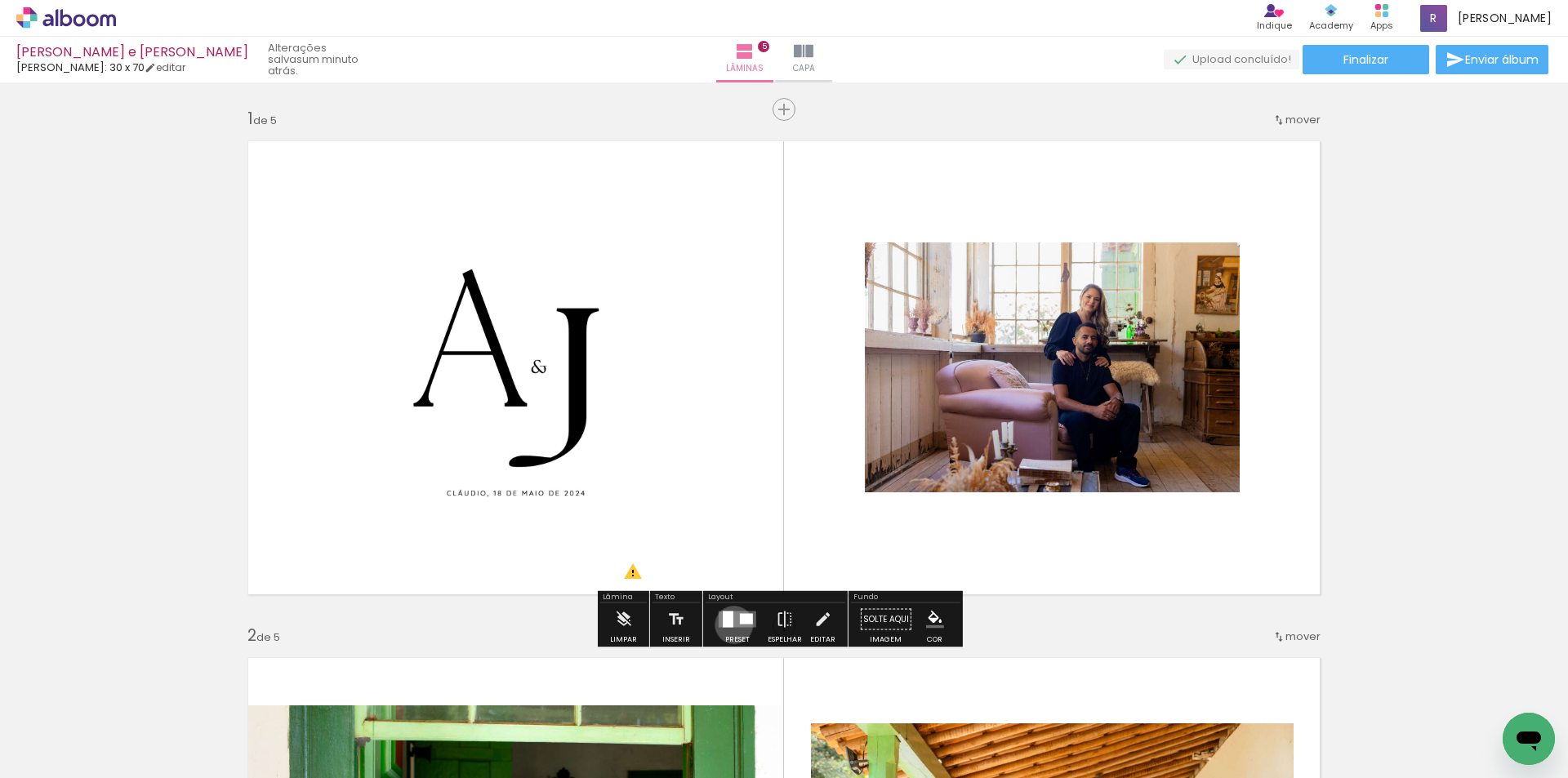
click at [730, 624] on quentale-layouter at bounding box center [737, 619] width 37 height 16
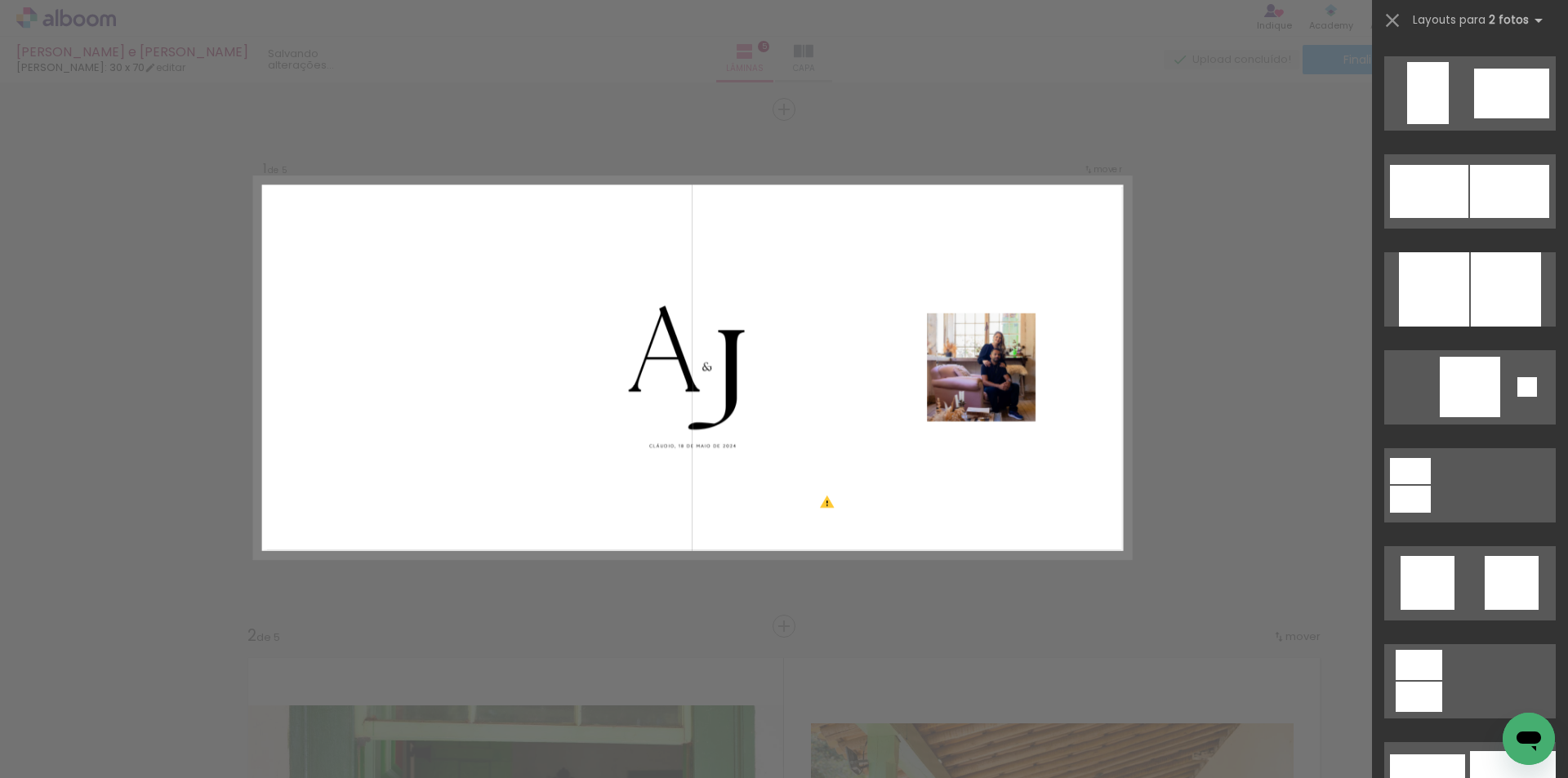
scroll to position [1469, 0]
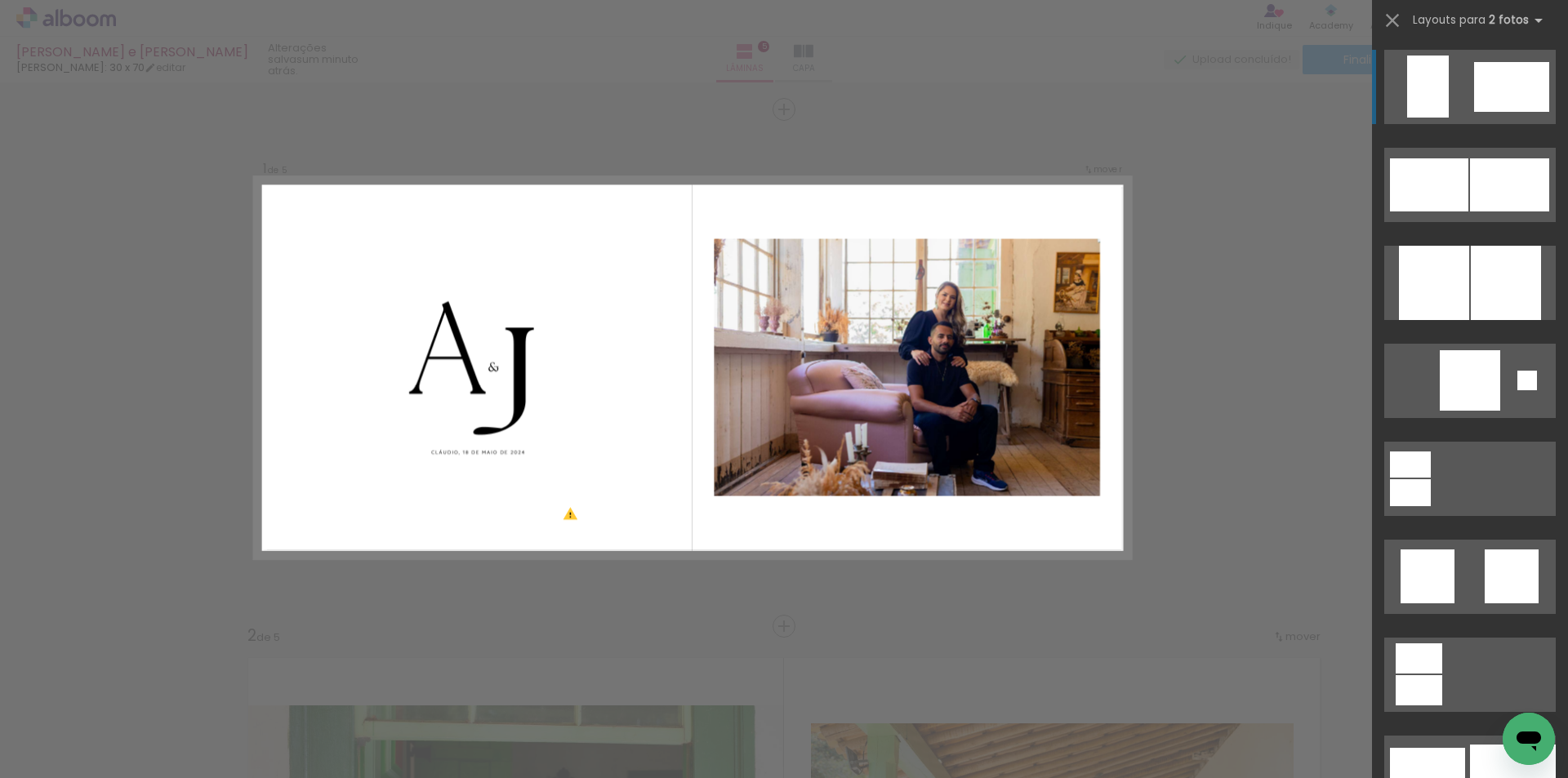
click at [1430, 480] on div at bounding box center [1410, 493] width 41 height 27
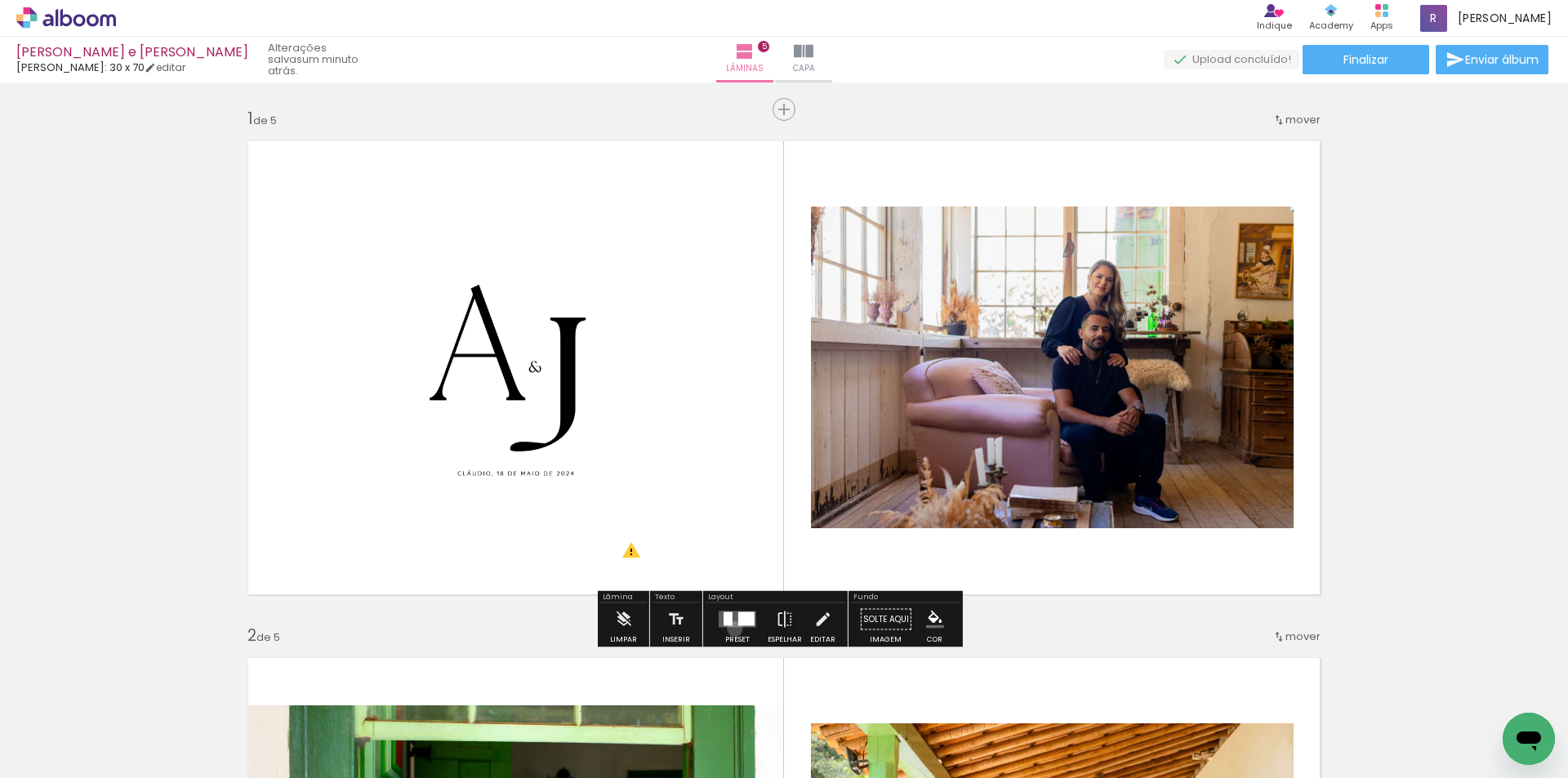
click at [731, 629] on div at bounding box center [737, 619] width 44 height 33
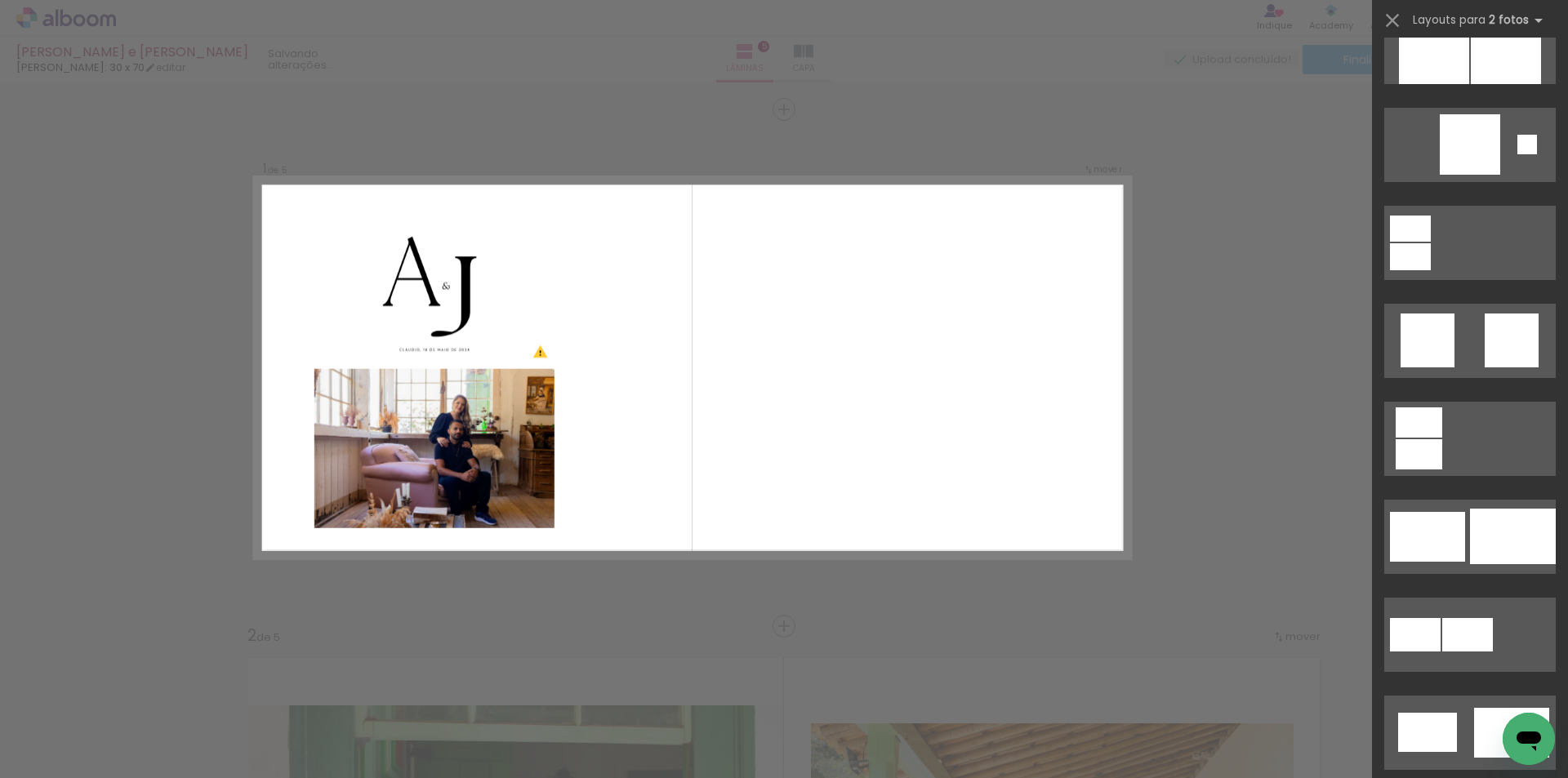
scroll to position [1878, 0]
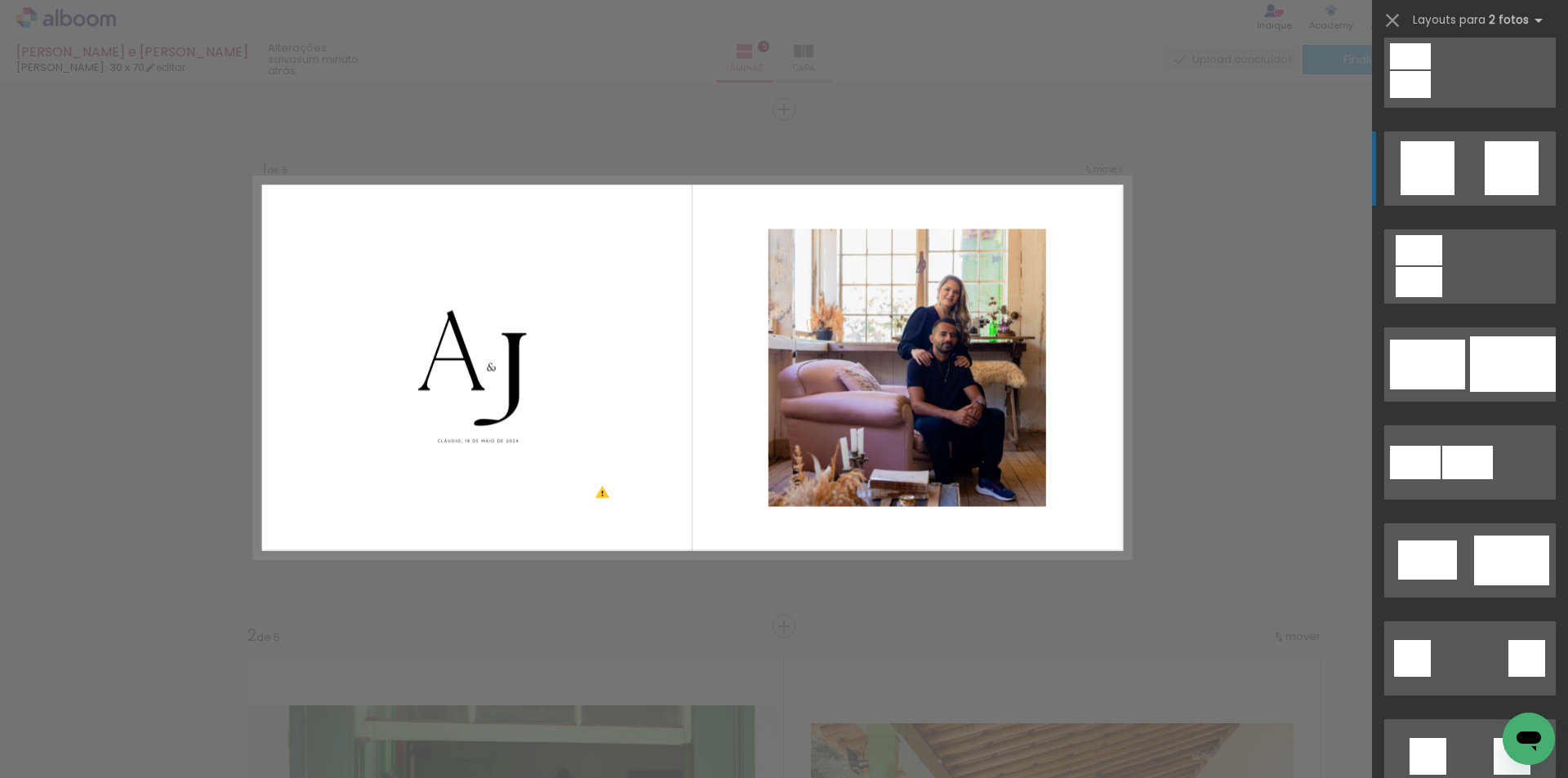
click at [1430, 98] on div at bounding box center [1410, 84] width 41 height 27
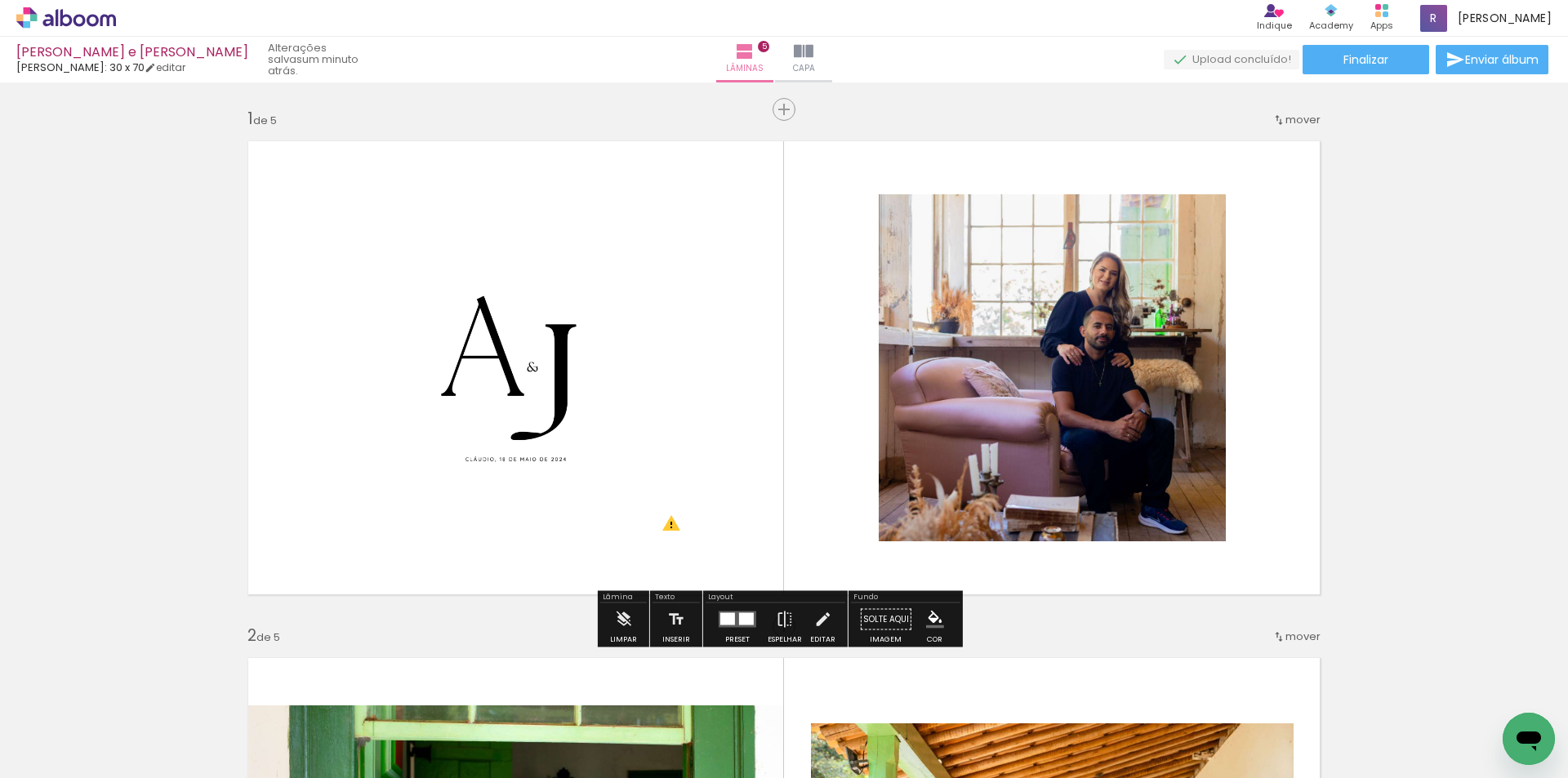
click at [703, 621] on div "Layout Preset Espelhar Editar" at bounding box center [775, 618] width 145 height 56
click at [722, 621] on div at bounding box center [728, 619] width 15 height 12
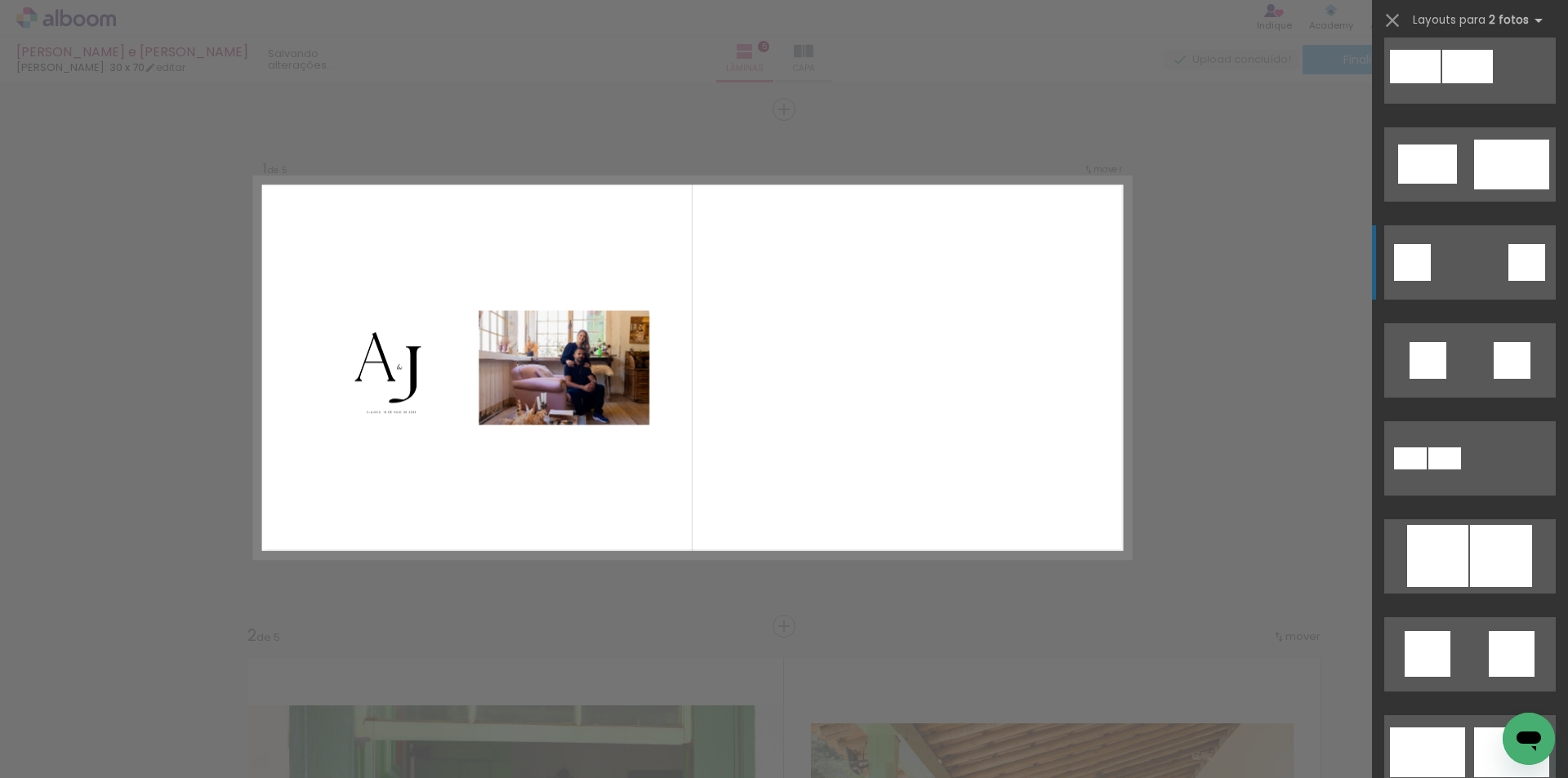
scroll to position [2285, 0]
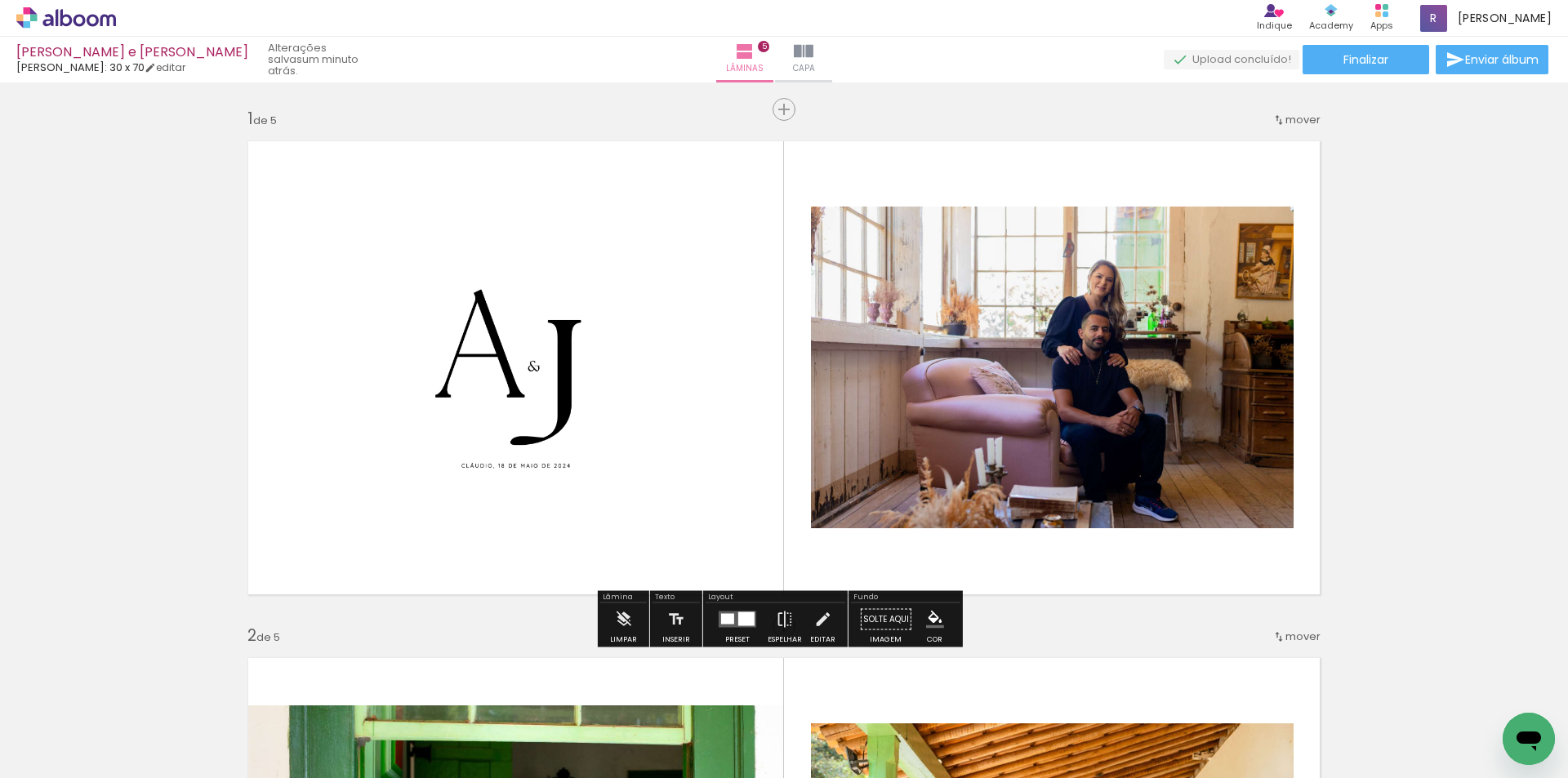
click at [728, 615] on div at bounding box center [728, 619] width 13 height 11
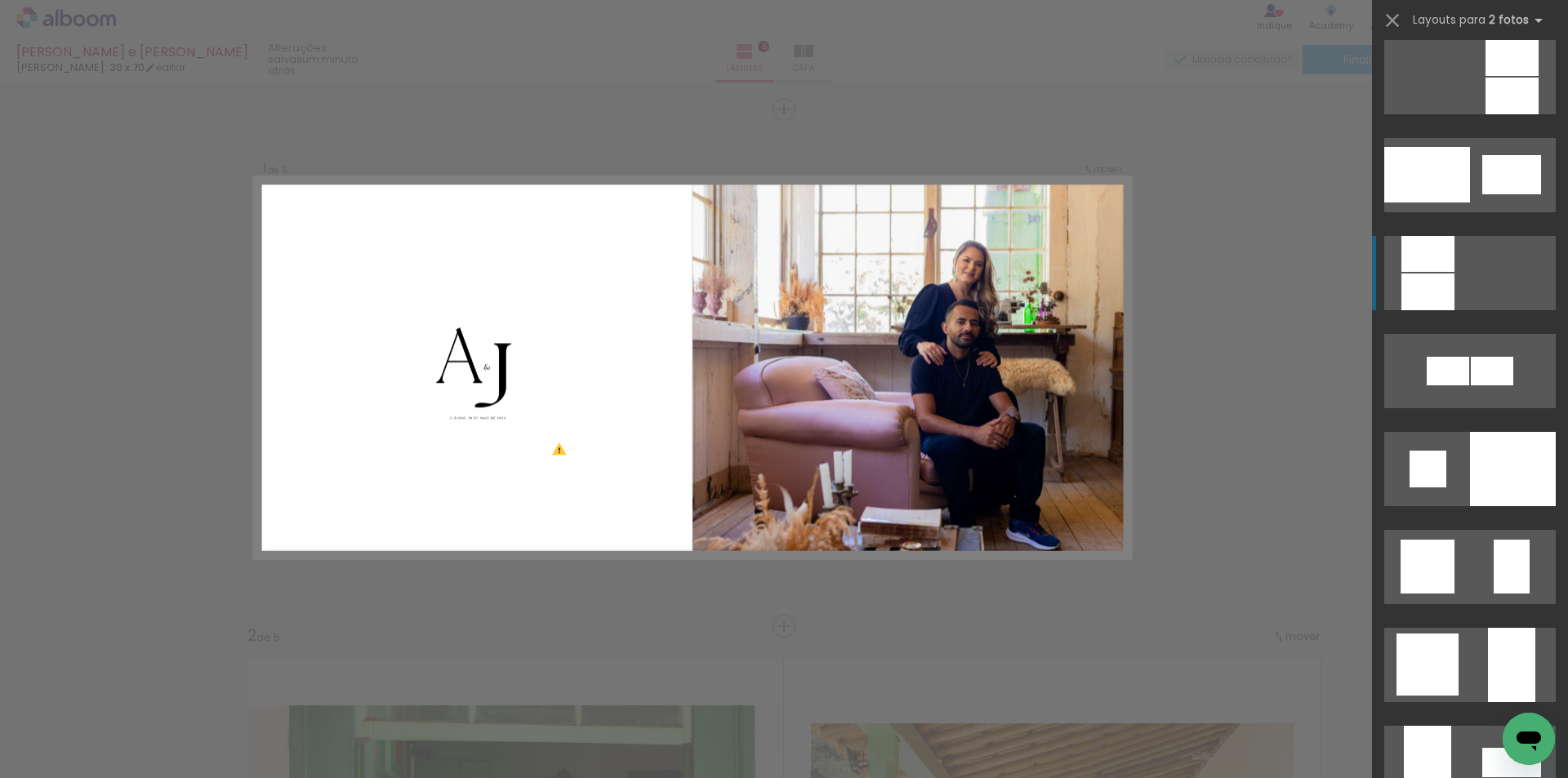
scroll to position [4228, 0]
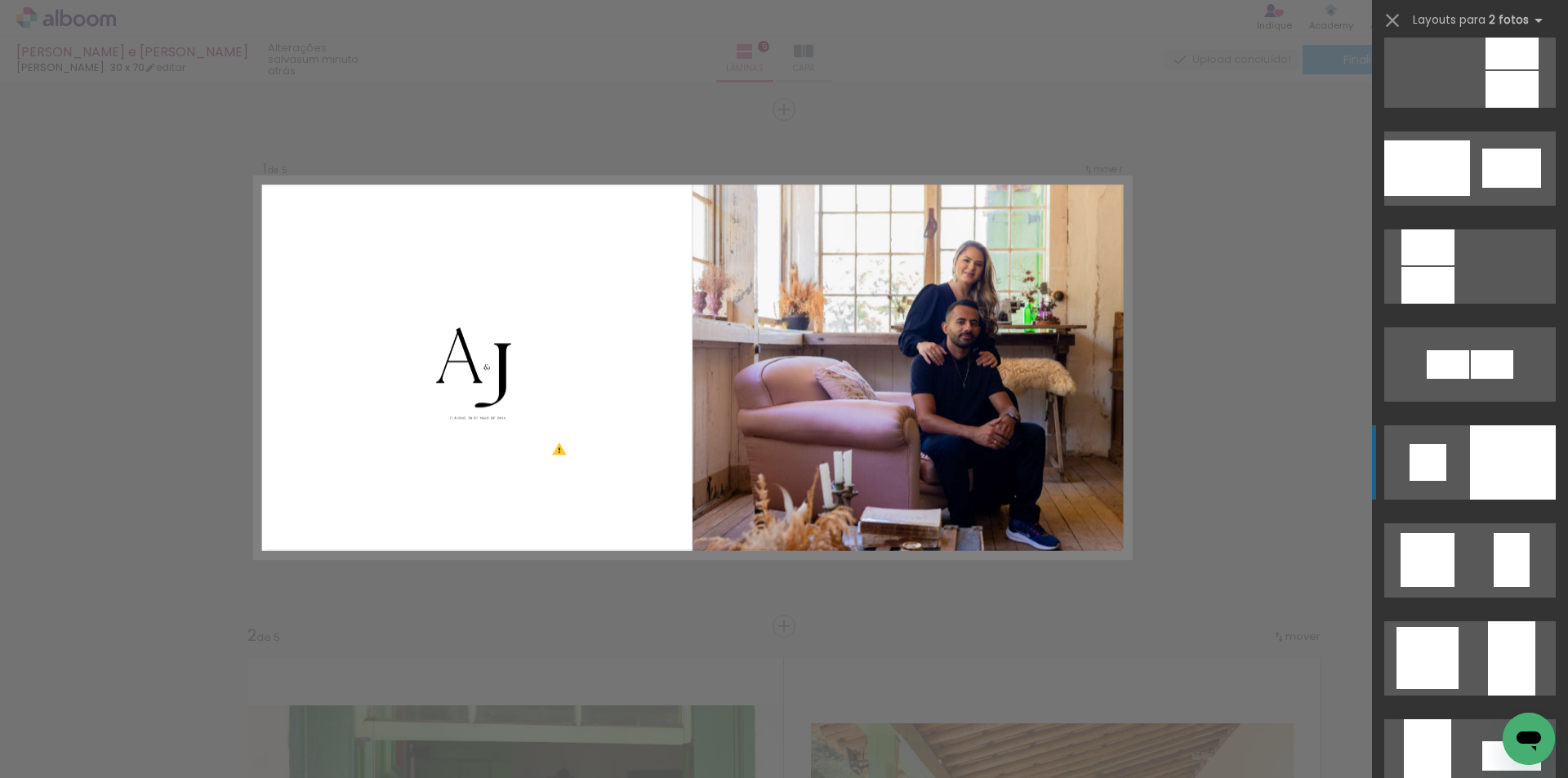
click at [1502, 107] on div at bounding box center [1512, 89] width 53 height 36
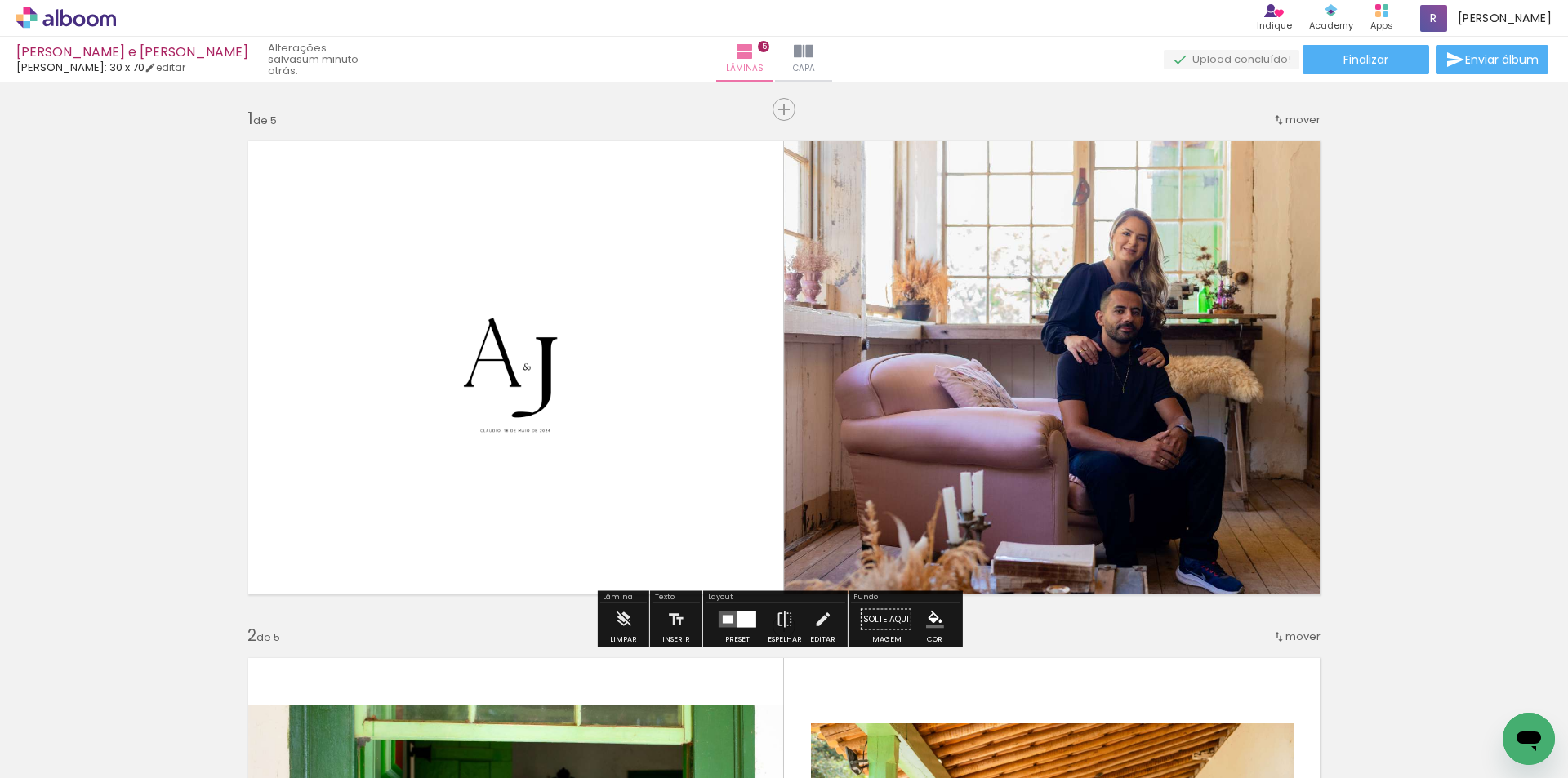
click at [516, 369] on quentale-photo at bounding box center [515, 367] width 240 height 240
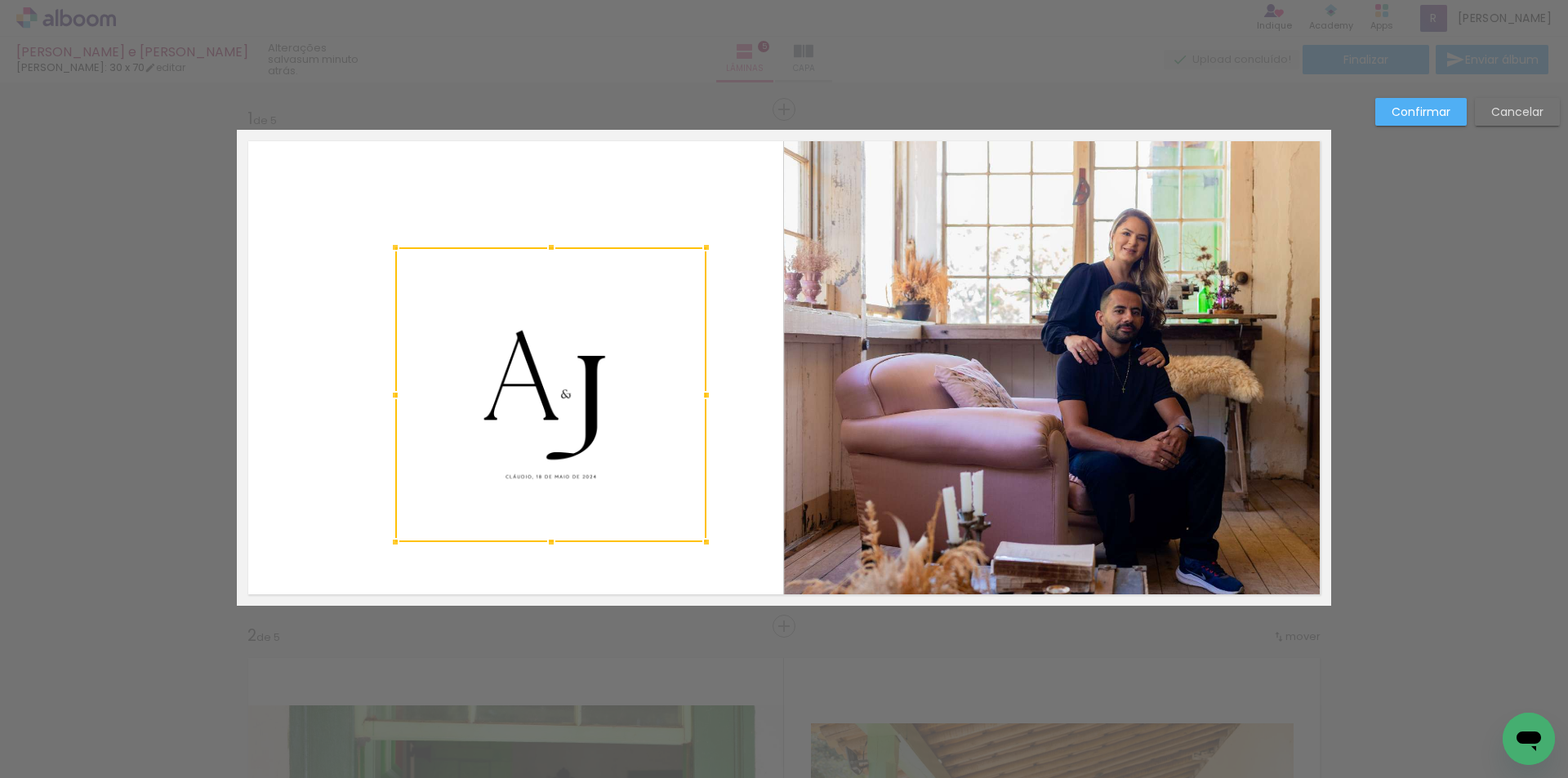
drag, startPoint x: 634, startPoint y: 490, endPoint x: 705, endPoint y: 544, distance: 89.2
click at [705, 544] on div at bounding box center [706, 542] width 33 height 33
drag, startPoint x: 558, startPoint y: 407, endPoint x: 529, endPoint y: 408, distance: 29.0
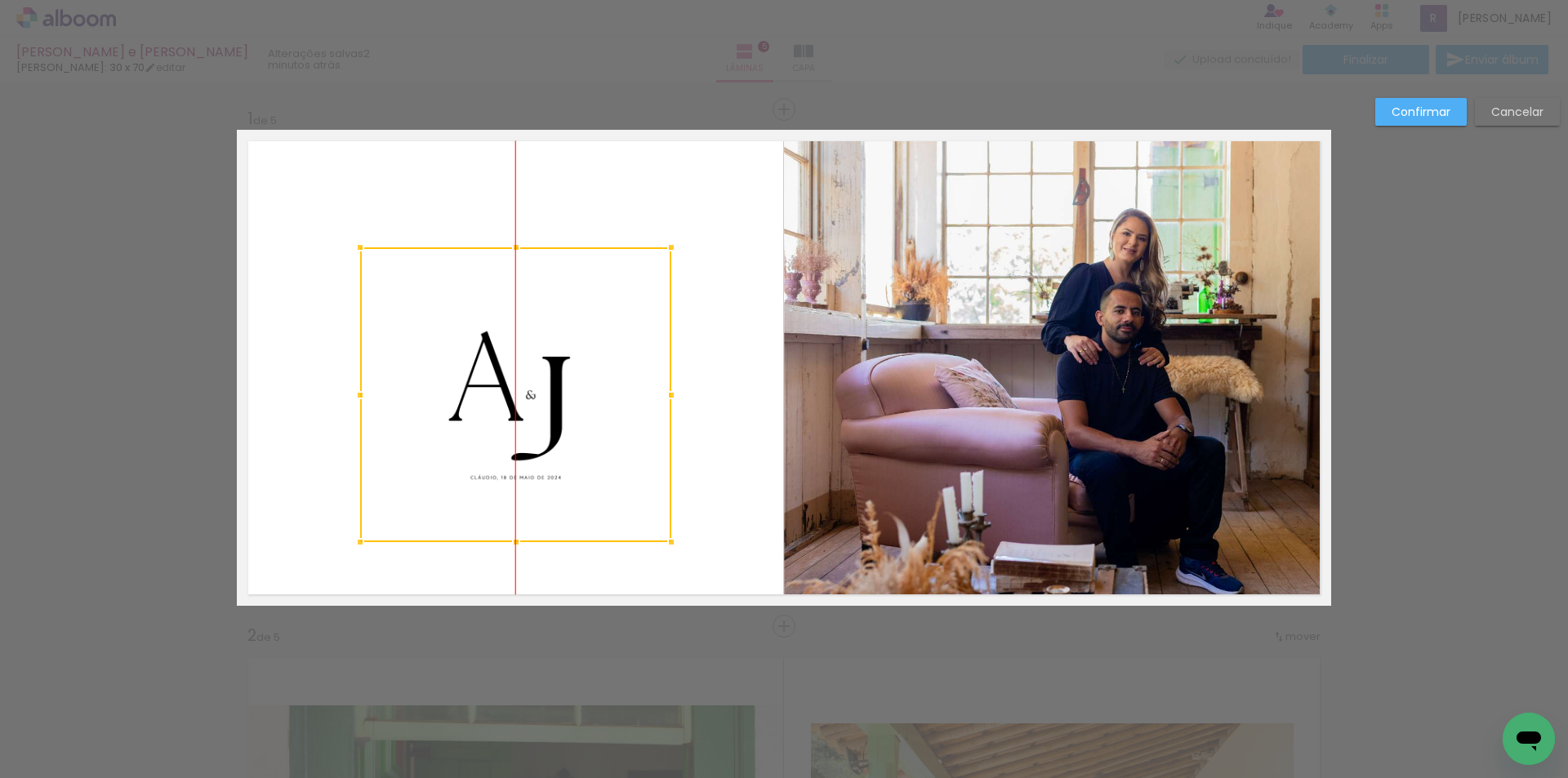
drag, startPoint x: 538, startPoint y: 391, endPoint x: 502, endPoint y: 391, distance: 36.0
click at [499, 391] on div at bounding box center [515, 394] width 311 height 295
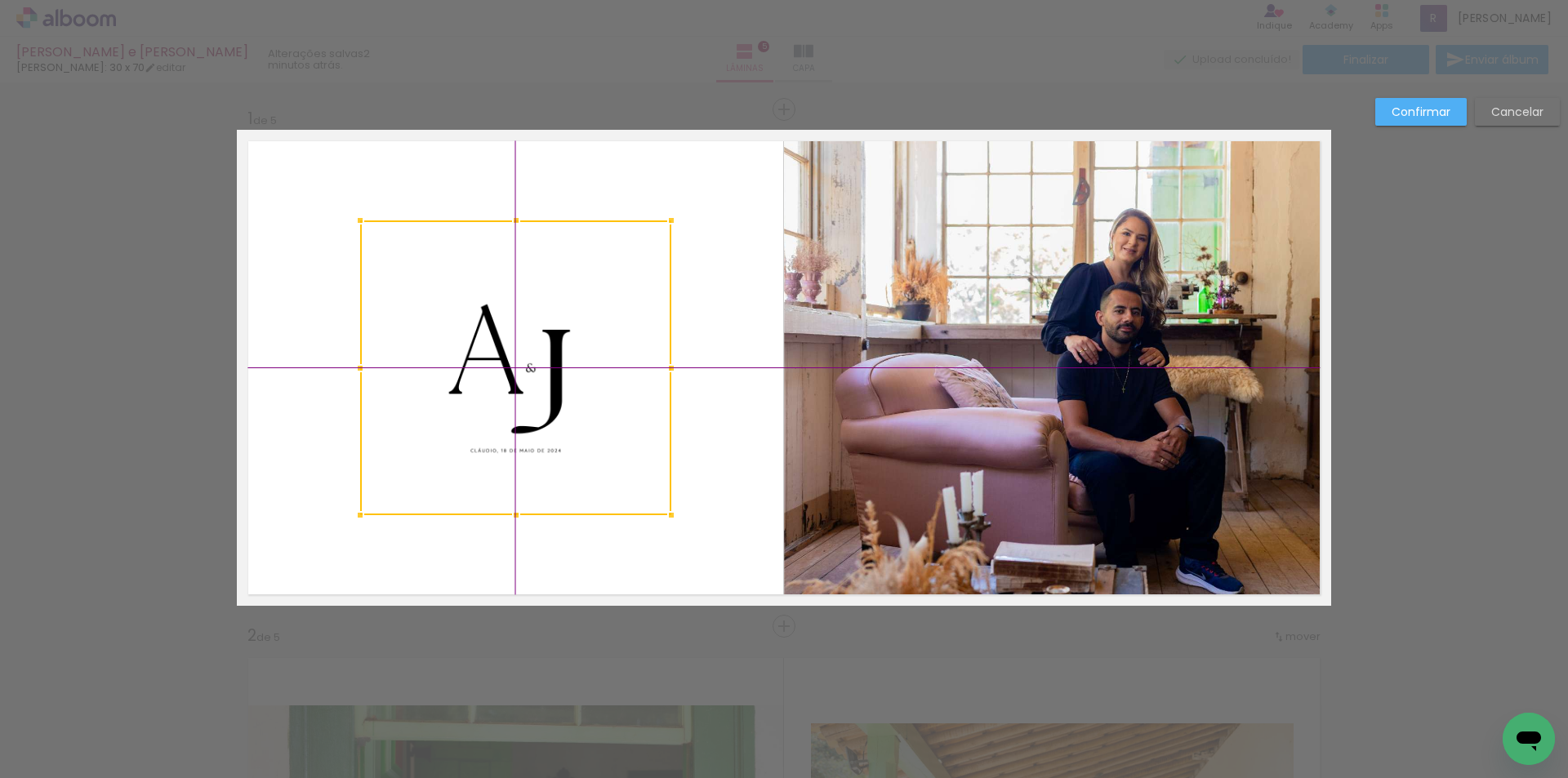
drag, startPoint x: 516, startPoint y: 417, endPoint x: 503, endPoint y: 409, distance: 15.3
click at [503, 409] on div at bounding box center [515, 368] width 311 height 295
click at [0, 0] on slot "Confirmar" at bounding box center [0, 0] width 0 height 0
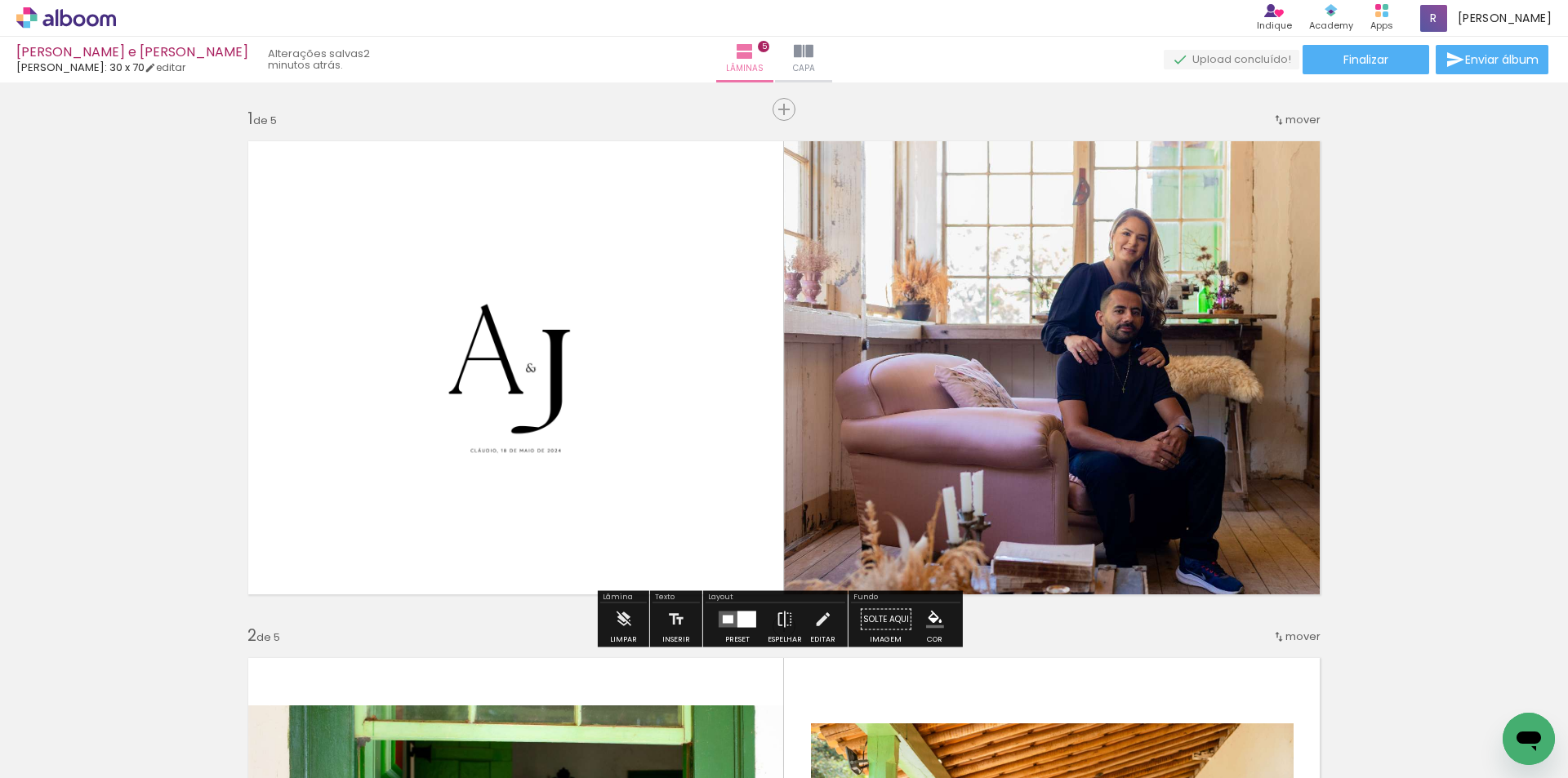
scroll to position [82, 0]
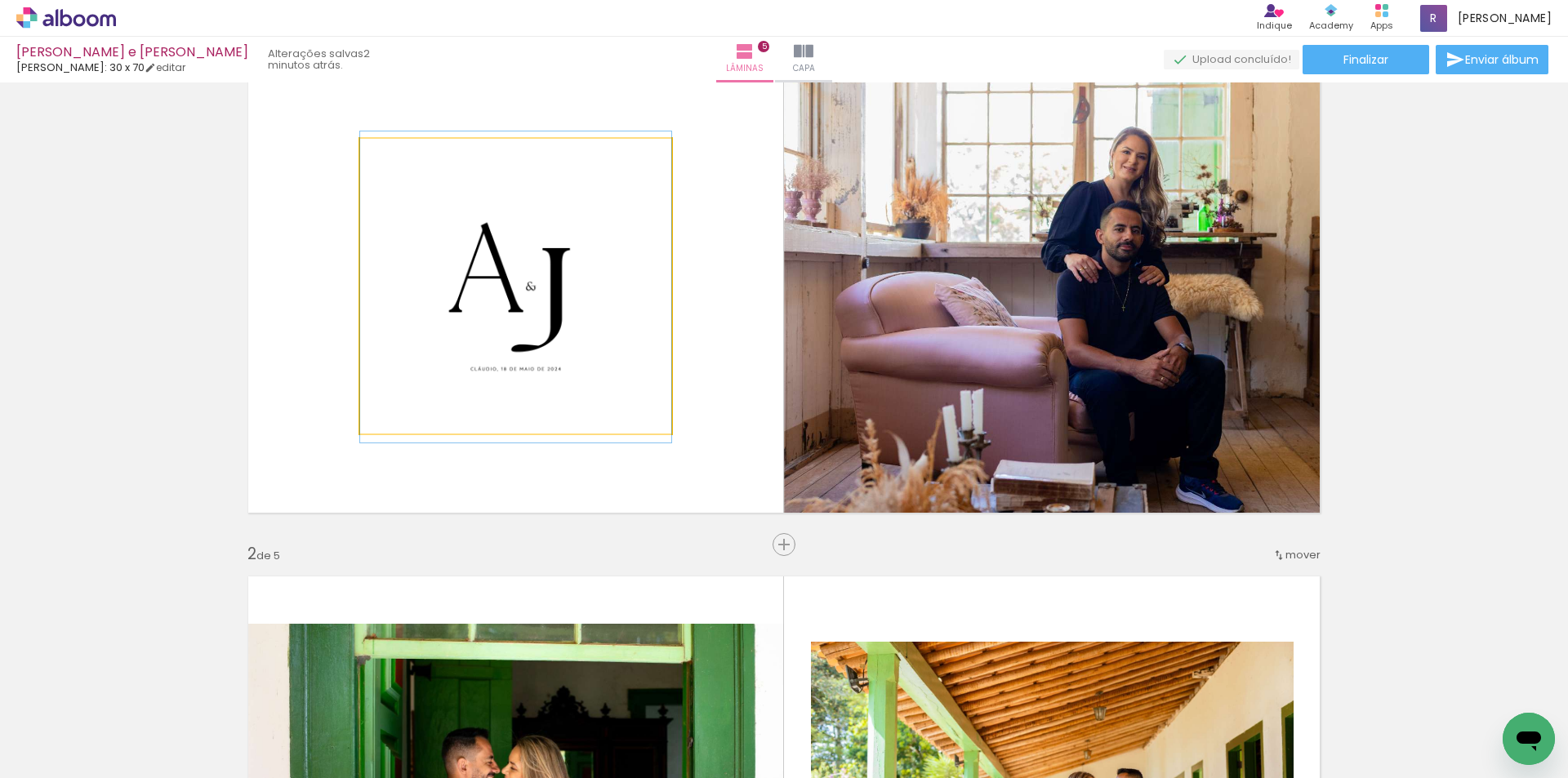
click at [450, 257] on quentale-photo at bounding box center [515, 286] width 311 height 295
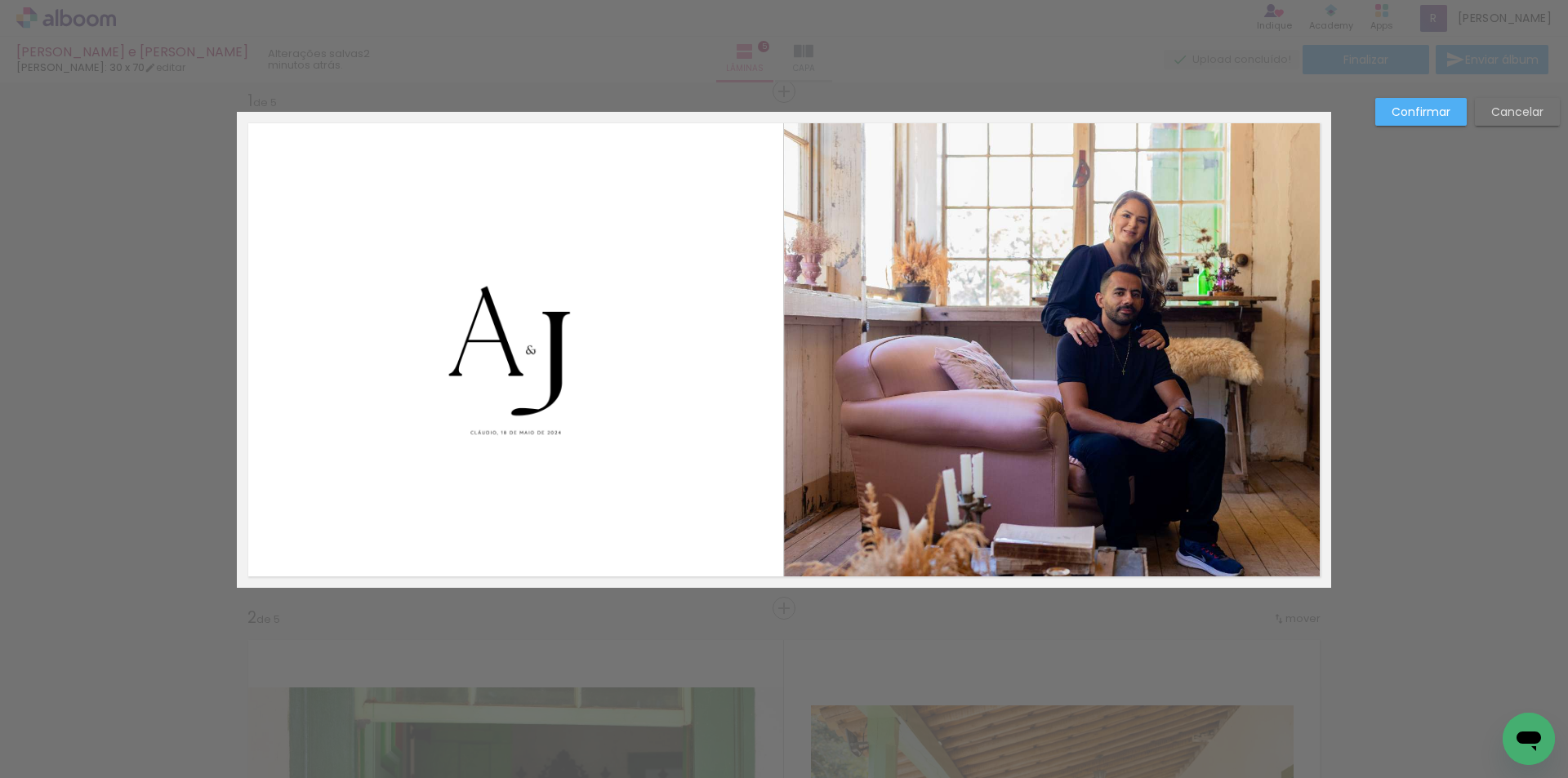
scroll to position [0, 0]
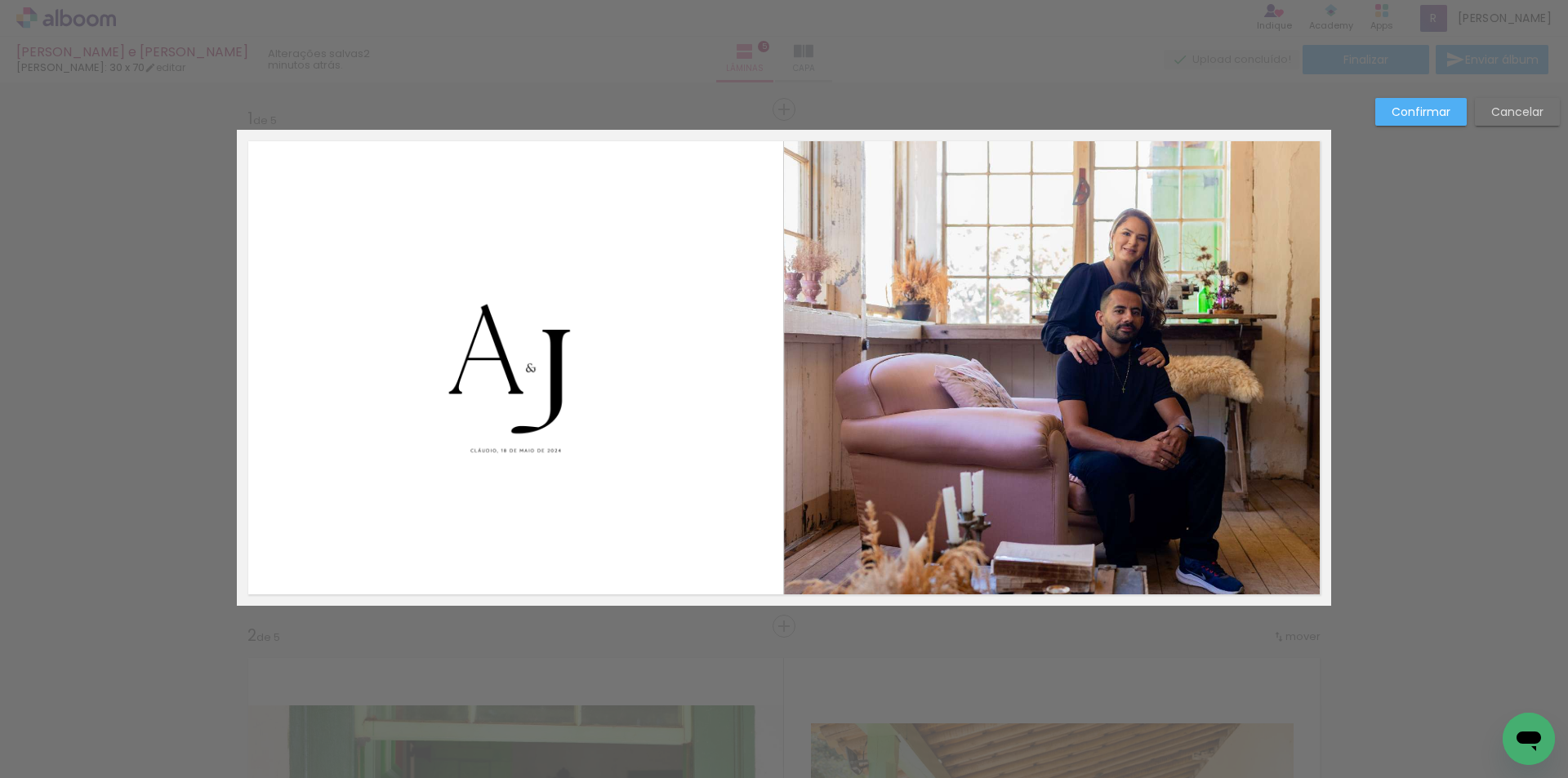
click at [496, 374] on quentale-photo at bounding box center [515, 368] width 311 height 295
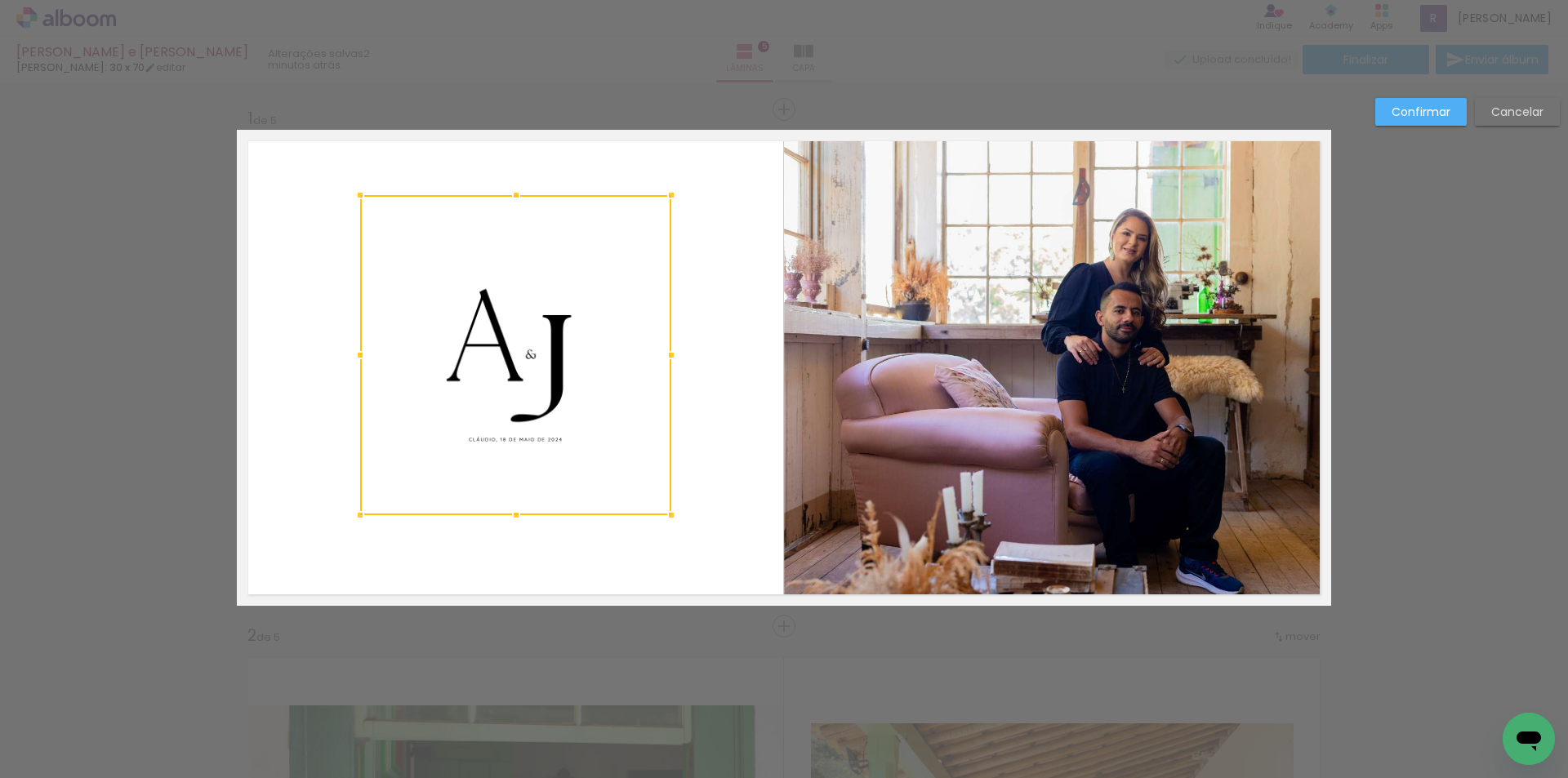
drag, startPoint x: 514, startPoint y: 218, endPoint x: 521, endPoint y: 179, distance: 39.6
click at [521, 179] on div at bounding box center [515, 194] width 33 height 33
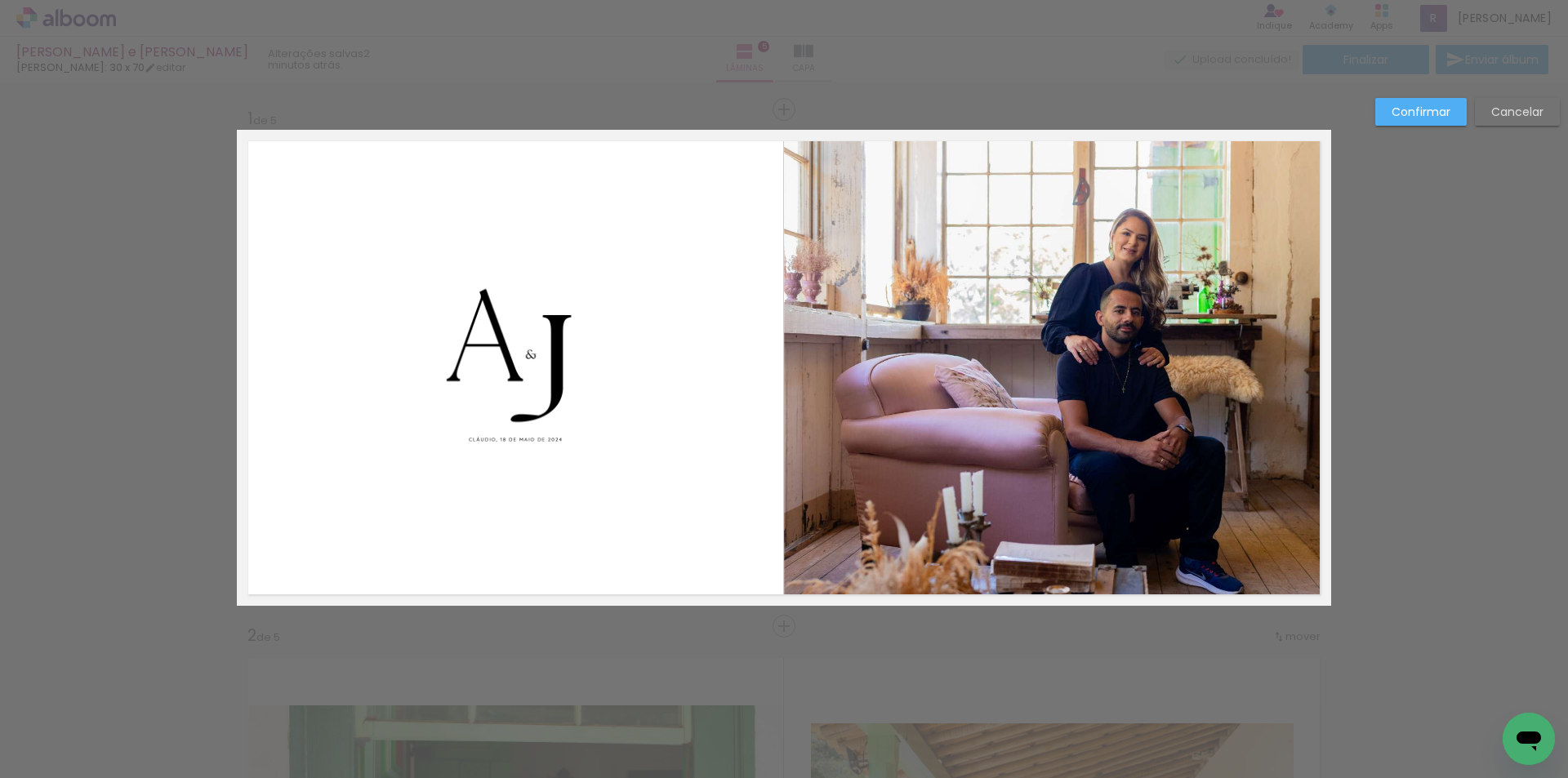
click at [495, 417] on quentale-photo at bounding box center [515, 355] width 311 height 320
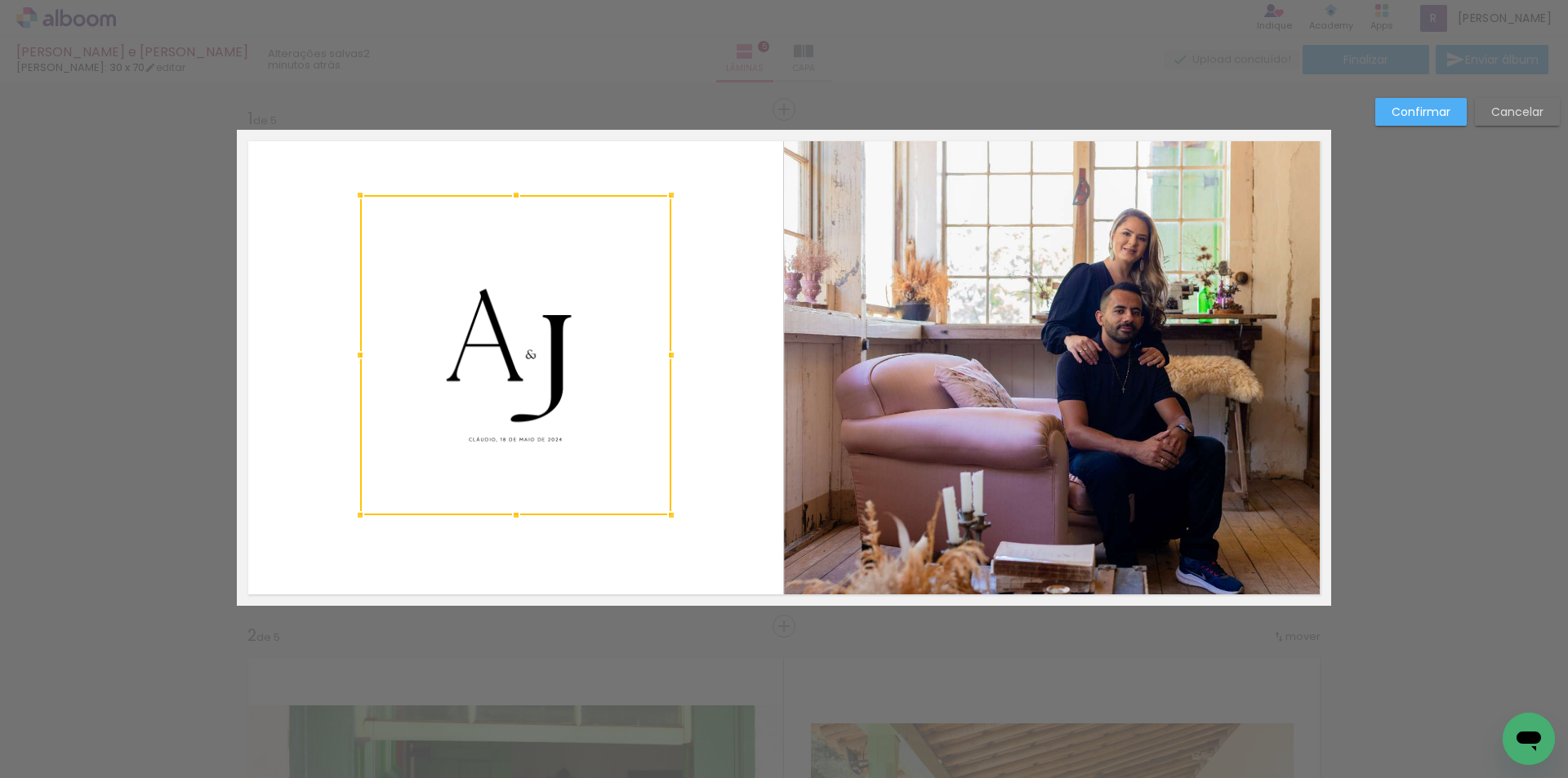
click at [495, 417] on div at bounding box center [515, 355] width 311 height 320
click at [0, 0] on slot "Cancelar" at bounding box center [0, 0] width 0 height 0
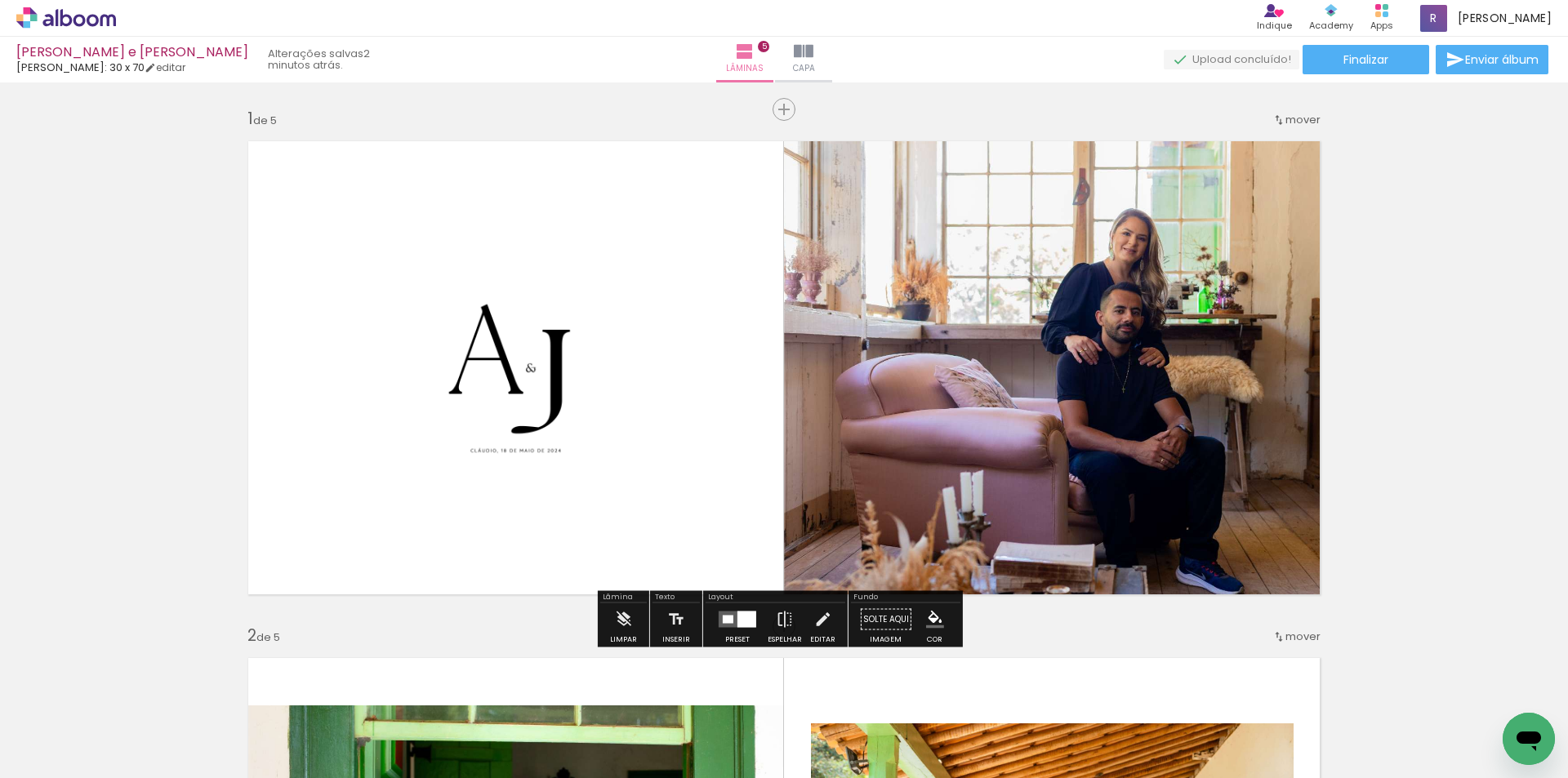
click at [728, 621] on div at bounding box center [728, 619] width 11 height 8
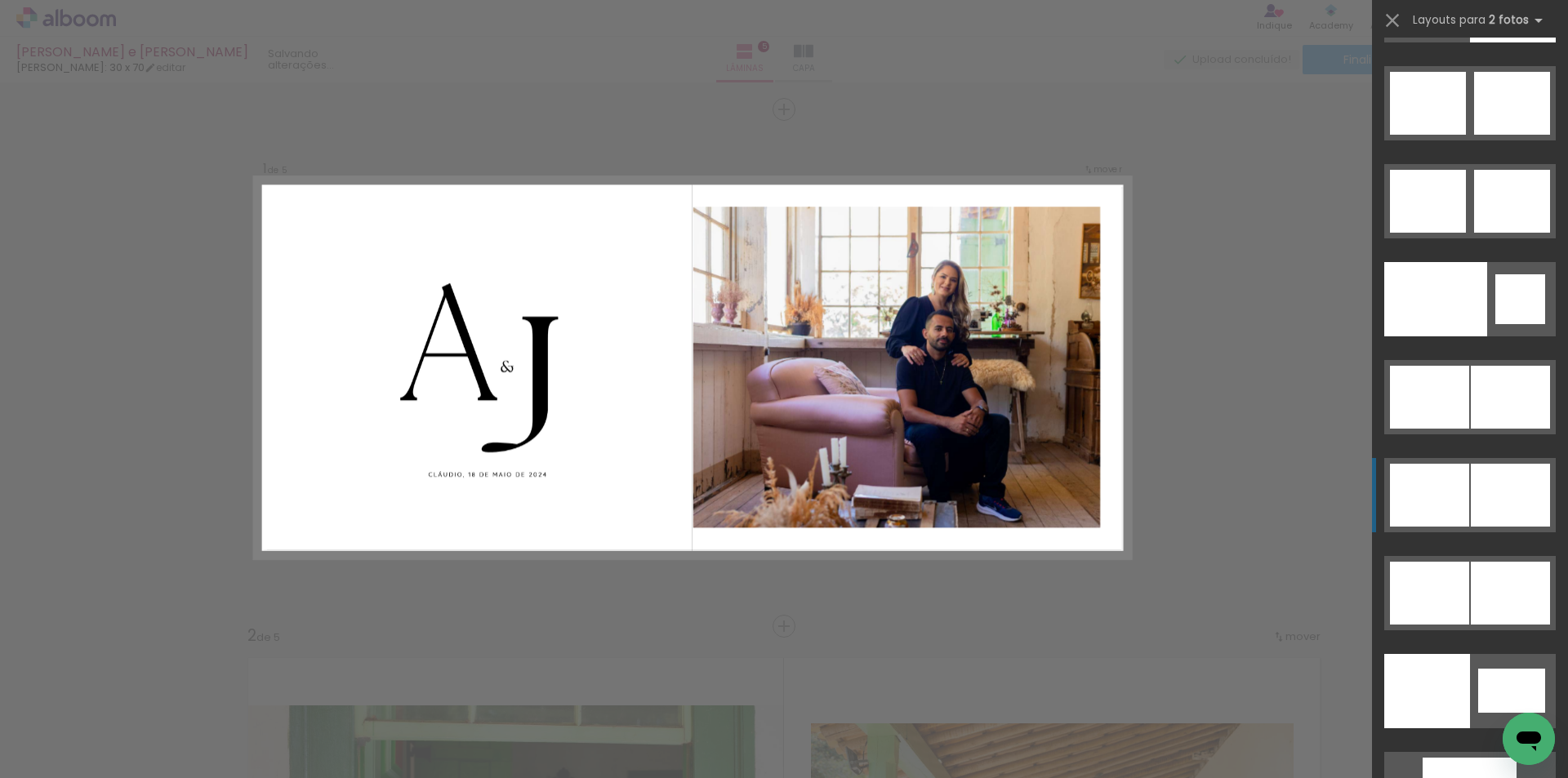
scroll to position [8358, 0]
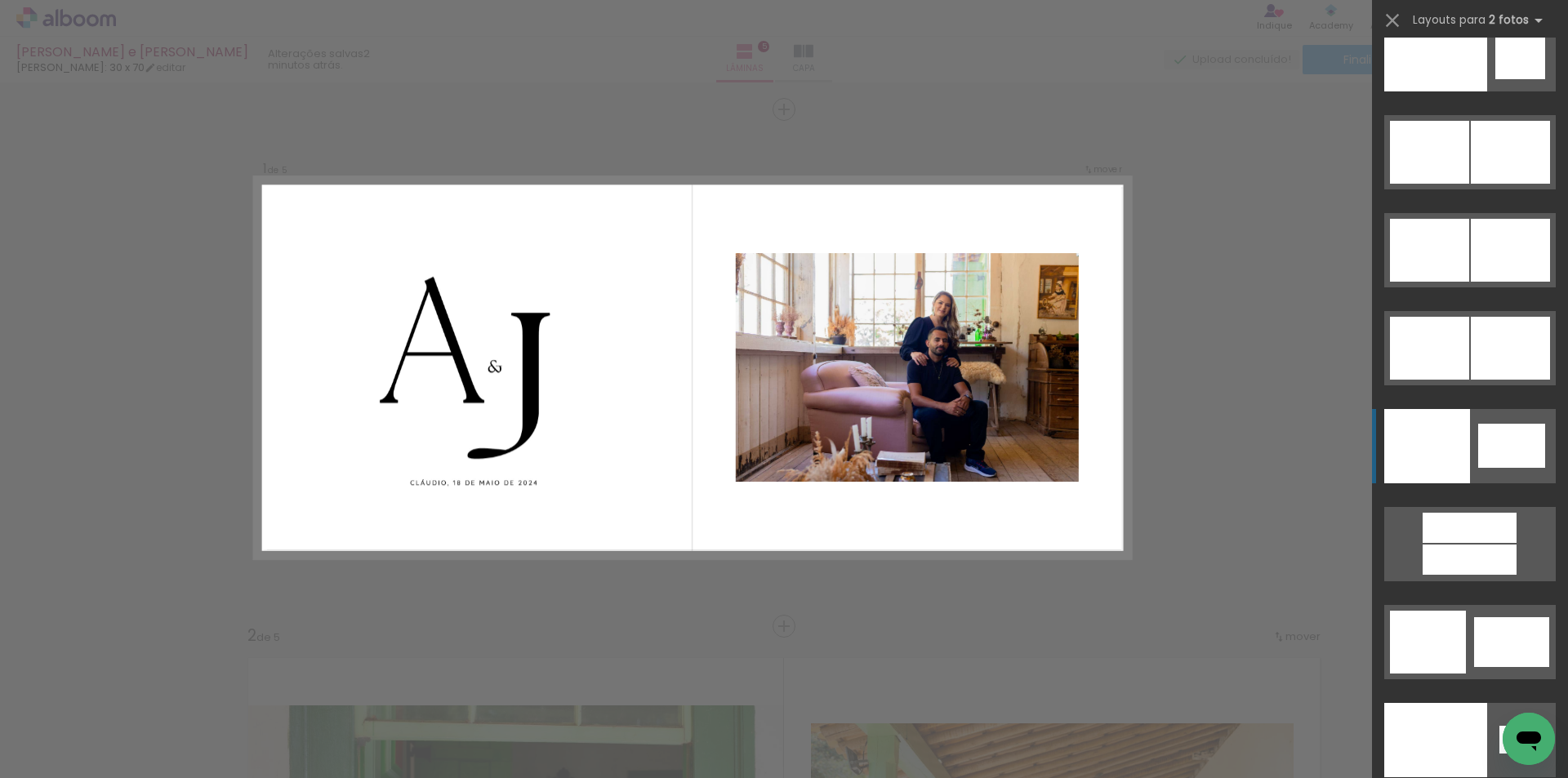
click at [1488, 605] on quentale-layouter at bounding box center [1469, 642] width 171 height 75
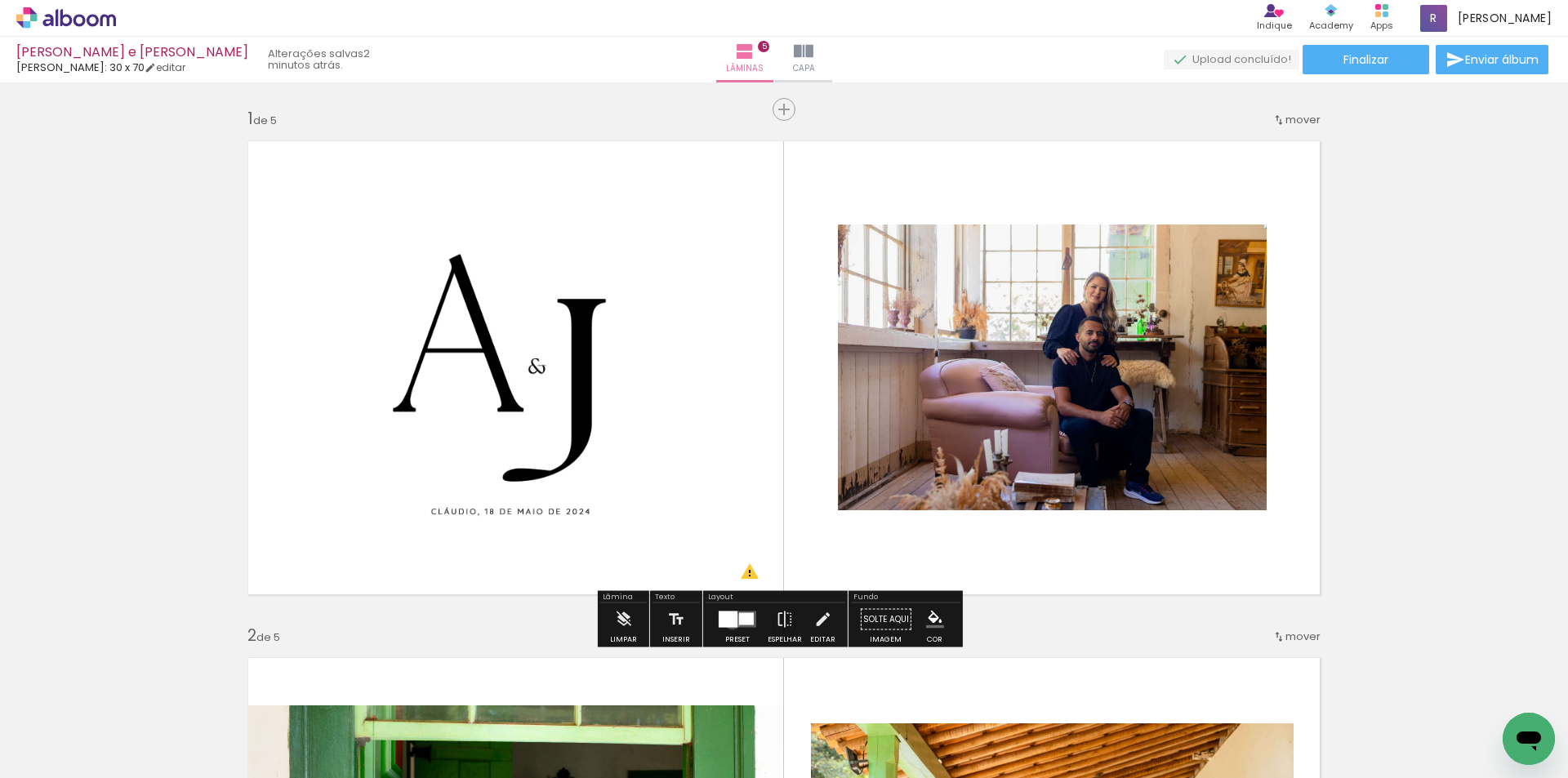
click at [728, 621] on div at bounding box center [728, 619] width 19 height 16
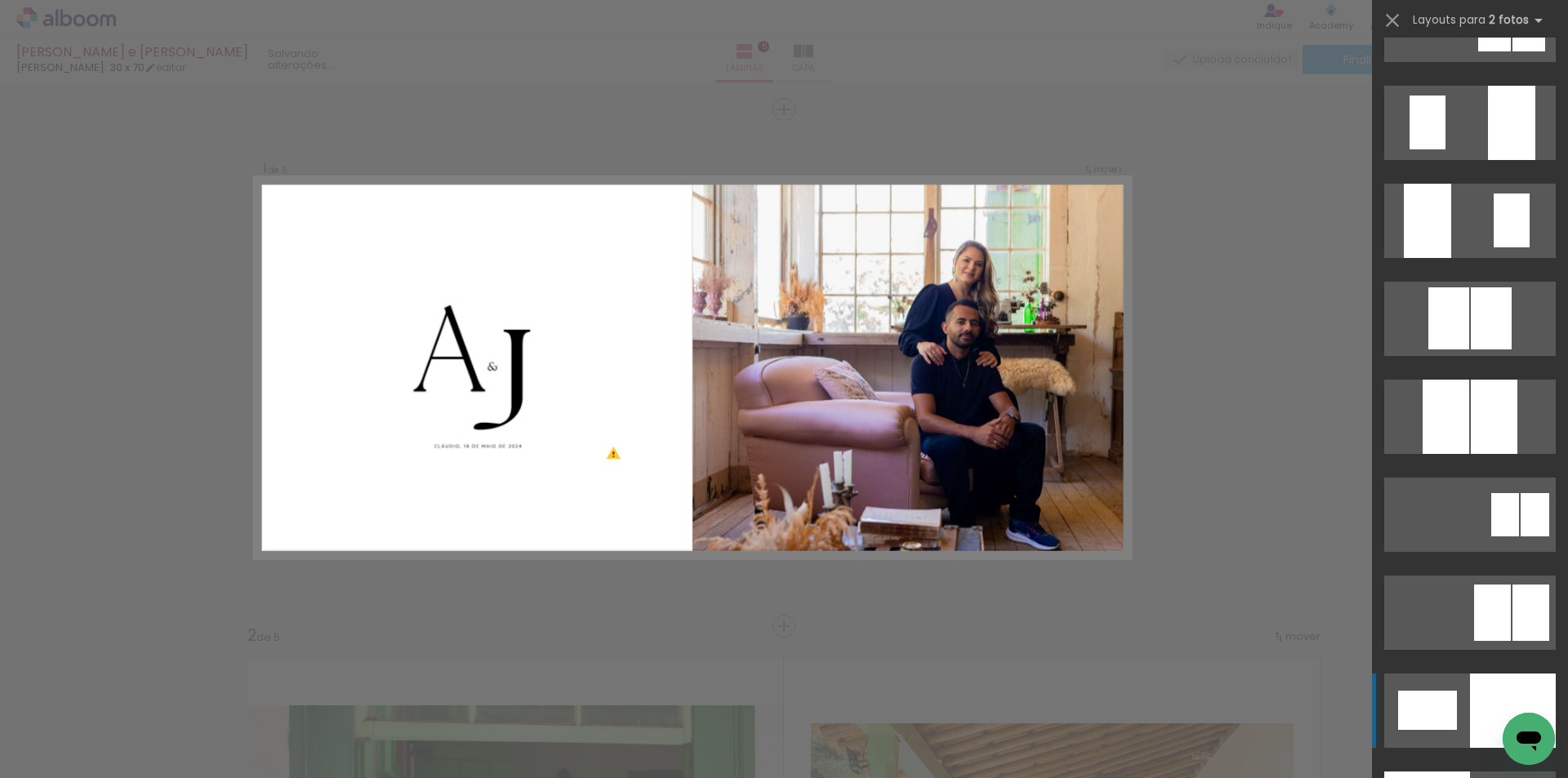
scroll to position [6035, 0]
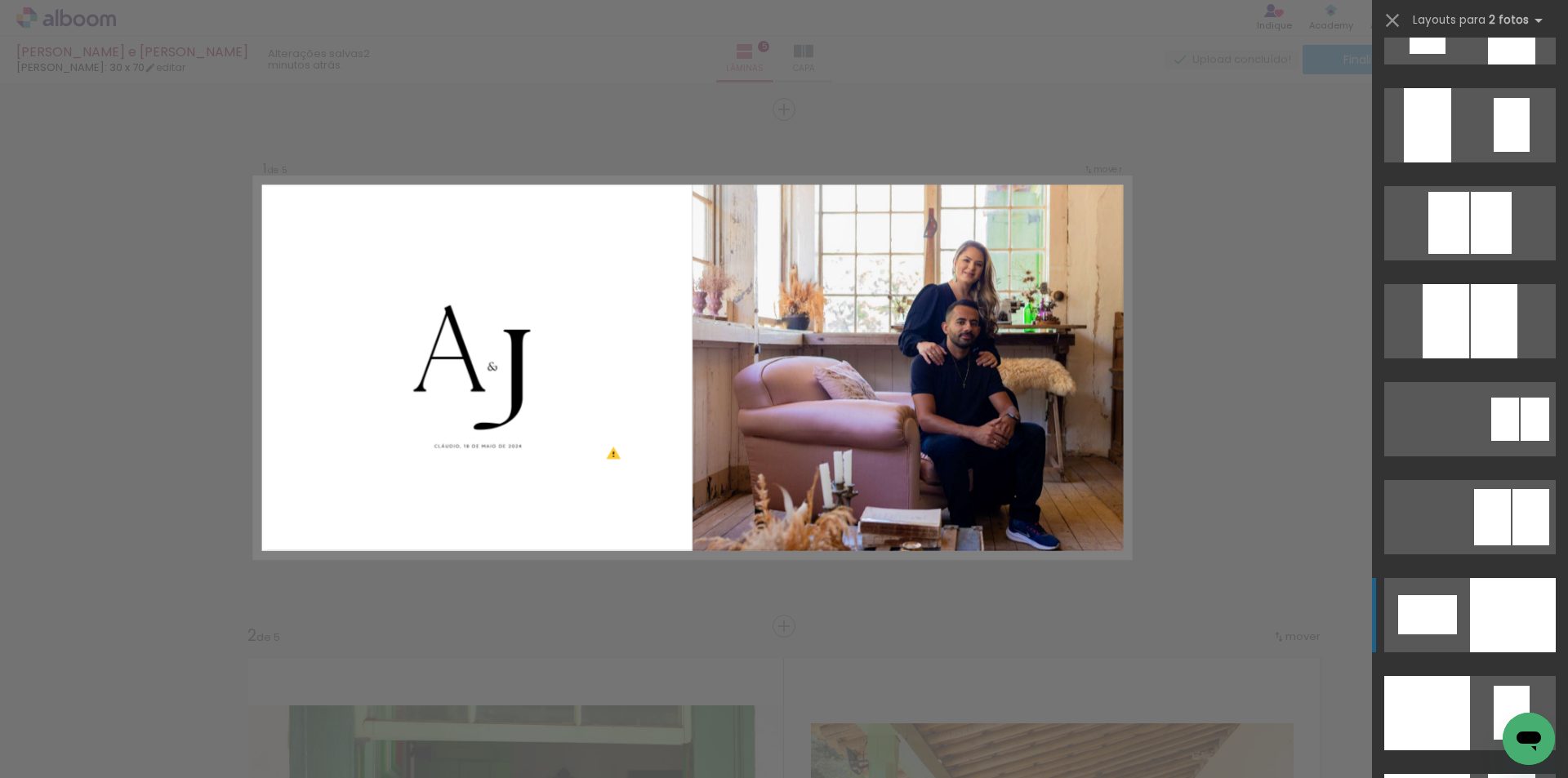
click at [1499, 65] on div at bounding box center [1511, 28] width 47 height 75
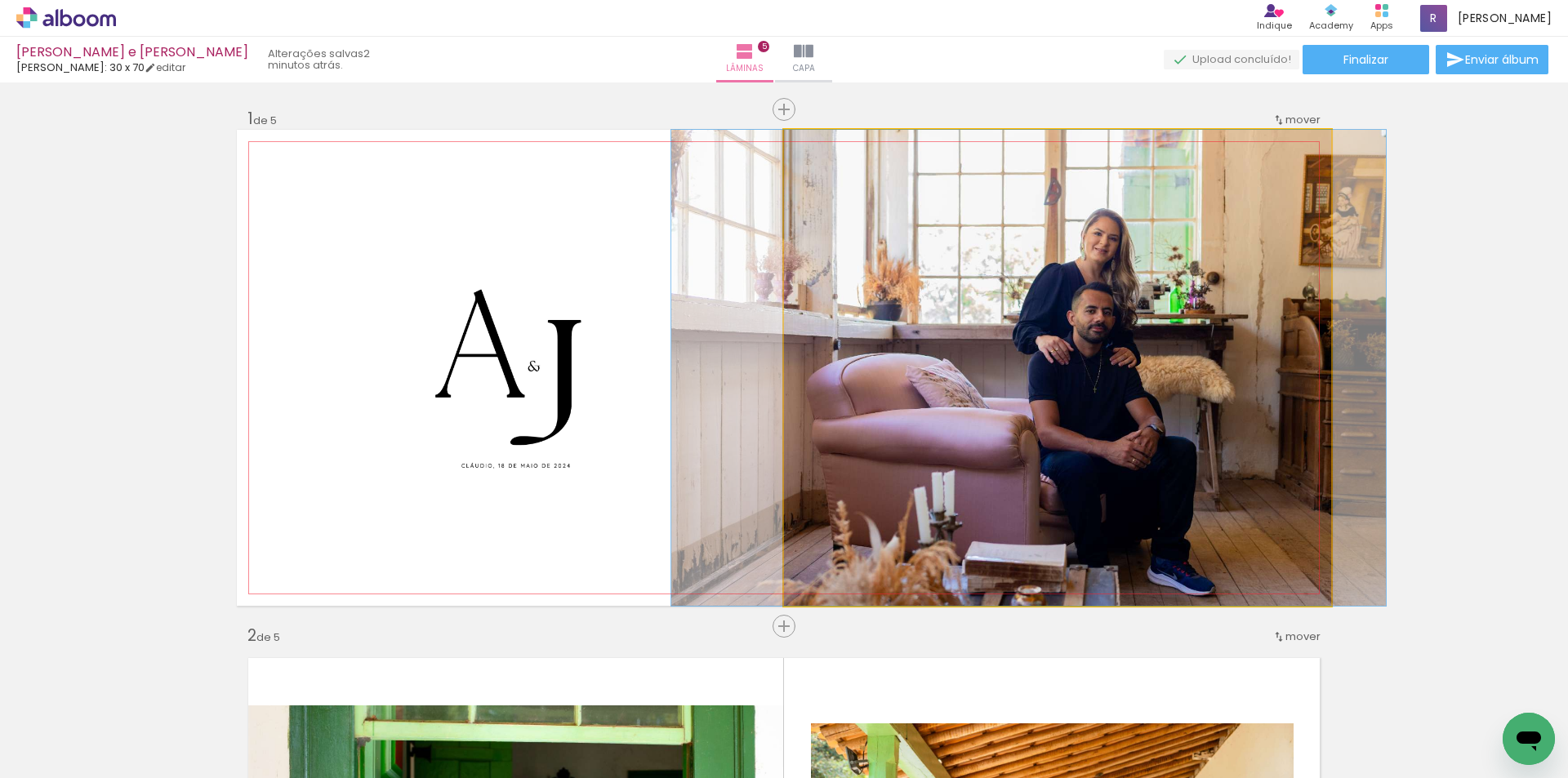
drag, startPoint x: 1134, startPoint y: 403, endPoint x: 1105, endPoint y: 357, distance: 54.4
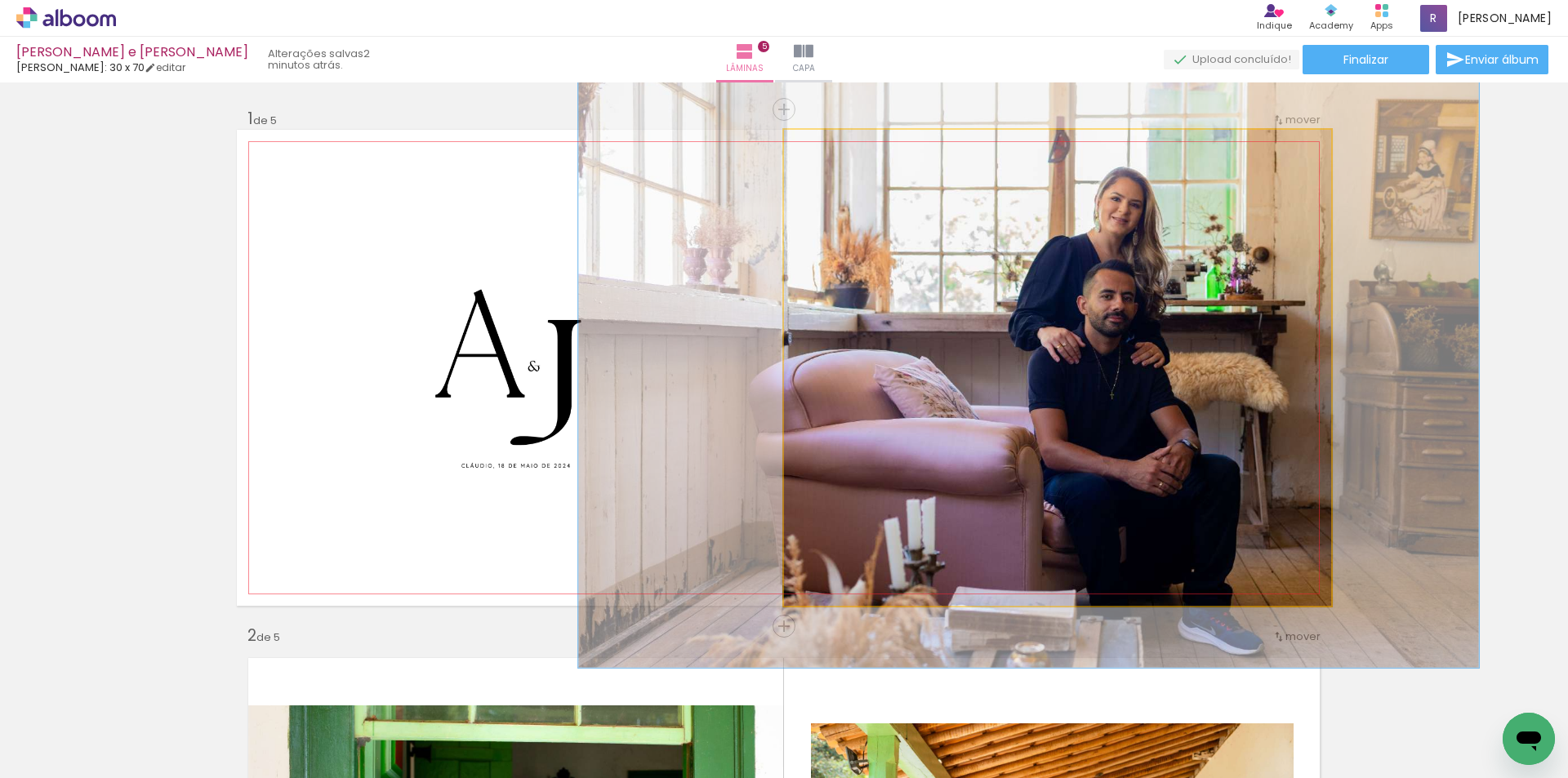
drag, startPoint x: 813, startPoint y: 153, endPoint x: 836, endPoint y: 167, distance: 26.9
click at [836, 167] on quentale-photo at bounding box center [1057, 368] width 547 height 476
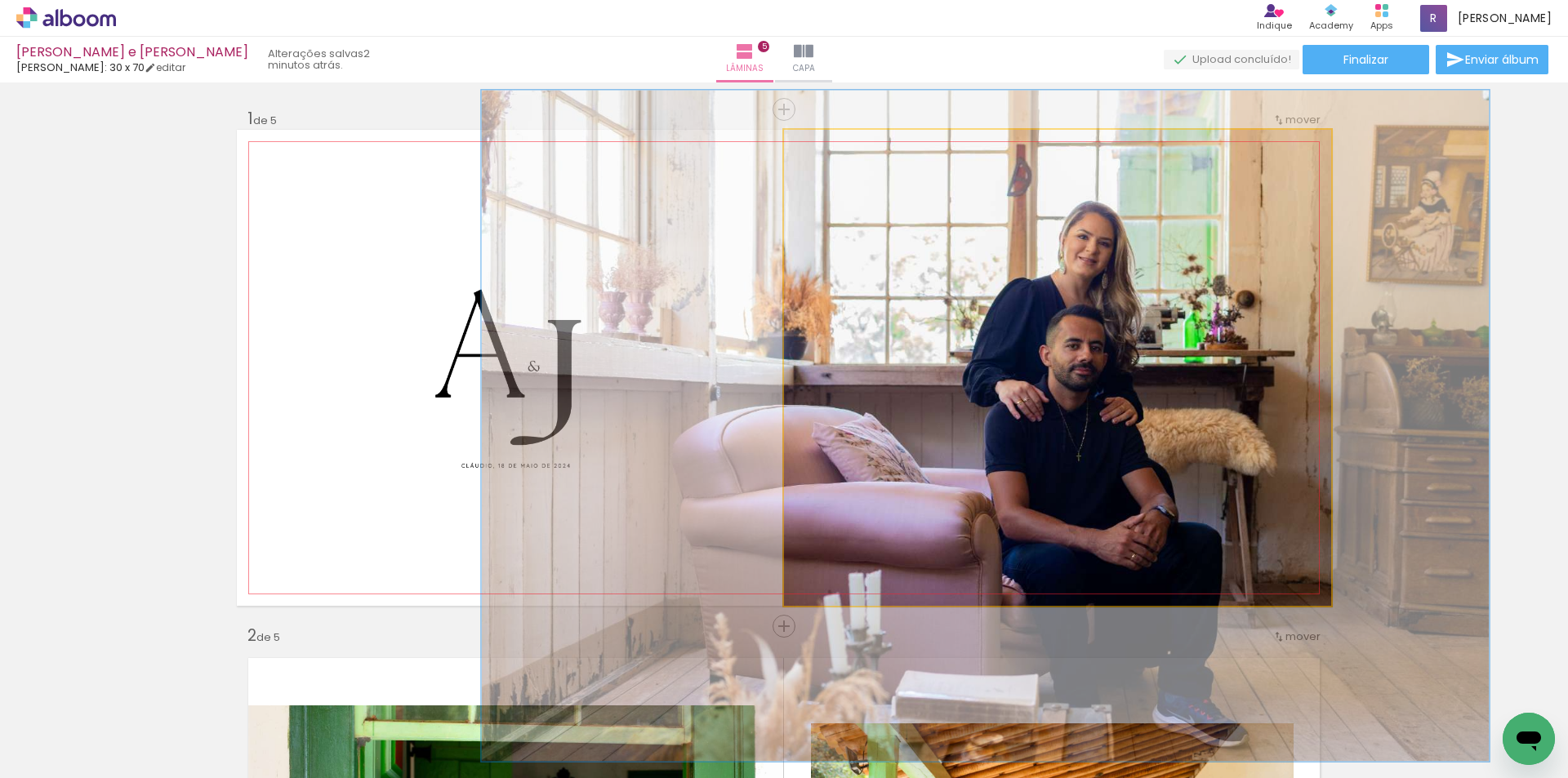
drag, startPoint x: 1275, startPoint y: 276, endPoint x: 1231, endPoint y: 334, distance: 72.8
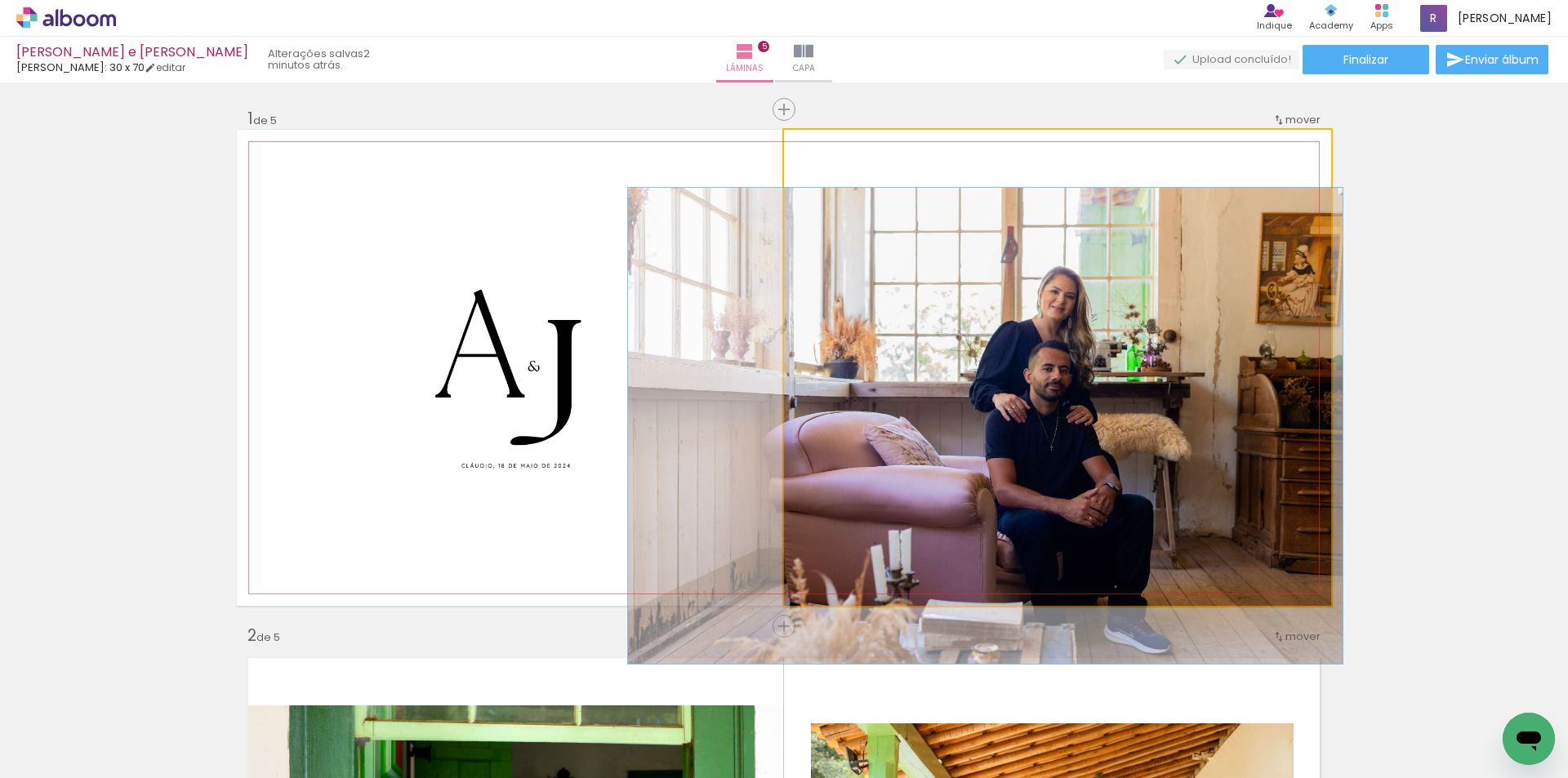
drag, startPoint x: 833, startPoint y: 152, endPoint x: 1072, endPoint y: 429, distance: 365.9
type paper-slider "100"
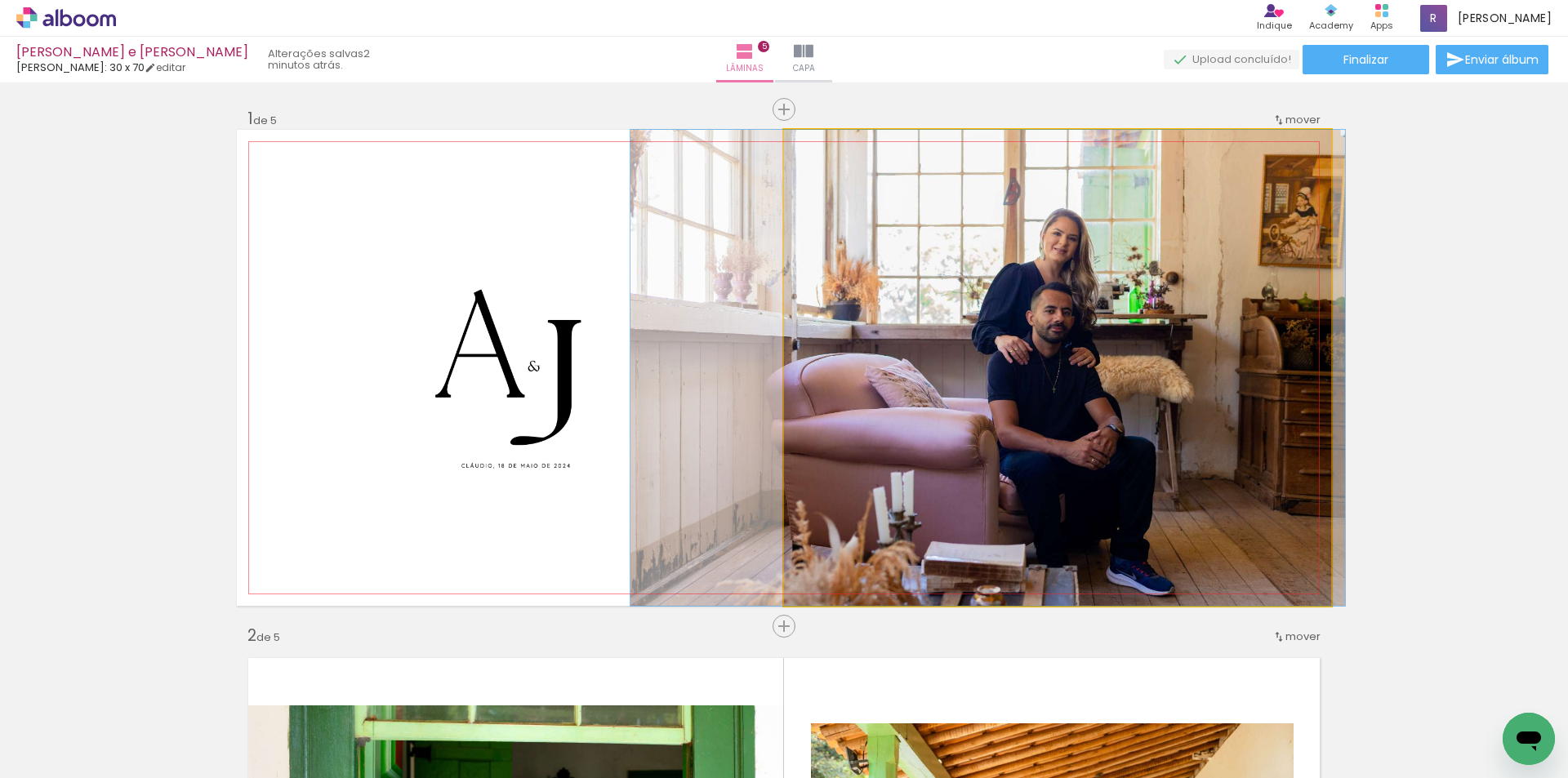
drag, startPoint x: 1087, startPoint y: 469, endPoint x: 1090, endPoint y: 369, distance: 100.0
drag, startPoint x: 820, startPoint y: 147, endPoint x: 718, endPoint y: 130, distance: 103.4
click at [784, 130] on quentale-photo at bounding box center [1057, 368] width 547 height 476
